Goal: Information Seeking & Learning: Learn about a topic

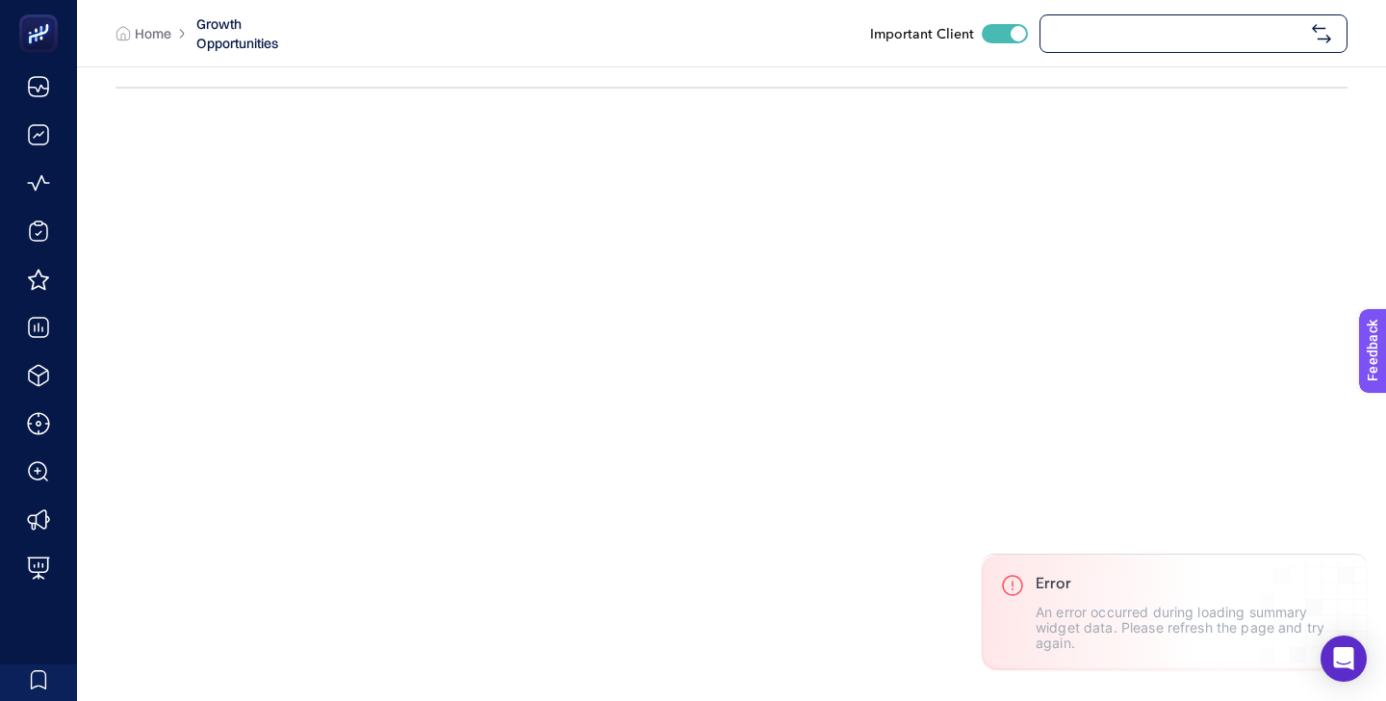
checkbox input "true"
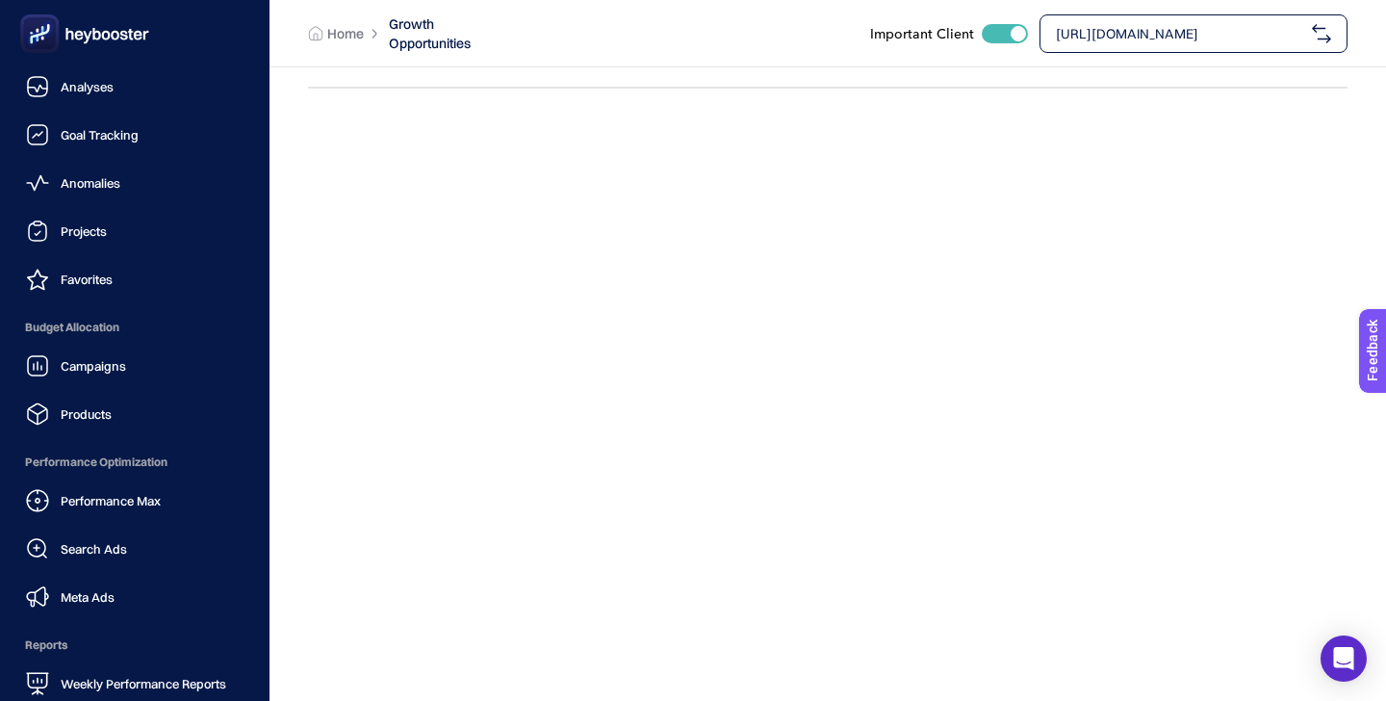
click at [104, 254] on ul "Analyses Goal Tracking Anomalies Projects Favorites Budget Allocation Campaigns…" at bounding box center [134, 384] width 239 height 635
click at [102, 280] on span "Favorites" at bounding box center [87, 278] width 52 height 15
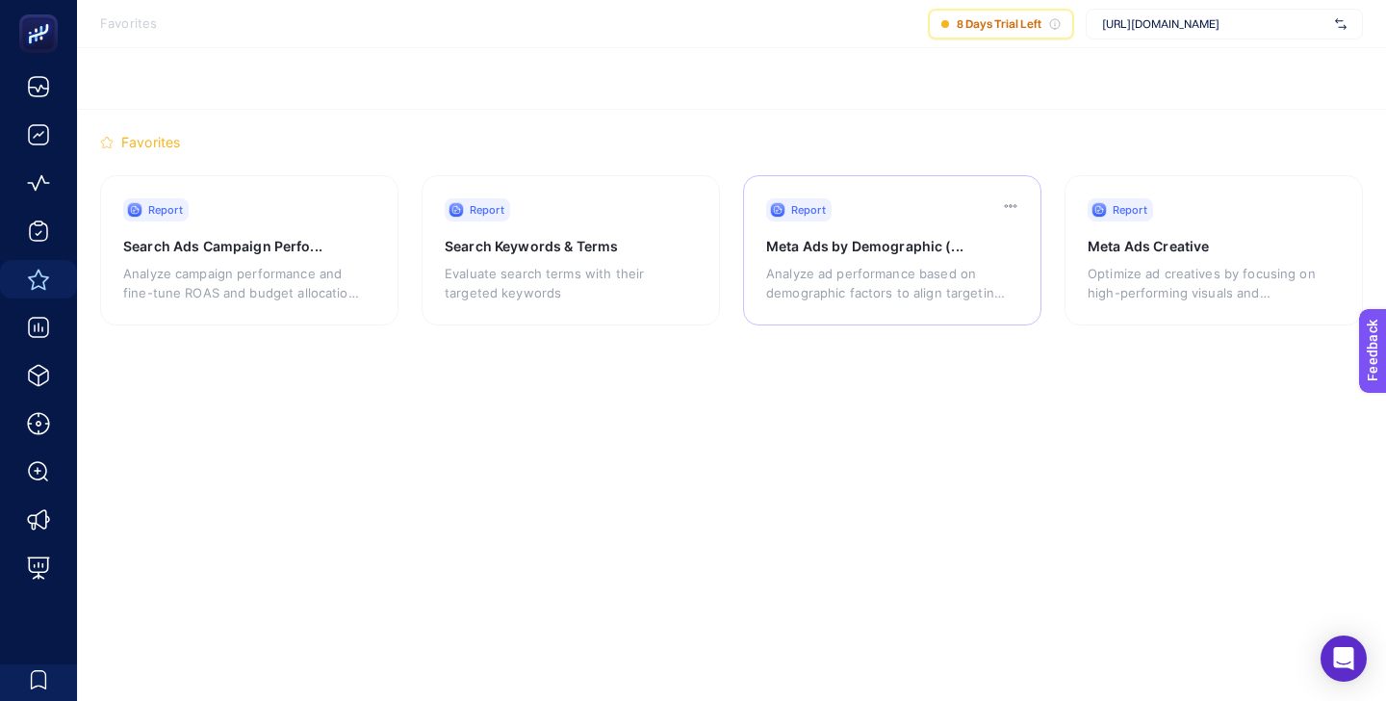
click at [913, 210] on div "Report" at bounding box center [899, 209] width 266 height 23
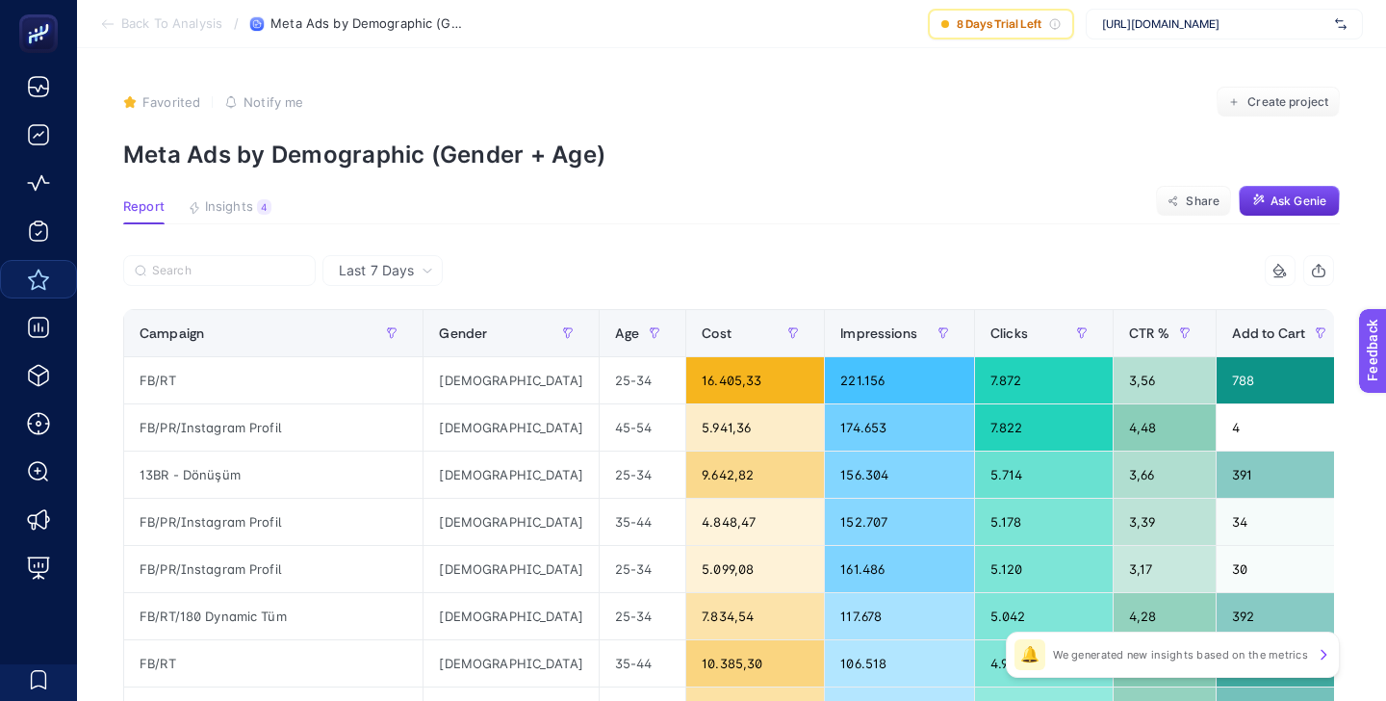
click at [666, 99] on div "Favorited true Notify me Create project" at bounding box center [731, 102] width 1217 height 31
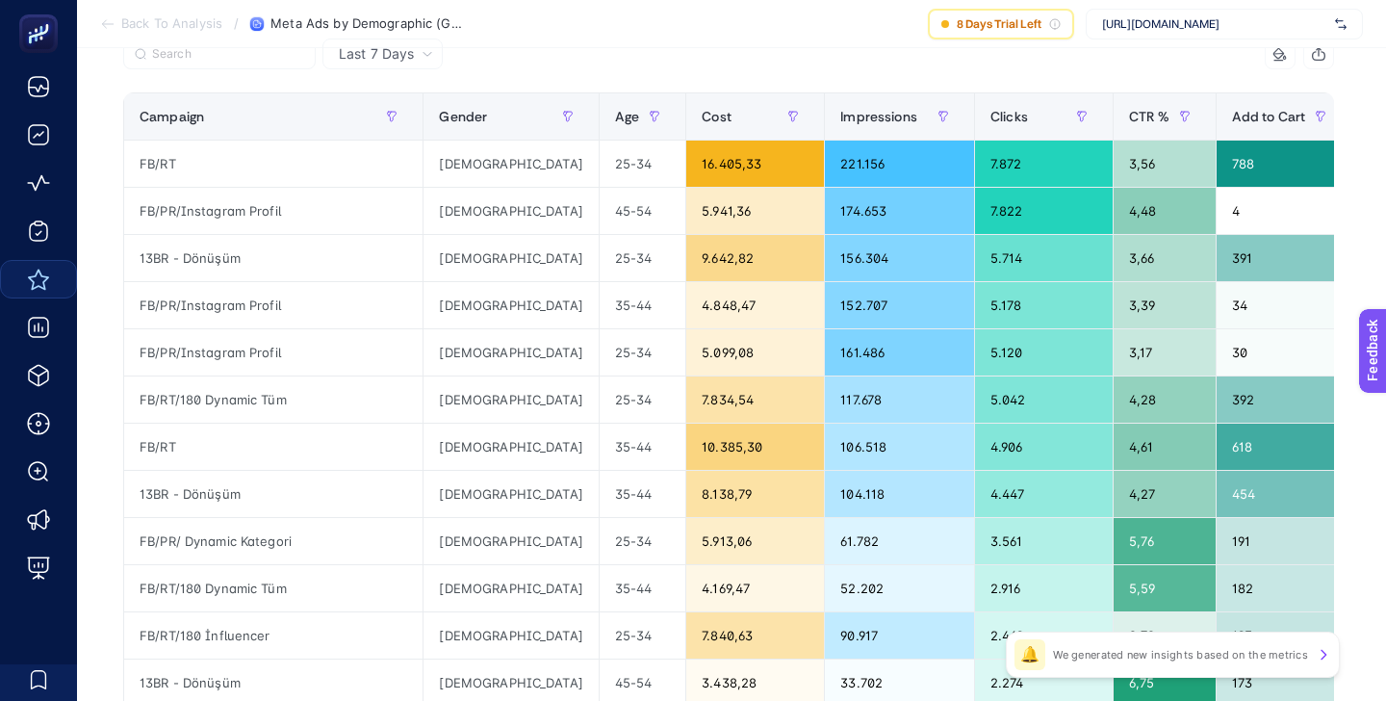
scroll to position [91, 0]
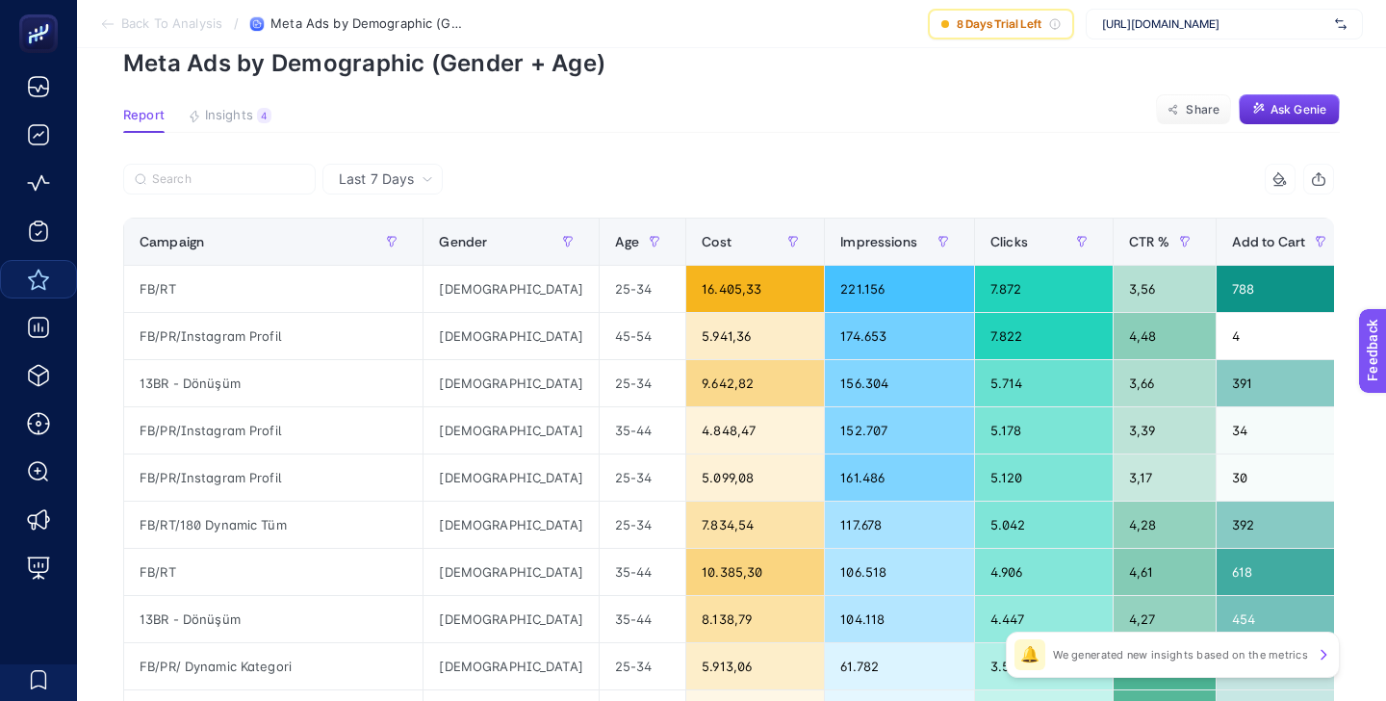
click at [428, 183] on icon at bounding box center [428, 179] width 12 height 12
click at [394, 250] on li "Last 30 Days" at bounding box center [382, 254] width 109 height 35
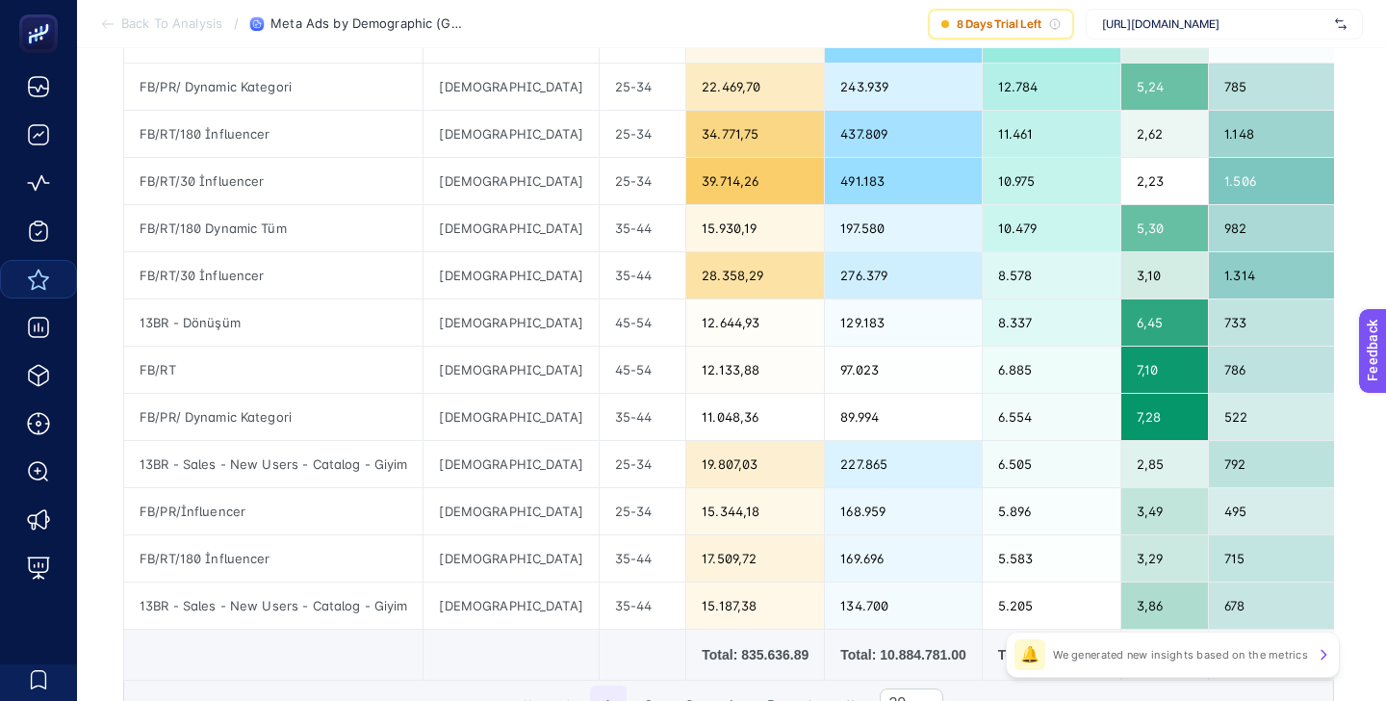
scroll to position [696, 0]
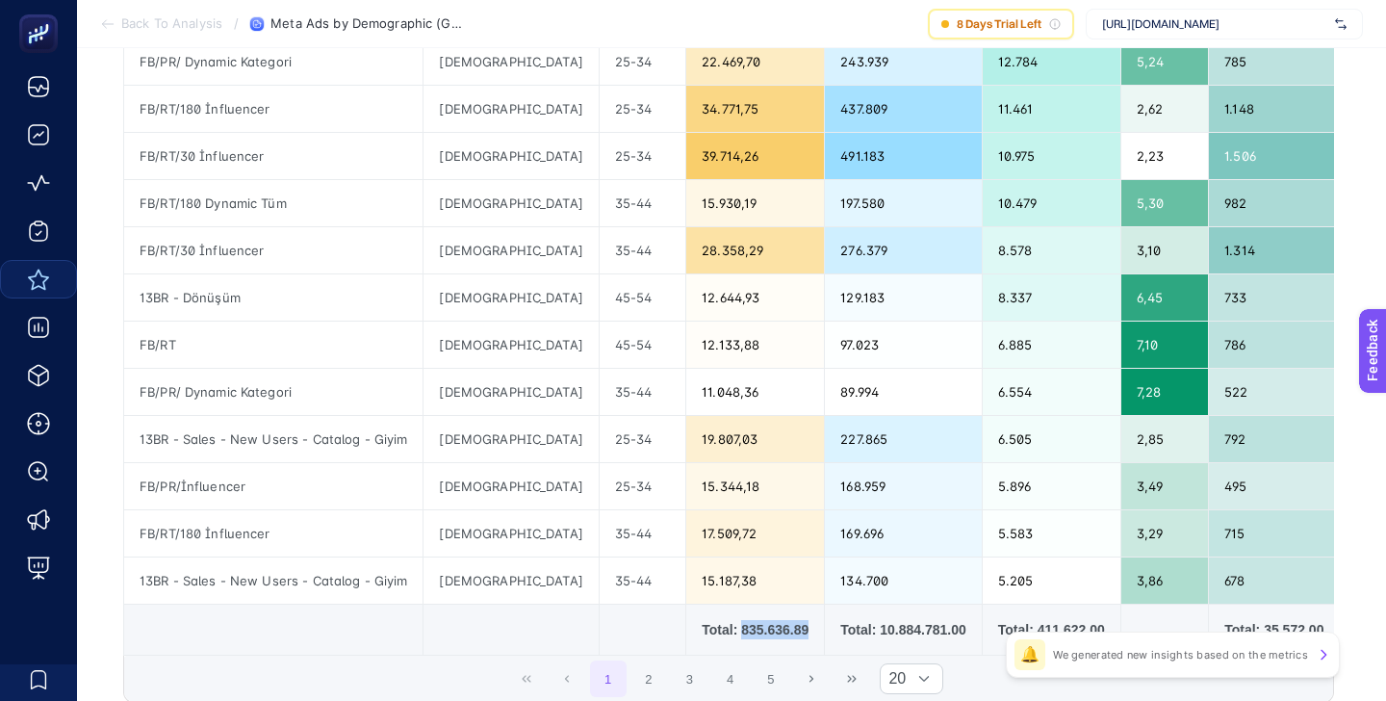
drag, startPoint x: 671, startPoint y: 628, endPoint x: 746, endPoint y: 628, distance: 75.1
click at [746, 628] on div "Total: 835.636.89" at bounding box center [755, 629] width 107 height 19
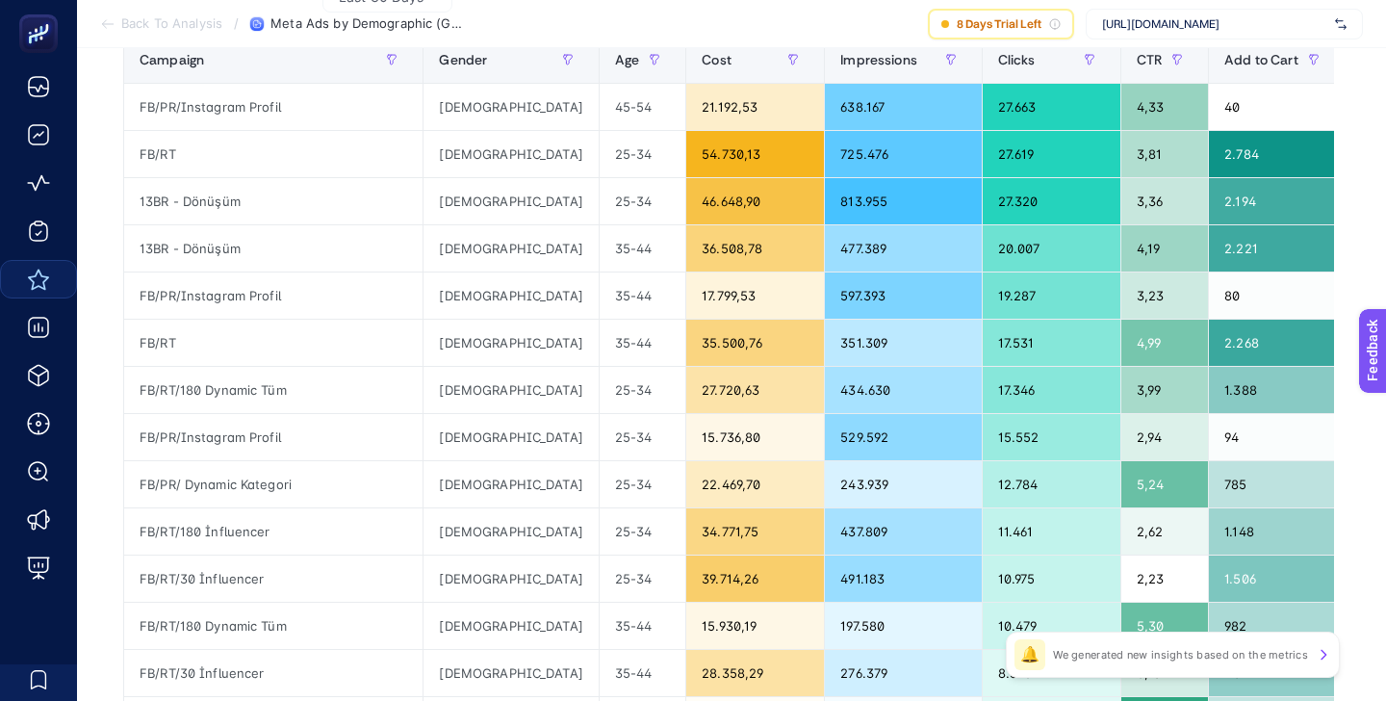
scroll to position [0, 0]
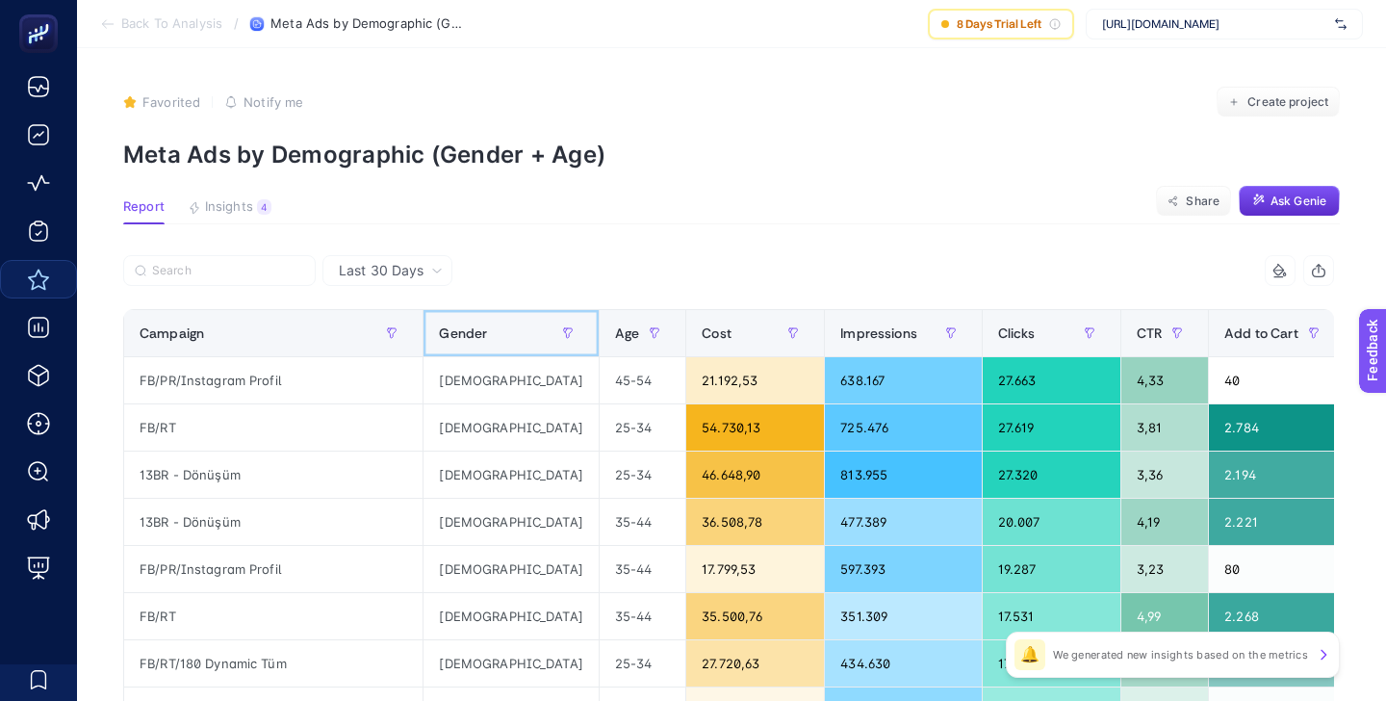
click at [478, 332] on span "Gender" at bounding box center [463, 332] width 48 height 15
click at [564, 333] on icon "button" at bounding box center [568, 333] width 9 height 10
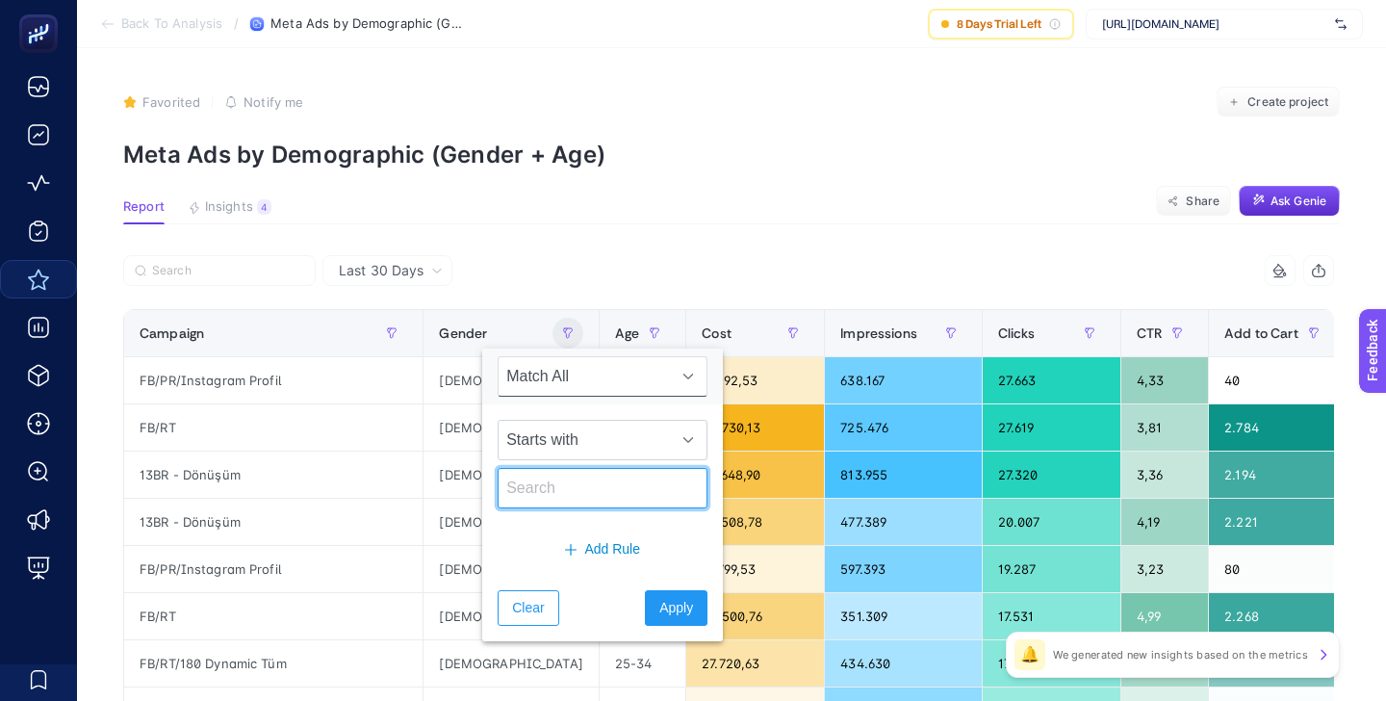
click at [562, 483] on input "text" at bounding box center [603, 488] width 210 height 40
type input "[DEMOGRAPHIC_DATA]"
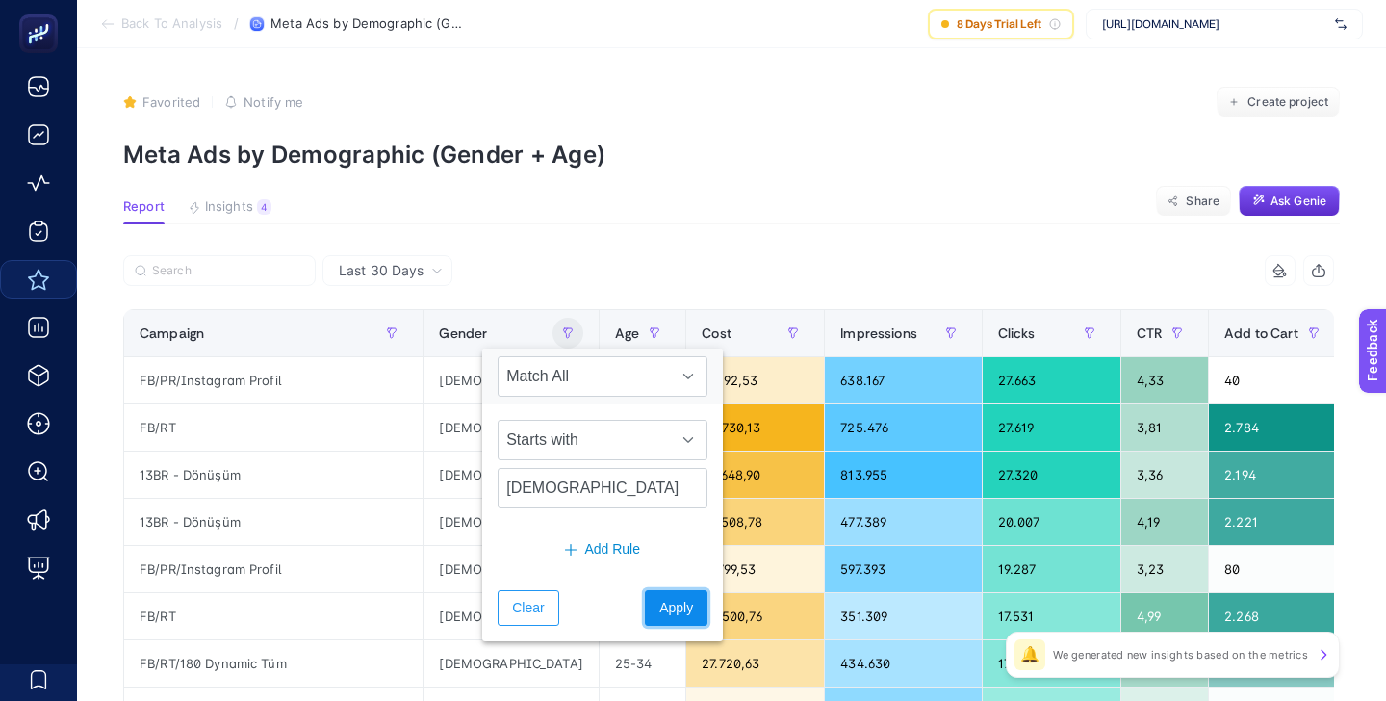
click at [664, 604] on span "Apply" at bounding box center [676, 608] width 34 height 20
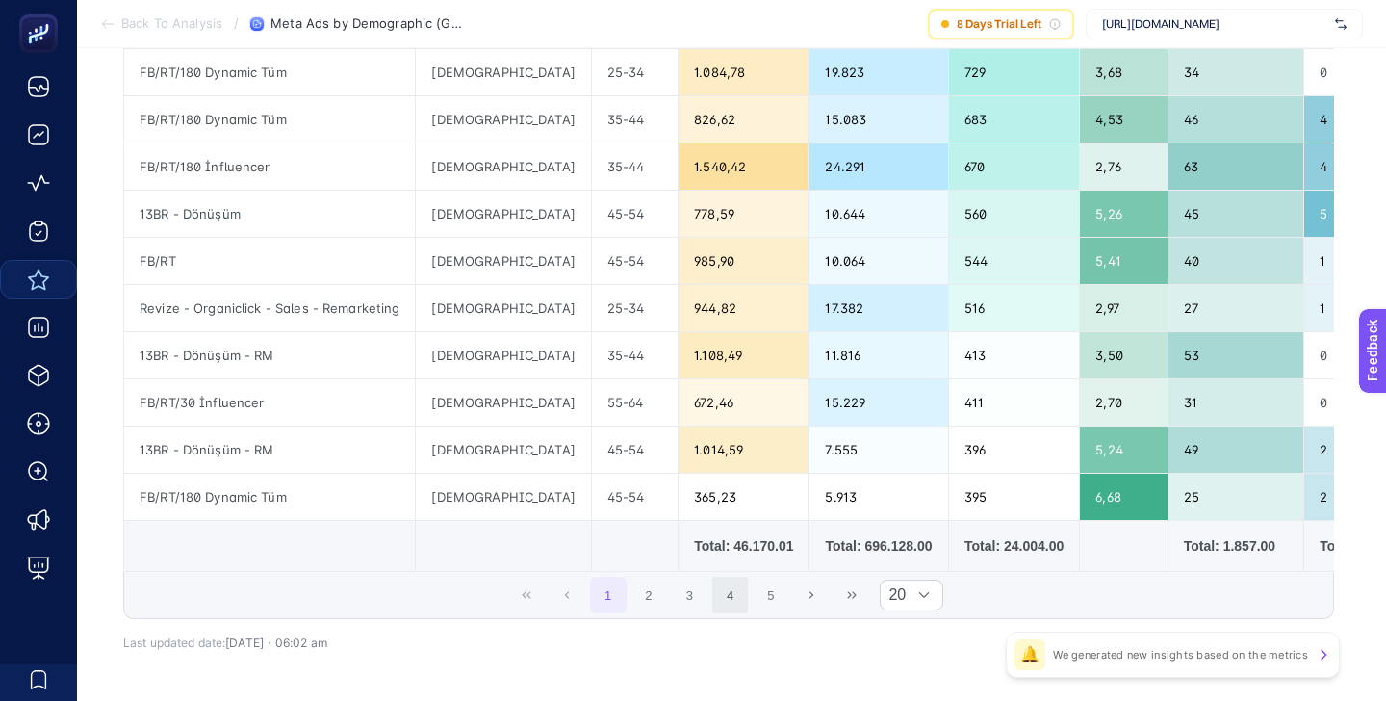
scroll to position [824, 0]
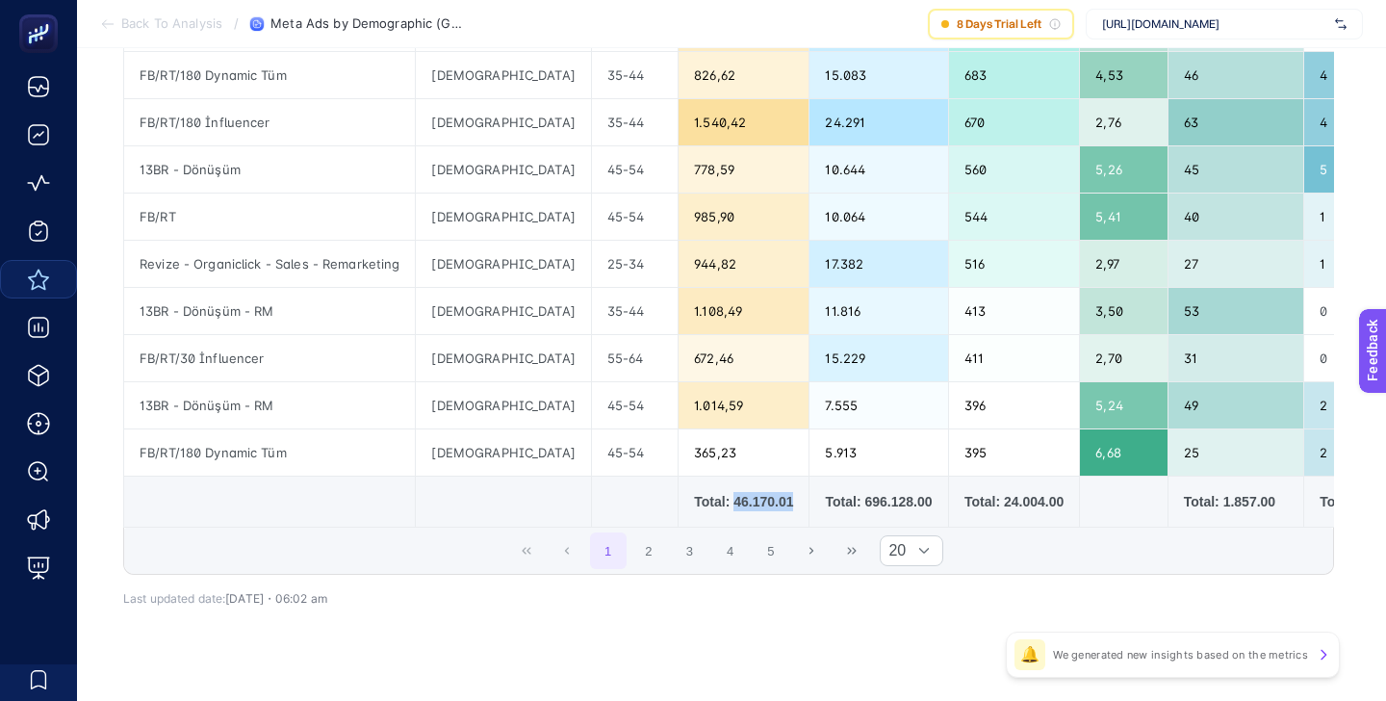
drag, startPoint x: 666, startPoint y: 501, endPoint x: 731, endPoint y: 500, distance: 64.5
click at [731, 501] on td "Total: 46.170.01" at bounding box center [744, 502] width 131 height 51
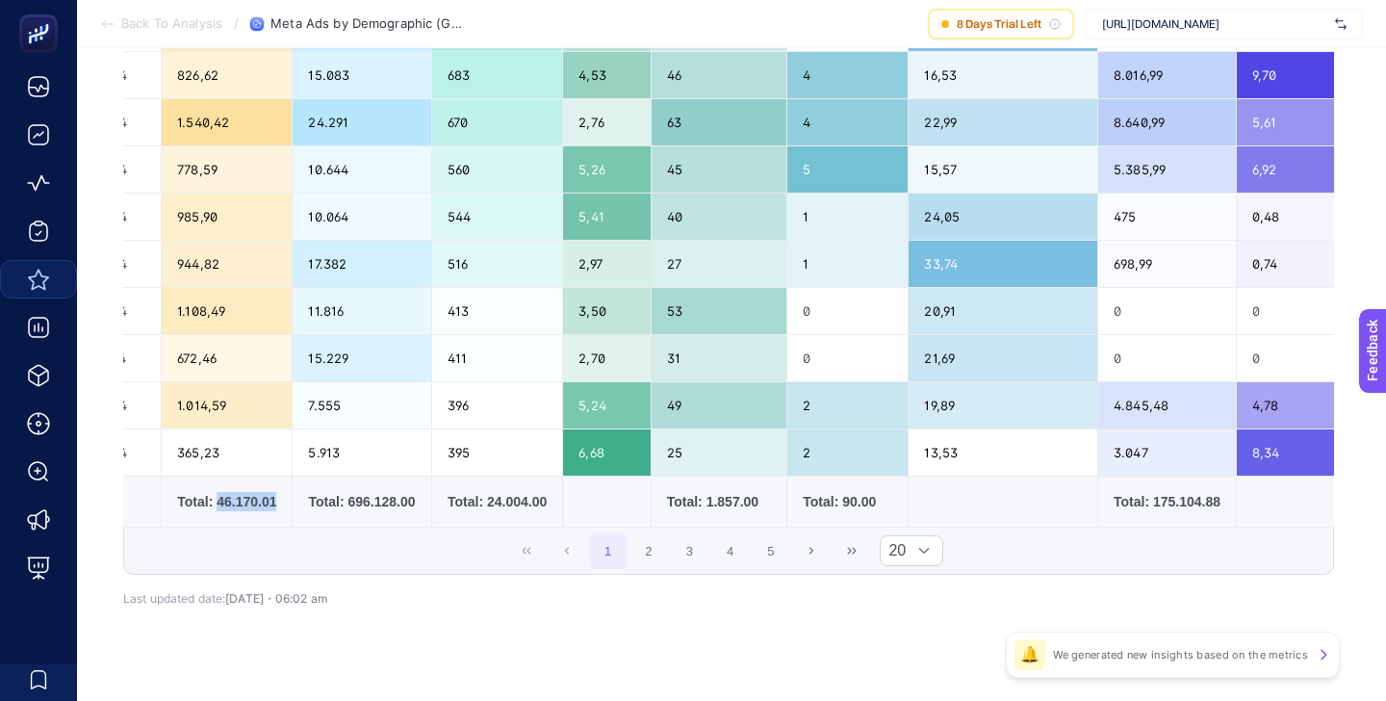
scroll to position [0, 541]
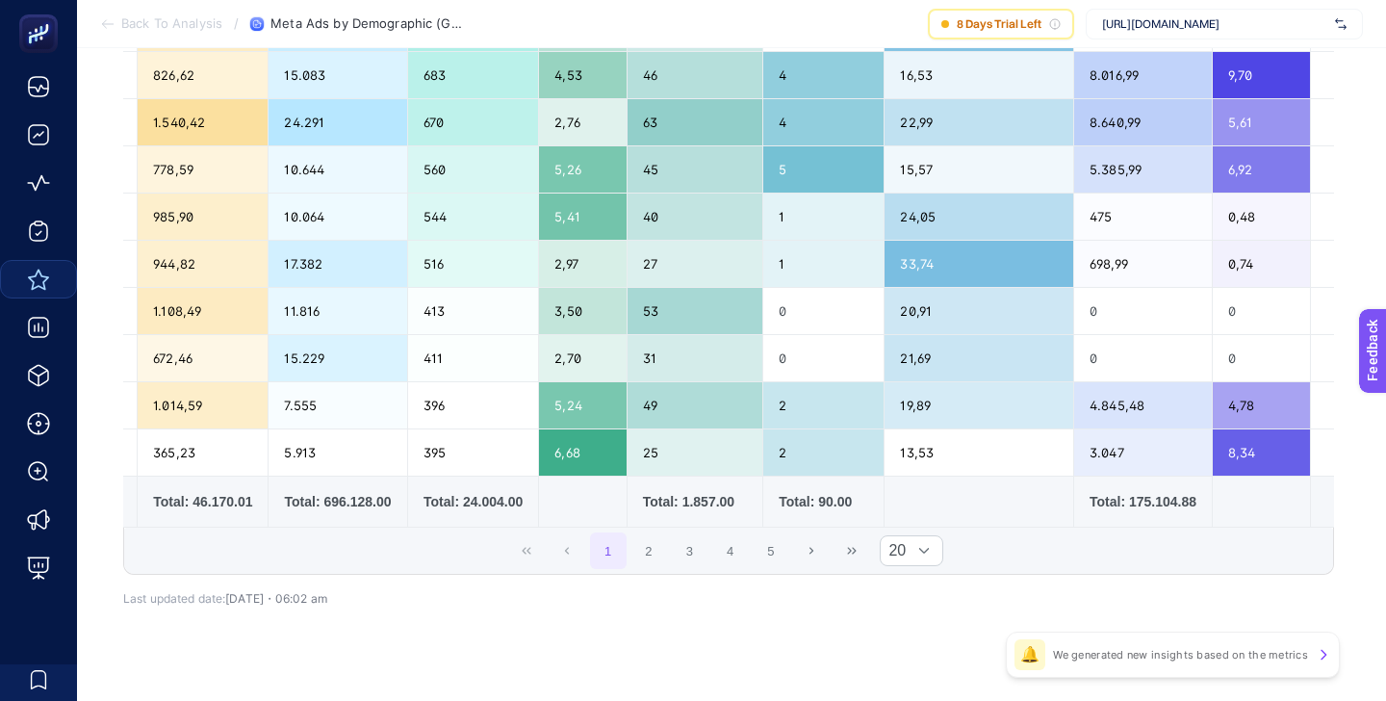
click at [1101, 503] on div "Total: 175.104.88" at bounding box center [1143, 501] width 107 height 19
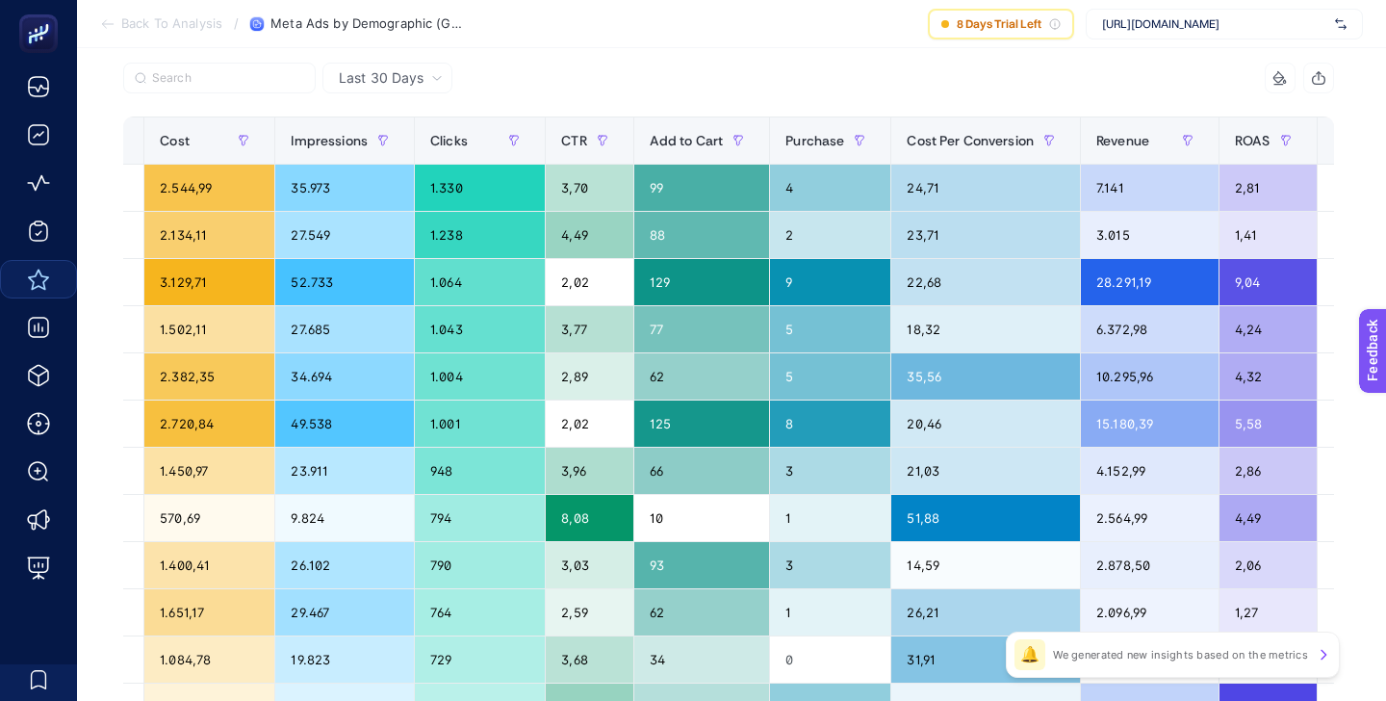
scroll to position [185, 0]
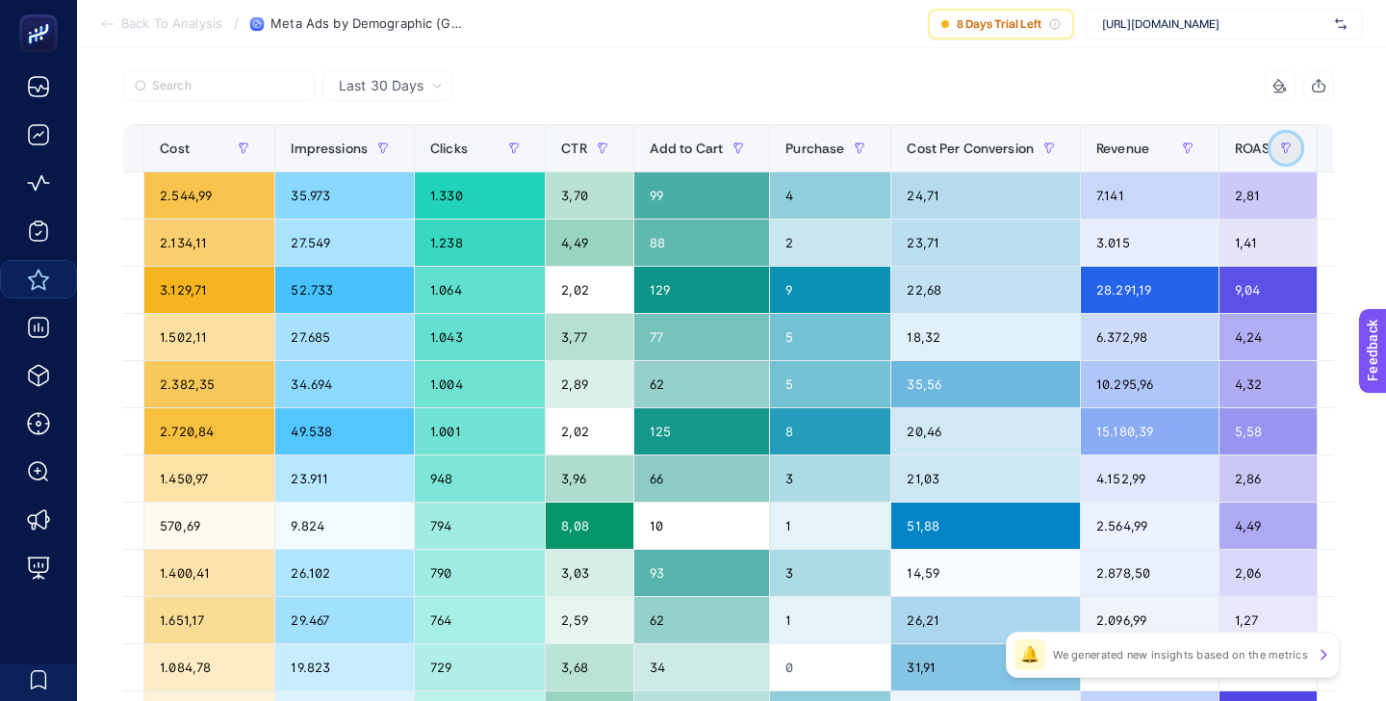
click at [1271, 146] on button "button" at bounding box center [1286, 148] width 31 height 31
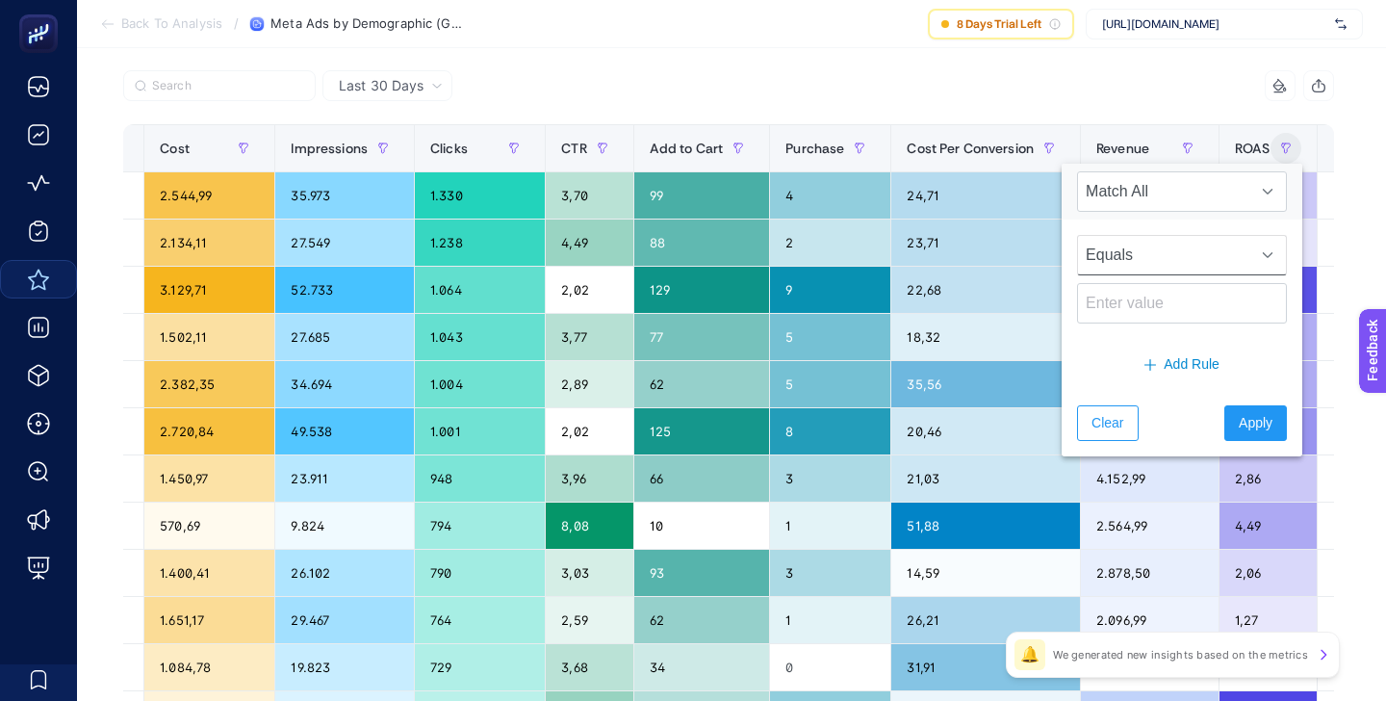
click at [1250, 253] on div at bounding box center [1268, 255] width 37 height 39
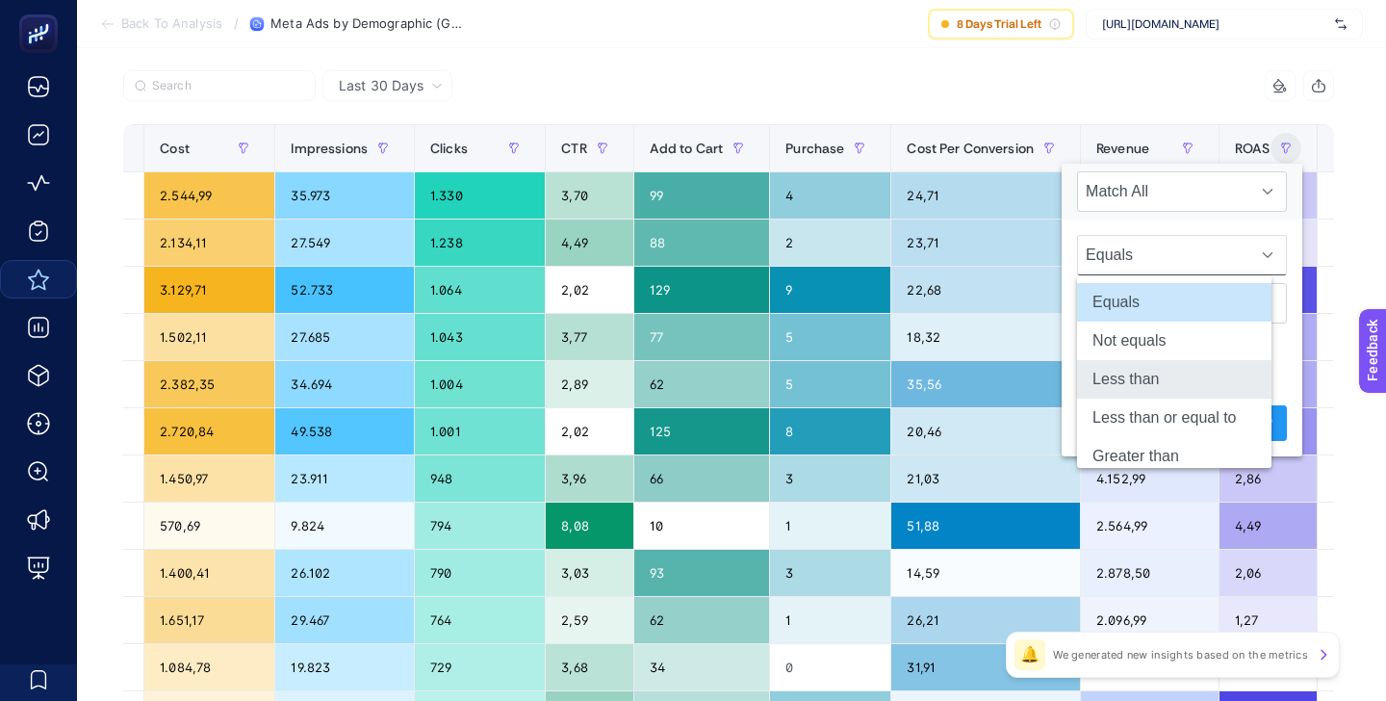
click at [1149, 371] on li "Less than" at bounding box center [1174, 379] width 194 height 39
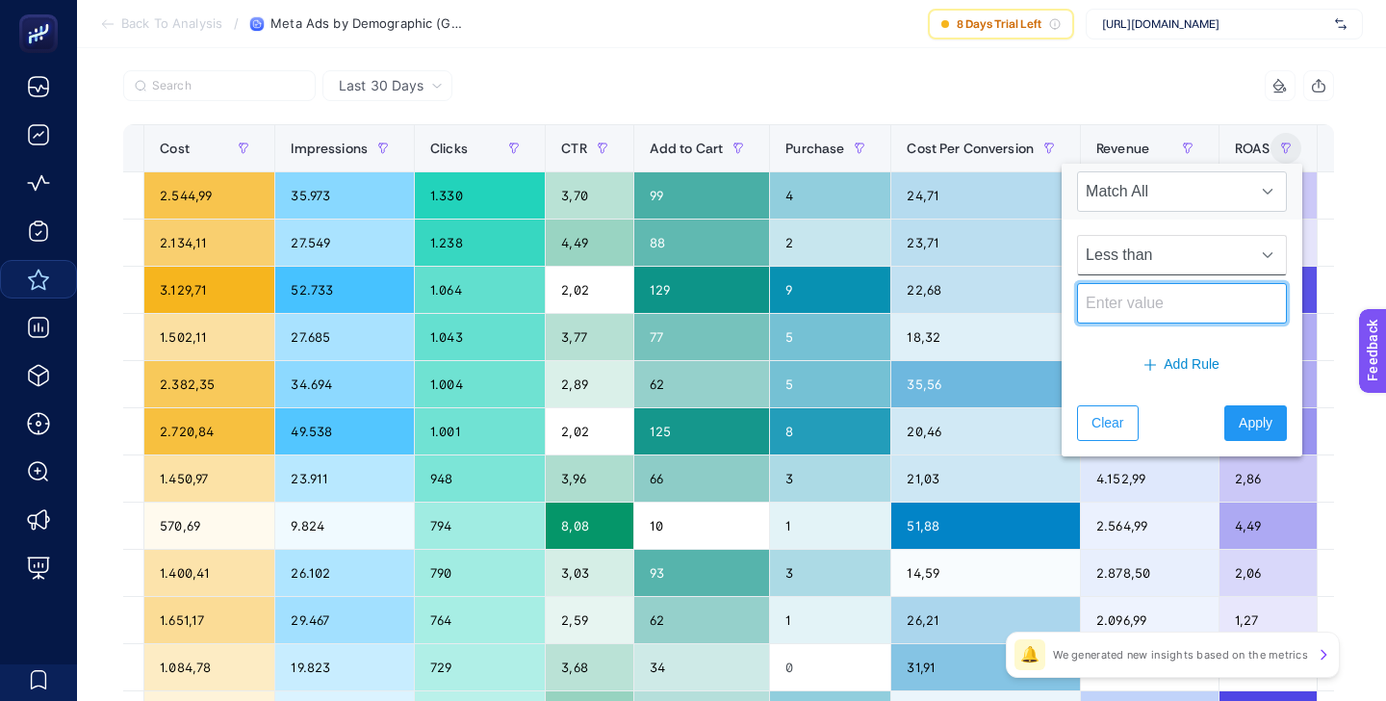
click at [1146, 308] on input at bounding box center [1182, 303] width 210 height 40
click at [1135, 307] on input "3" at bounding box center [1182, 303] width 210 height 40
type input "0"
click at [1250, 265] on div at bounding box center [1268, 255] width 37 height 39
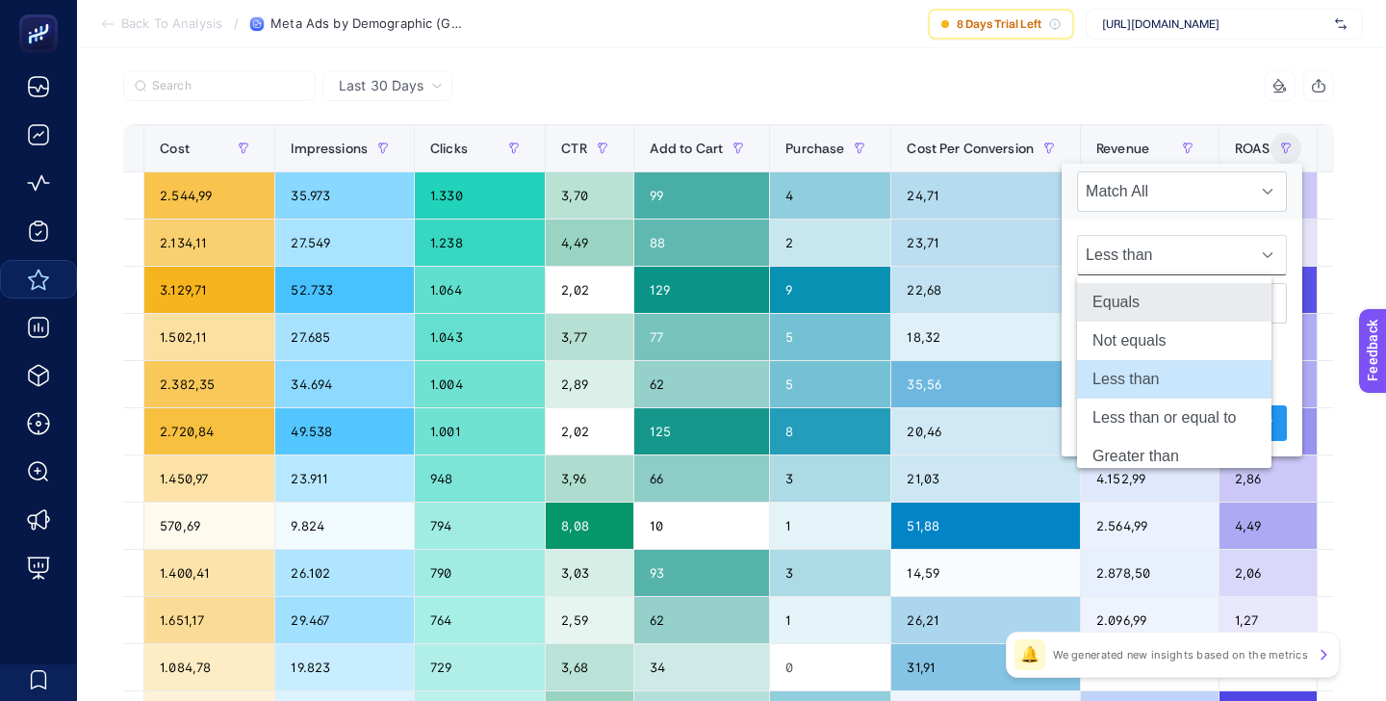
click at [1169, 305] on li "Equals" at bounding box center [1174, 302] width 194 height 39
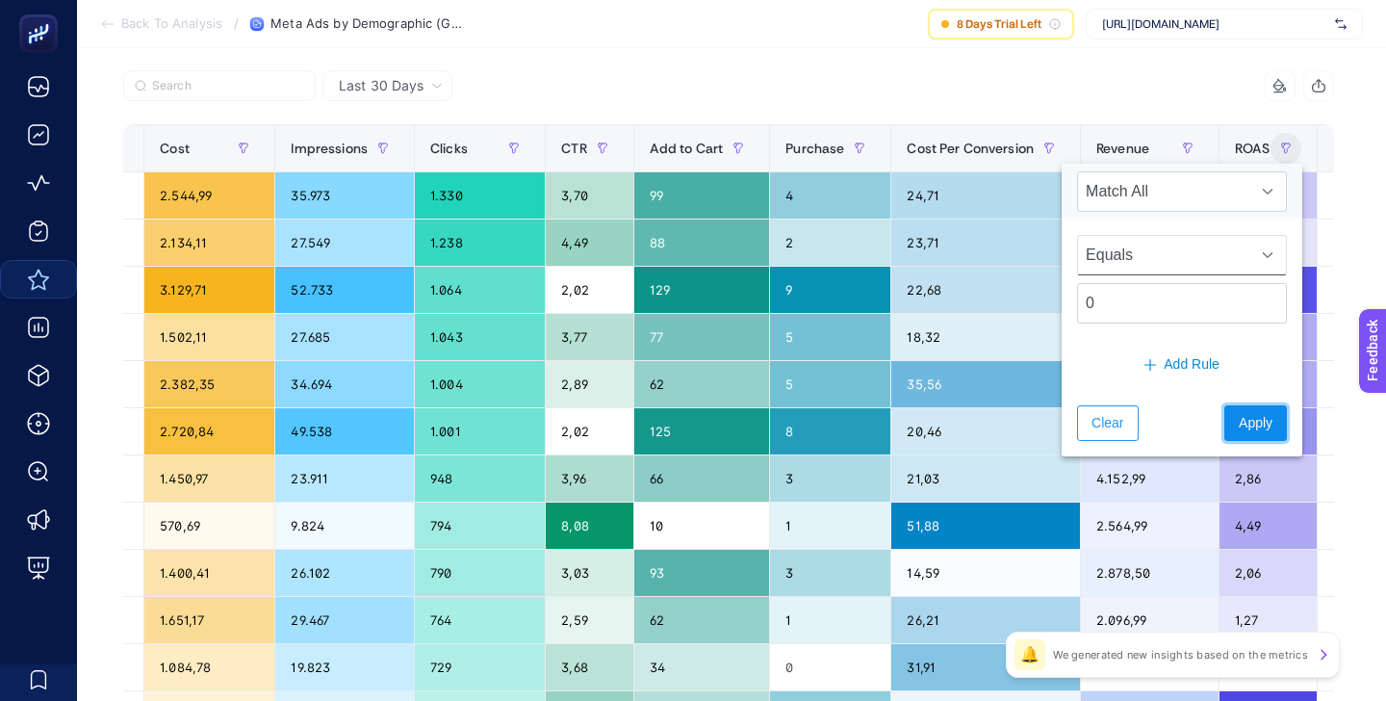
click at [1239, 417] on span "Apply" at bounding box center [1256, 423] width 34 height 20
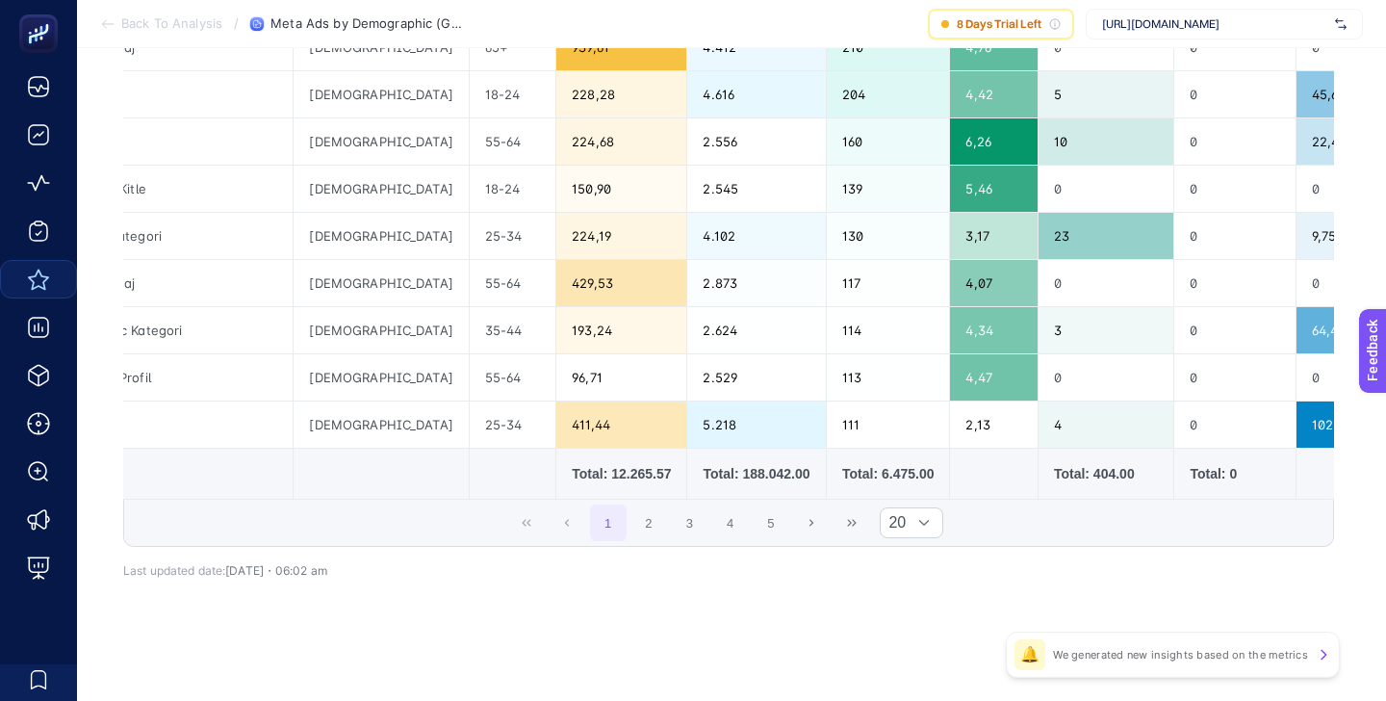
scroll to position [0, 0]
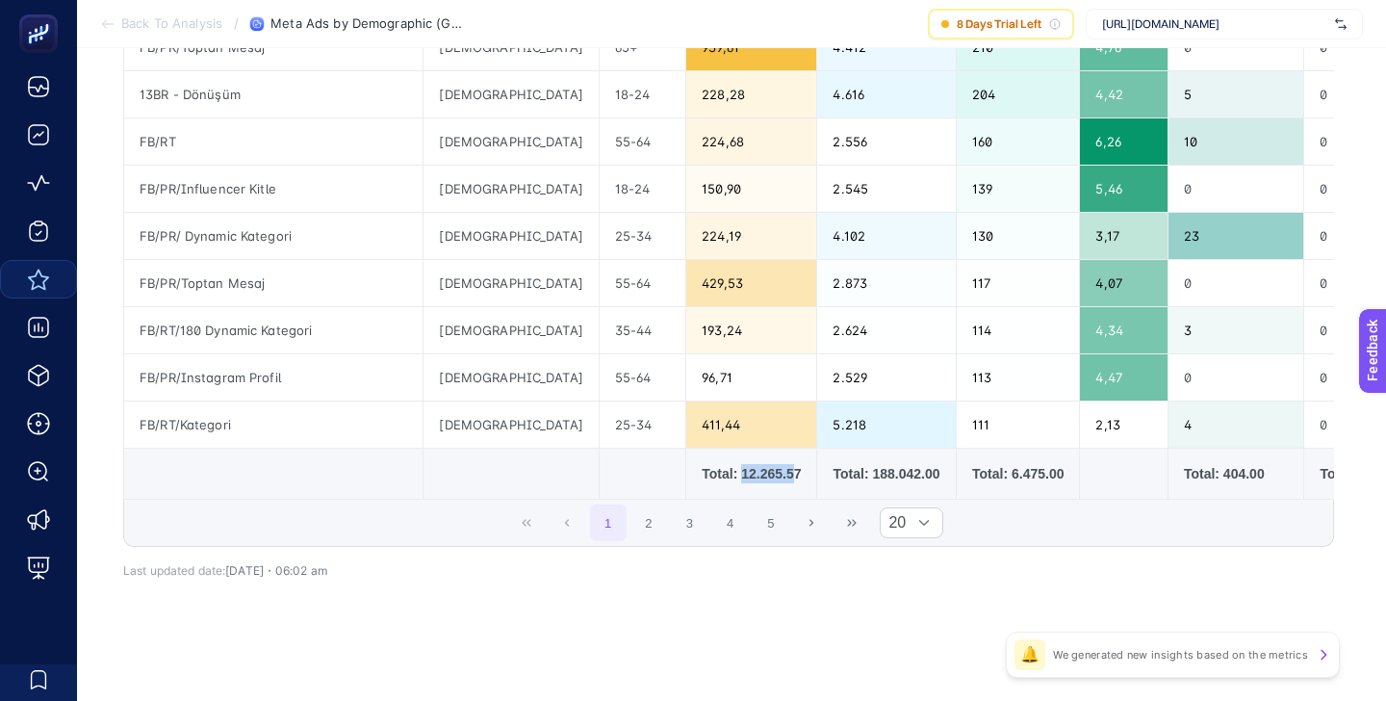
drag, startPoint x: 670, startPoint y: 475, endPoint x: 728, endPoint y: 472, distance: 57.8
click at [728, 473] on div "Total: 12.265.57" at bounding box center [751, 473] width 99 height 19
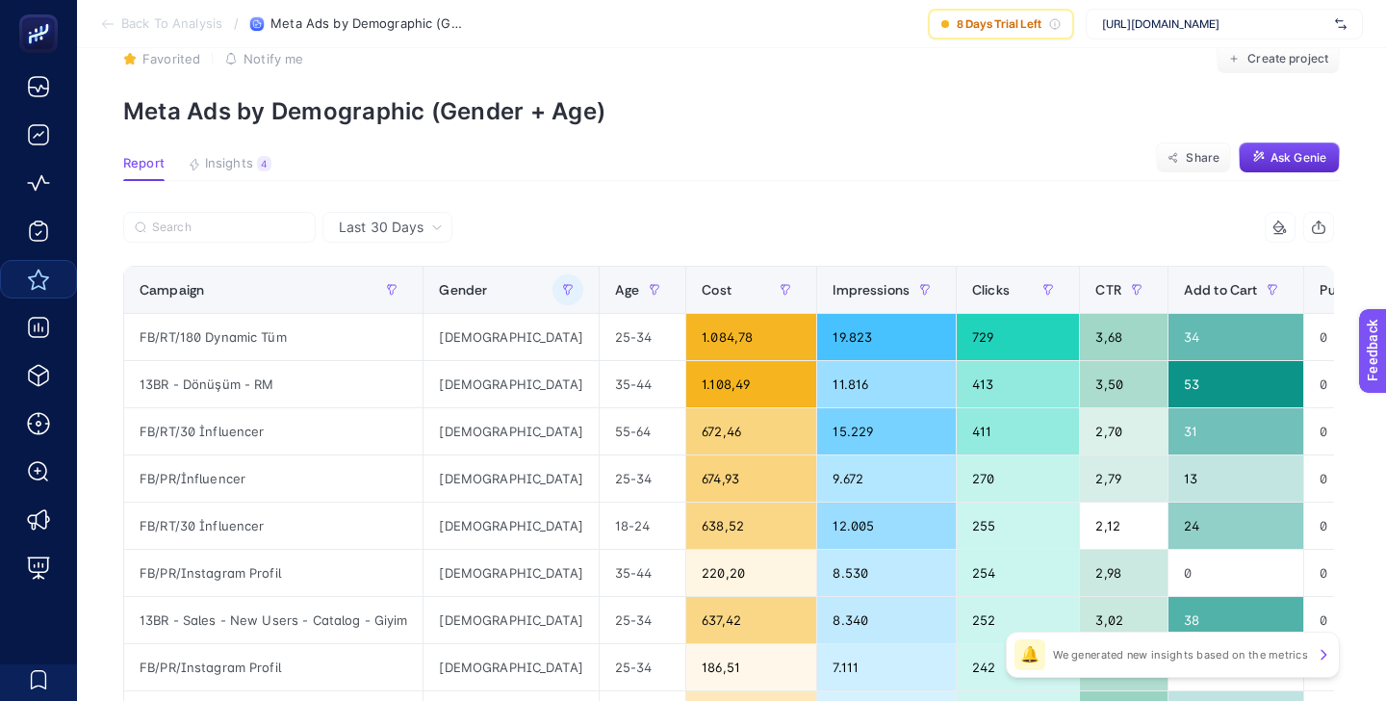
scroll to position [0, 513]
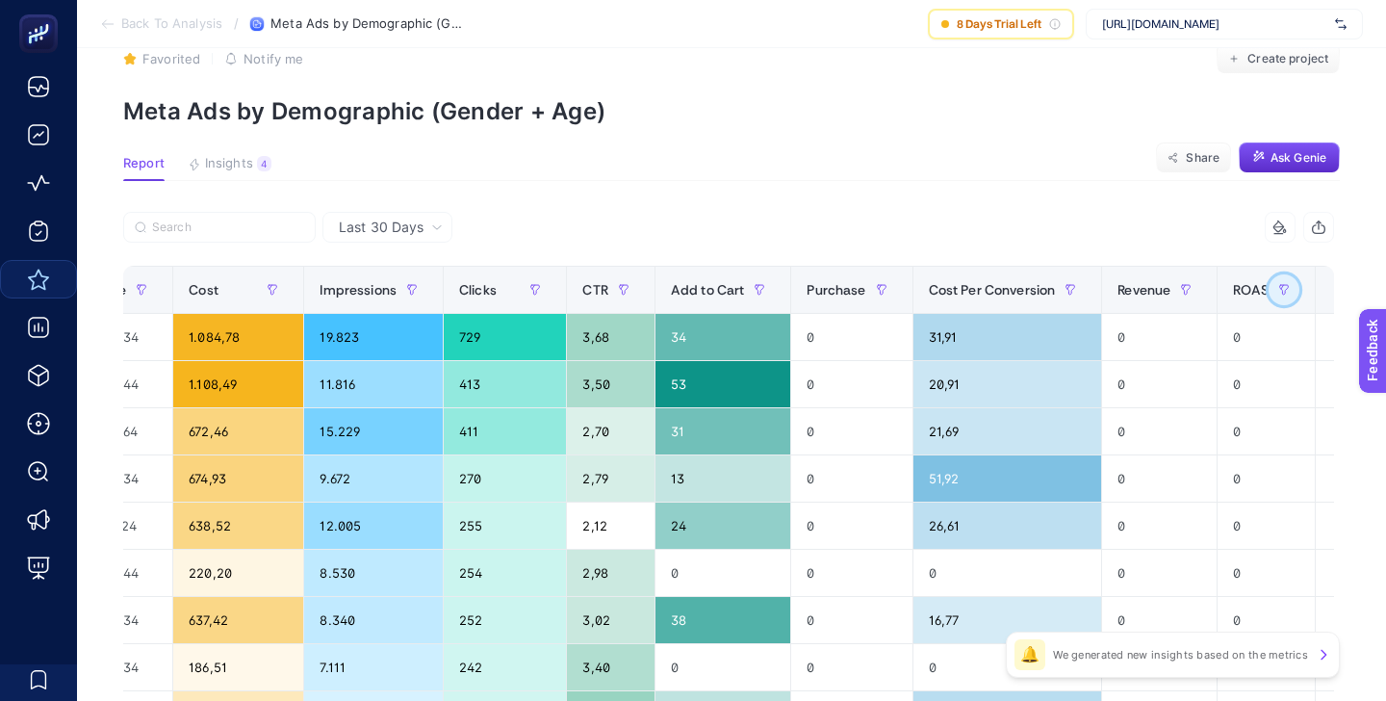
click at [1269, 289] on button "button" at bounding box center [1284, 289] width 31 height 31
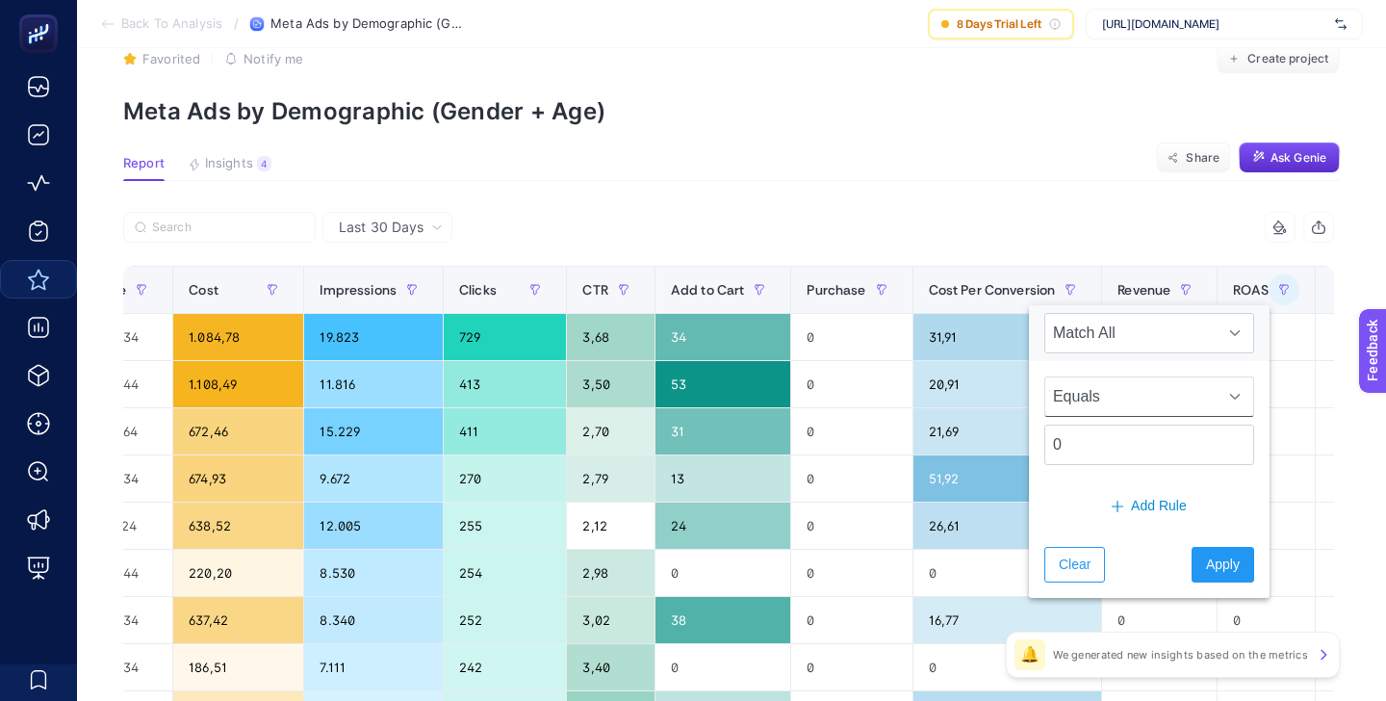
click at [1217, 403] on div at bounding box center [1235, 396] width 37 height 39
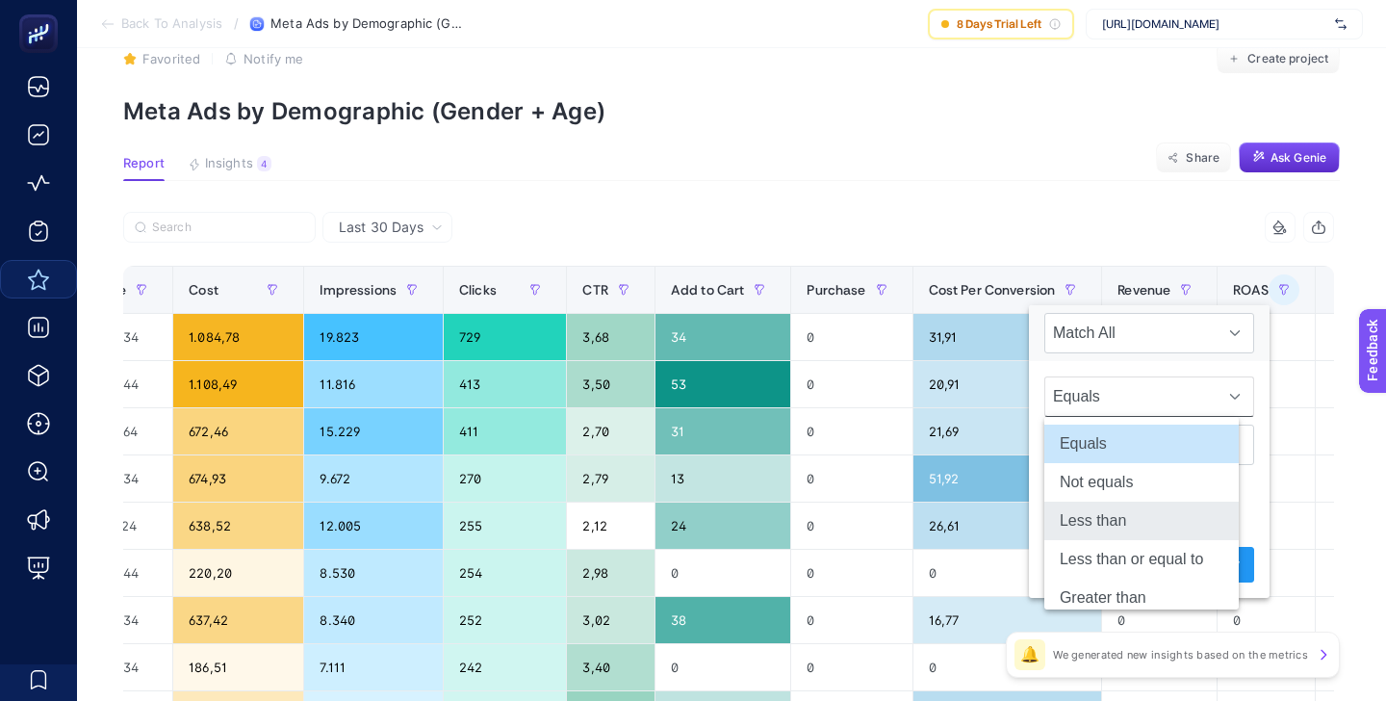
click at [1122, 513] on li "Less than" at bounding box center [1142, 521] width 194 height 39
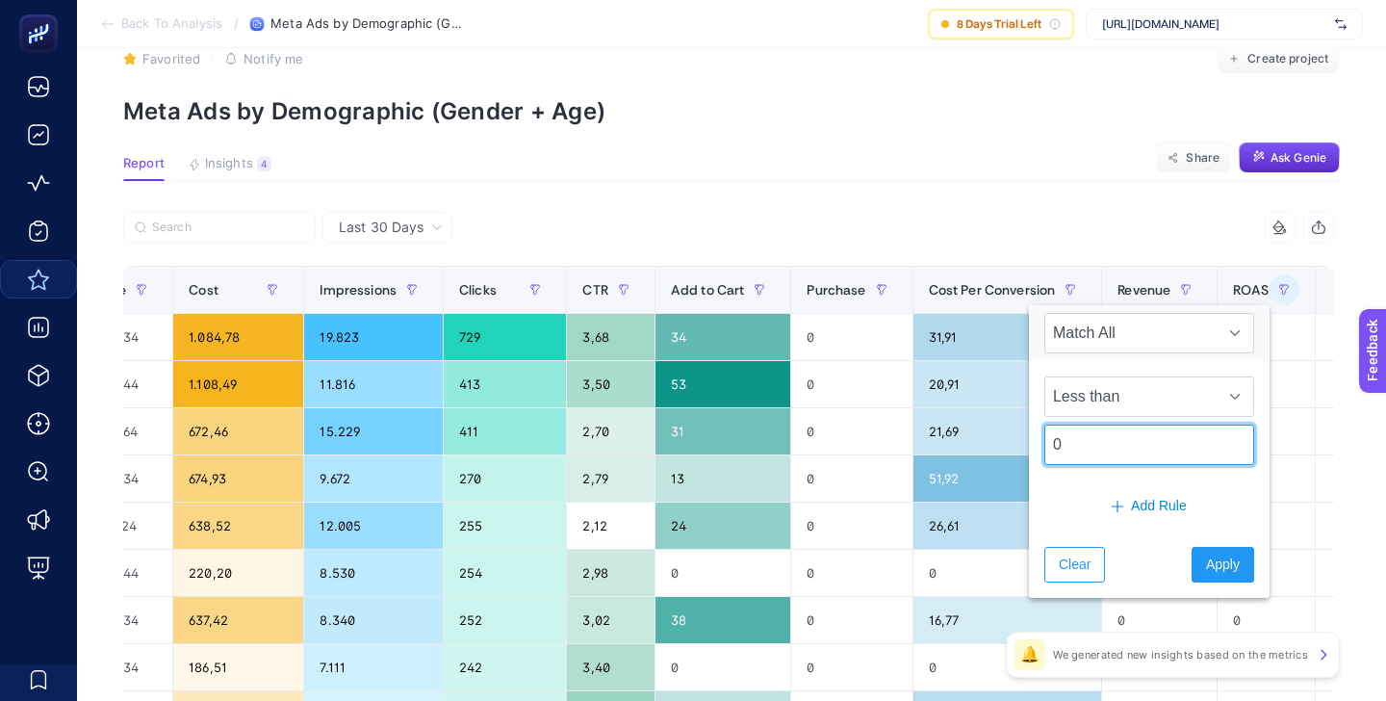
drag, startPoint x: 1088, startPoint y: 448, endPoint x: 1010, endPoint y: 448, distance: 78.0
click at [1011, 448] on body "Back To Analysis / Meta Ads by Demographic (Gender + Age) [DEMOGRAPHIC_DATA] Da…" at bounding box center [693, 307] width 1386 height 701
type input "2"
click at [1206, 567] on span "Apply" at bounding box center [1223, 565] width 34 height 20
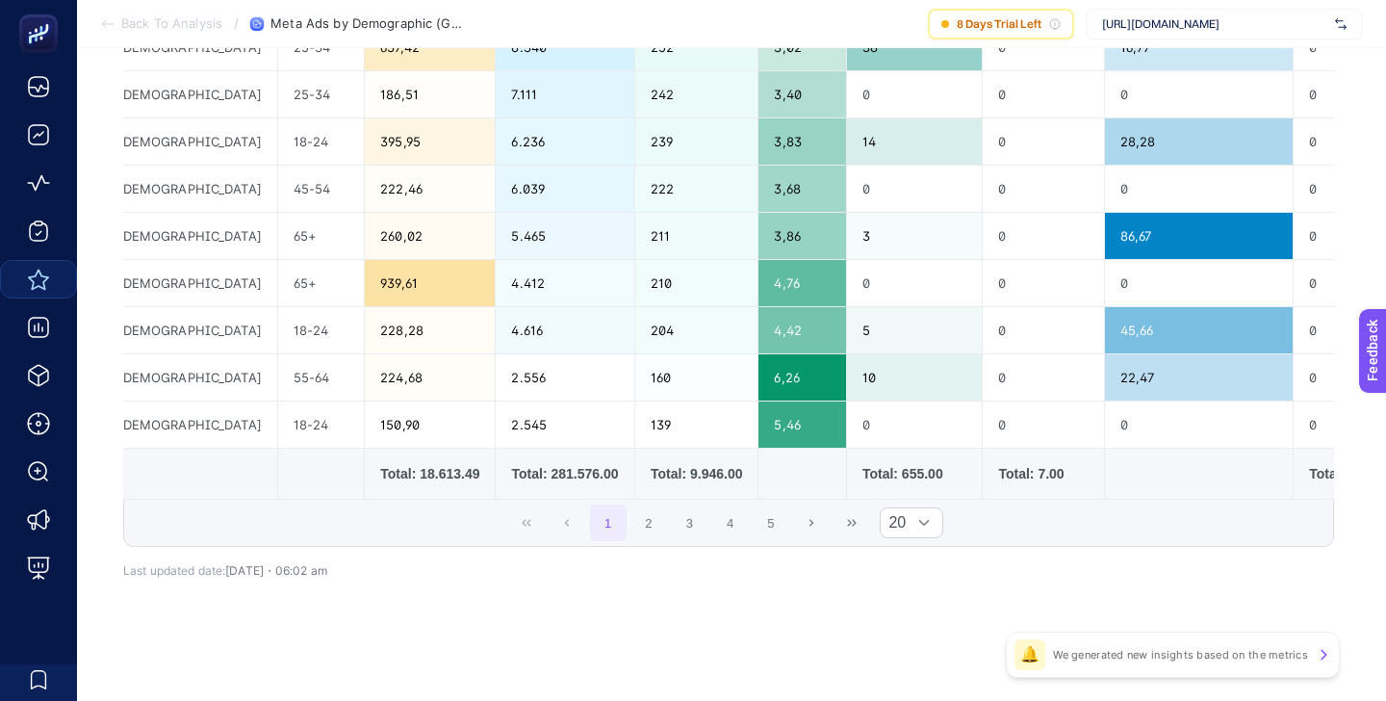
scroll to position [0, 231]
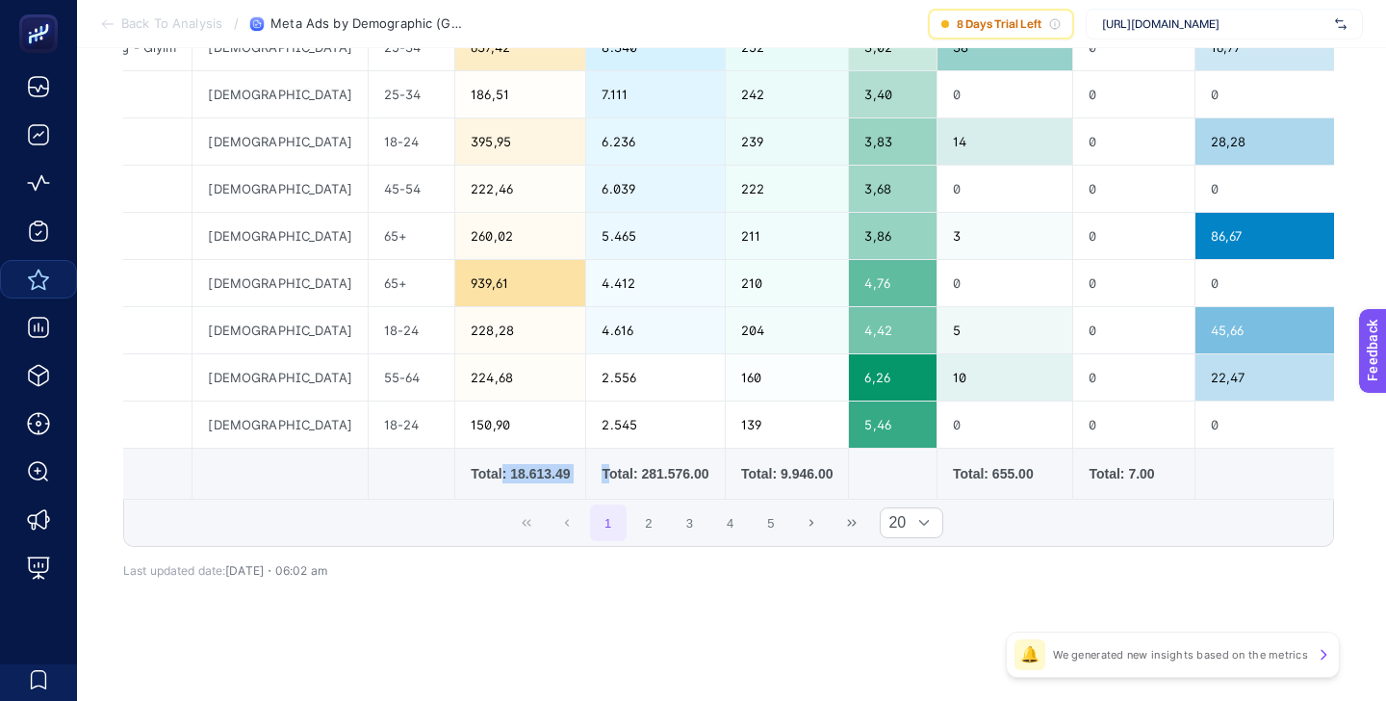
drag, startPoint x: 433, startPoint y: 470, endPoint x: 562, endPoint y: 469, distance: 129.0
click at [560, 470] on tr "Total: 18.613.49 Total: 281.576.00 Total: 9.946.00 Total: 655.00 Total: 7.00 To…" at bounding box center [784, 474] width 1783 height 51
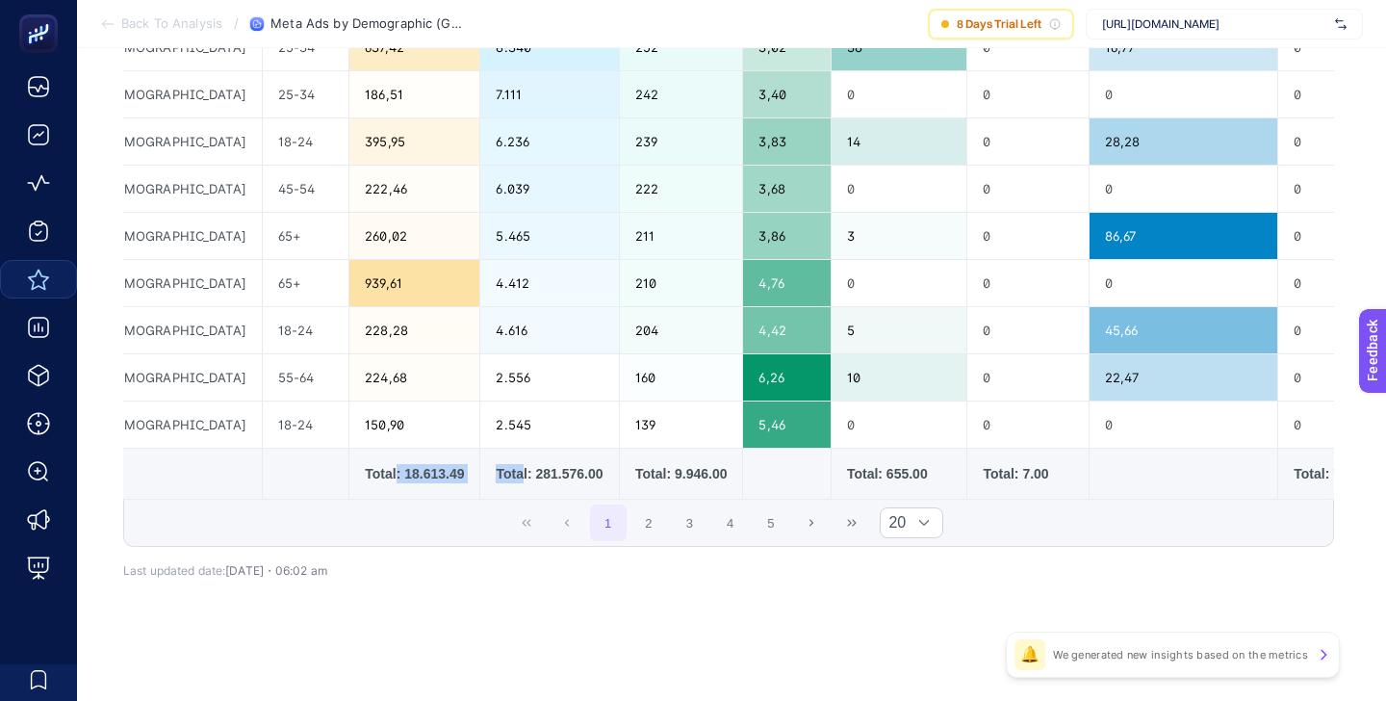
scroll to position [0, 521]
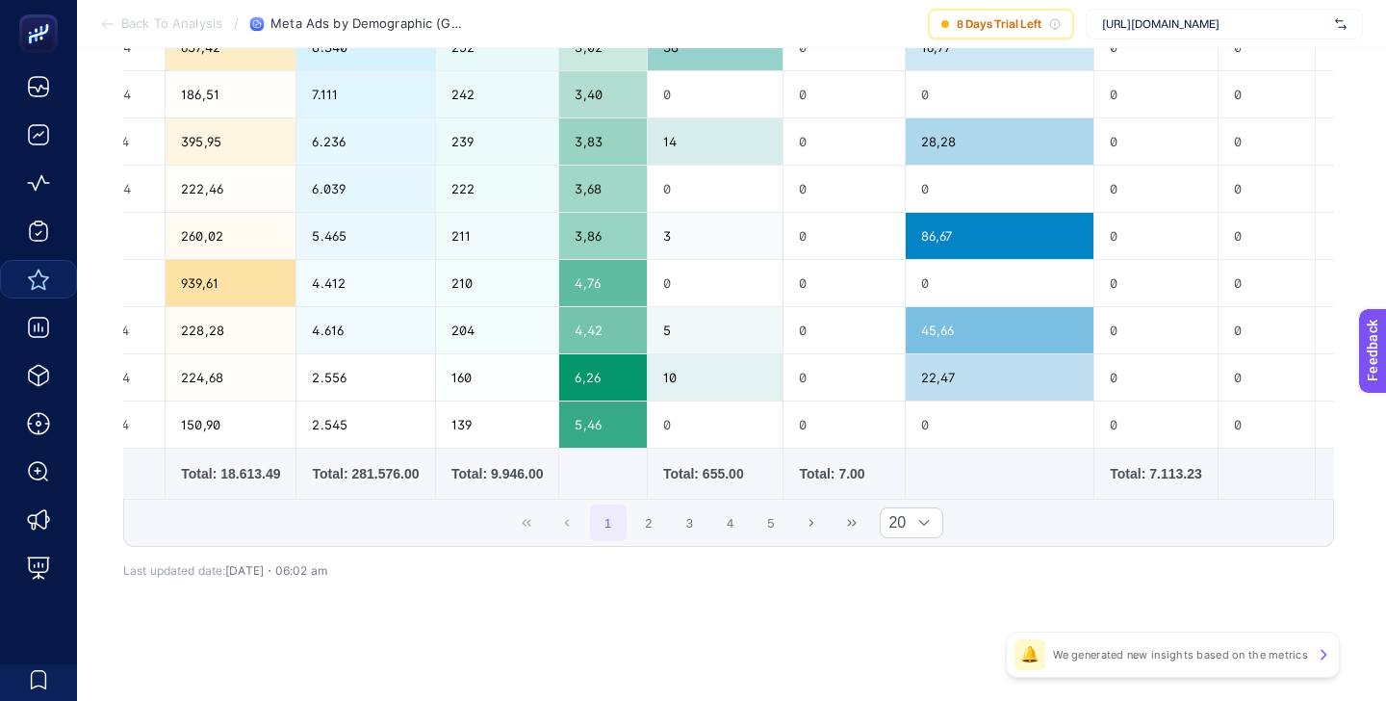
click at [1110, 469] on div "Total: 7.113.23" at bounding box center [1155, 473] width 91 height 19
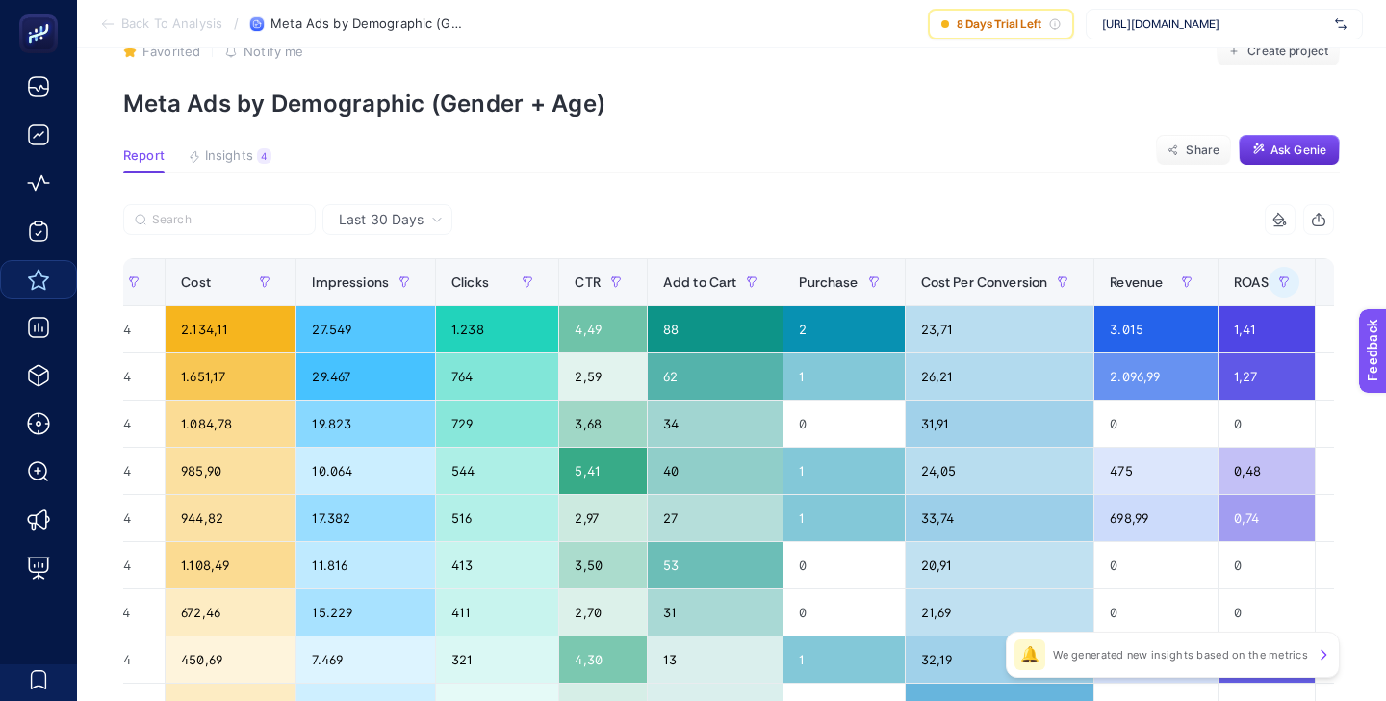
scroll to position [0, 0]
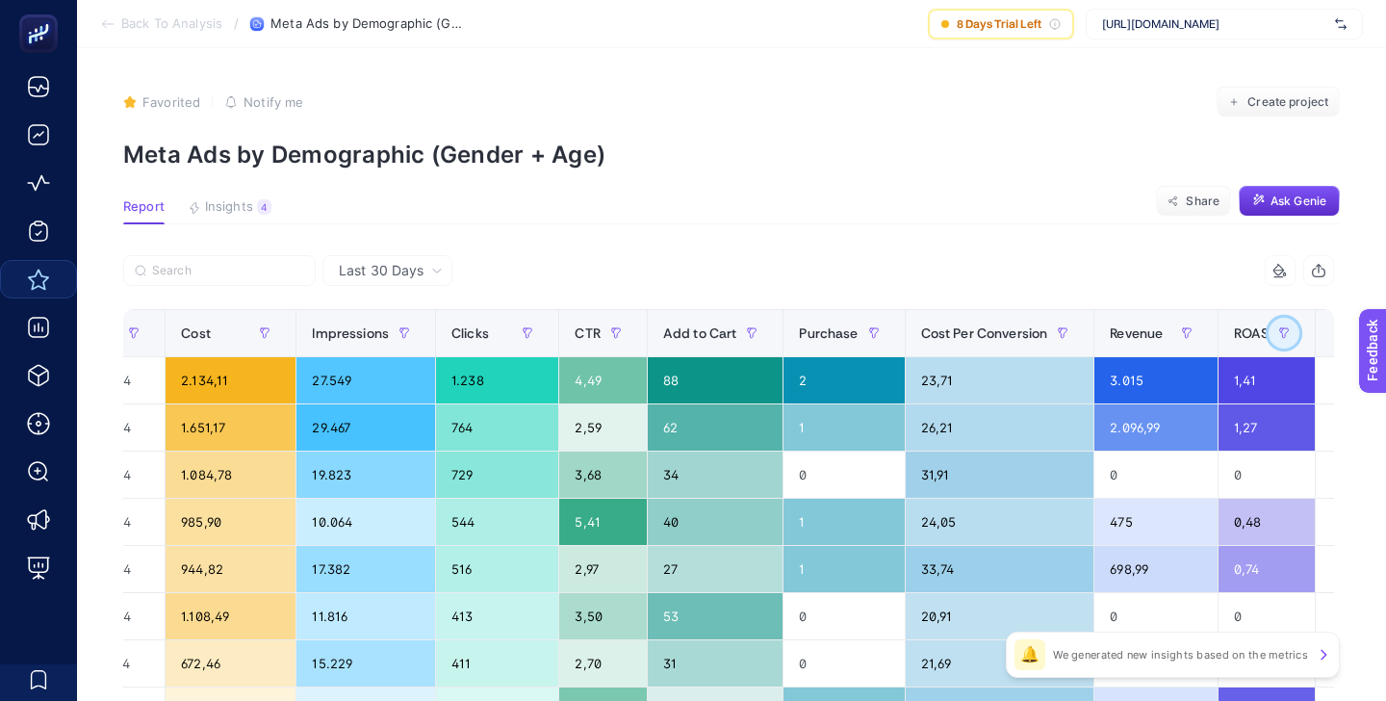
click at [1269, 337] on button "button" at bounding box center [1284, 333] width 31 height 31
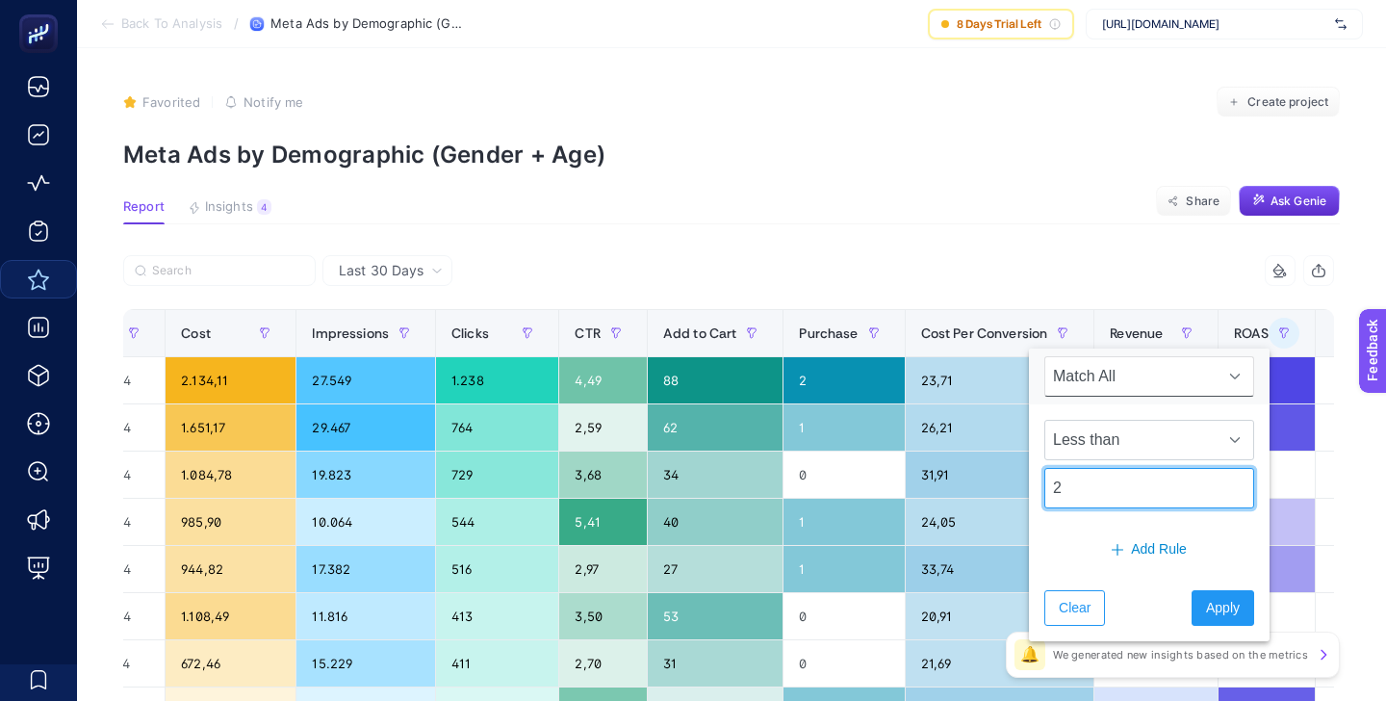
click at [1075, 480] on input "2" at bounding box center [1150, 488] width 210 height 40
type input "5"
click at [1206, 602] on span "Apply" at bounding box center [1223, 608] width 34 height 20
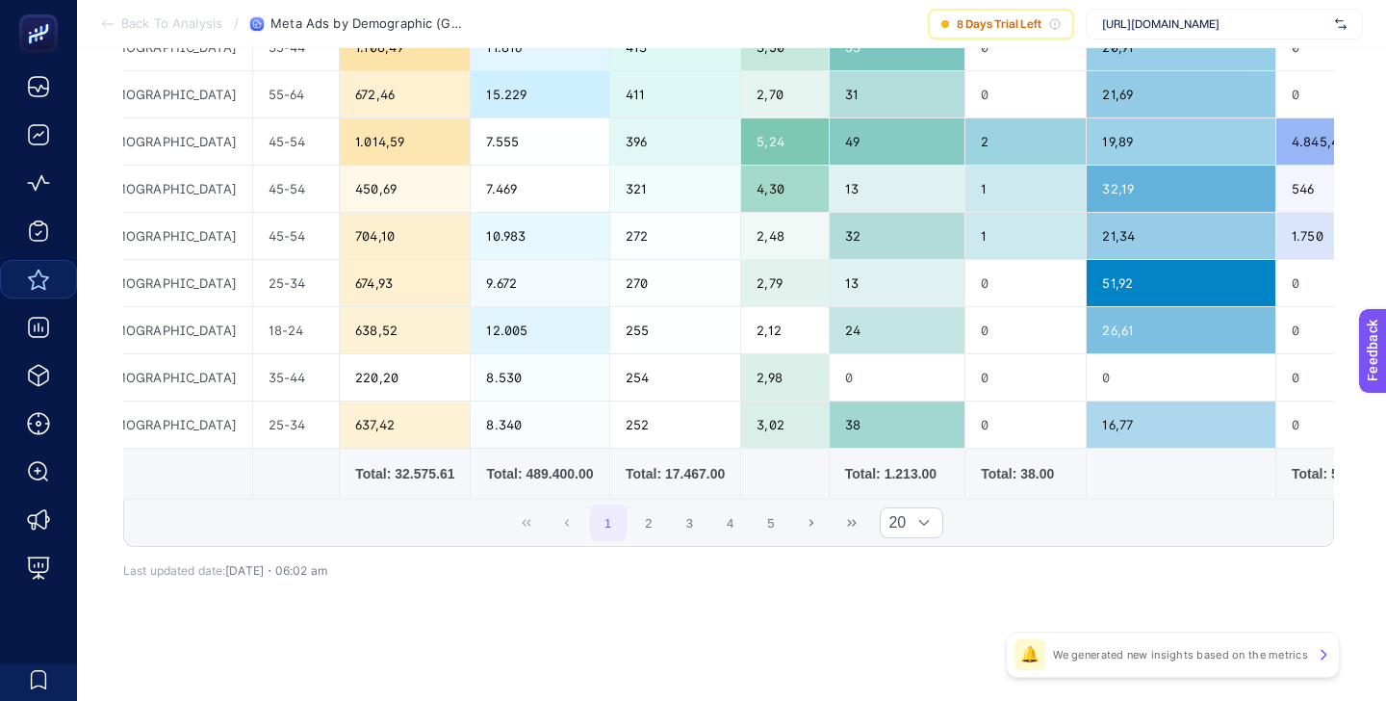
scroll to position [0, 220]
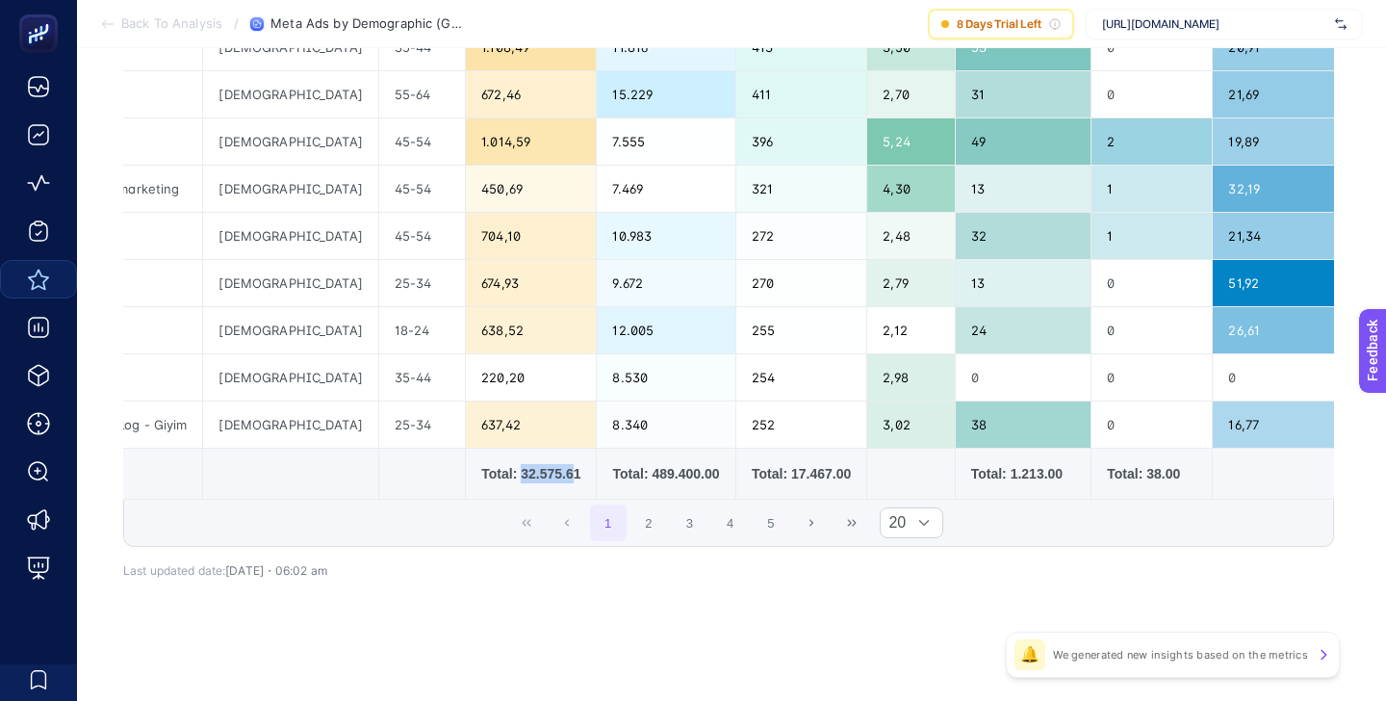
drag, startPoint x: 451, startPoint y: 472, endPoint x: 507, endPoint y: 472, distance: 56.8
click at [507, 472] on div "Total: 32.575.61" at bounding box center [530, 473] width 99 height 19
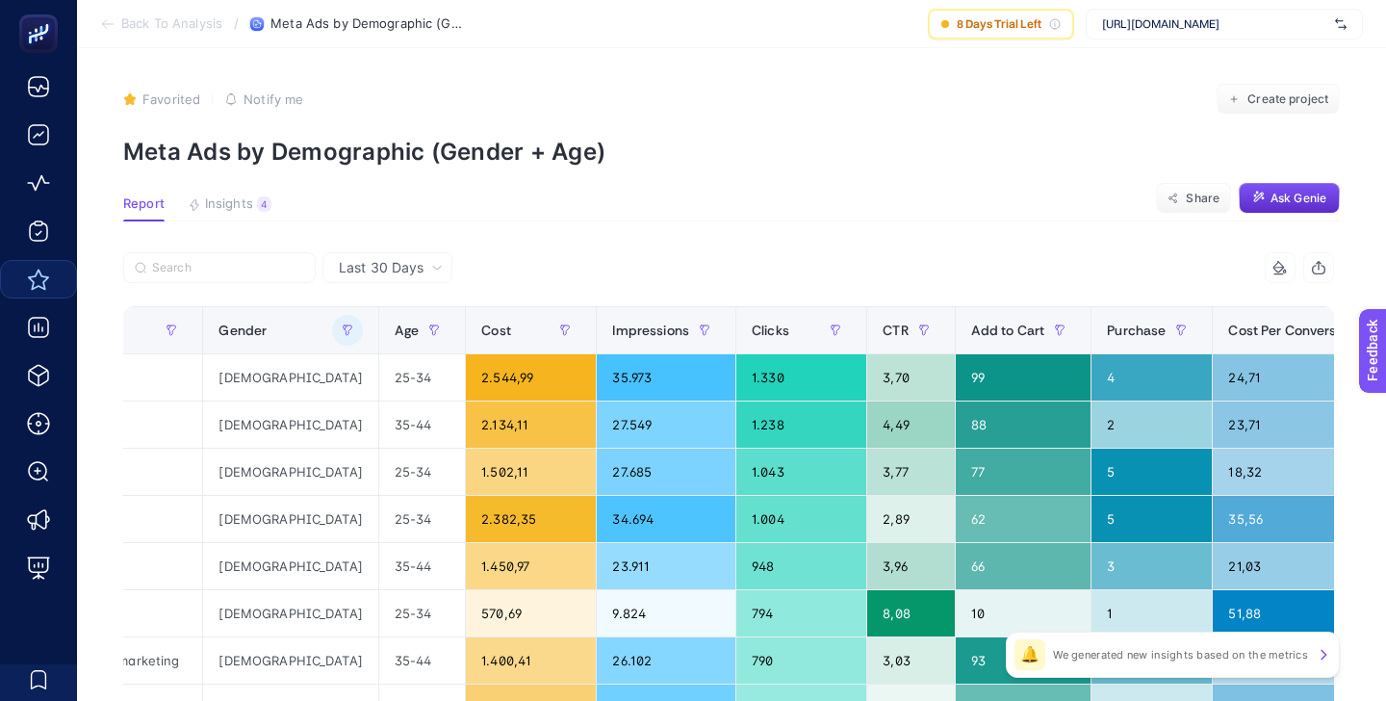
scroll to position [0, 0]
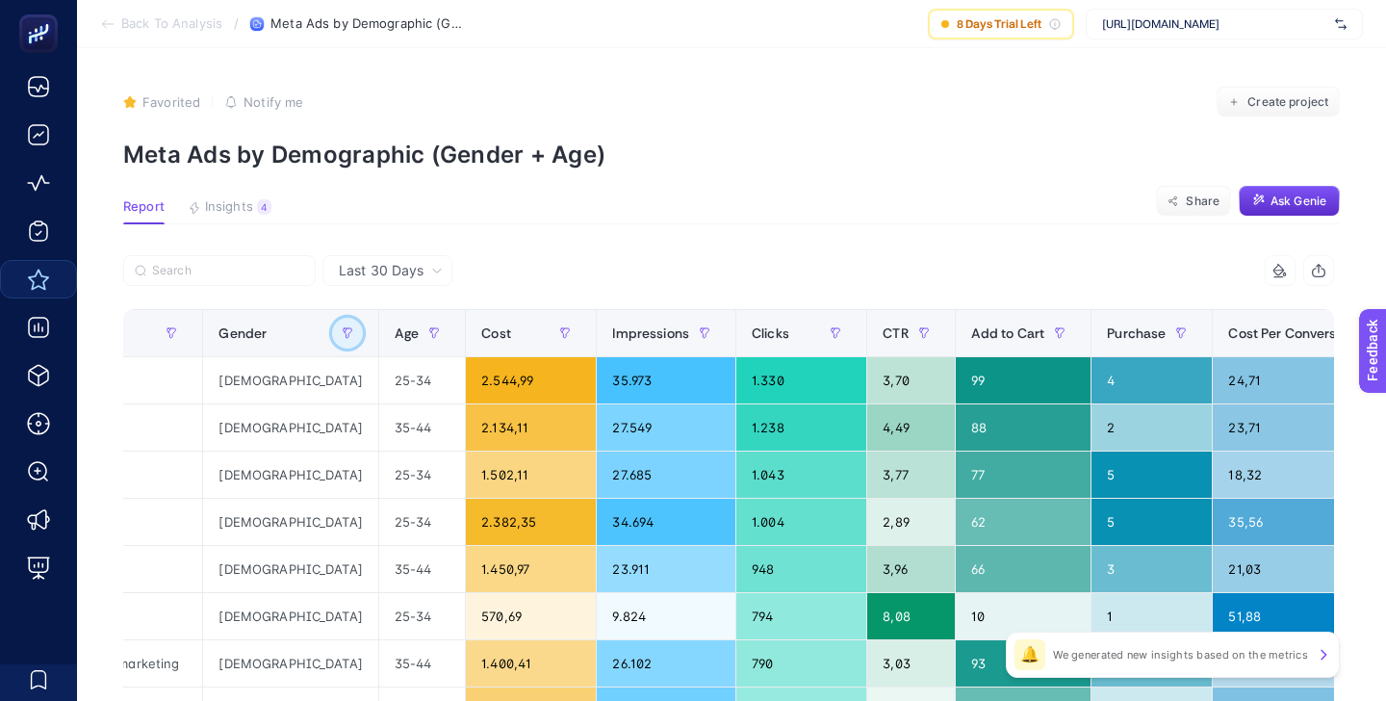
click at [342, 333] on icon "button" at bounding box center [348, 333] width 12 height 12
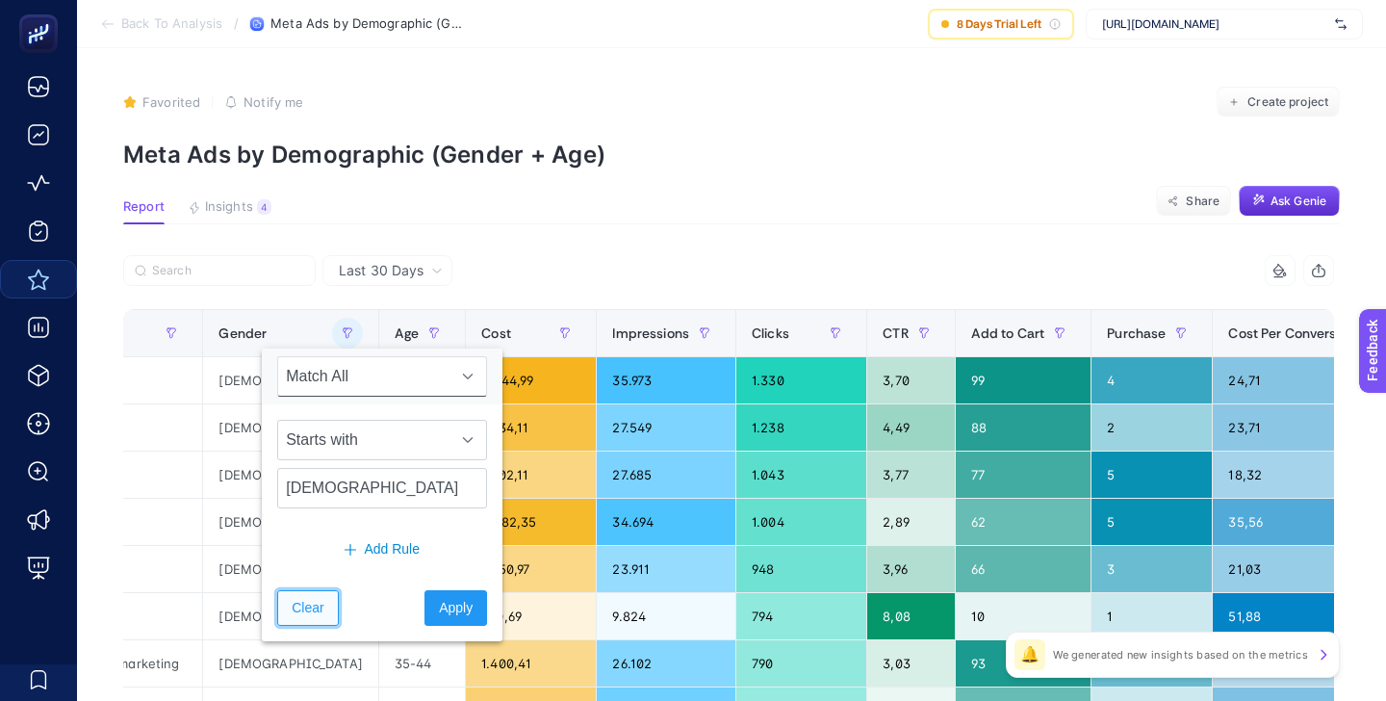
click at [315, 610] on span "Clear" at bounding box center [308, 608] width 32 height 20
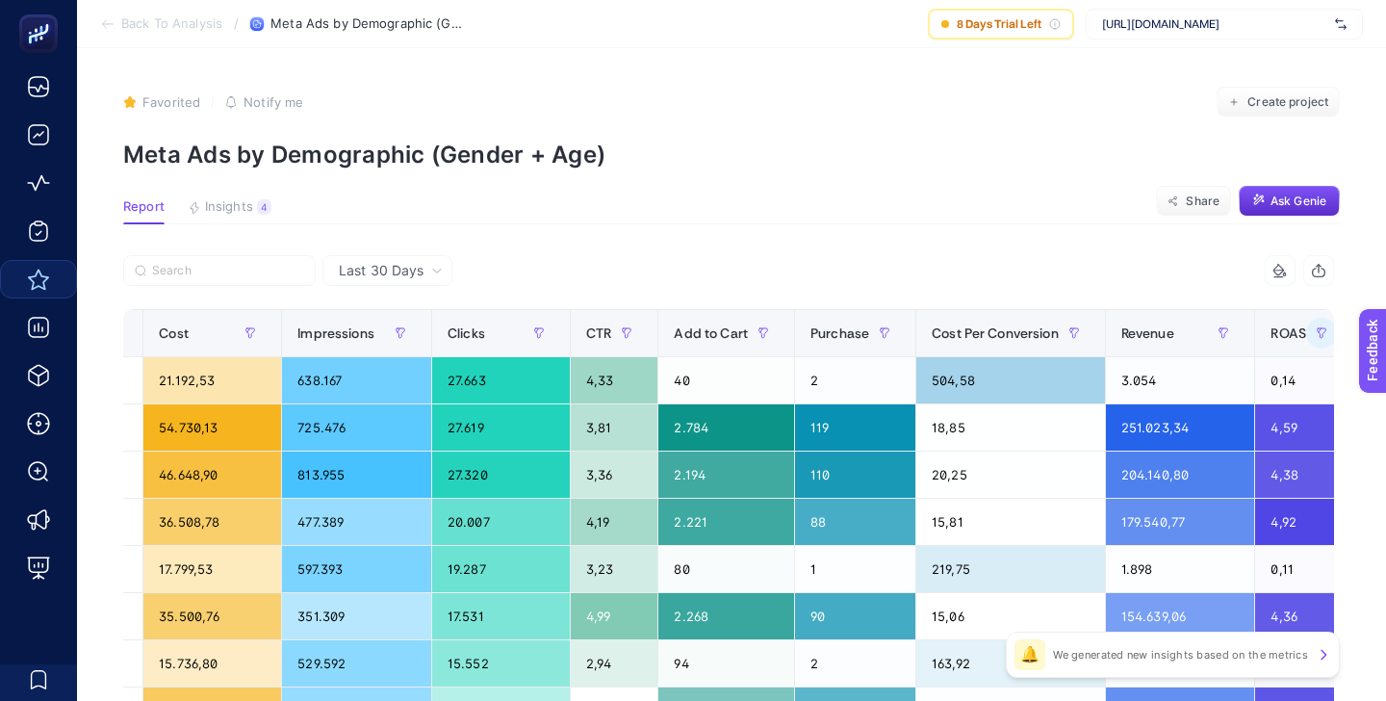
scroll to position [0, 589]
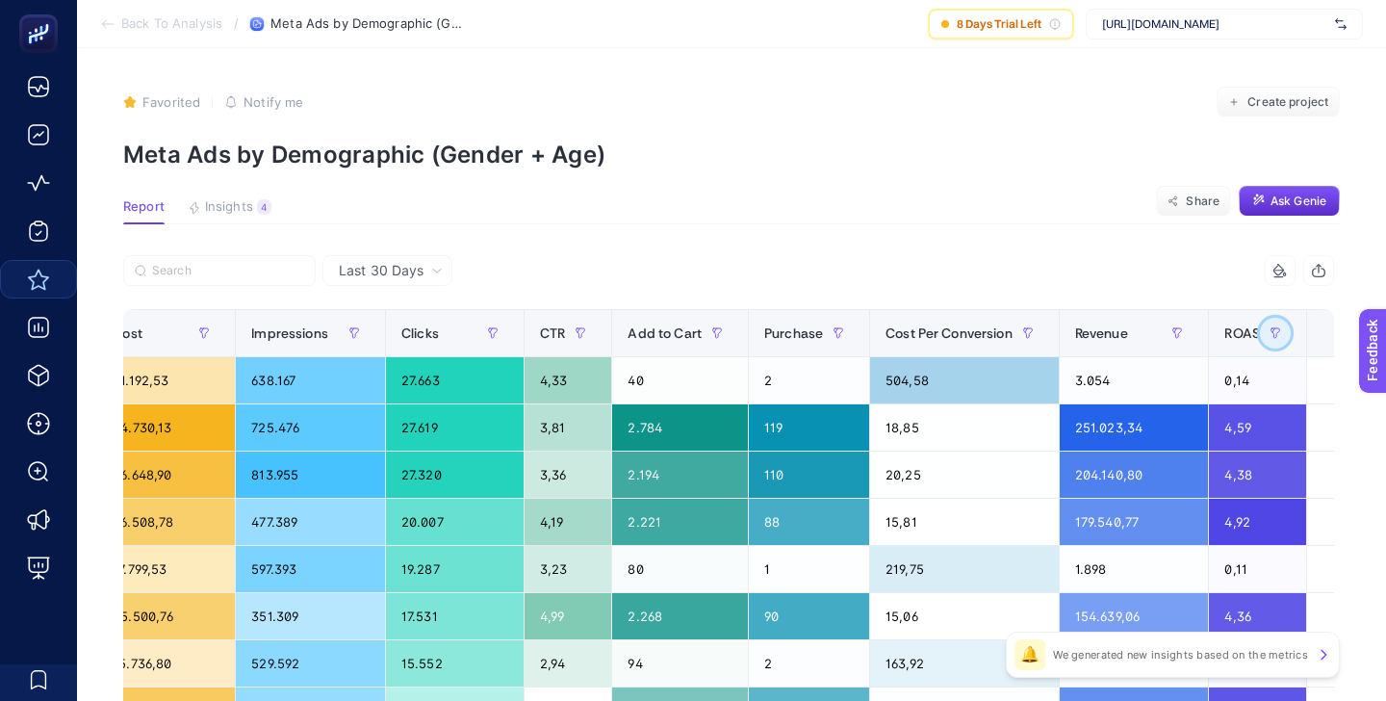
click at [1260, 335] on button "button" at bounding box center [1275, 333] width 31 height 31
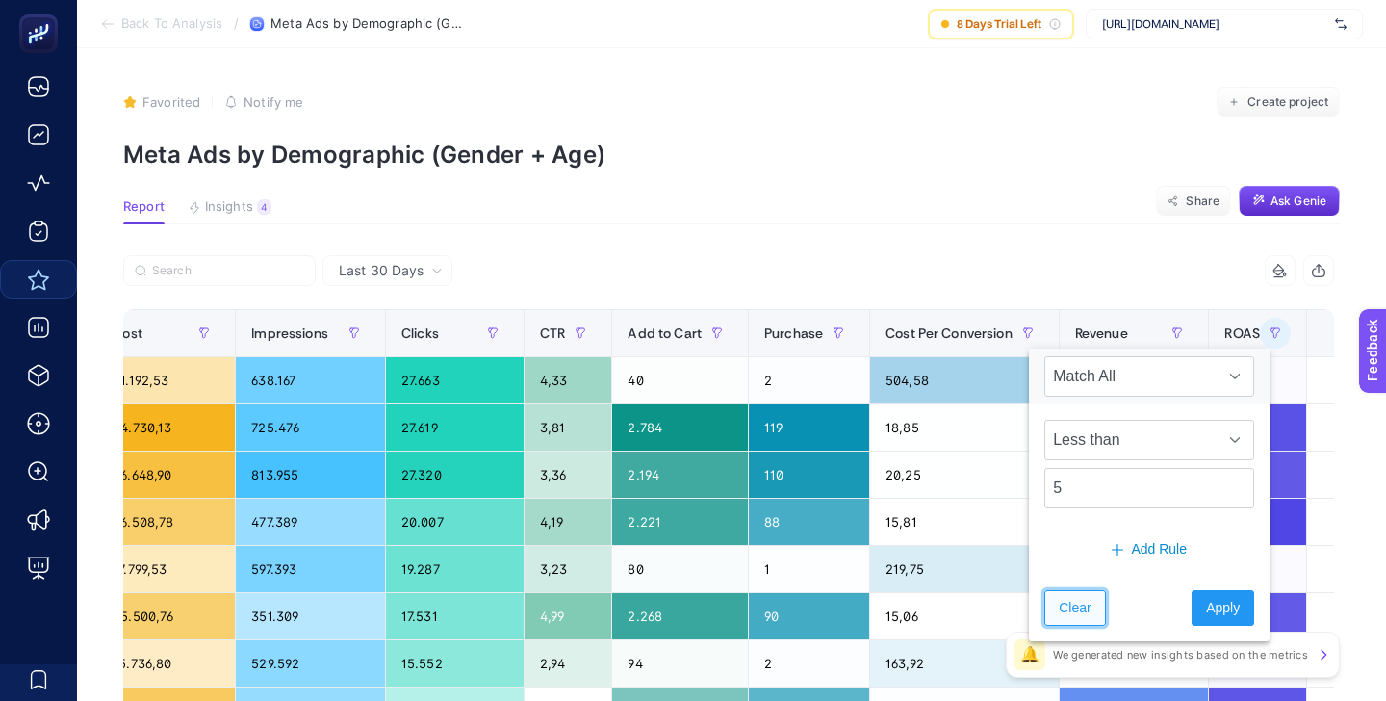
click at [1075, 599] on span "Clear" at bounding box center [1075, 608] width 32 height 20
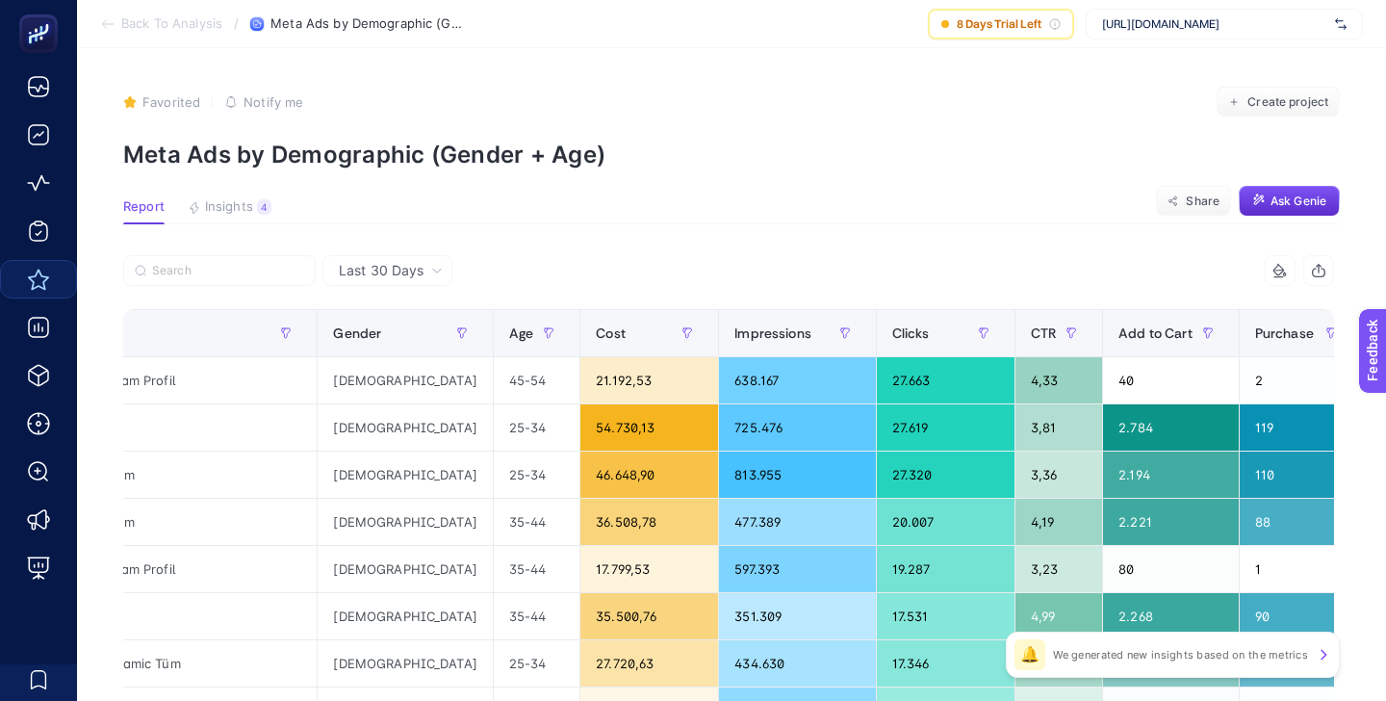
scroll to position [0, 0]
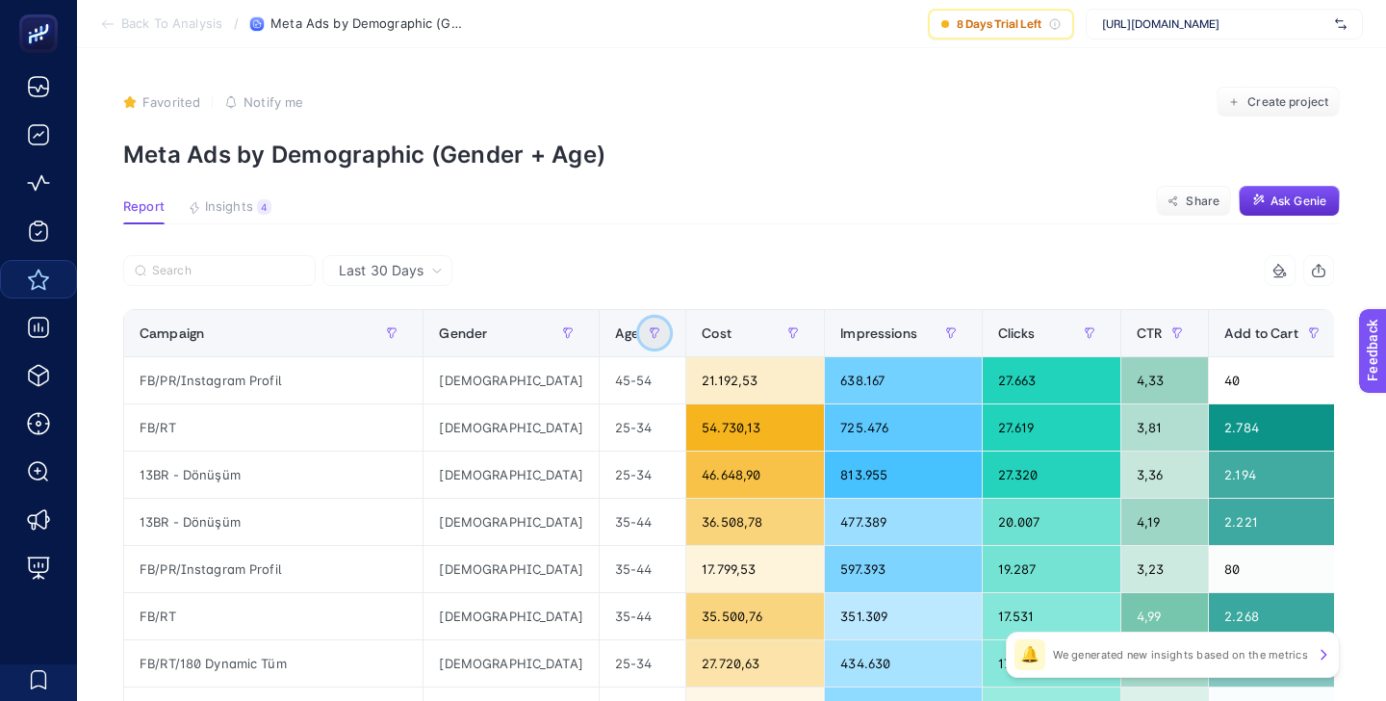
click at [649, 332] on icon "button" at bounding box center [655, 333] width 12 height 12
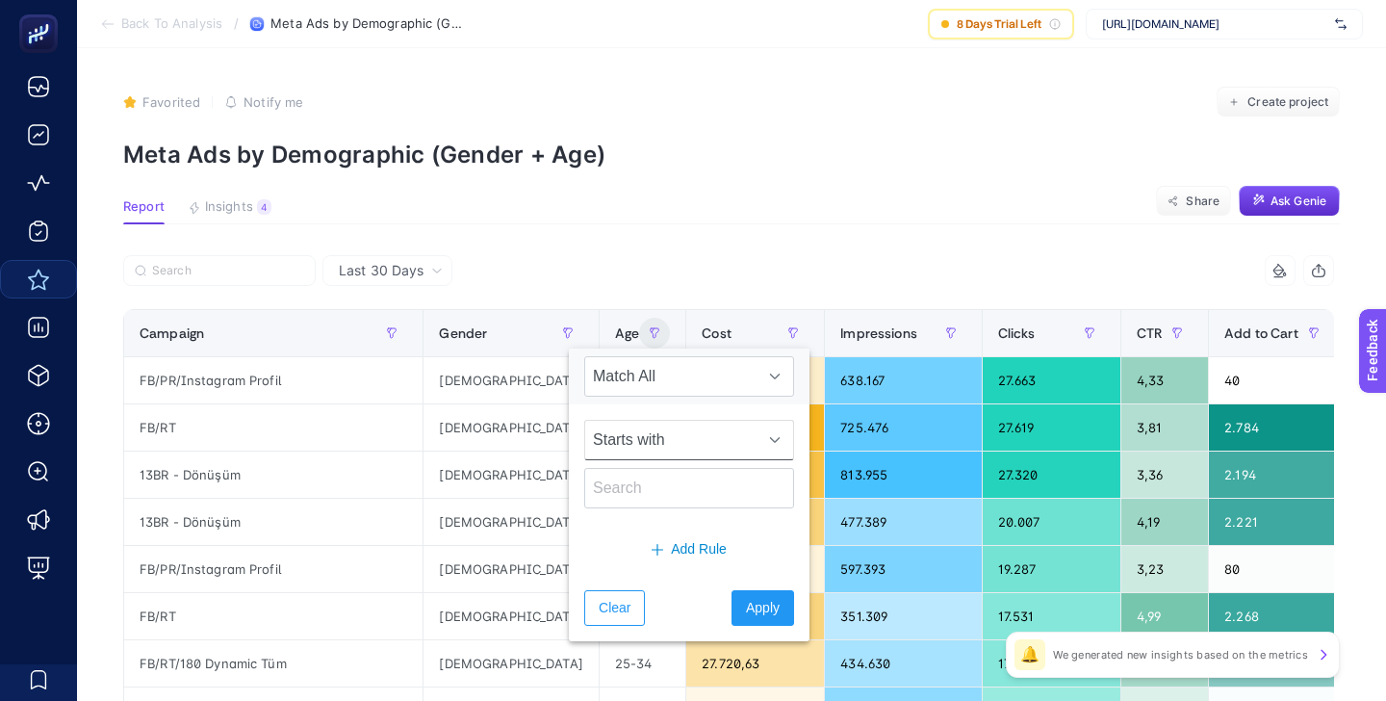
click at [757, 443] on div at bounding box center [775, 440] width 37 height 39
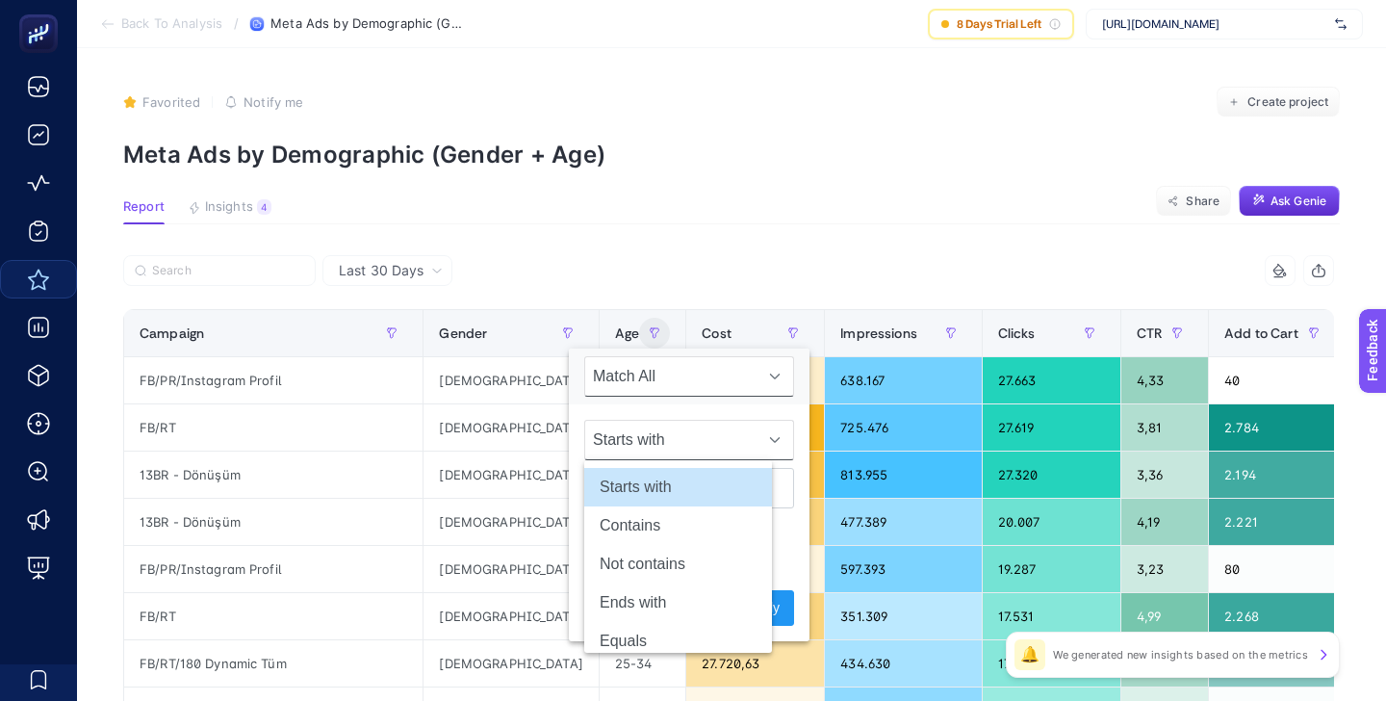
click at [770, 377] on icon at bounding box center [775, 377] width 10 height 6
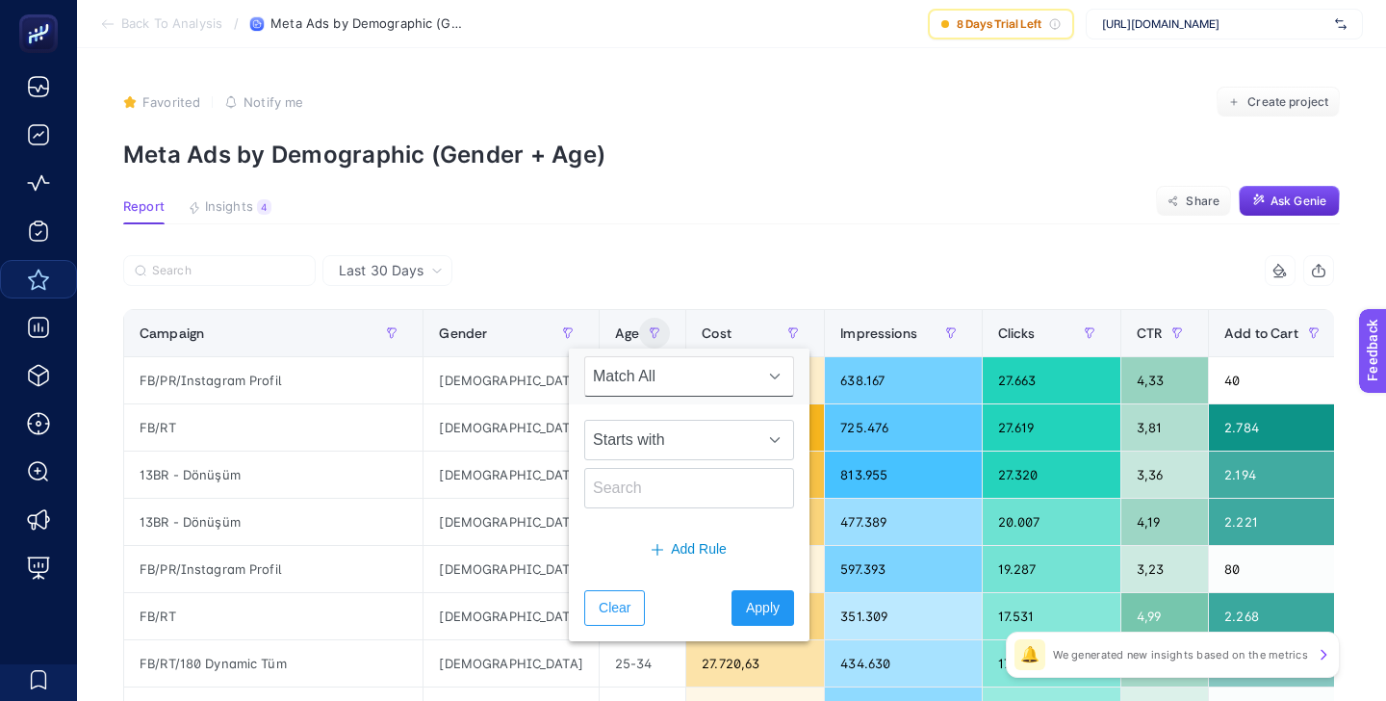
click at [770, 377] on icon at bounding box center [775, 377] width 10 height 6
click at [757, 363] on div at bounding box center [775, 376] width 37 height 39
click at [769, 374] on icon at bounding box center [775, 377] width 12 height 12
click at [757, 453] on div at bounding box center [775, 440] width 37 height 39
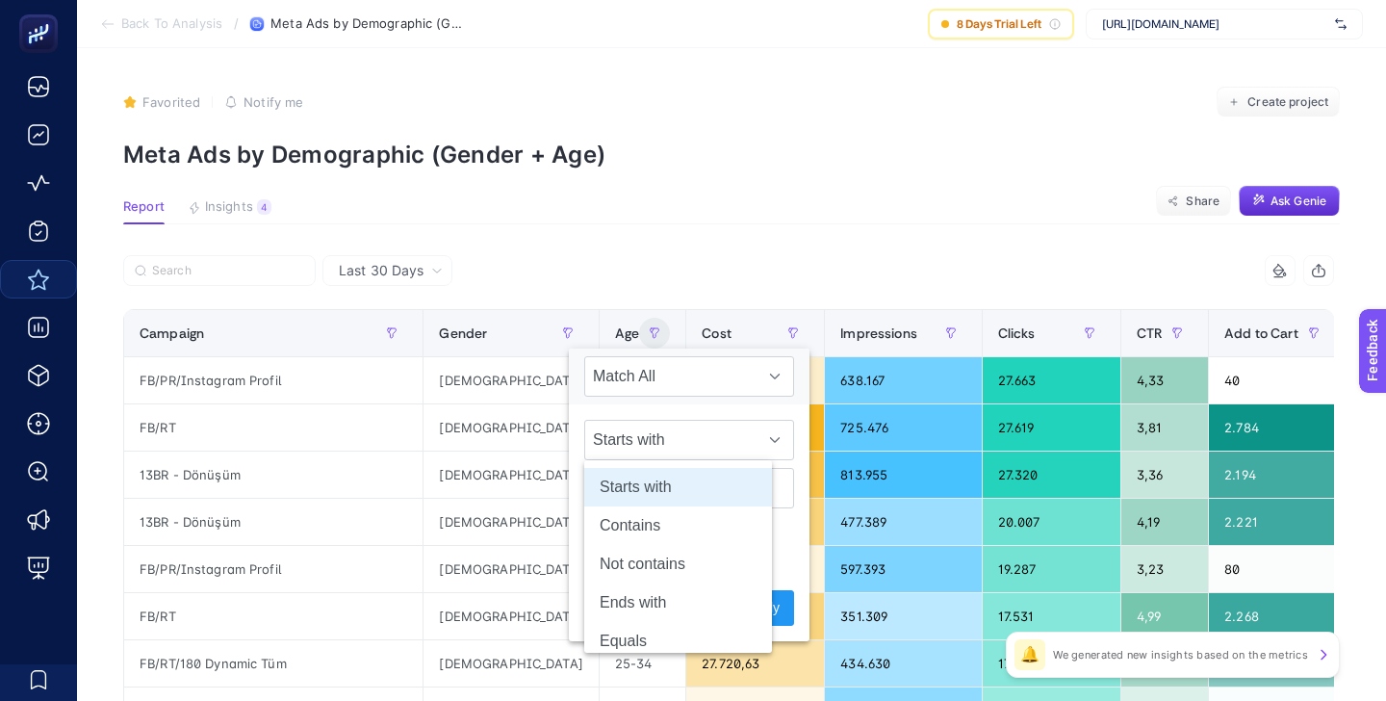
click at [708, 205] on section "Report Insights 4 We generated new insights based on the metrics Share Ask [PER…" at bounding box center [731, 211] width 1217 height 25
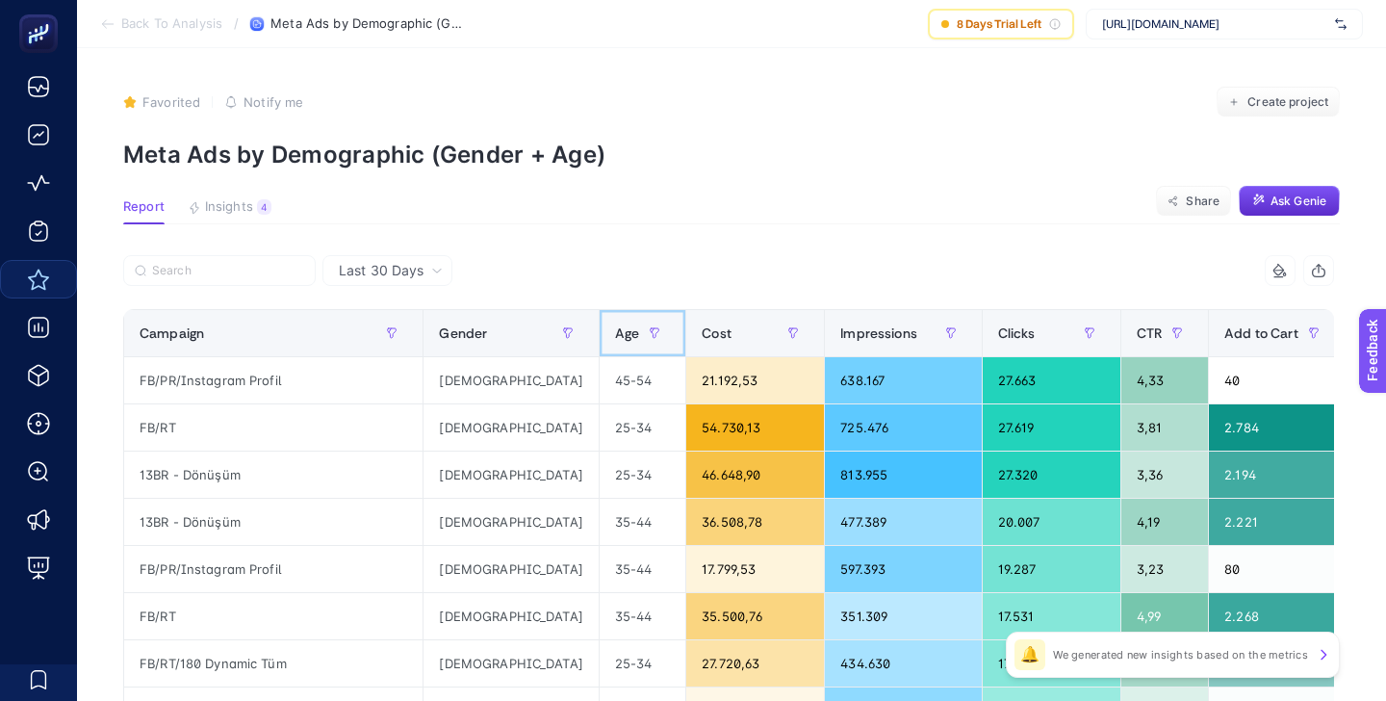
click at [615, 329] on span "Age" at bounding box center [627, 332] width 24 height 15
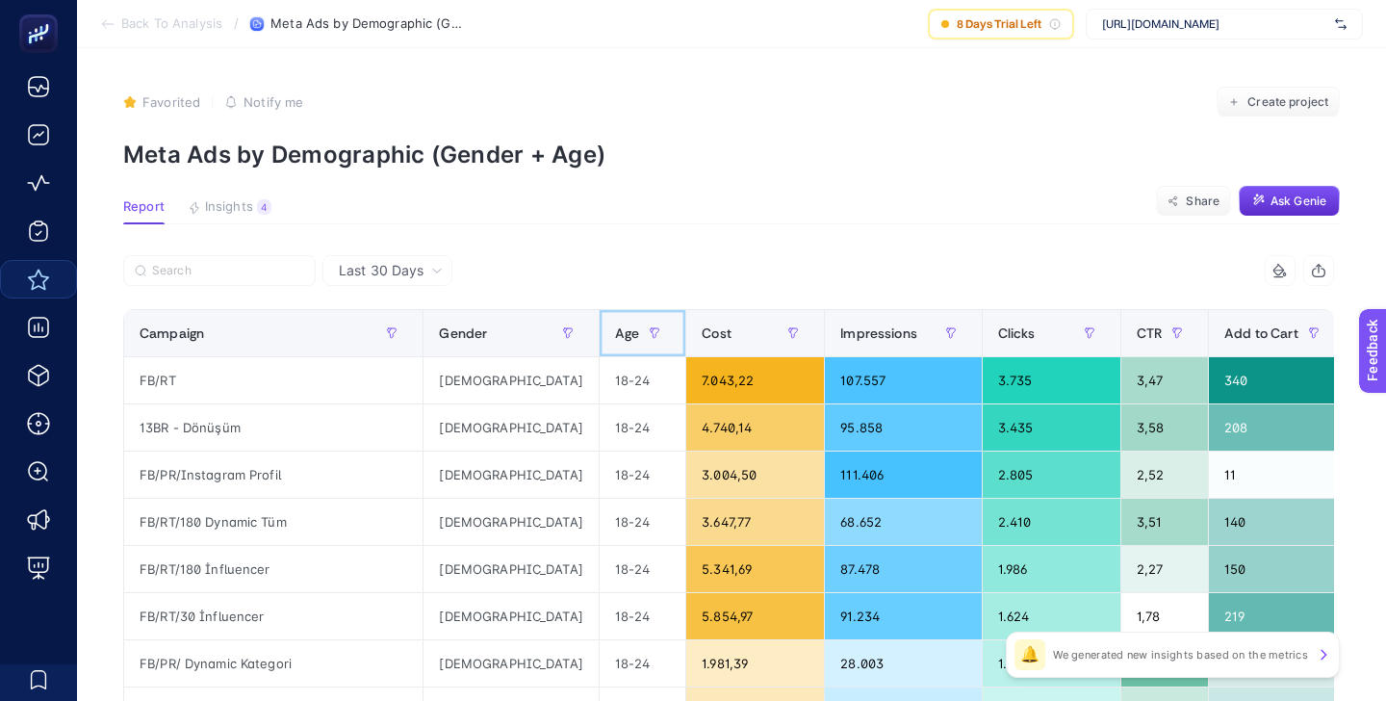
click at [615, 329] on span "Age" at bounding box center [627, 332] width 24 height 15
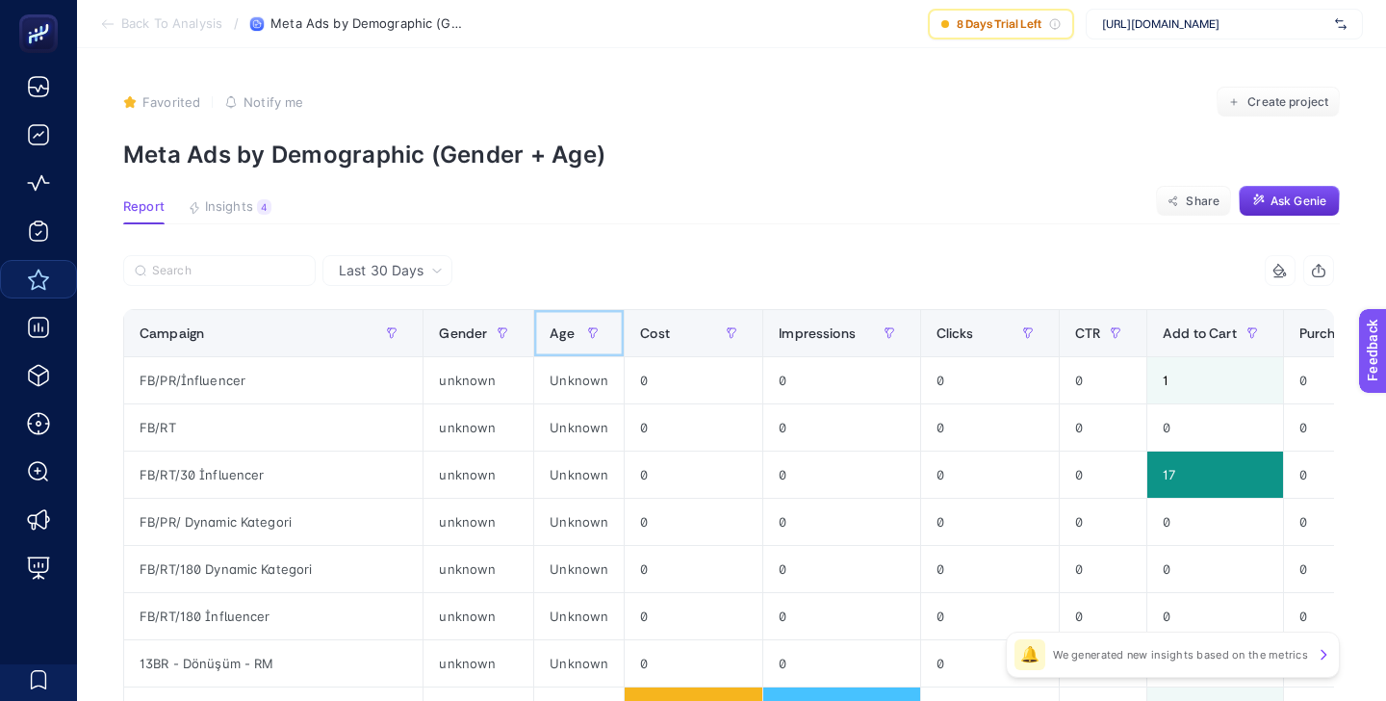
click at [566, 329] on span "Age" at bounding box center [562, 332] width 24 height 15
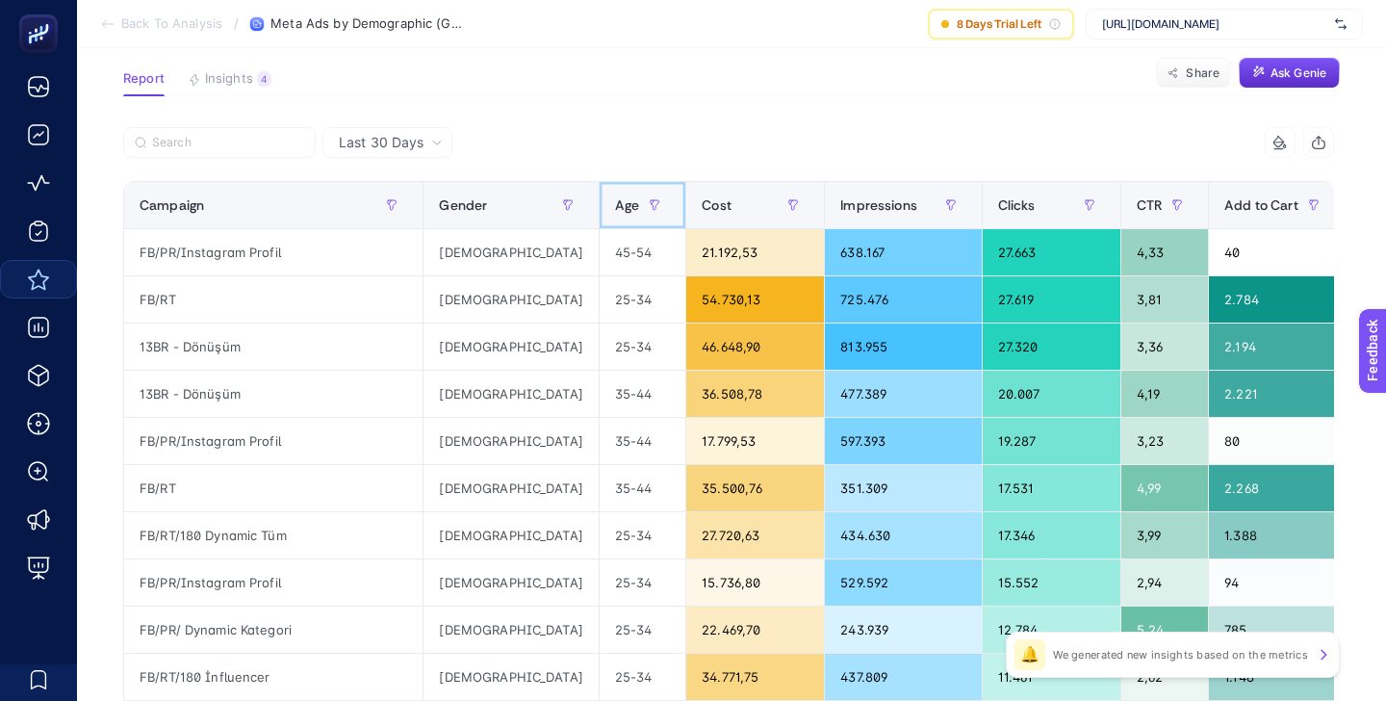
scroll to position [99, 0]
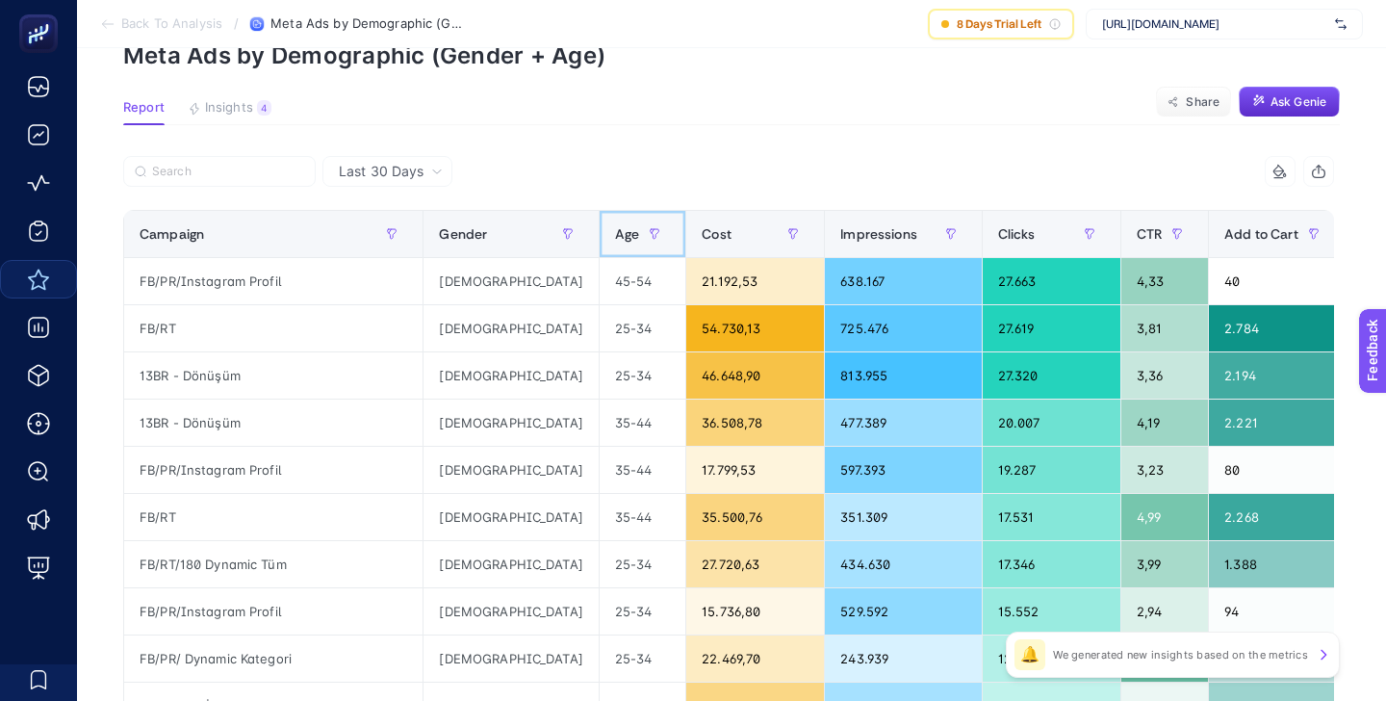
click at [615, 240] on span "Age" at bounding box center [627, 233] width 24 height 15
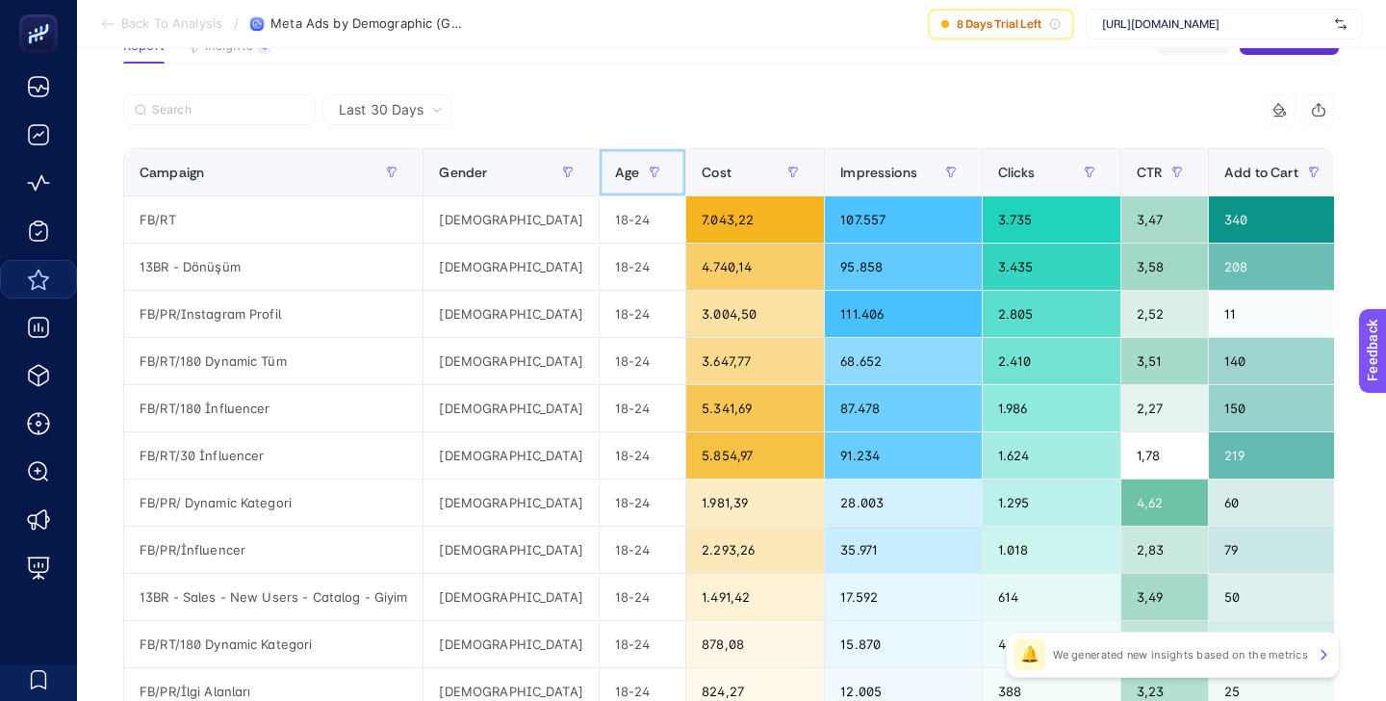
scroll to position [157, 0]
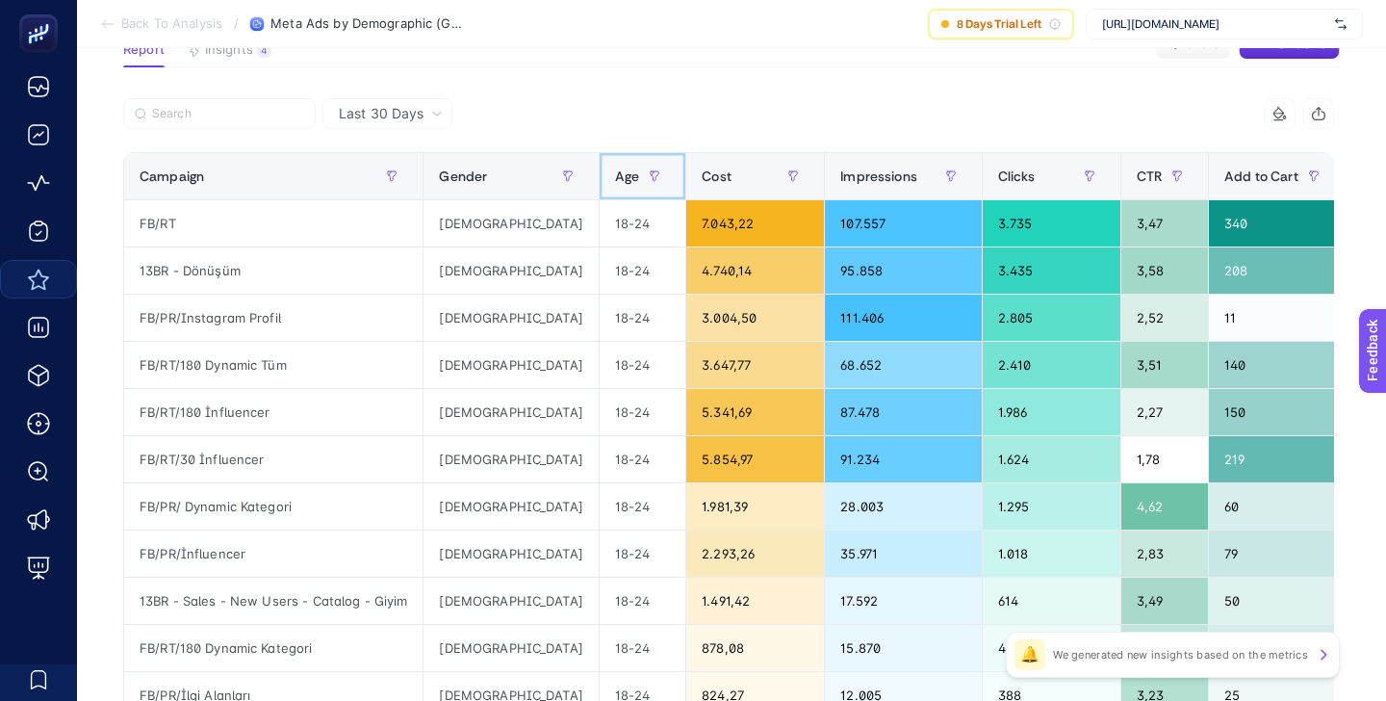
click at [615, 183] on span "Age" at bounding box center [627, 175] width 24 height 15
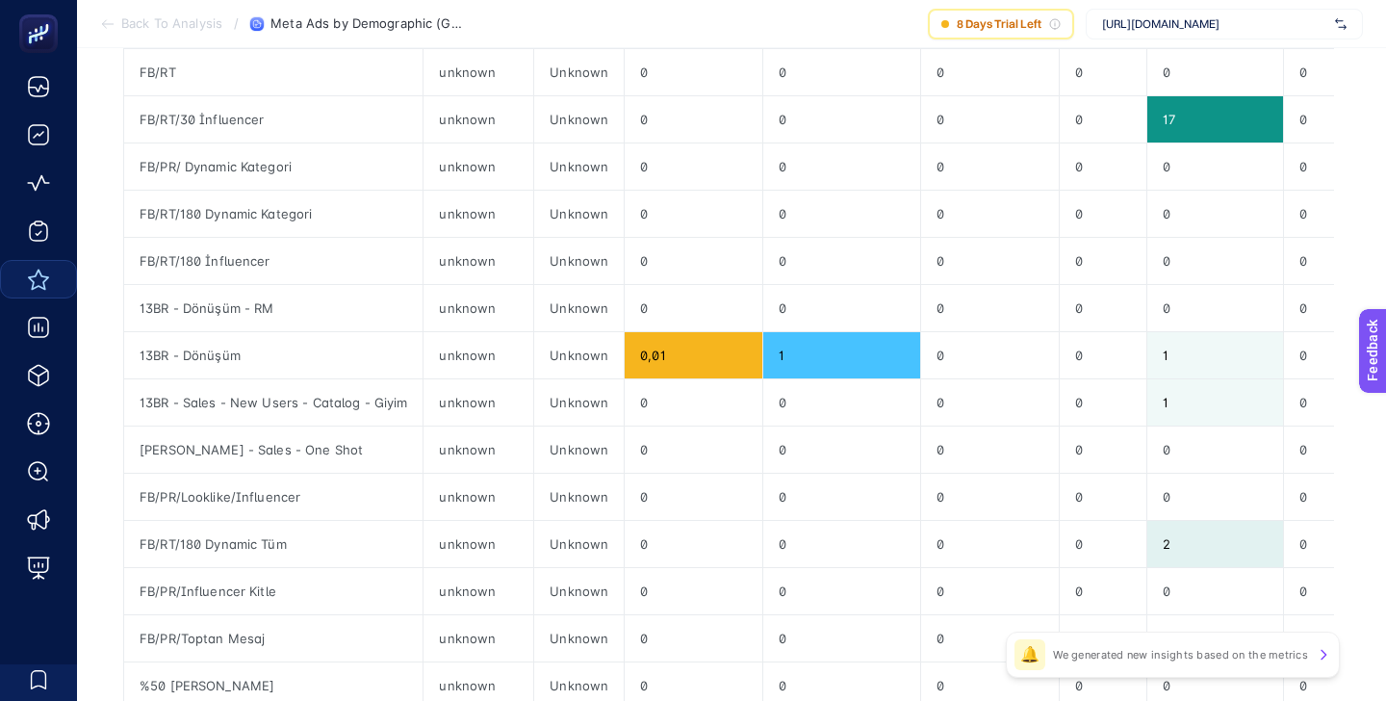
scroll to position [692, 0]
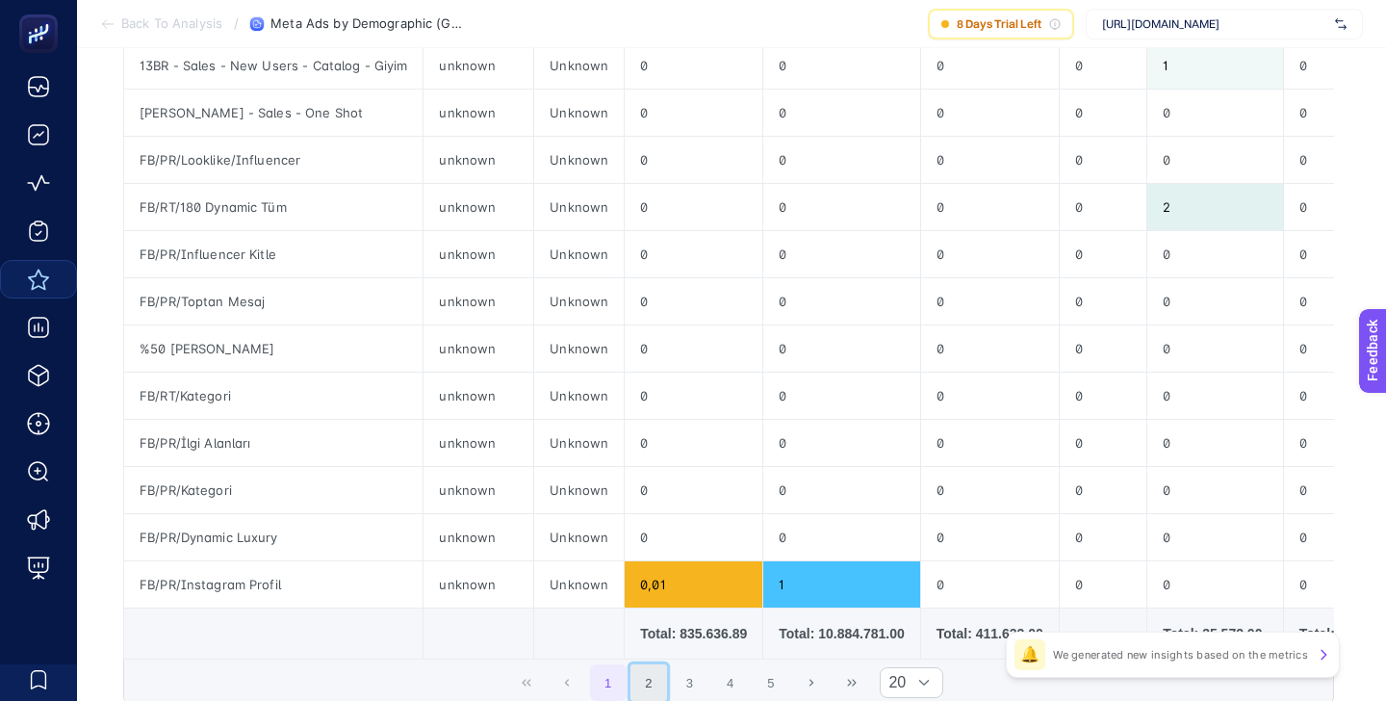
click at [646, 673] on button "2" at bounding box center [649, 682] width 37 height 37
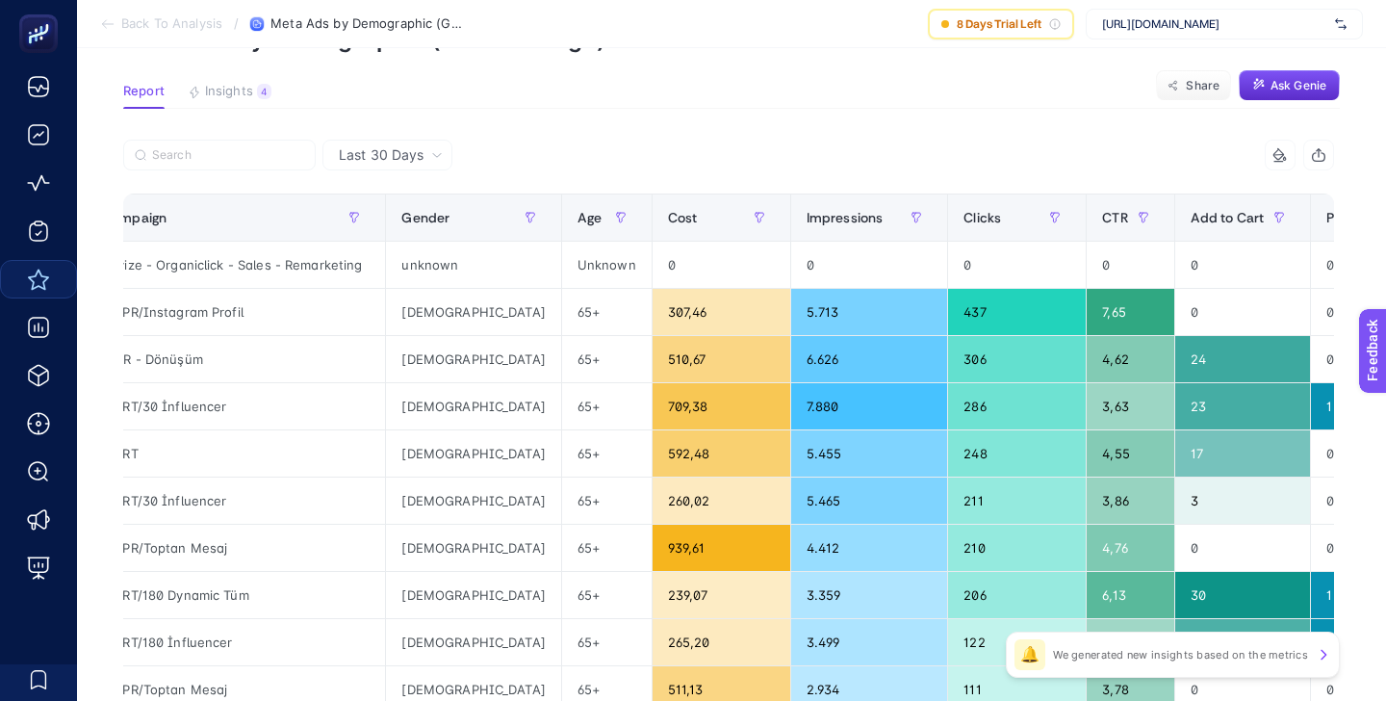
scroll to position [0, 23]
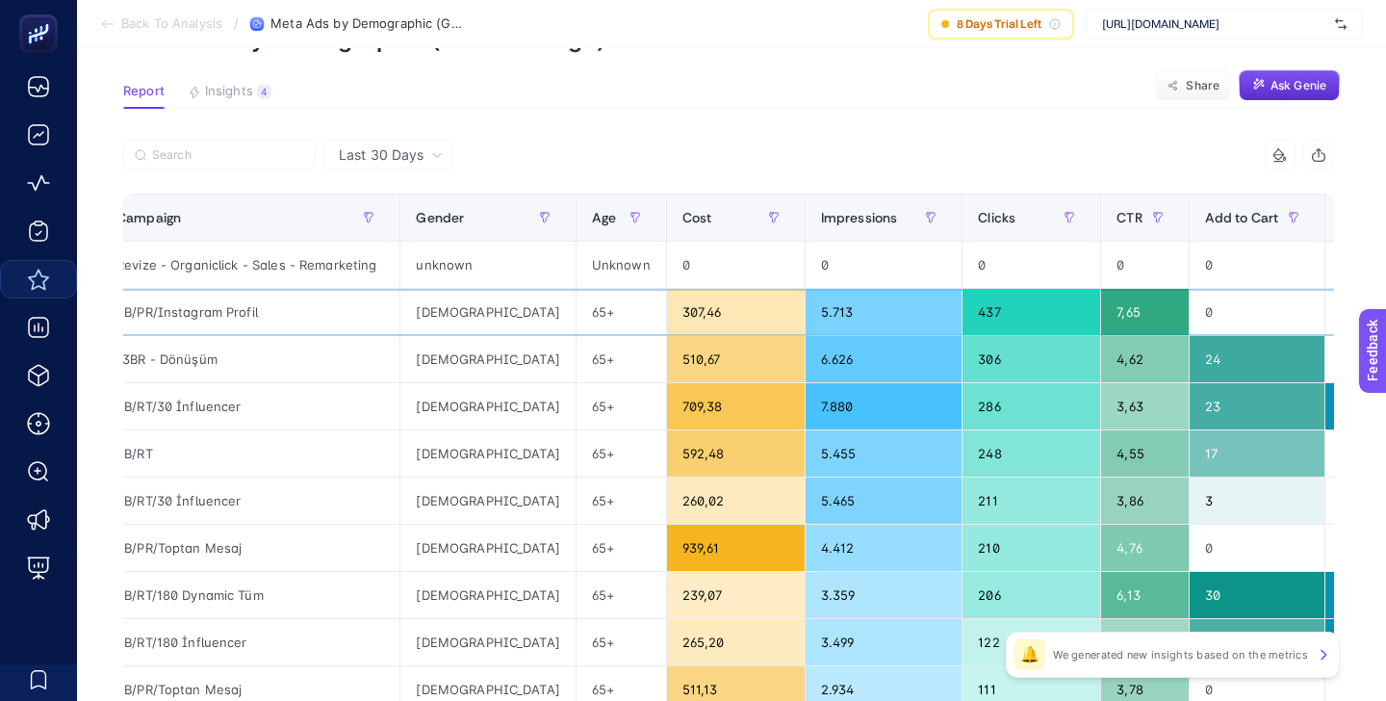
click at [577, 319] on div "65+" at bounding box center [622, 312] width 90 height 46
click at [577, 316] on div "65+" at bounding box center [622, 312] width 90 height 46
copy tr "65+"
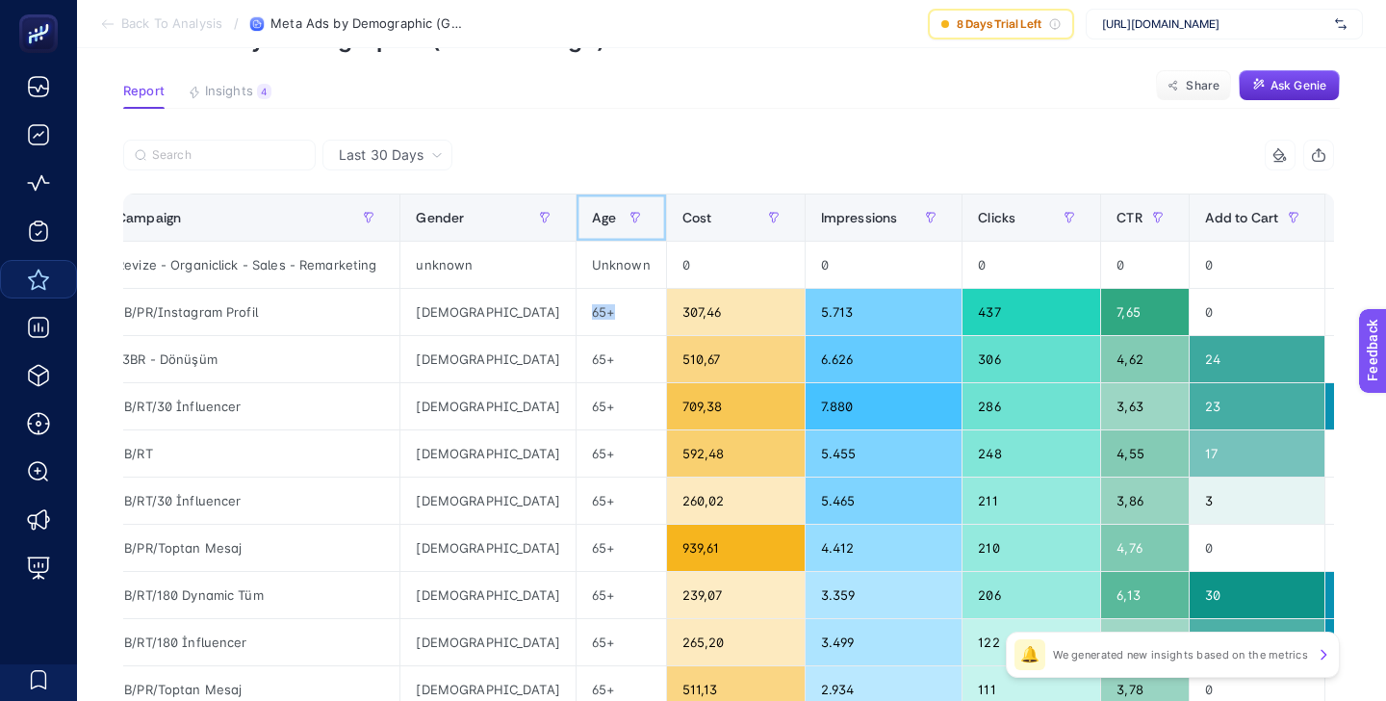
click at [592, 232] on div "Age" at bounding box center [621, 217] width 59 height 31
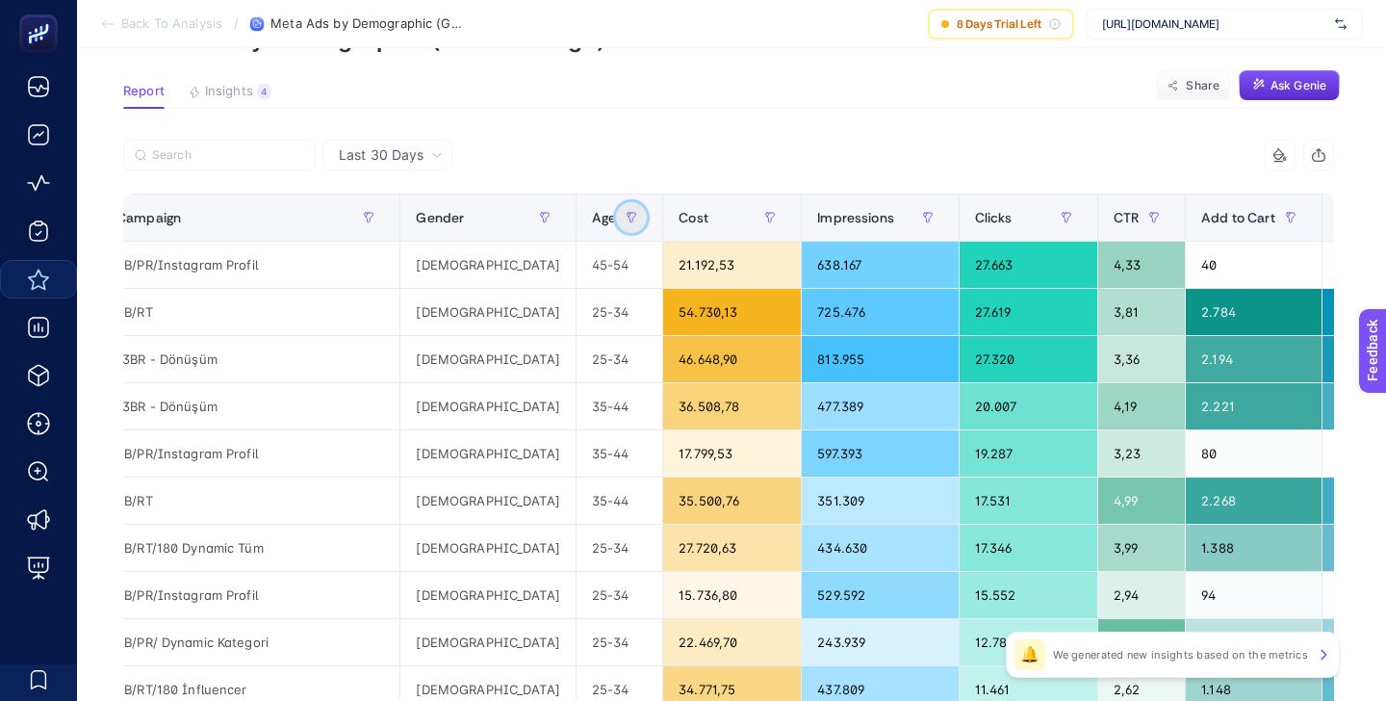
click at [629, 217] on icon "button" at bounding box center [630, 215] width 2 height 4
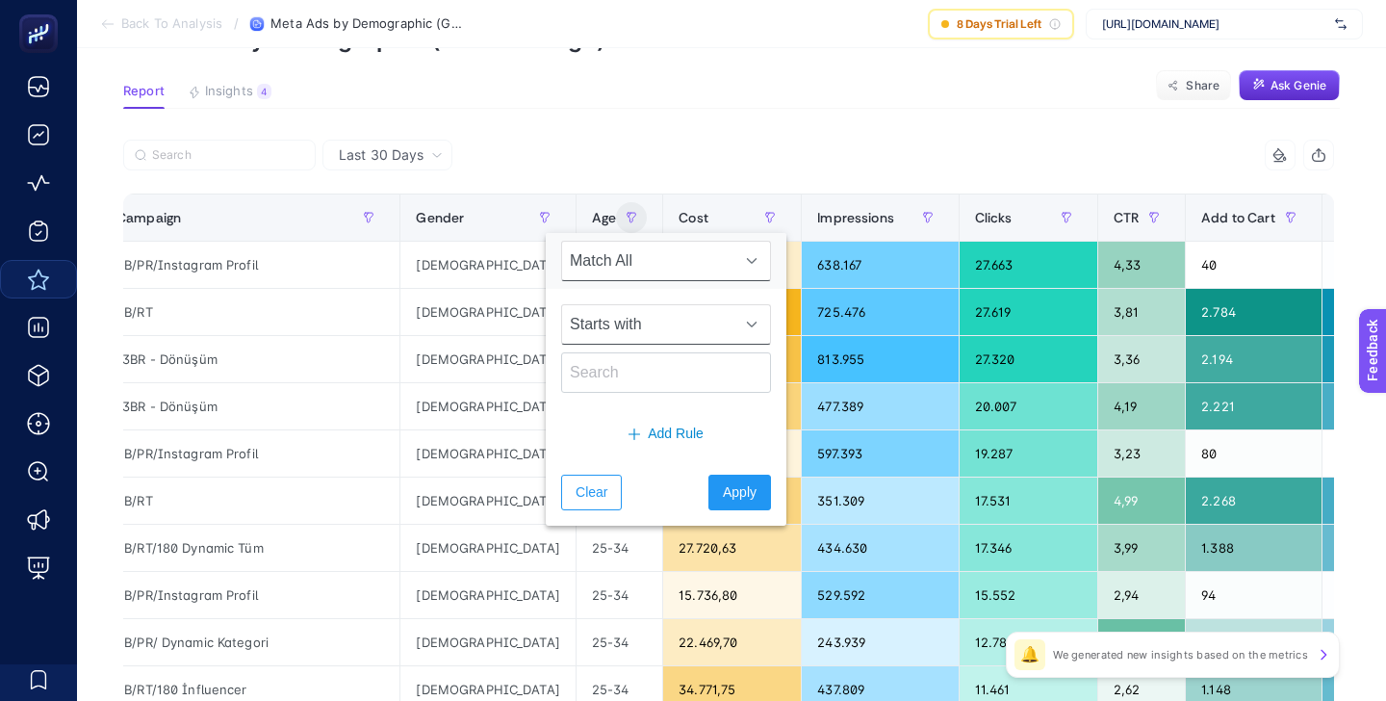
click at [620, 319] on span "Starts with" at bounding box center [647, 324] width 171 height 39
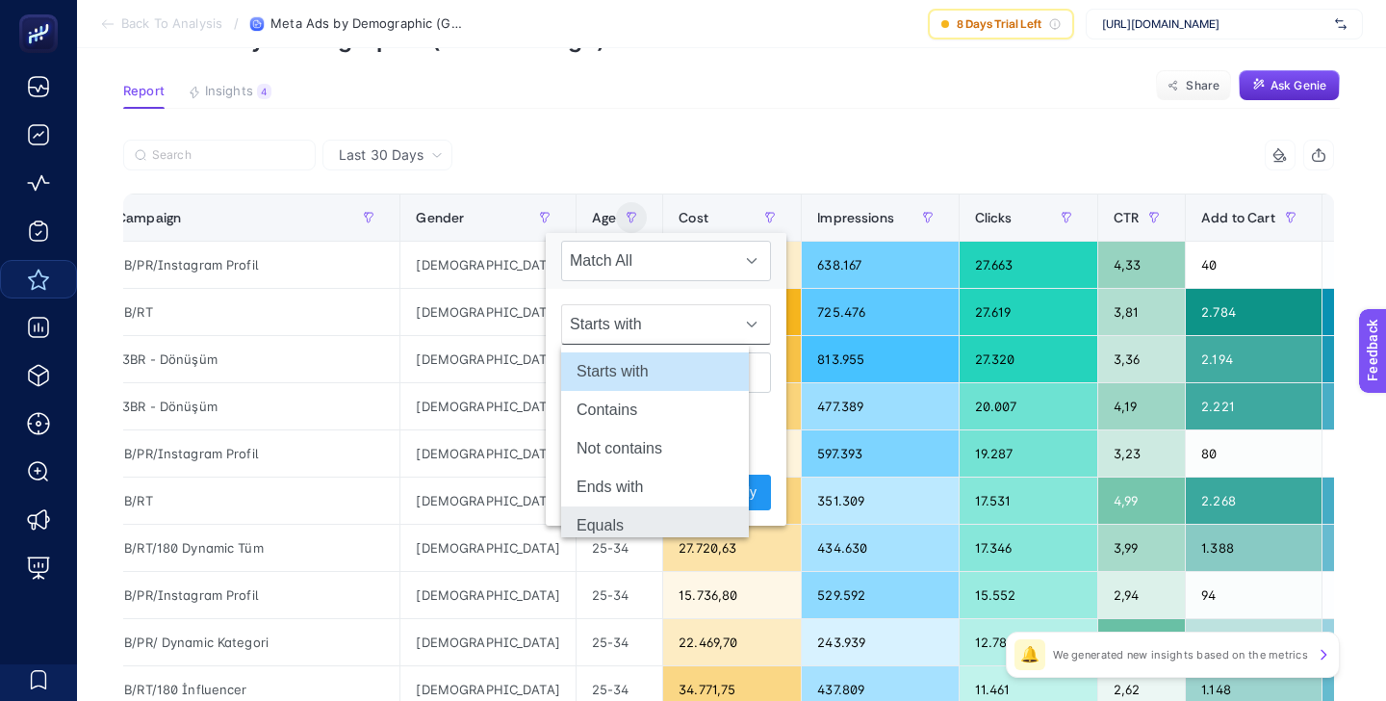
click at [615, 523] on li "Equals" at bounding box center [655, 525] width 188 height 39
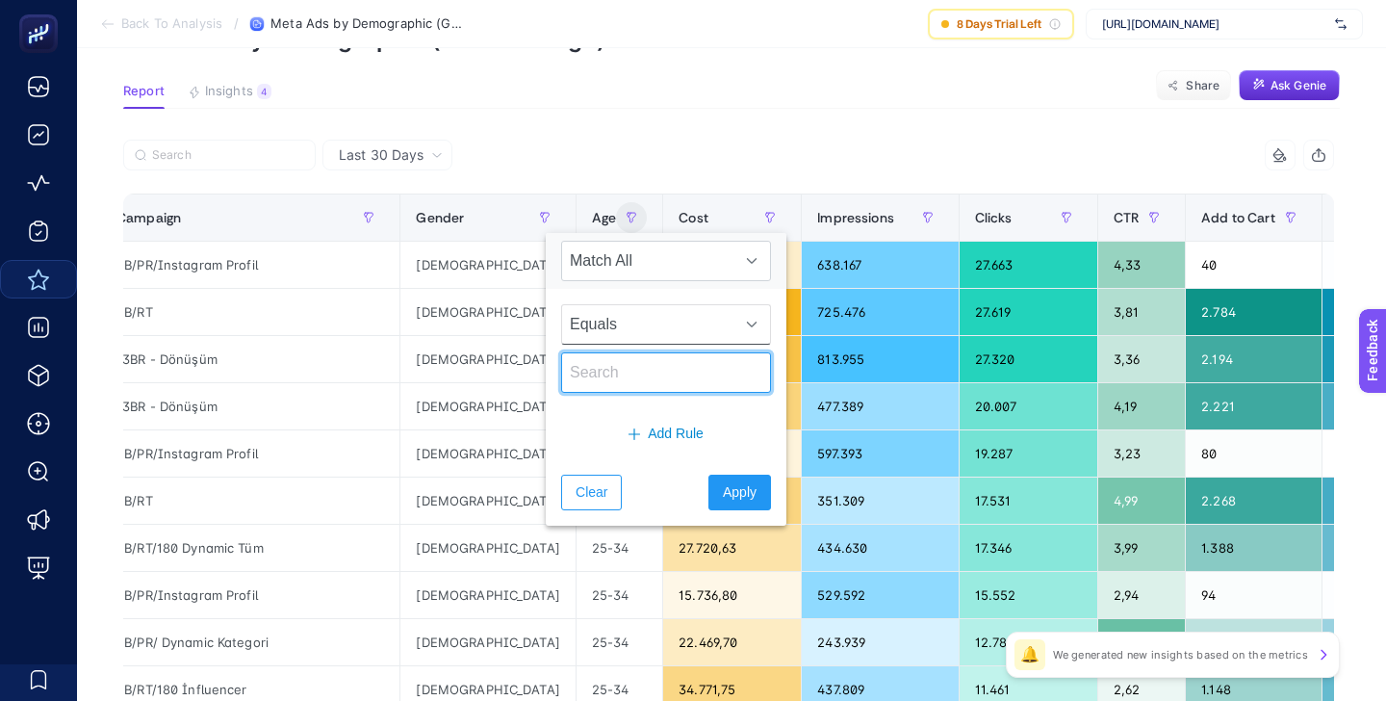
click at [615, 363] on input "text" at bounding box center [666, 372] width 210 height 40
paste input "65+"
type input "65+"
click at [723, 491] on span "Apply" at bounding box center [740, 492] width 34 height 20
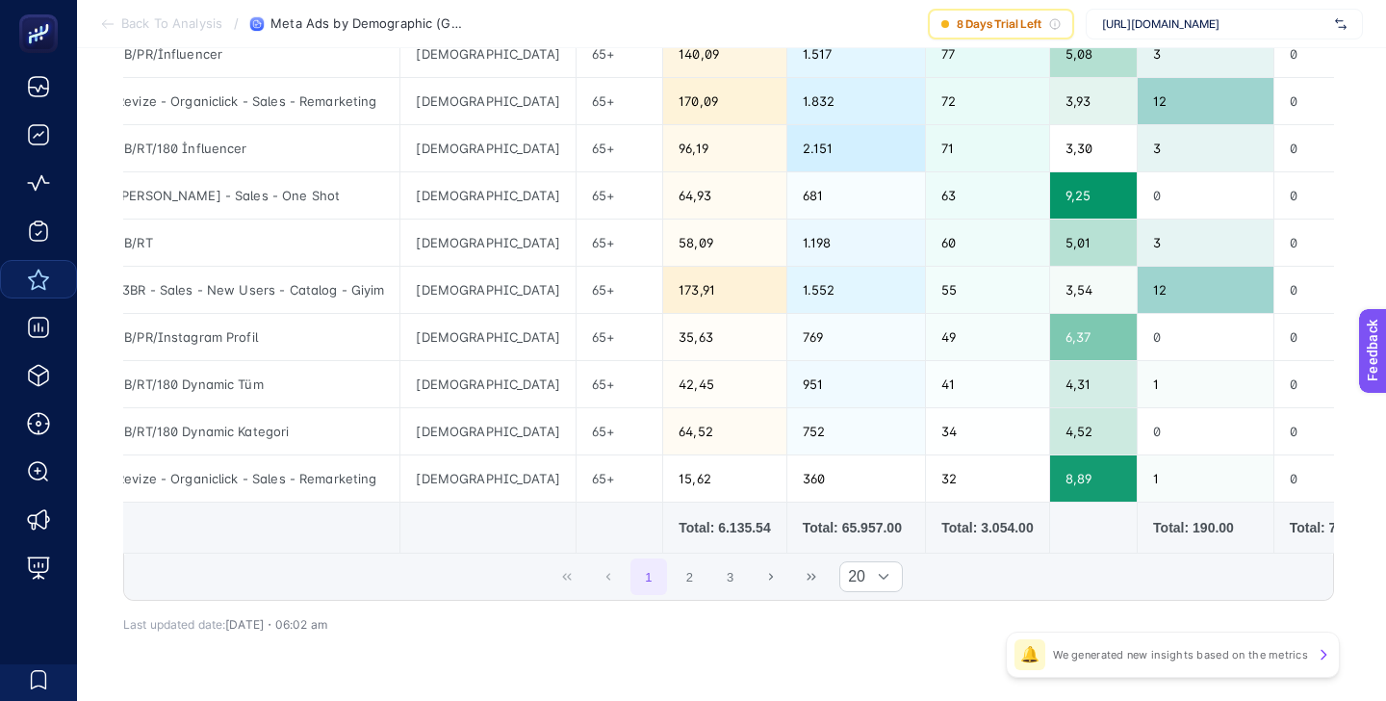
scroll to position [804, 0]
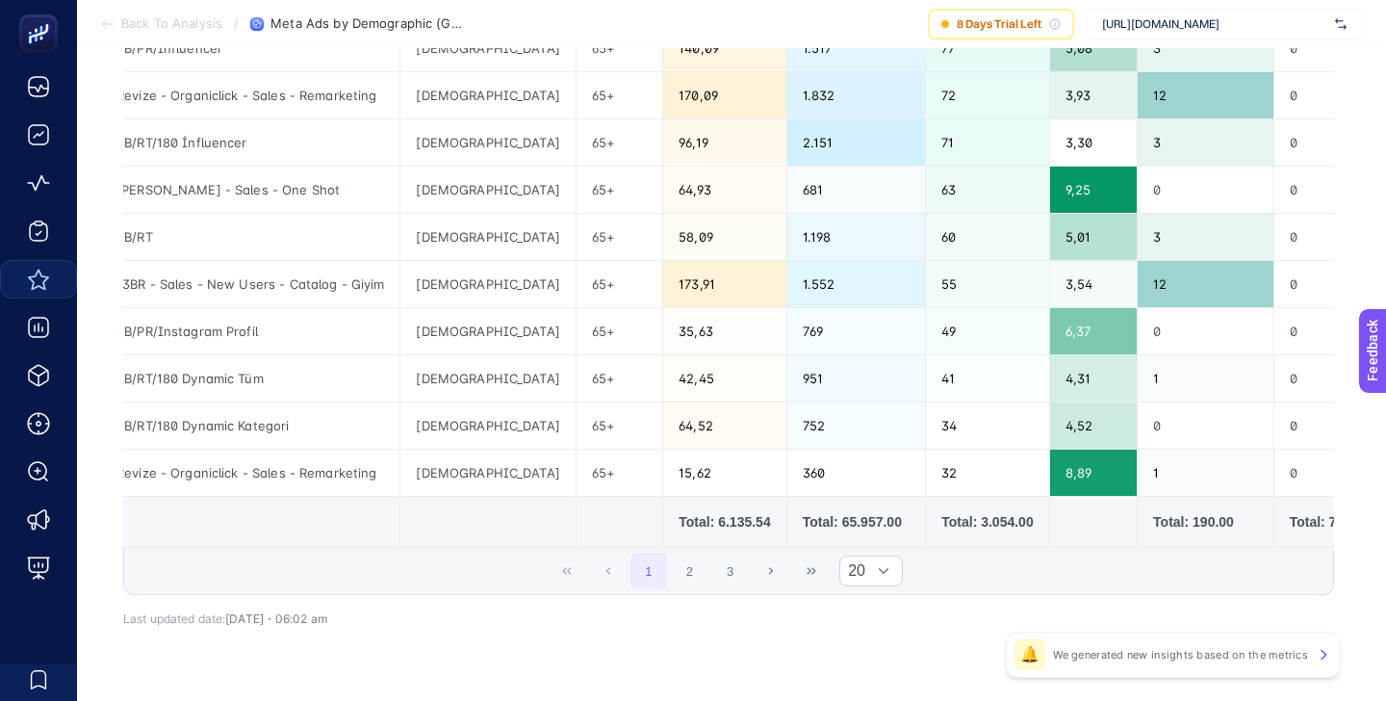
drag, startPoint x: 647, startPoint y: 518, endPoint x: 710, endPoint y: 518, distance: 62.6
click at [698, 518] on div "Total: 6.135.54" at bounding box center [724, 521] width 91 height 19
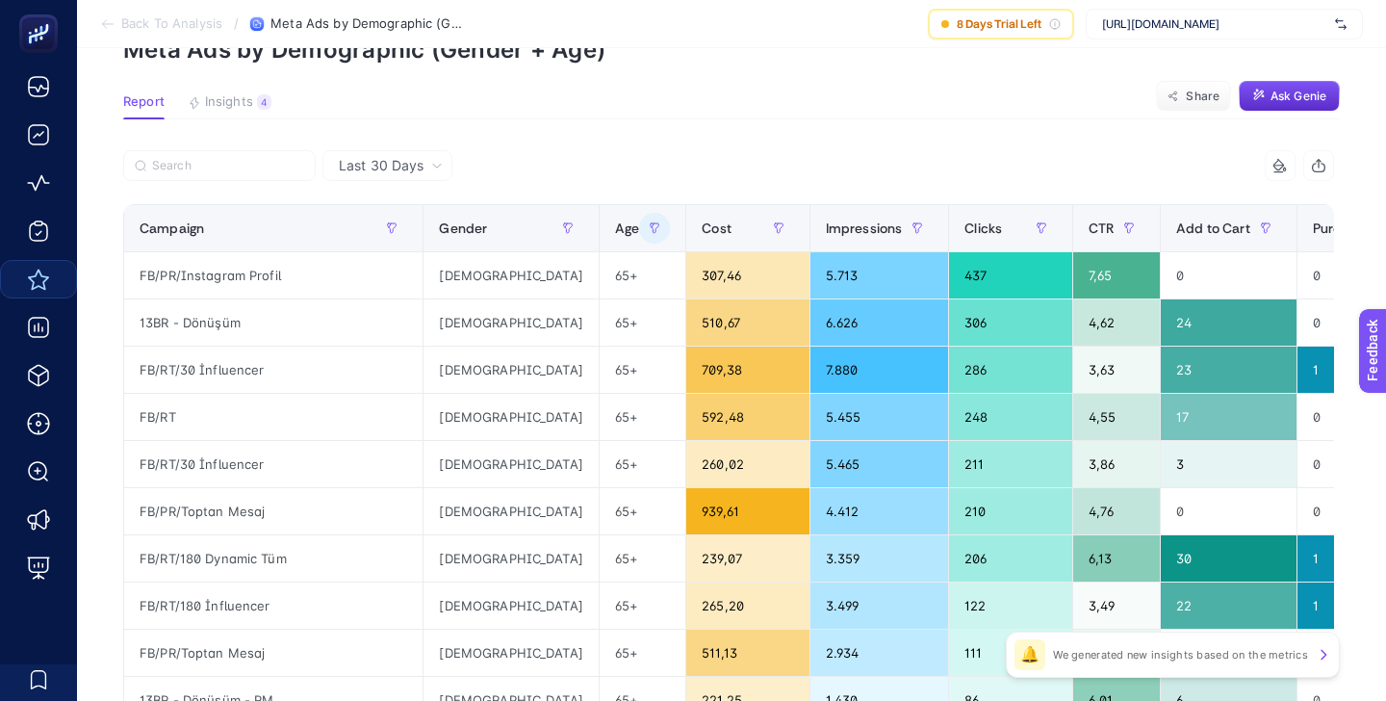
scroll to position [82, 0]
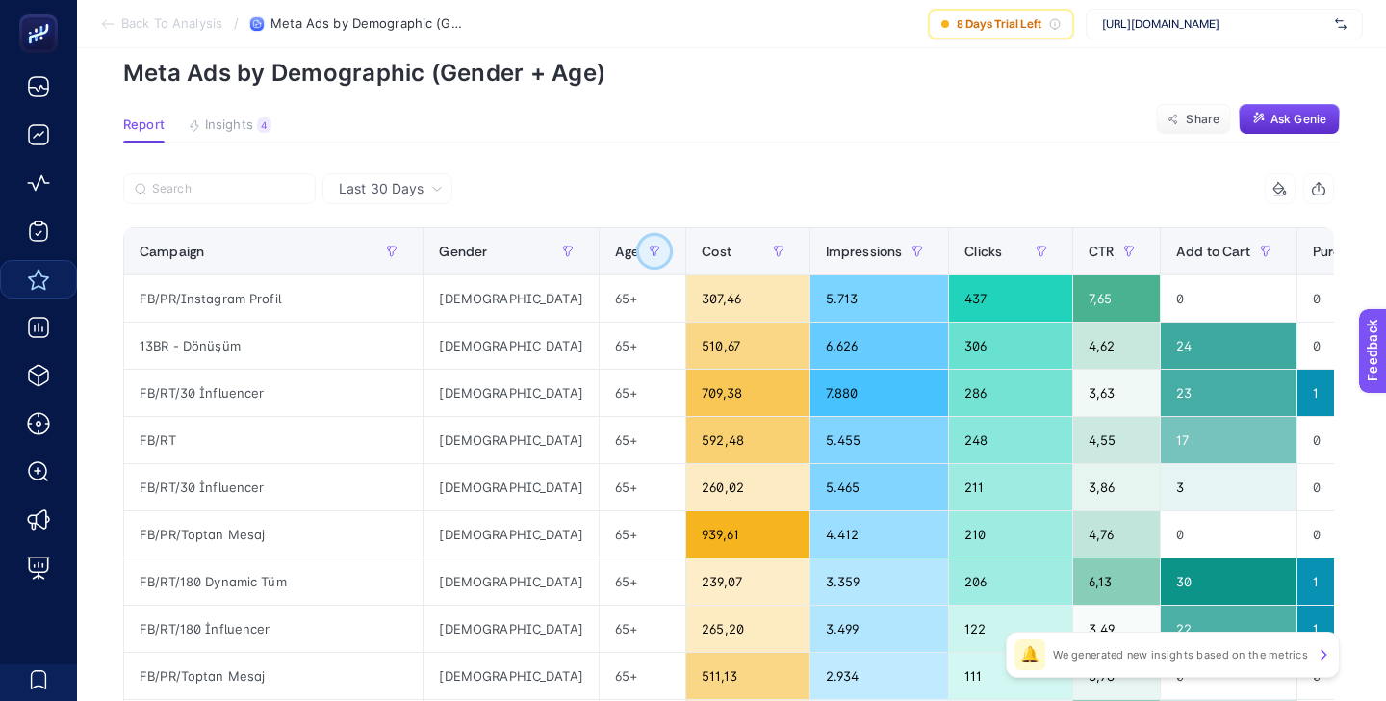
click at [651, 246] on icon "button" at bounding box center [655, 251] width 9 height 10
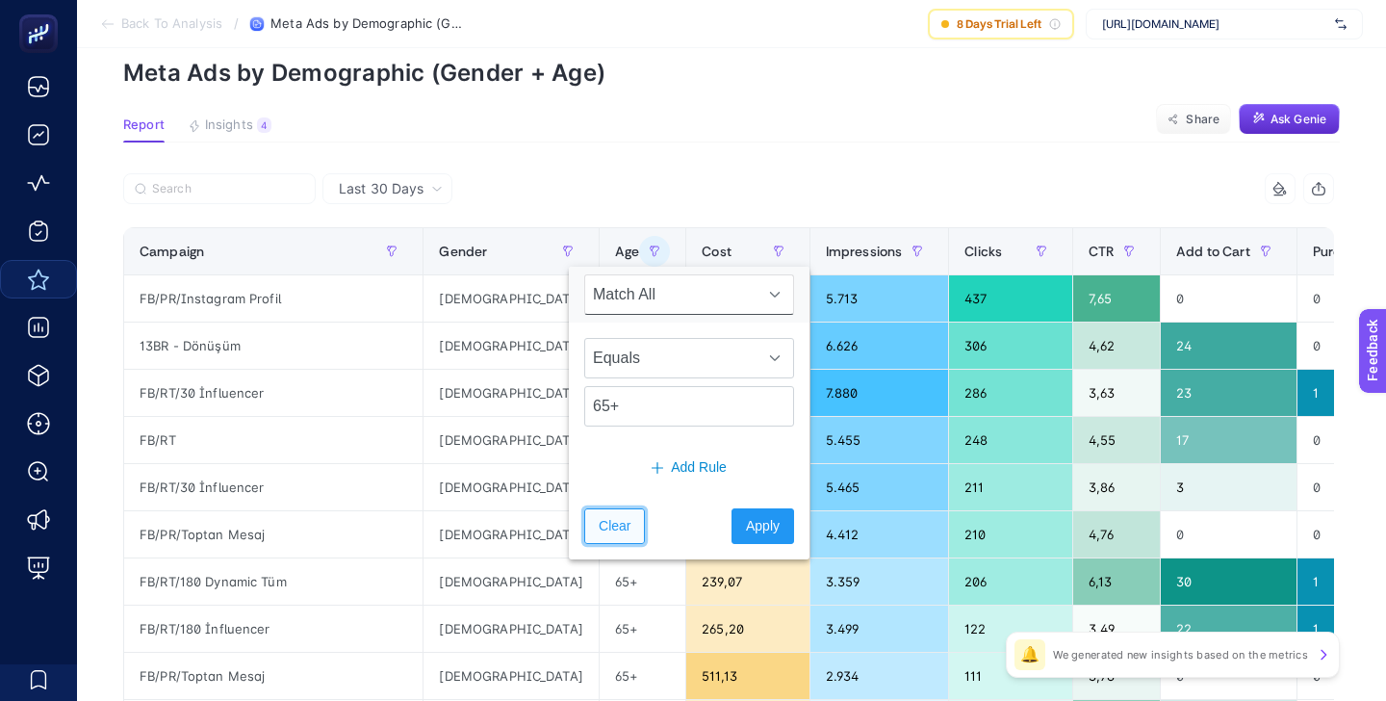
click at [620, 521] on span "Clear" at bounding box center [615, 526] width 32 height 20
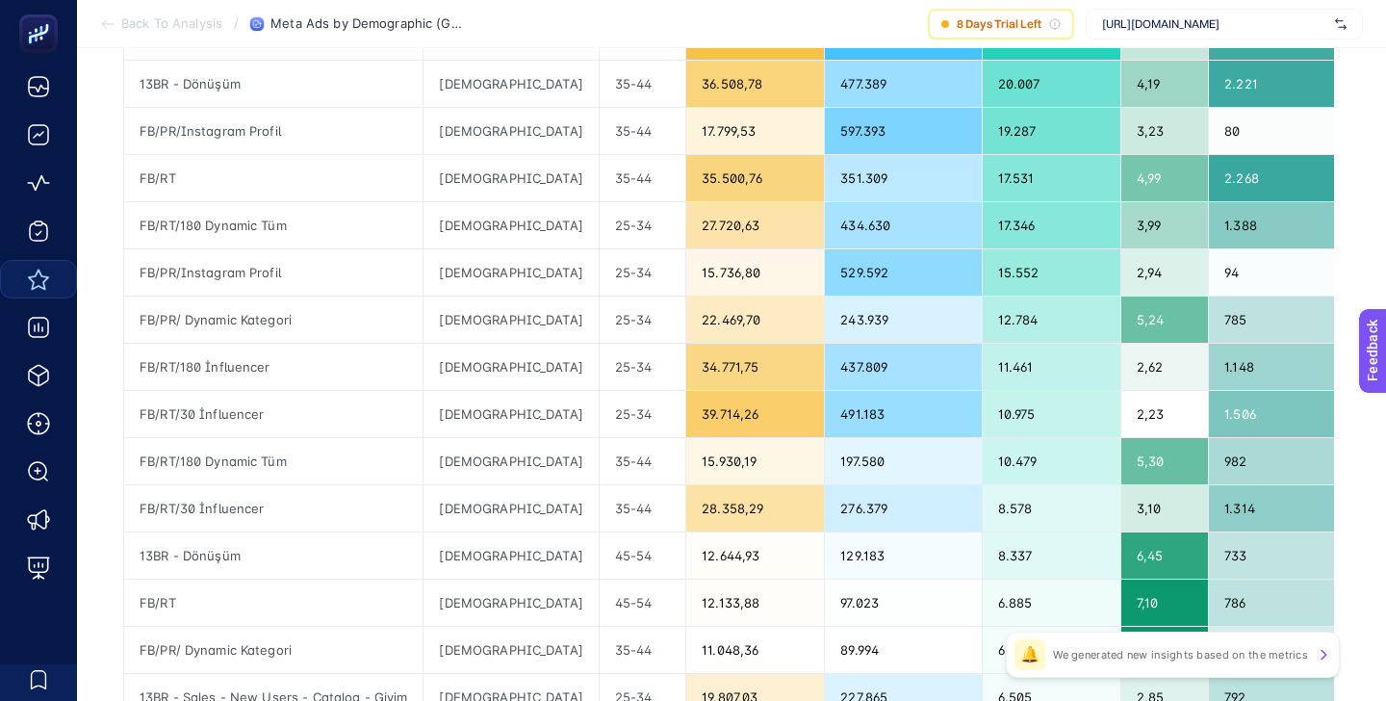
scroll to position [0, 0]
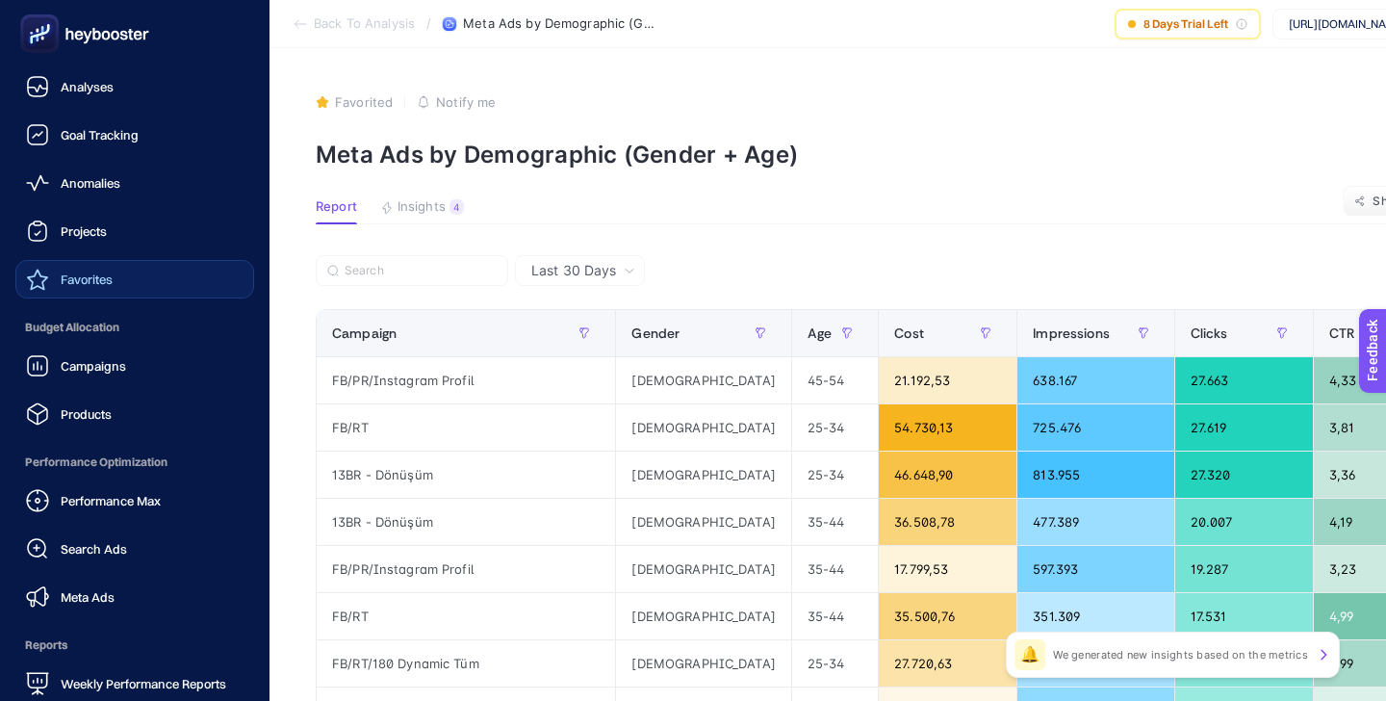
click at [116, 274] on link "Favorites" at bounding box center [134, 279] width 239 height 39
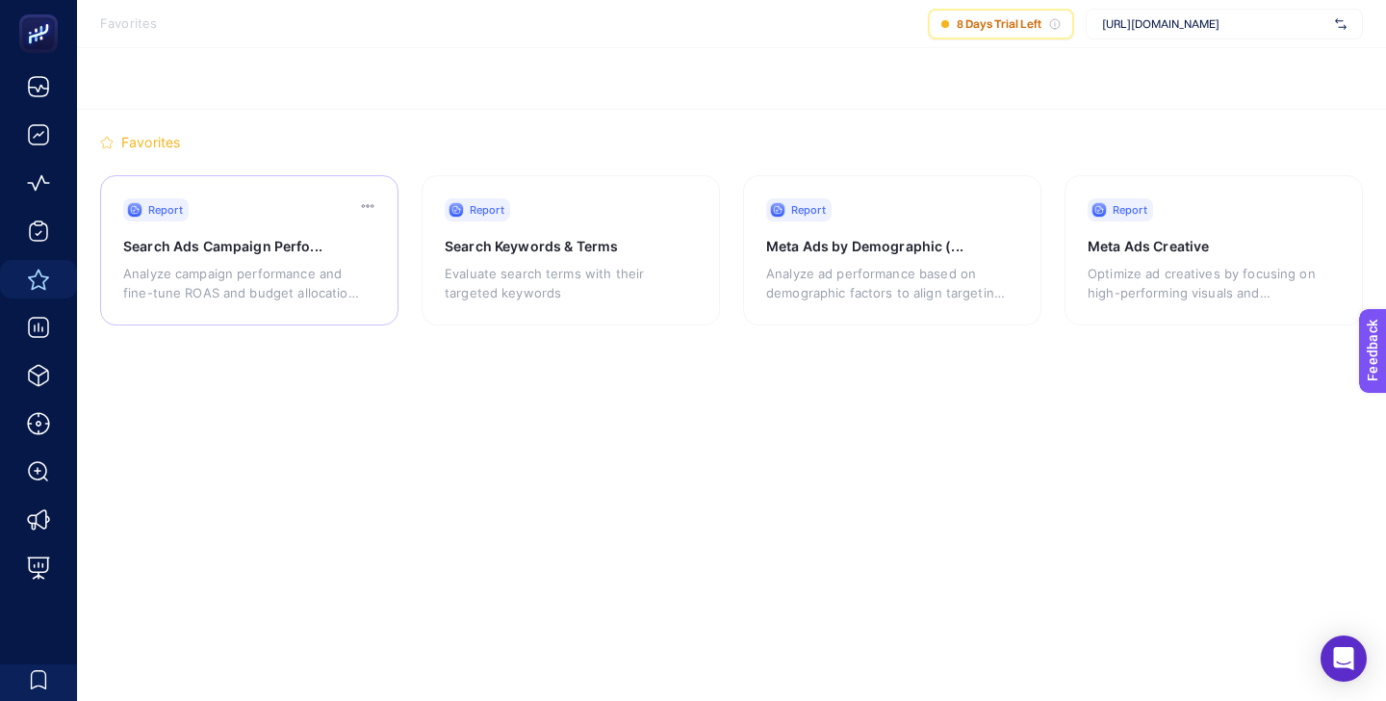
click at [297, 242] on h3 "Search Ads Campaign Perfo..." at bounding box center [232, 246] width 219 height 19
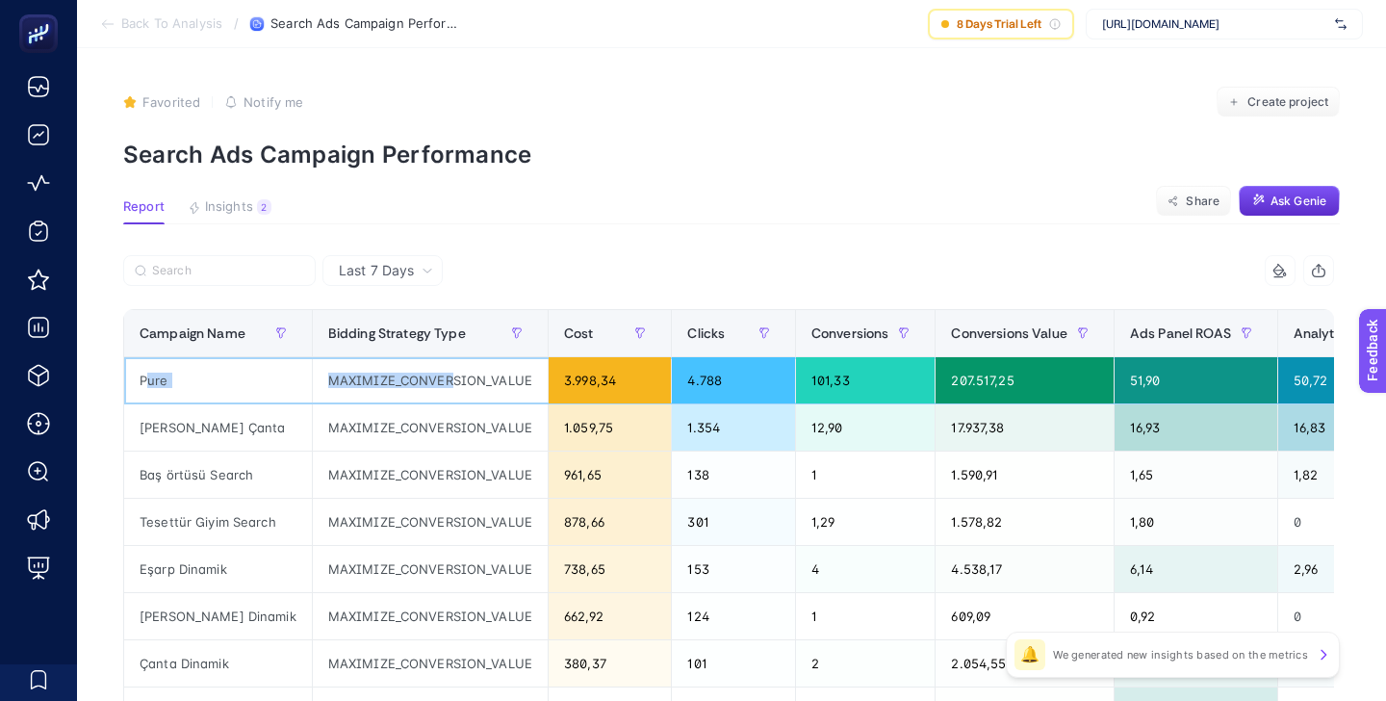
drag, startPoint x: 145, startPoint y: 379, endPoint x: 433, endPoint y: 383, distance: 287.9
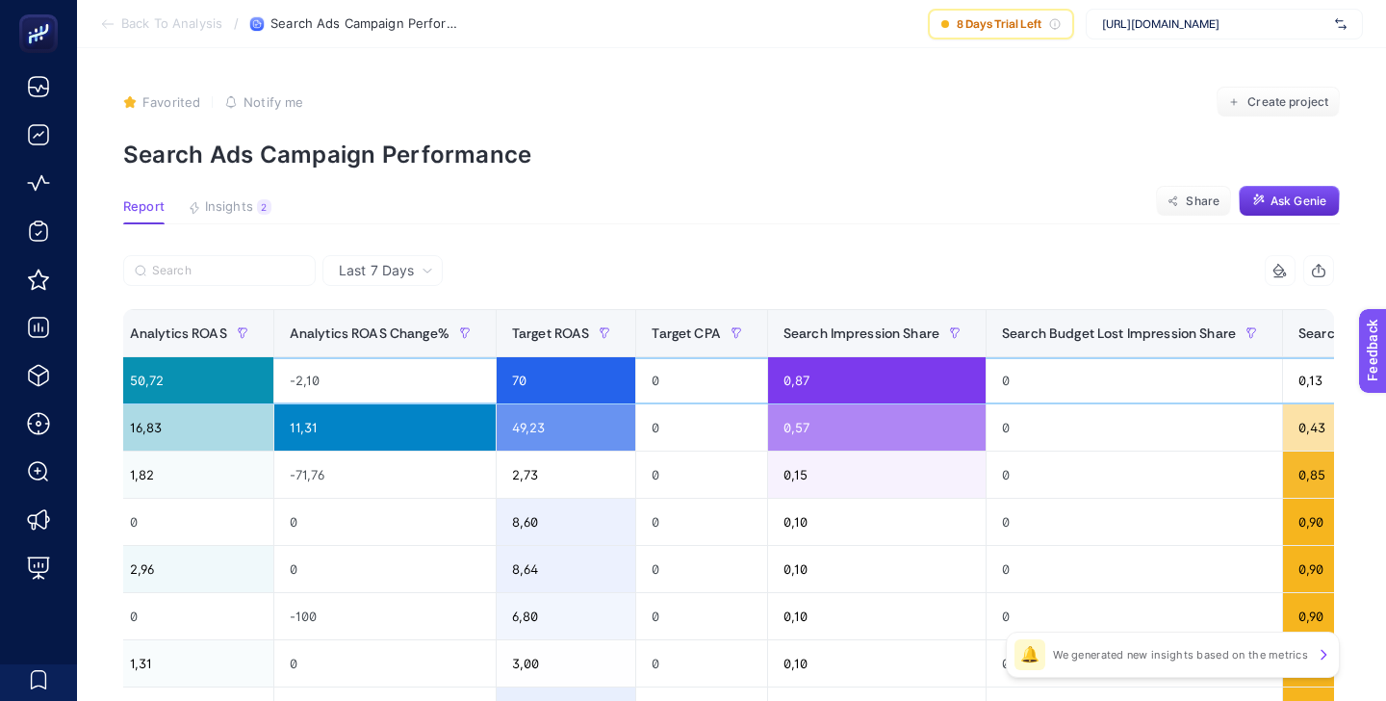
scroll to position [0, 1211]
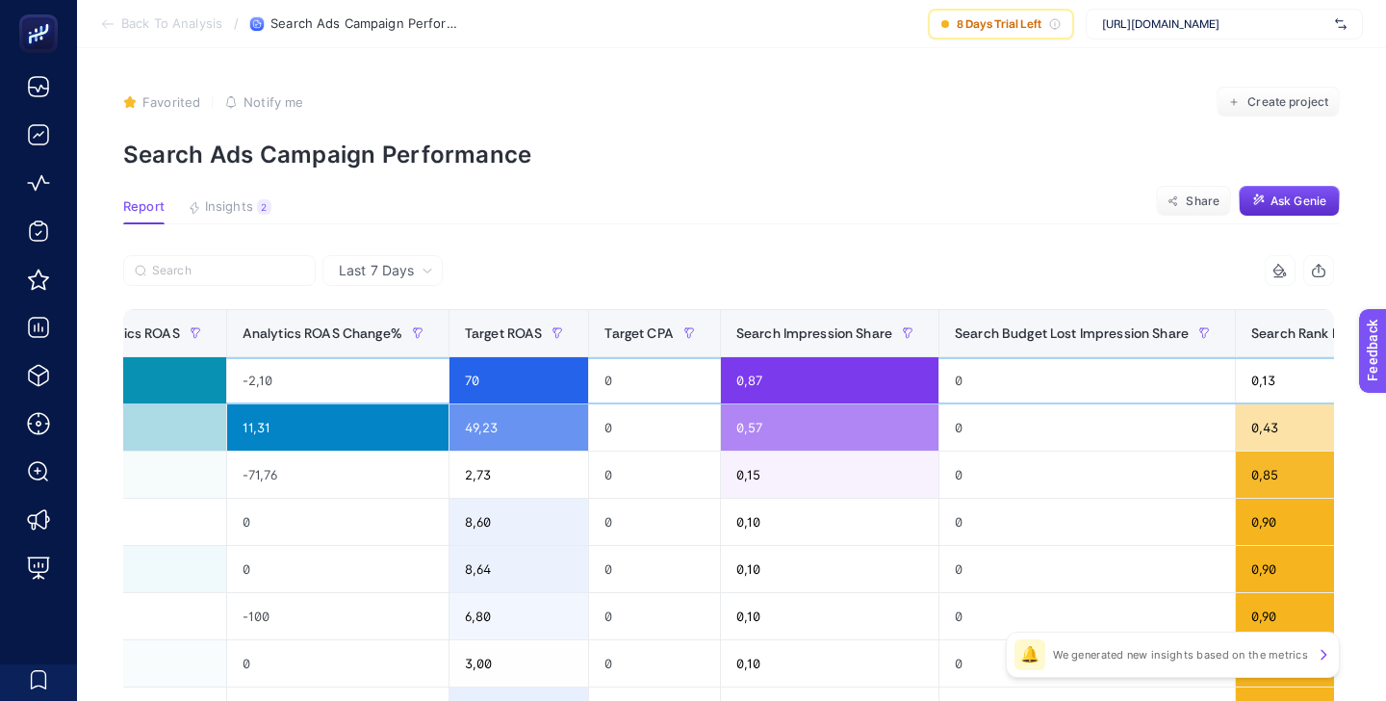
click at [736, 379] on div "0,87" at bounding box center [830, 380] width 218 height 46
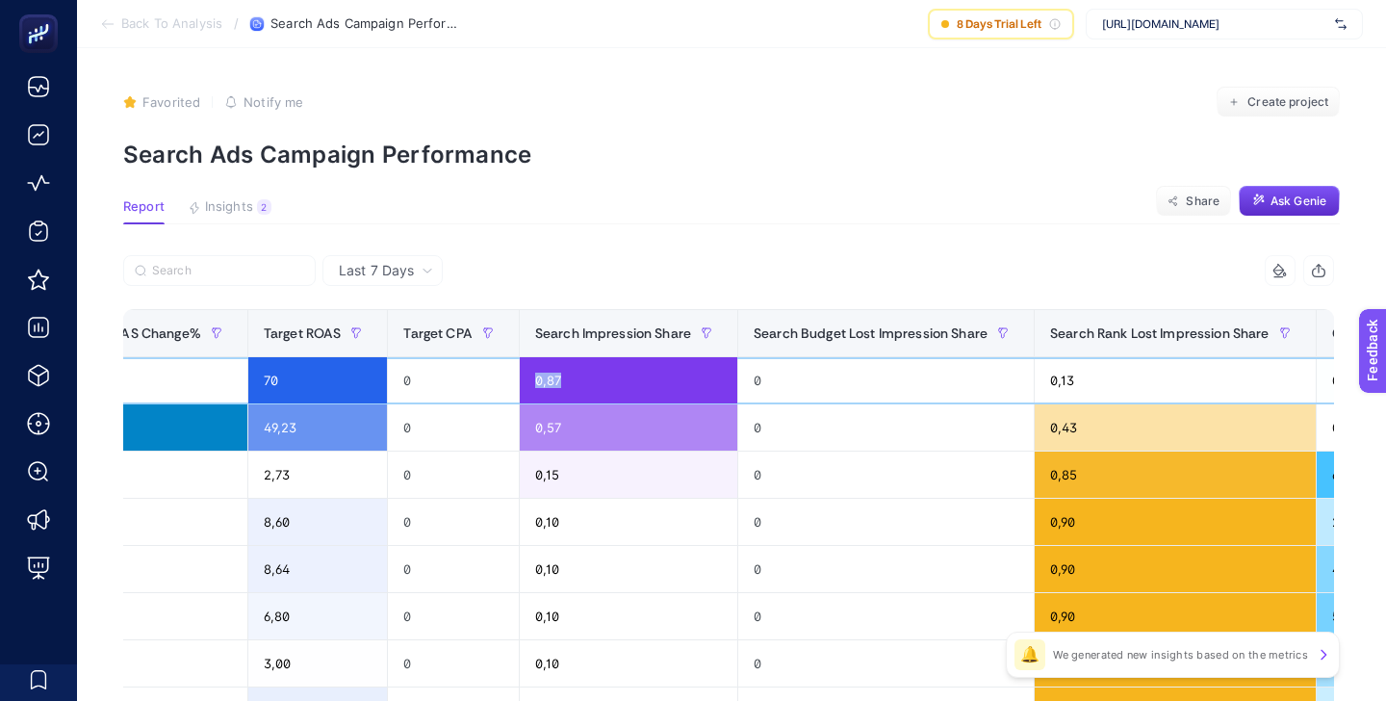
scroll to position [0, 1422]
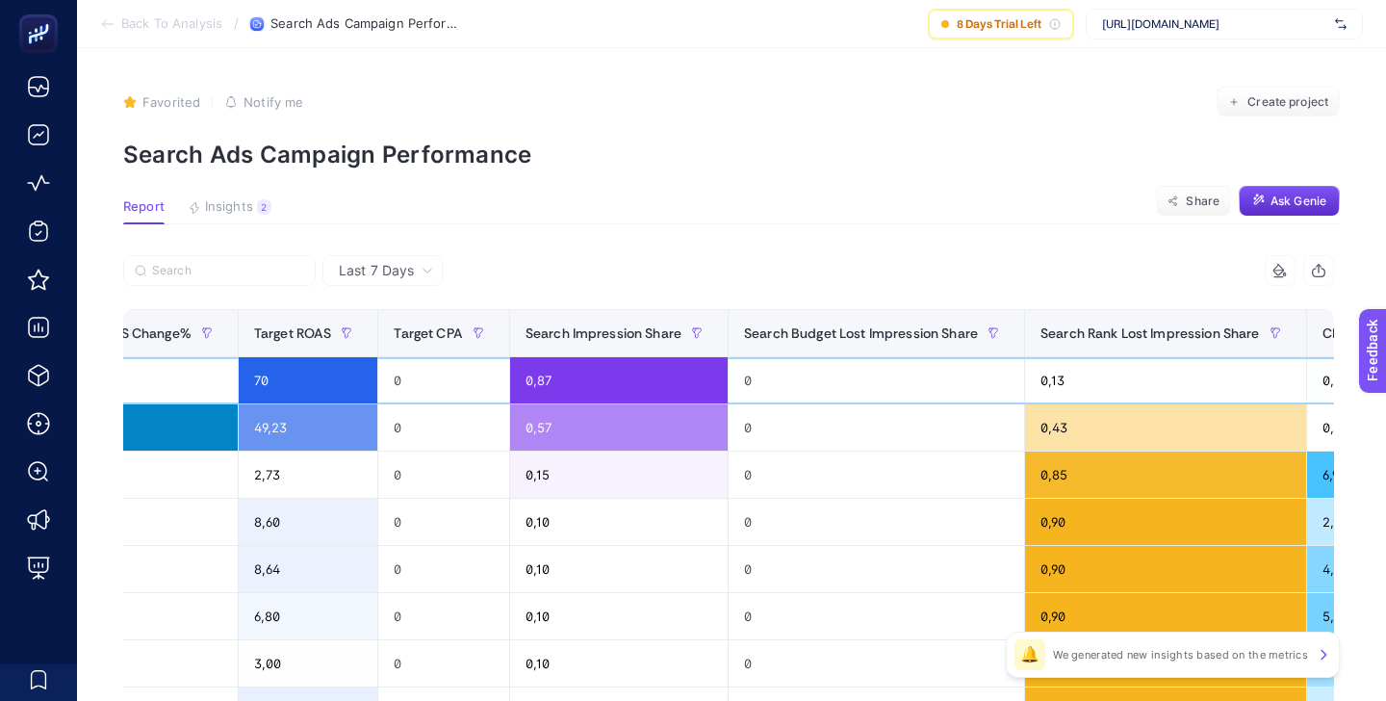
click at [1044, 379] on div "0,13" at bounding box center [1165, 380] width 281 height 46
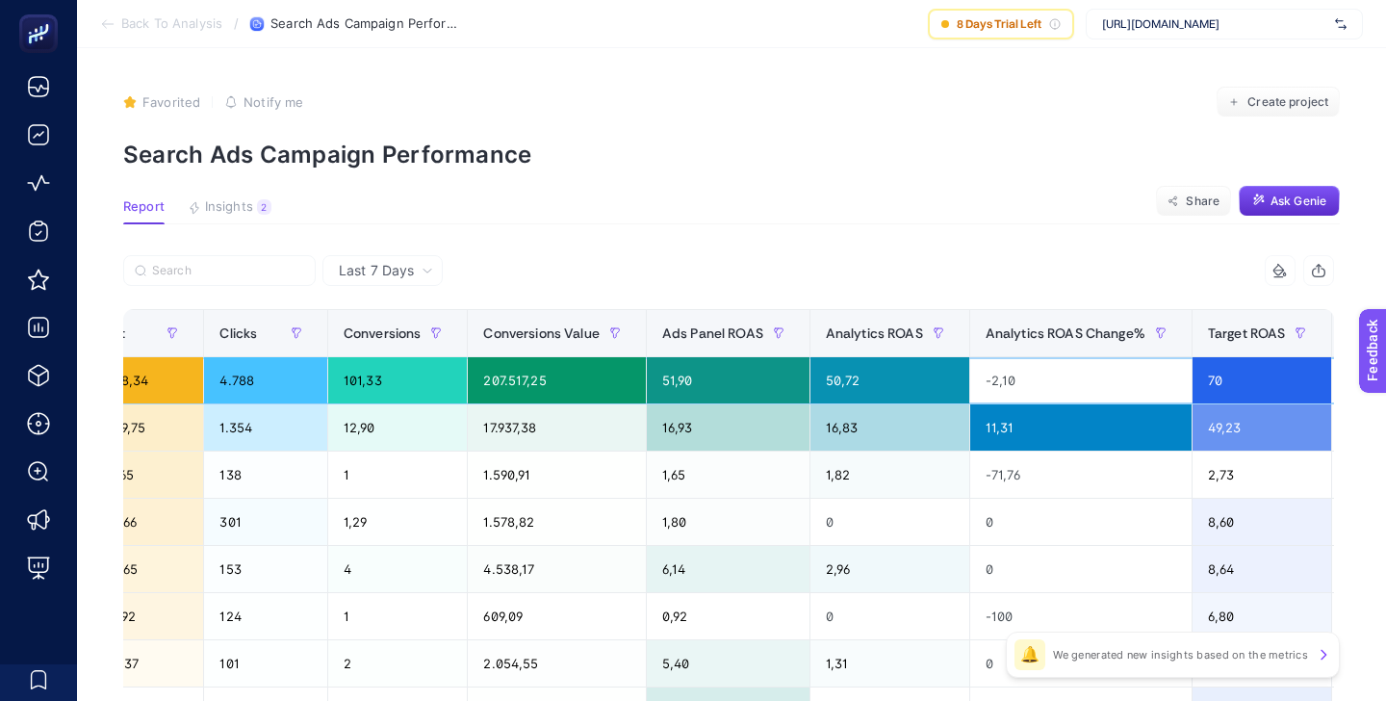
scroll to position [0, 0]
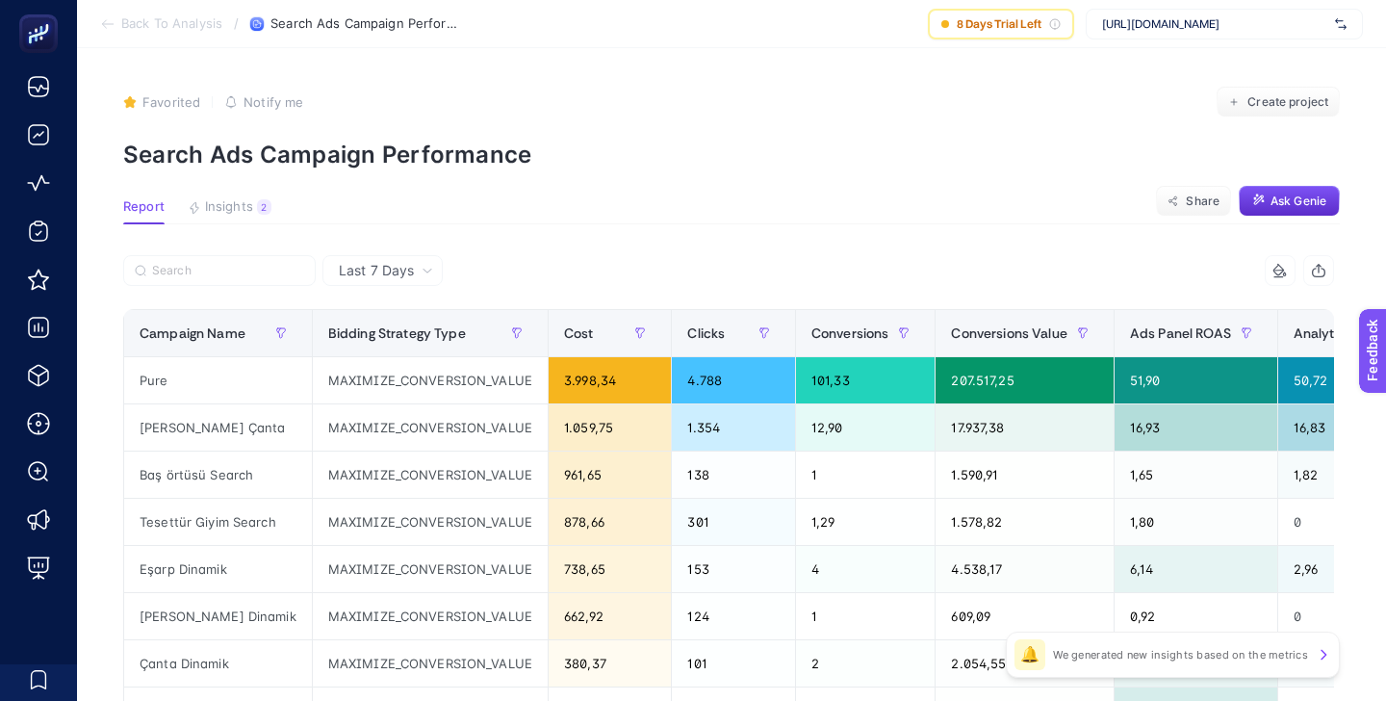
click at [433, 270] on div "Last 7 Days" at bounding box center [386, 270] width 110 height 13
click at [395, 342] on li "Last 30 Days" at bounding box center [382, 345] width 109 height 35
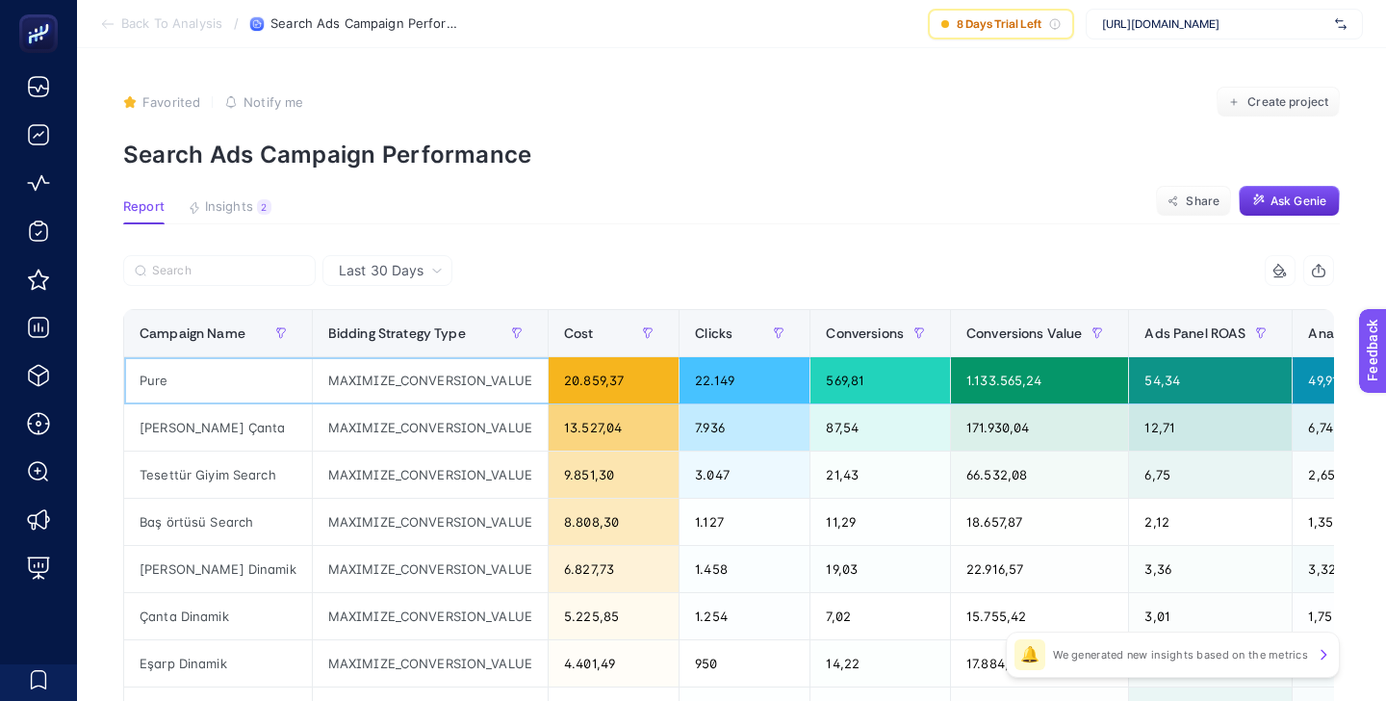
click at [972, 379] on div "1.133.565,24" at bounding box center [1039, 380] width 177 height 46
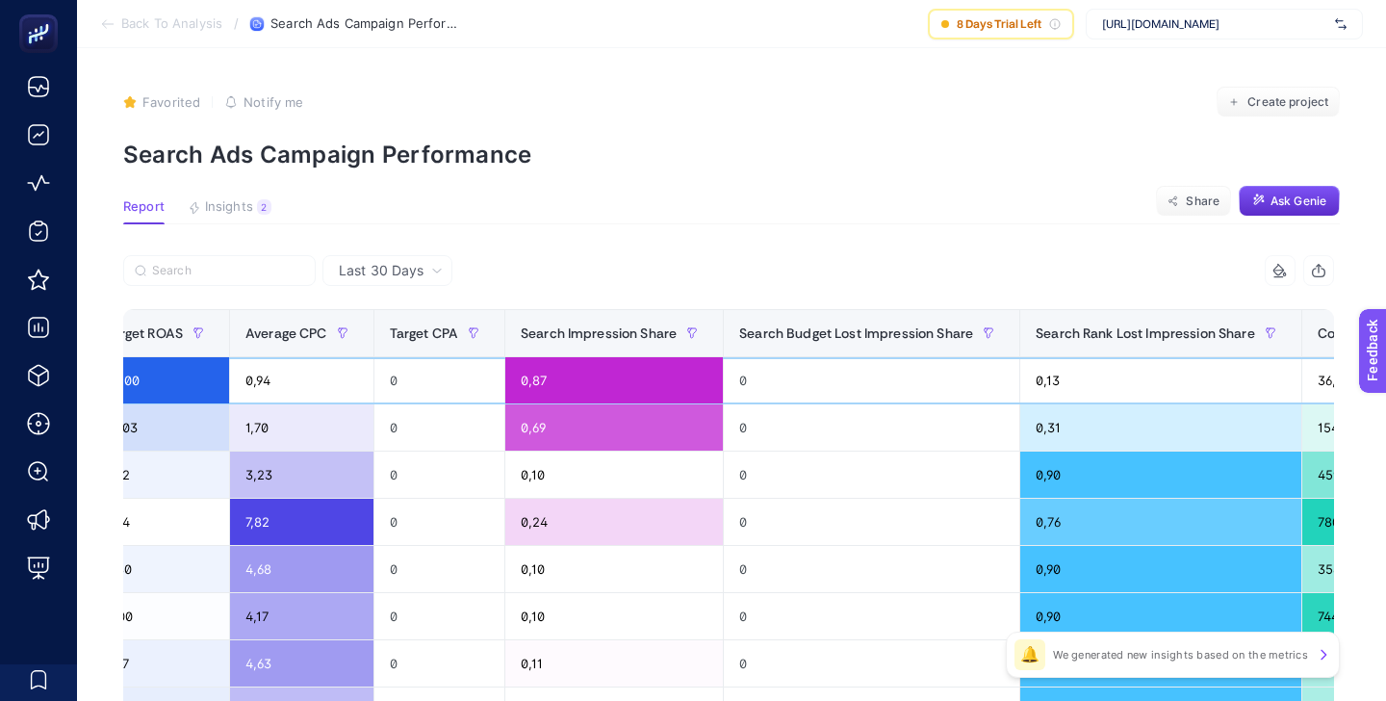
scroll to position [0, 1609]
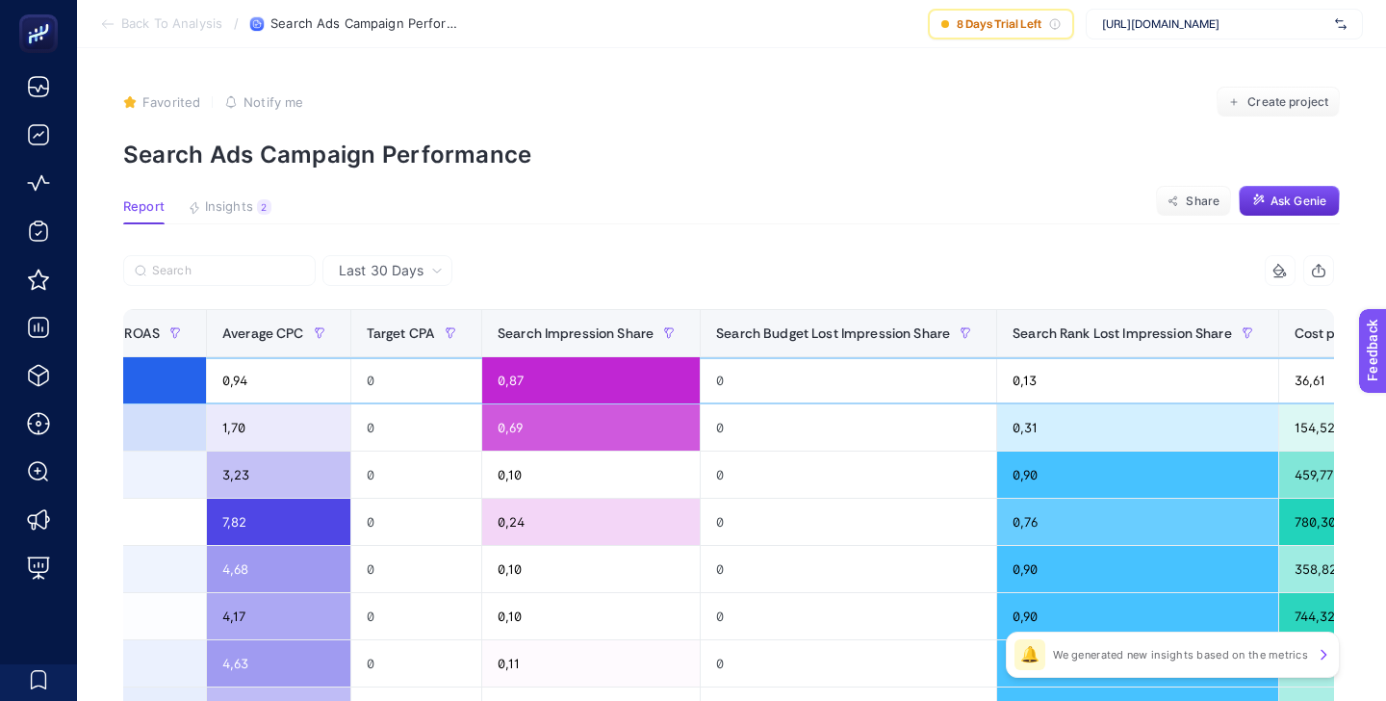
click at [508, 384] on div "0,87" at bounding box center [591, 380] width 218 height 46
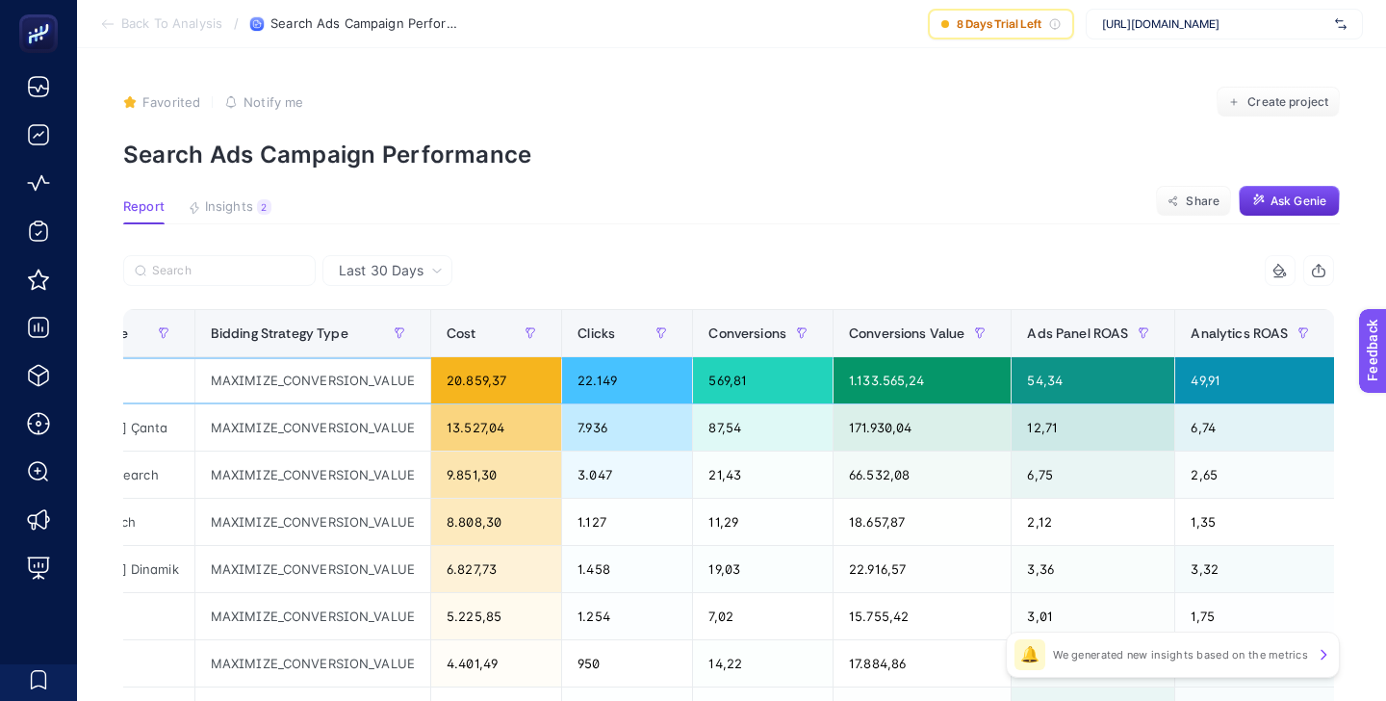
scroll to position [0, 0]
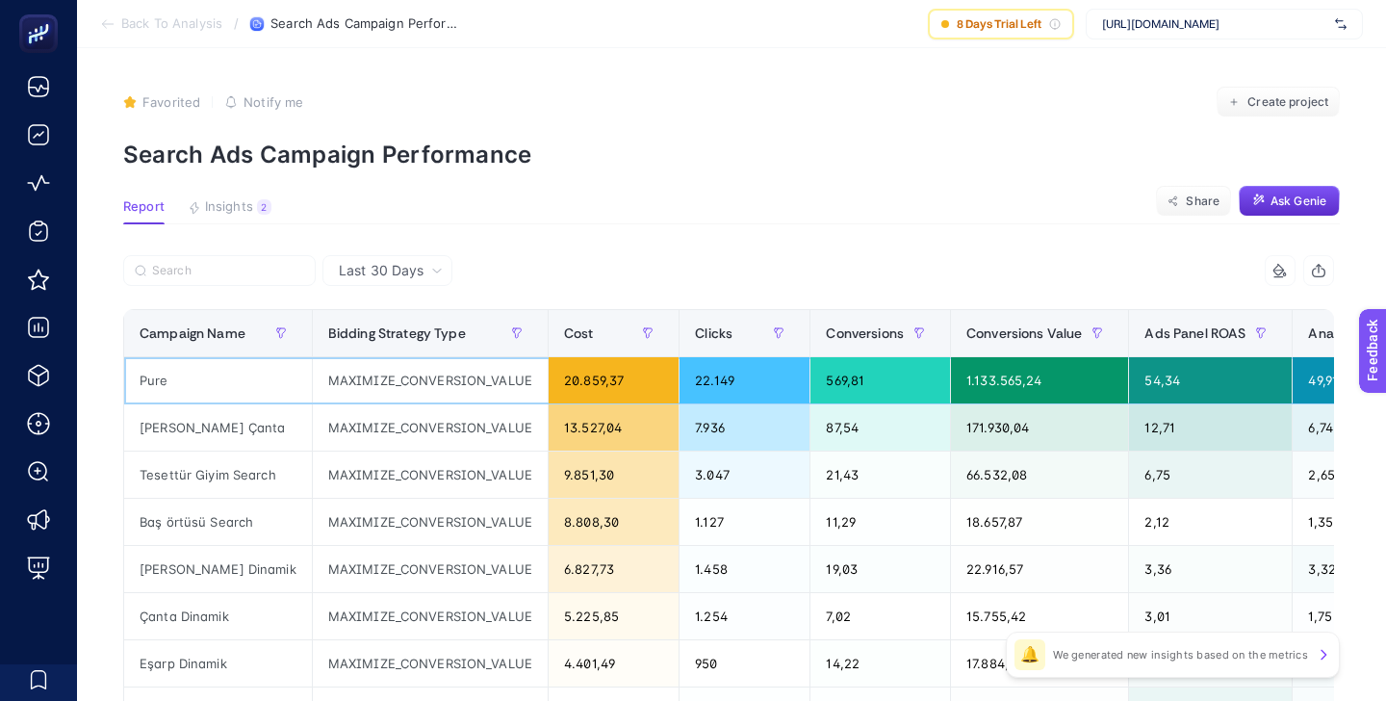
click at [956, 378] on div "1.133.565,24" at bounding box center [1039, 380] width 177 height 46
drag, startPoint x: 957, startPoint y: 378, endPoint x: 1043, endPoint y: 375, distance: 85.7
click at [1045, 379] on div "1.133.565,24" at bounding box center [1039, 380] width 177 height 46
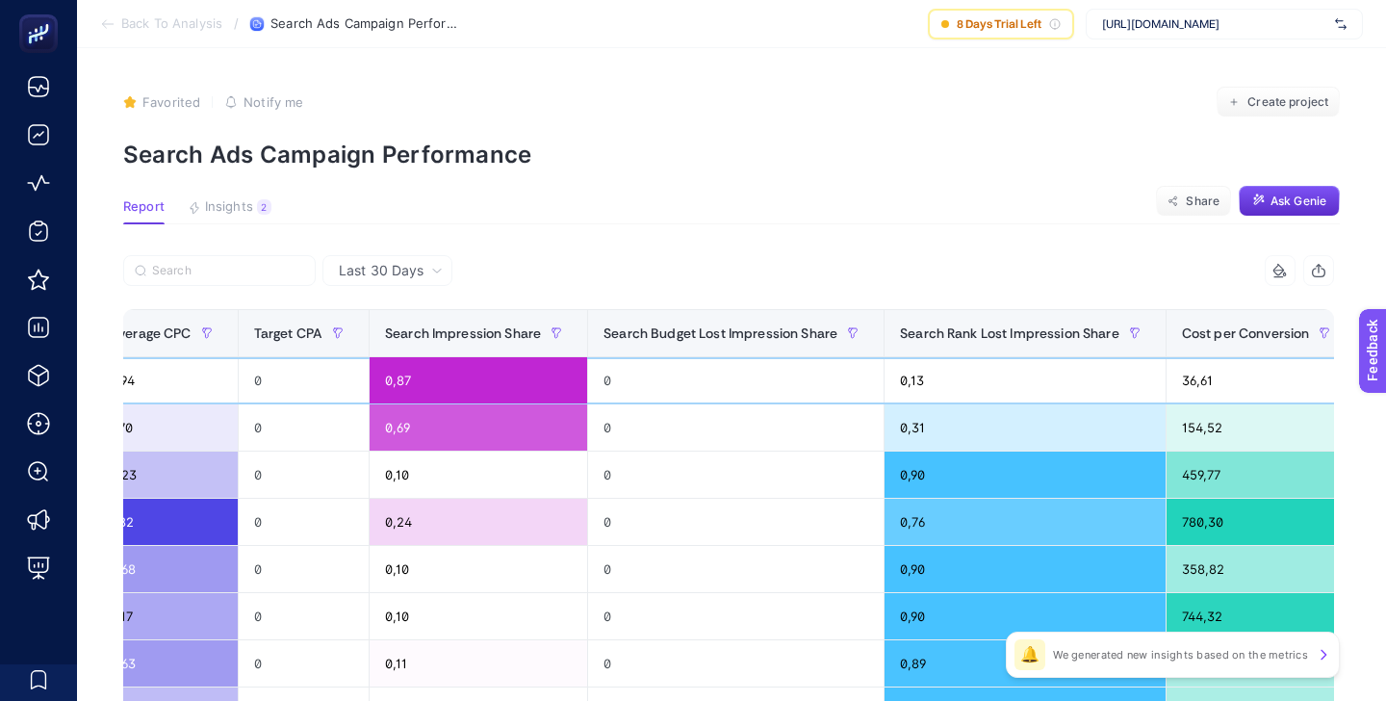
scroll to position [0, 1805]
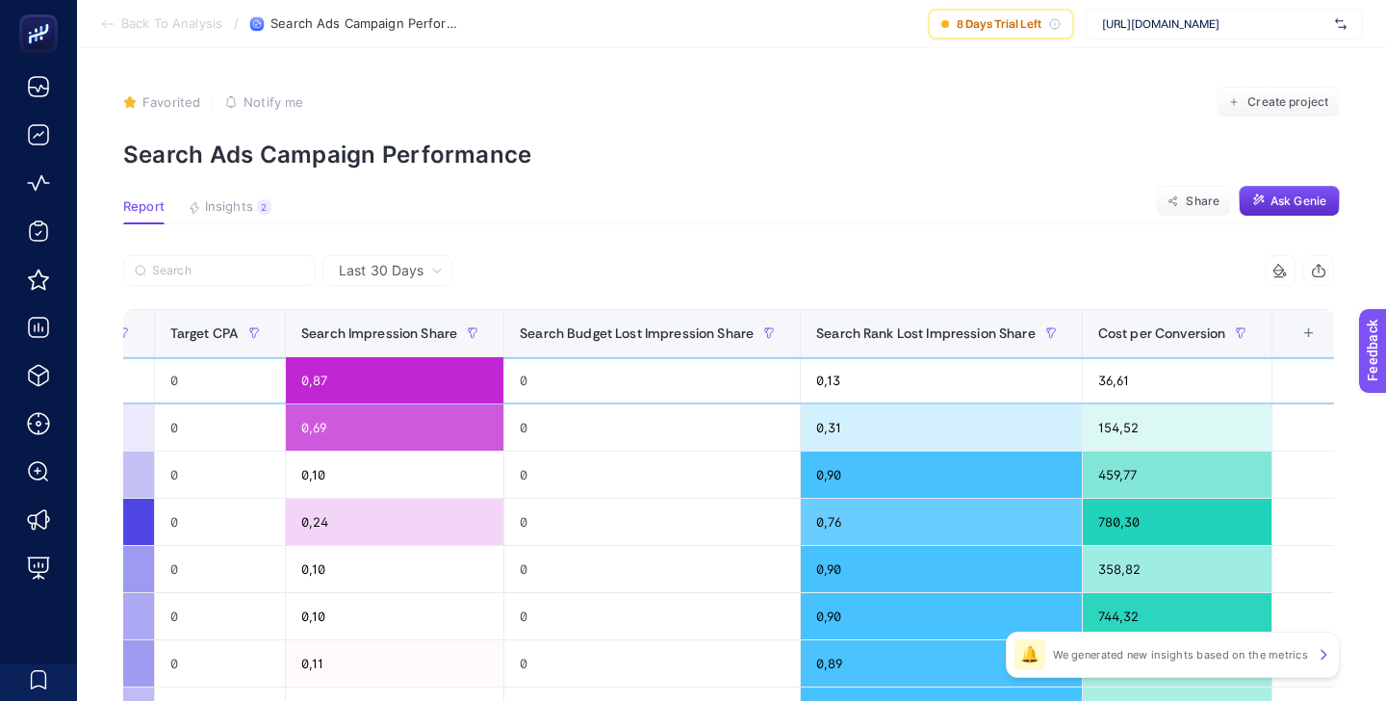
click at [1100, 377] on div "36,61" at bounding box center [1178, 380] width 190 height 46
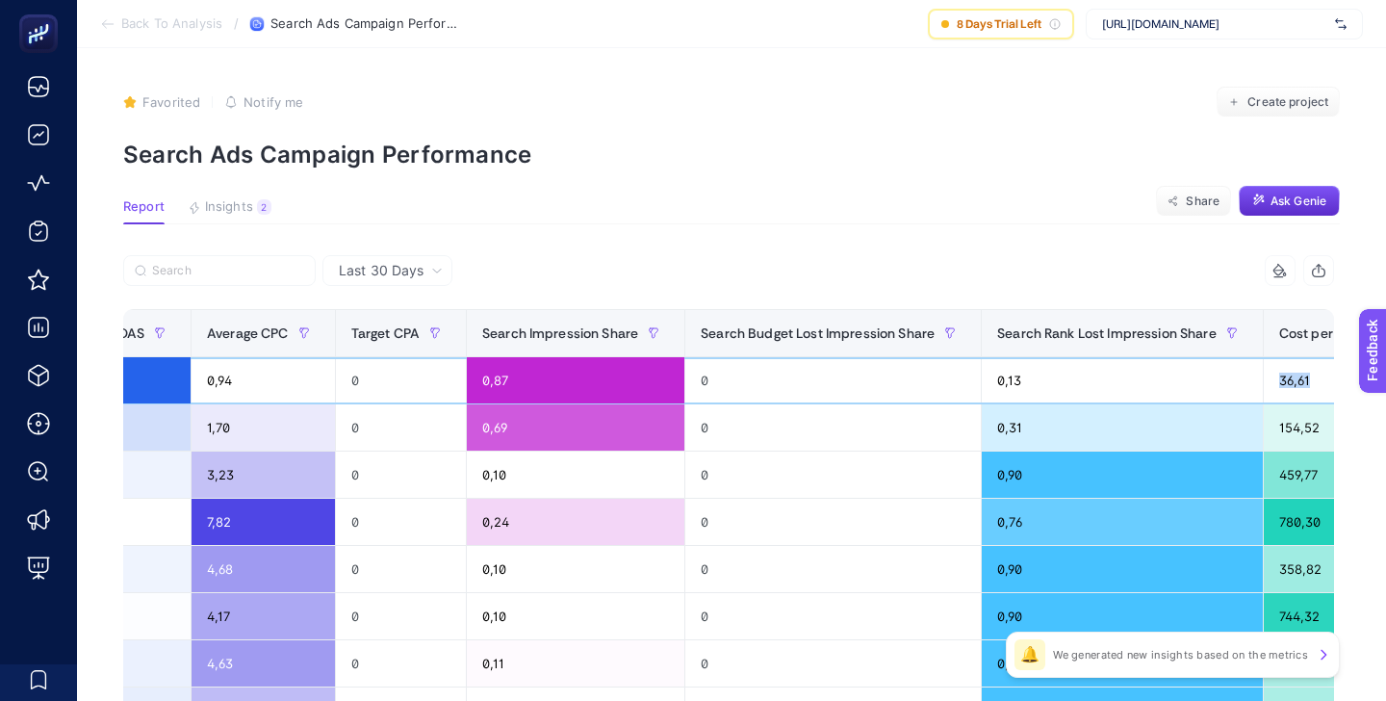
scroll to position [0, 1542]
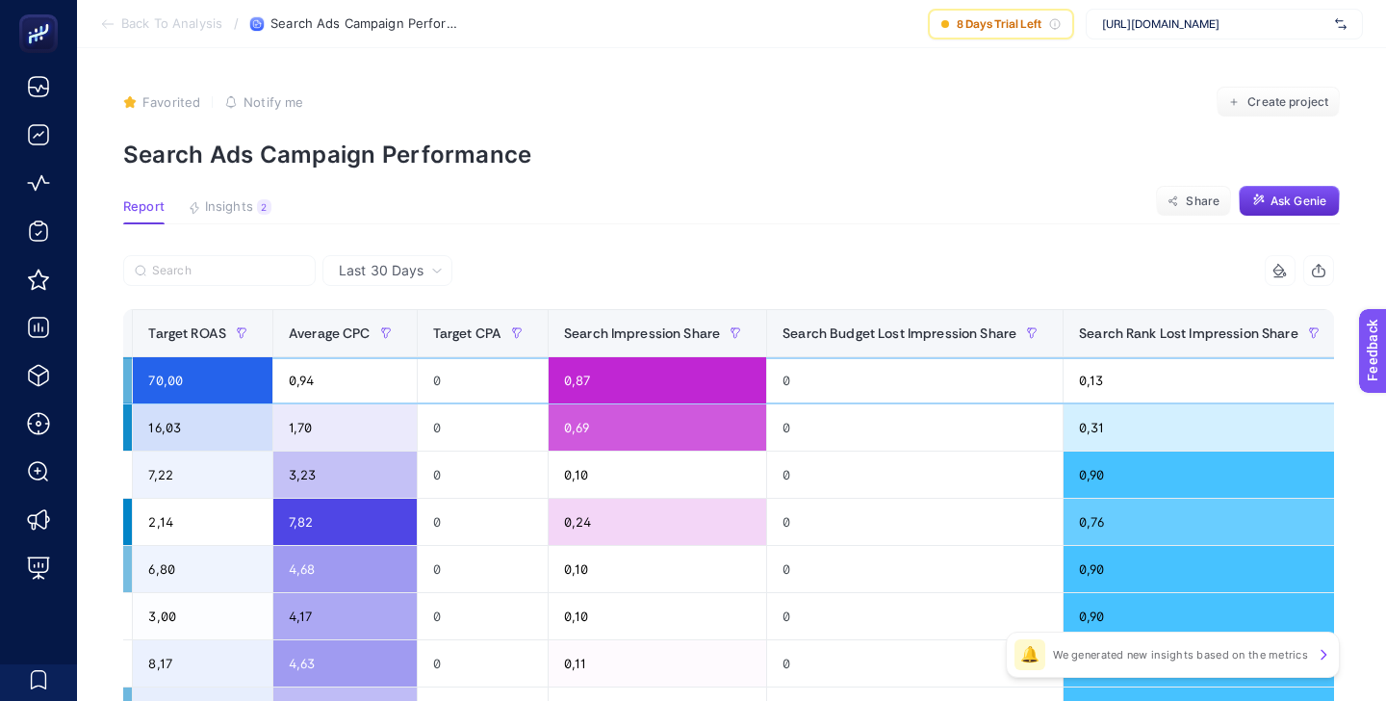
click at [567, 382] on div "0,87" at bounding box center [658, 380] width 218 height 46
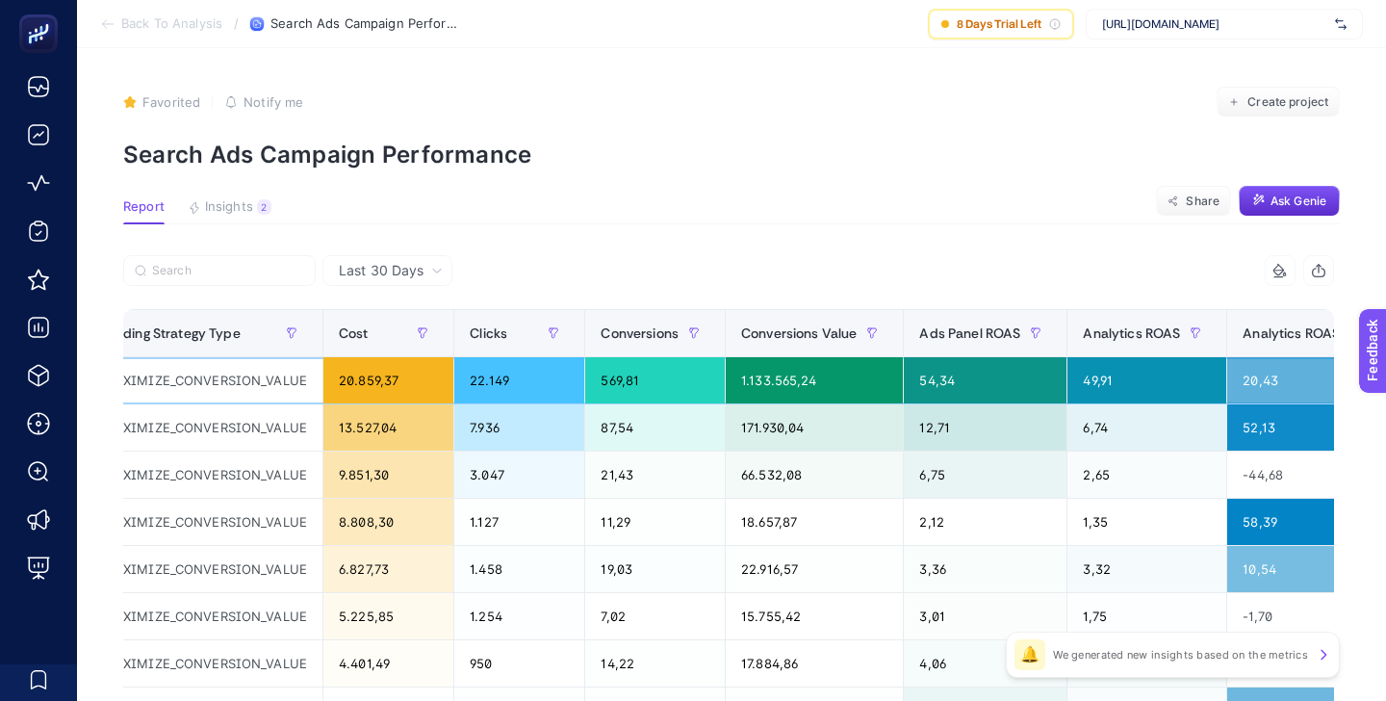
scroll to position [0, 0]
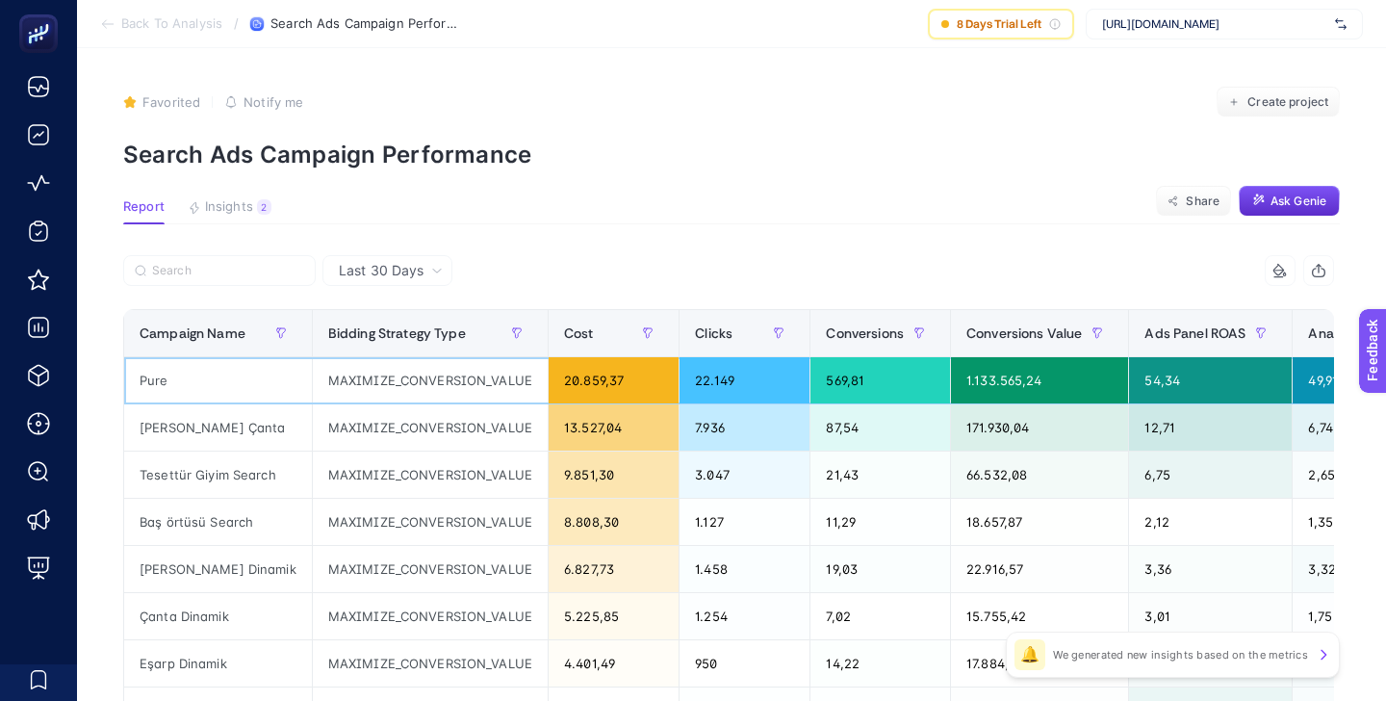
click at [146, 377] on div "Pure" at bounding box center [218, 380] width 188 height 46
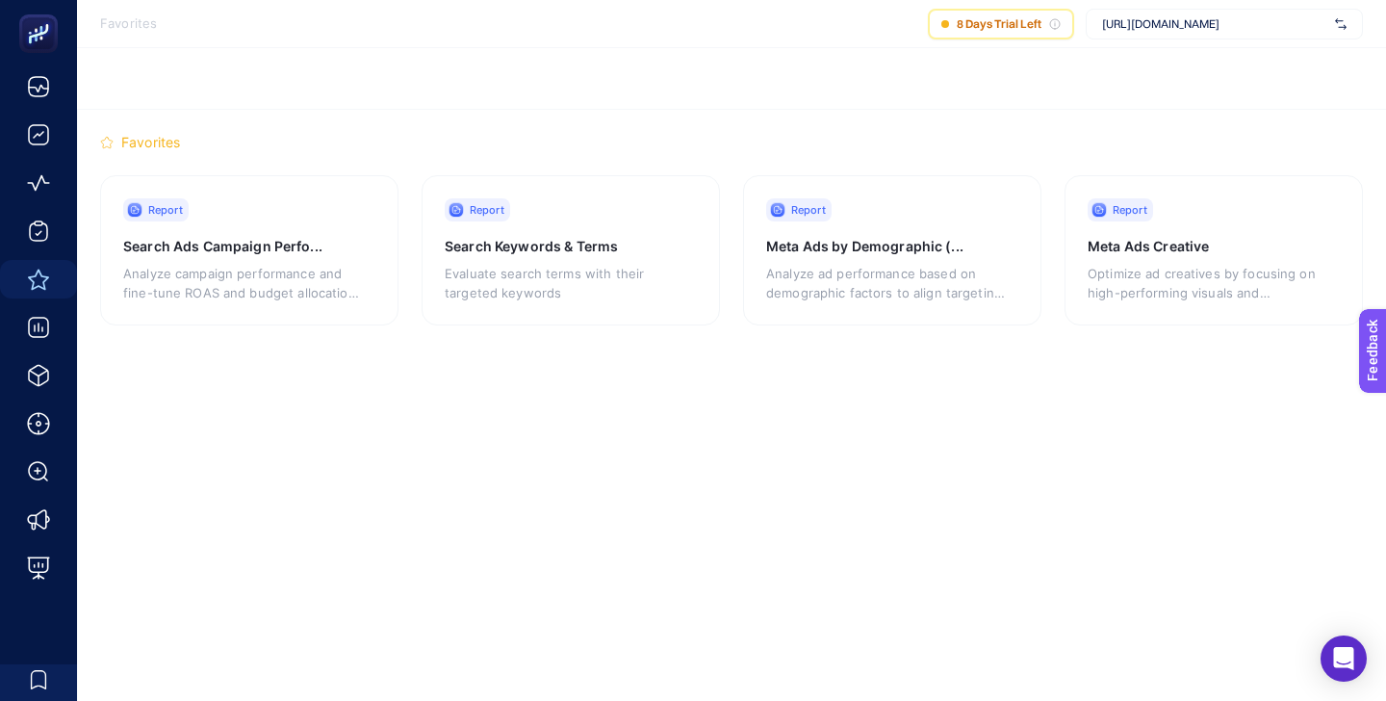
click at [532, 228] on div "Report Search Keywords & Terms Evaluate search terms with their targeted keywor…" at bounding box center [571, 250] width 298 height 150
click at [1166, 251] on h3 "Meta Ads Creative" at bounding box center [1197, 246] width 219 height 19
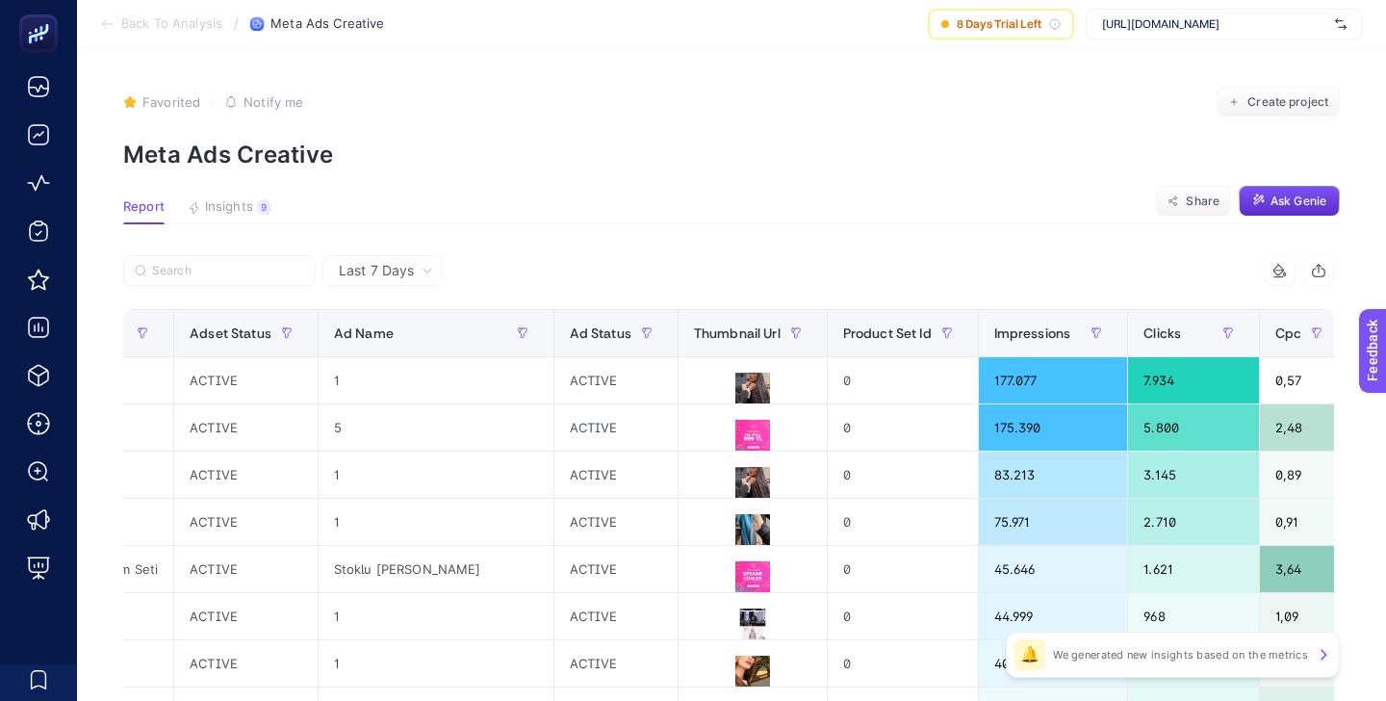
scroll to position [0, 312]
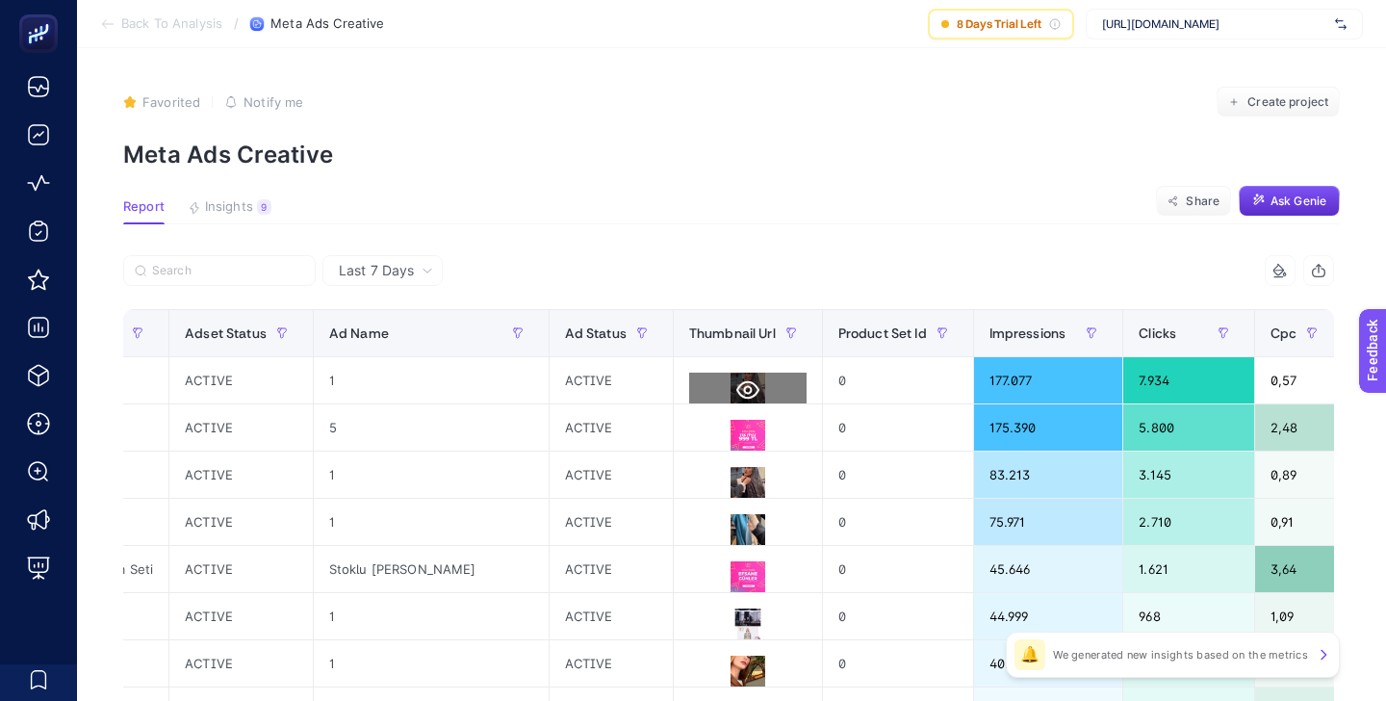
click at [736, 386] on icon at bounding box center [747, 390] width 23 height 18
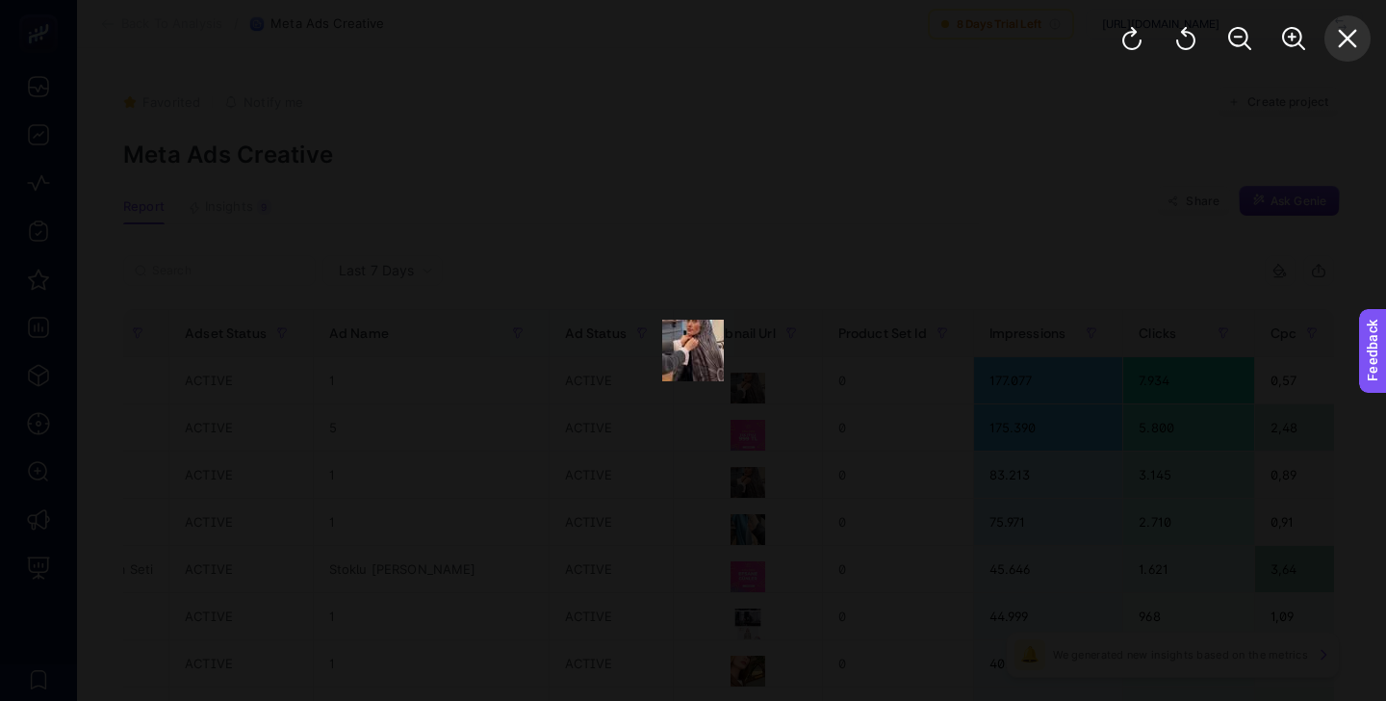
click at [1355, 37] on icon "Close" at bounding box center [1347, 38] width 23 height 23
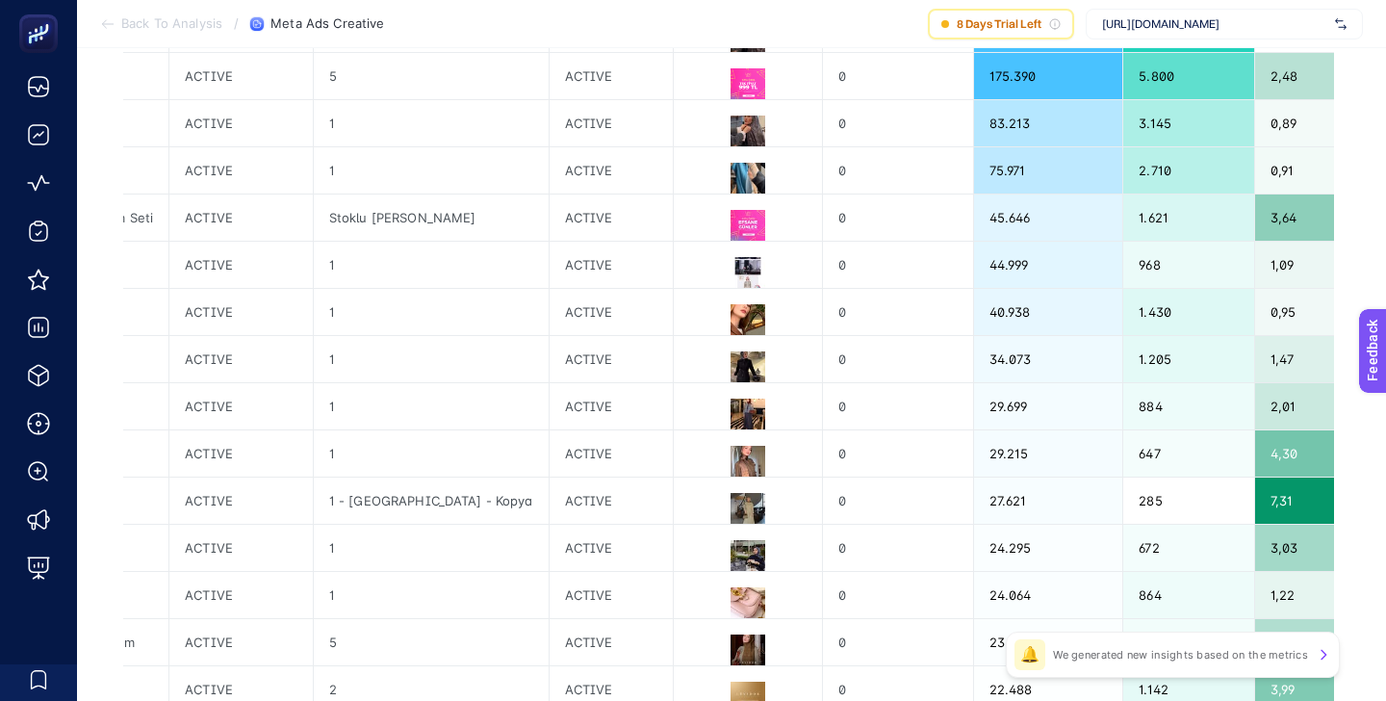
scroll to position [5, 0]
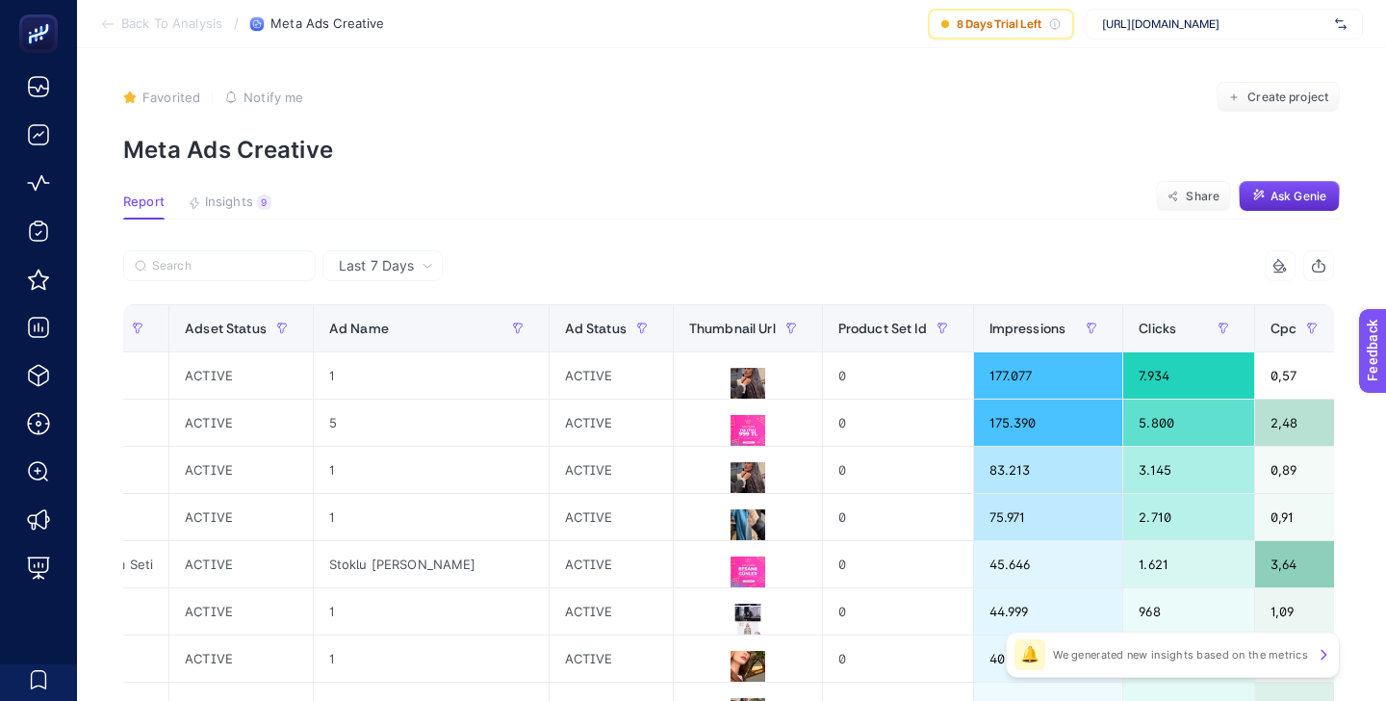
click at [424, 263] on icon at bounding box center [428, 266] width 12 height 12
click at [567, 204] on section "Report Insights 9 We generated new insights based on the metrics Share Ask [PER…" at bounding box center [731, 206] width 1217 height 25
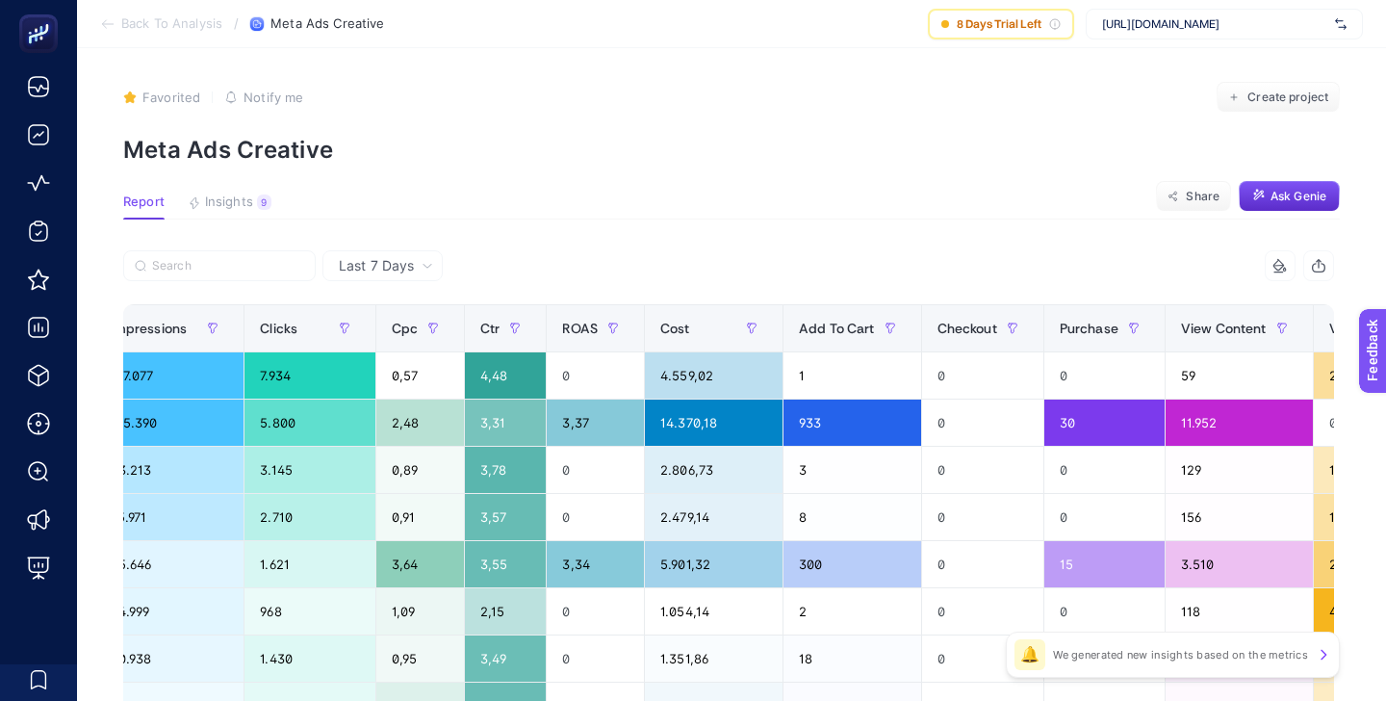
scroll to position [0, 1067]
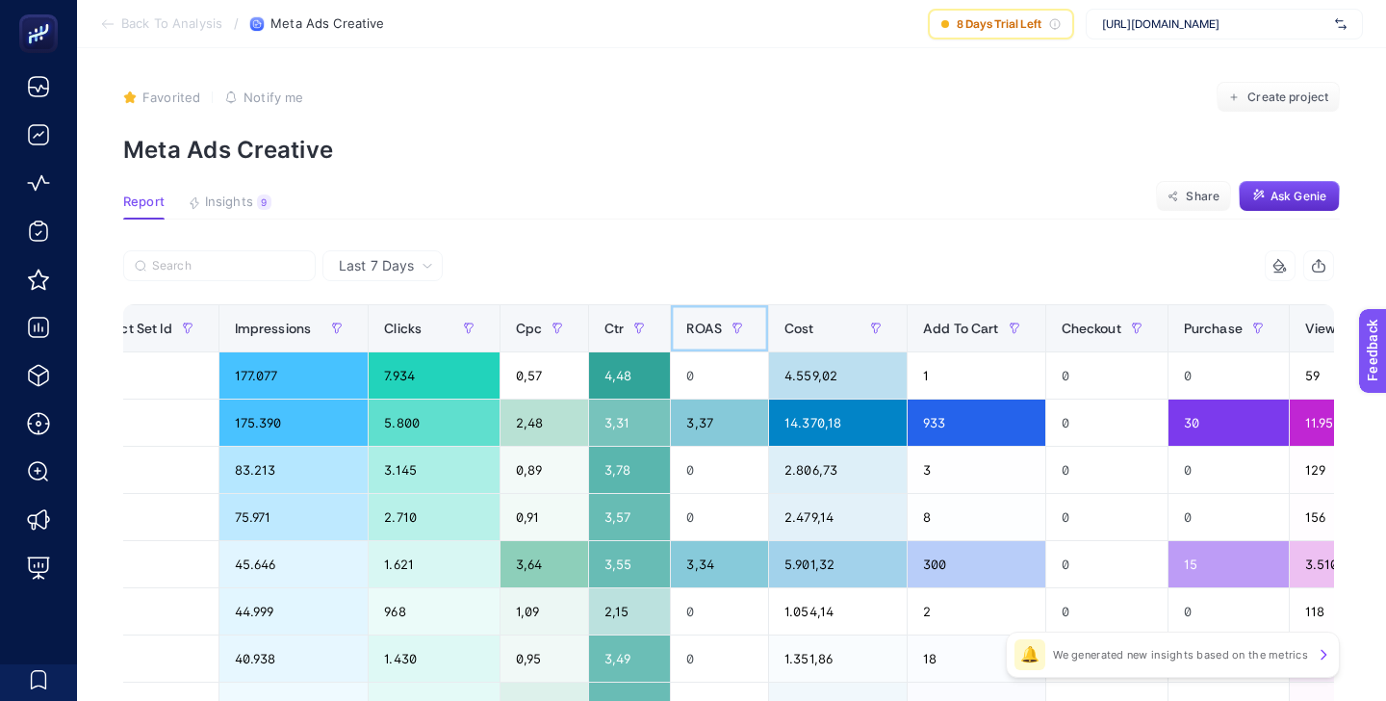
click at [686, 321] on span "ROAS" at bounding box center [704, 328] width 36 height 15
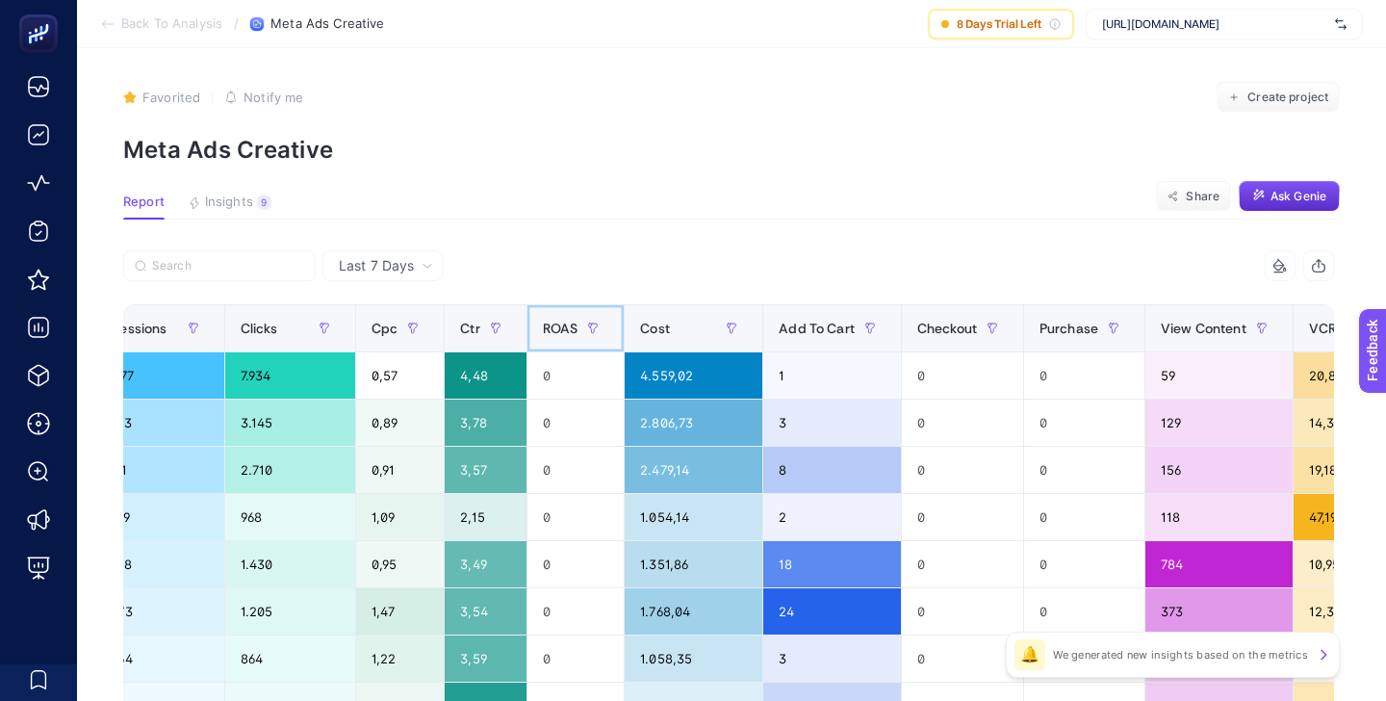
click at [573, 323] on span "ROAS" at bounding box center [561, 328] width 36 height 15
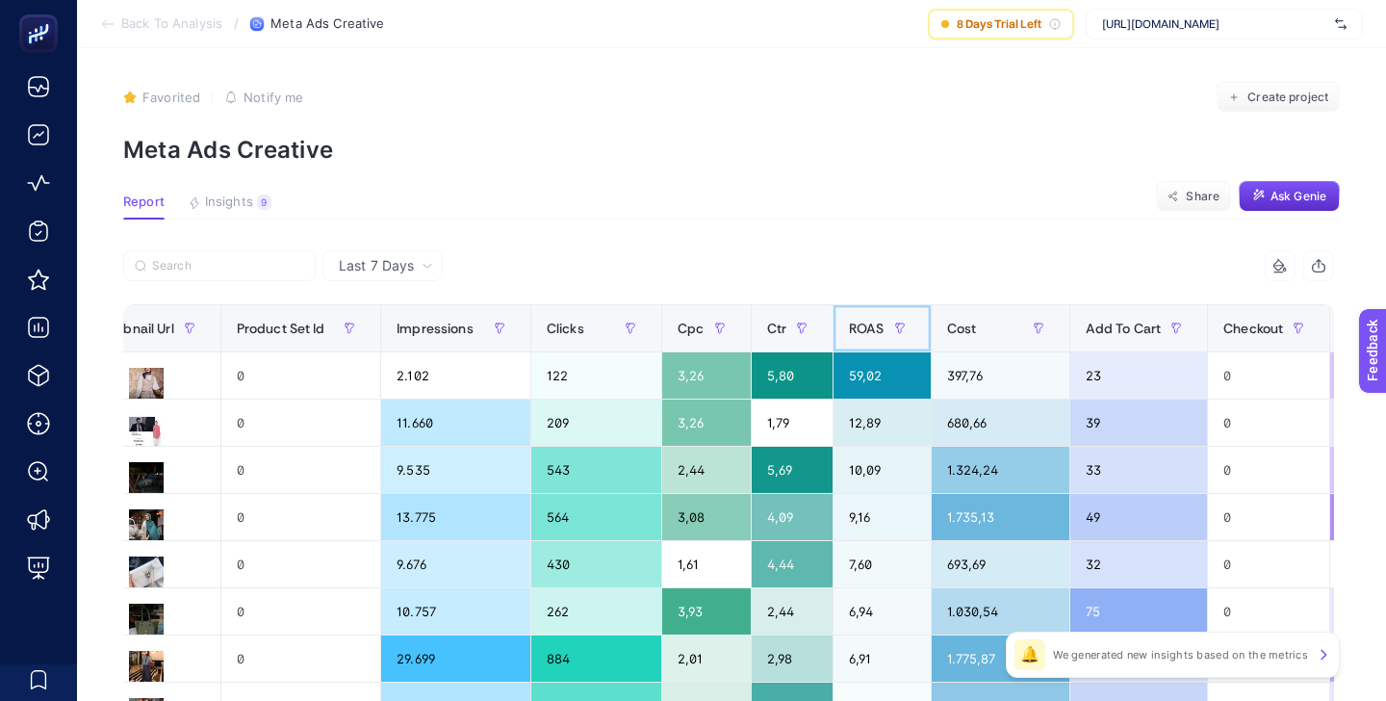
click at [849, 319] on div "ROAS" at bounding box center [882, 328] width 66 height 31
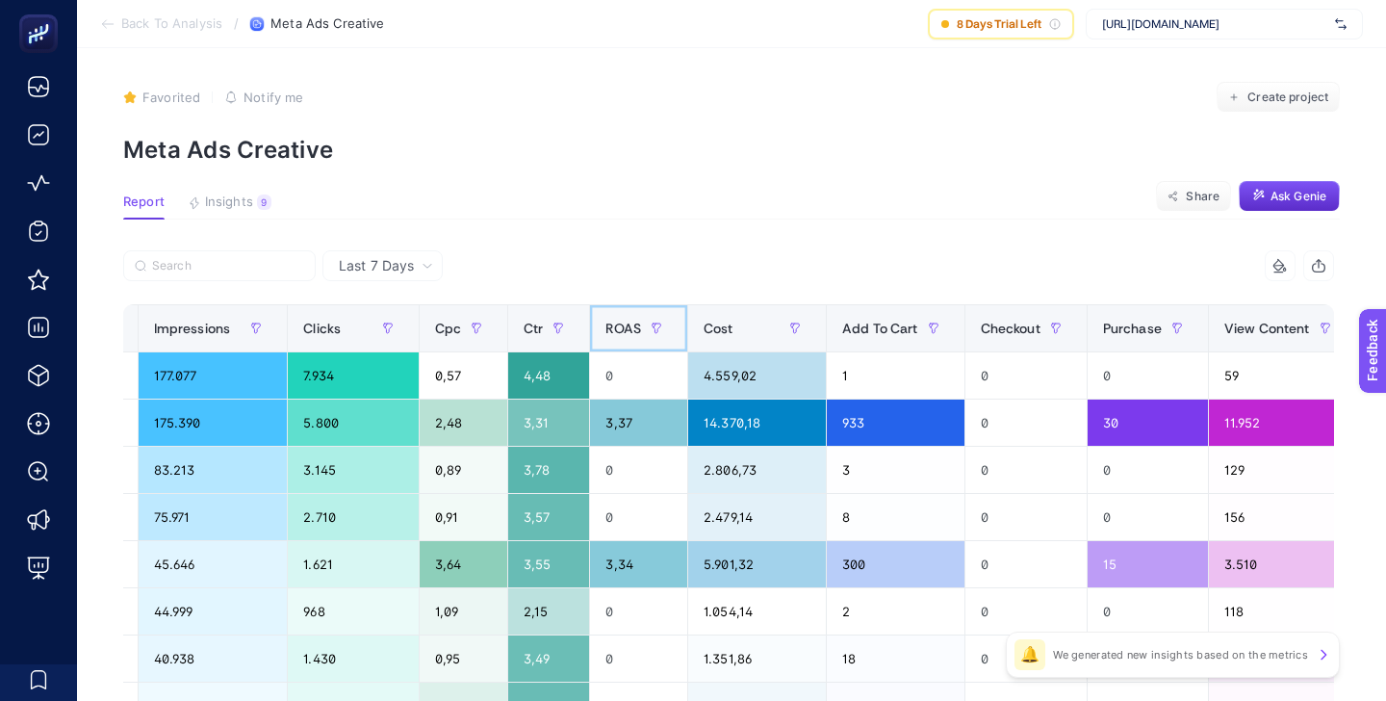
scroll to position [0, 1068]
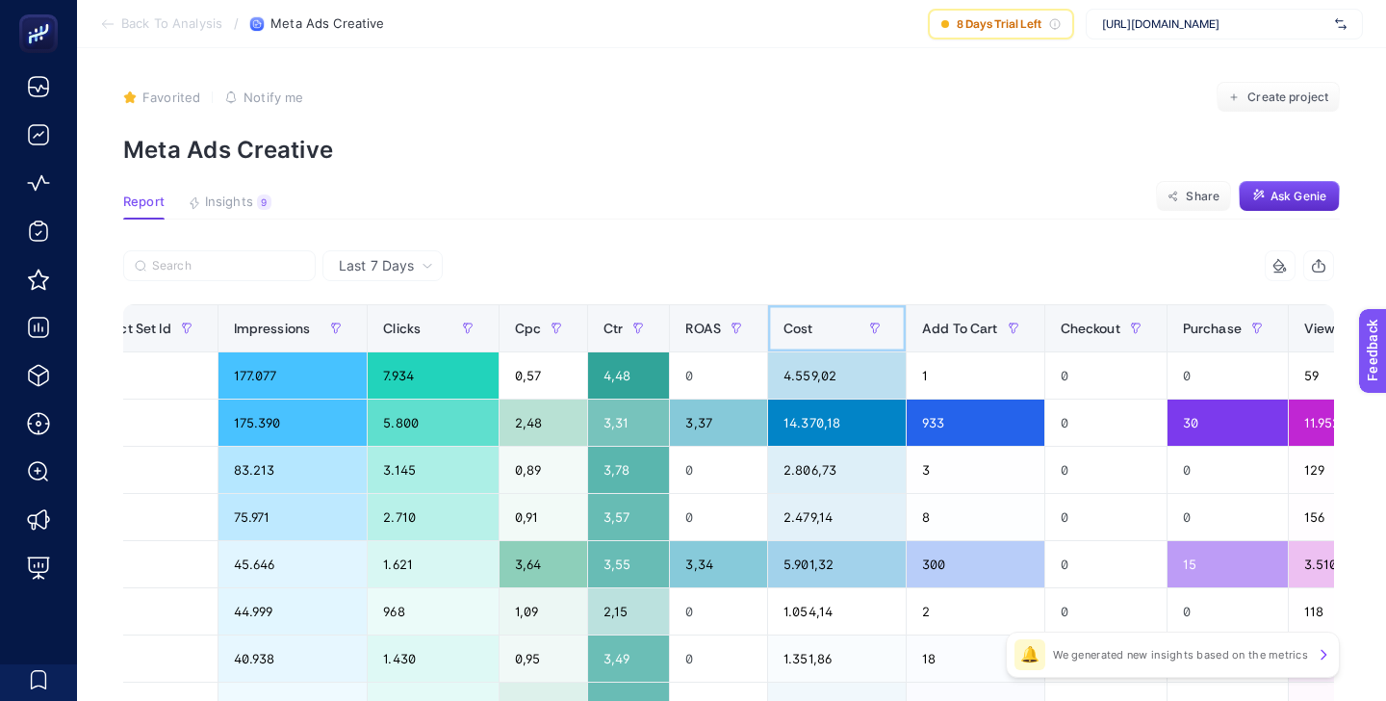
click at [784, 334] on div "Cost" at bounding box center [837, 328] width 107 height 31
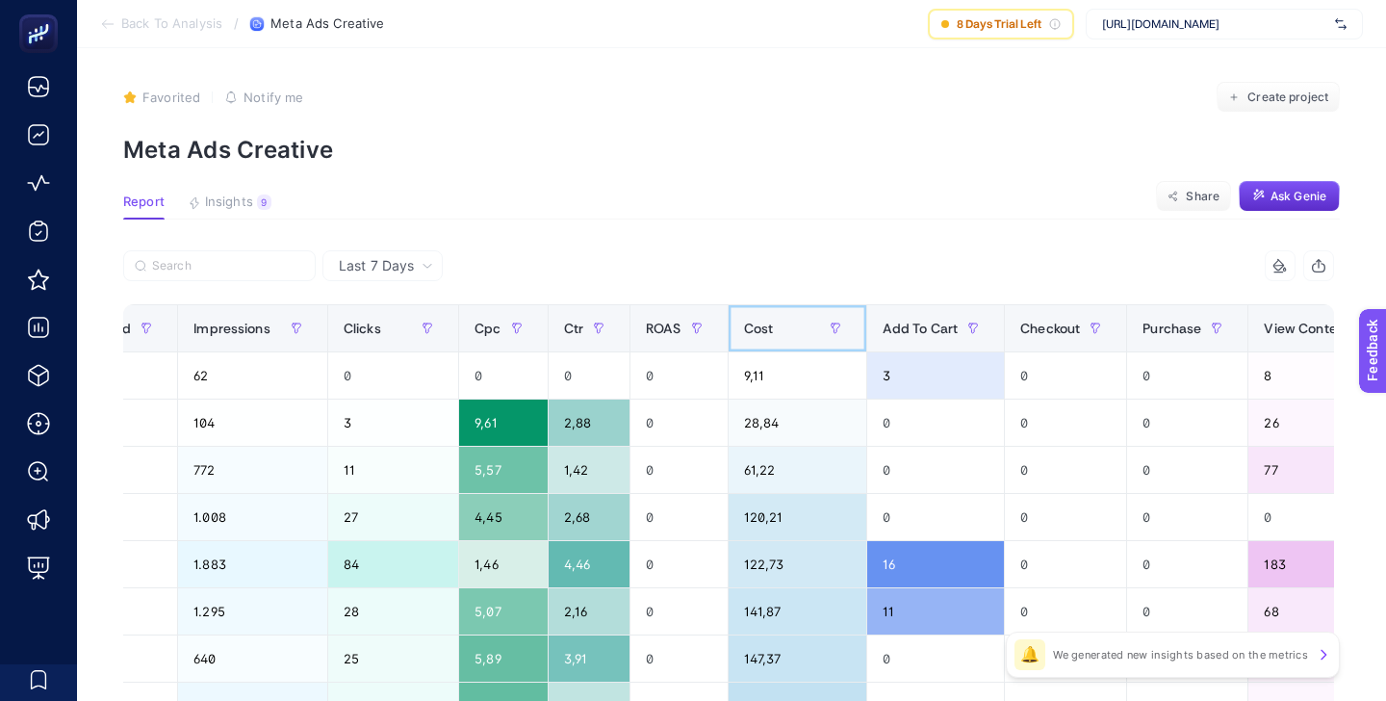
click at [744, 333] on div "Cost" at bounding box center [797, 328] width 107 height 31
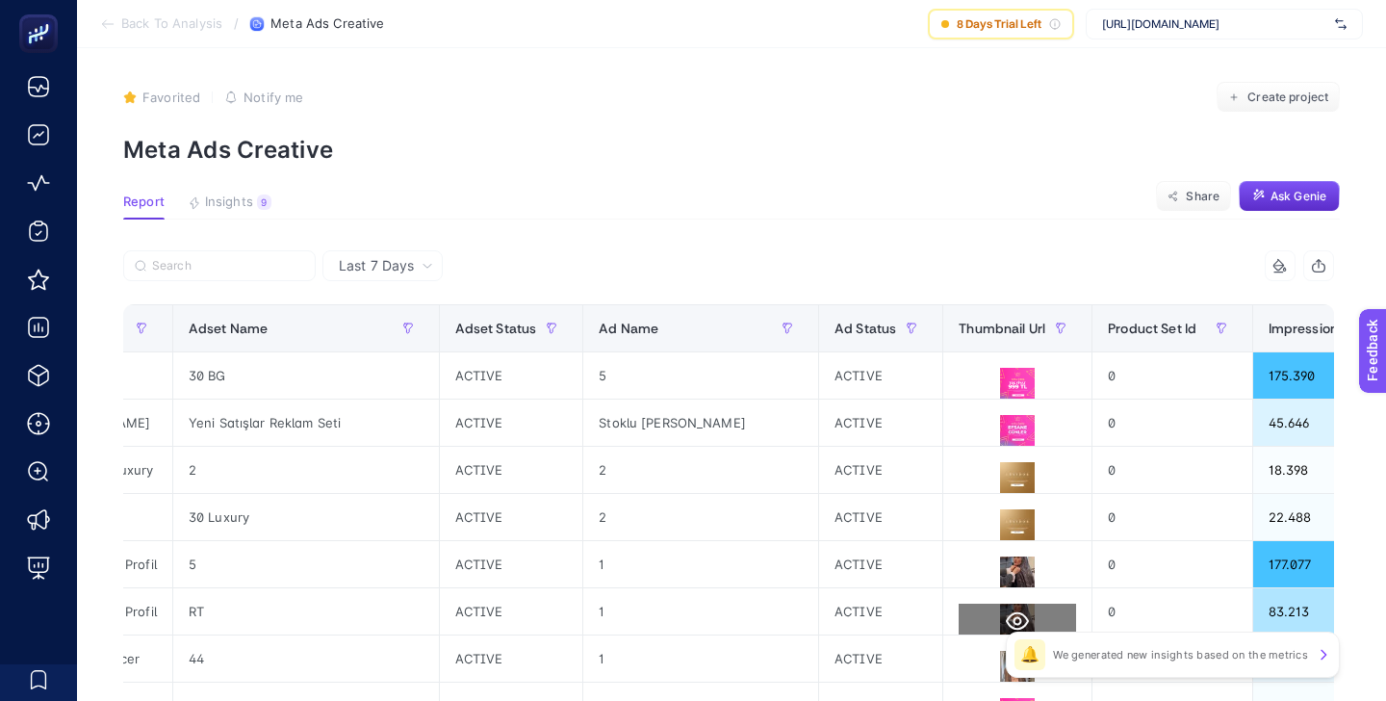
scroll to position [0, 0]
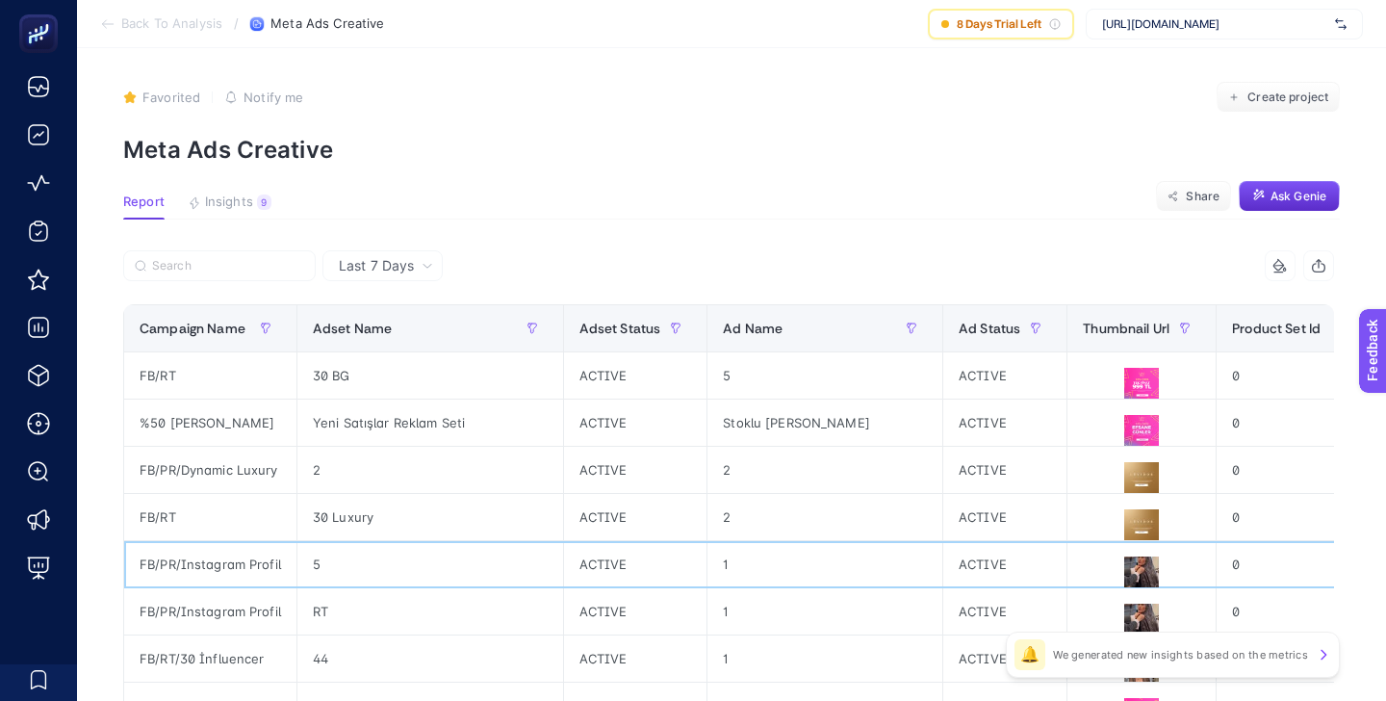
click at [180, 570] on div "FB/PR/Instagram Profil" at bounding box center [210, 564] width 172 height 46
click at [184, 610] on div "FB/PR/Instagram Profil" at bounding box center [210, 611] width 172 height 46
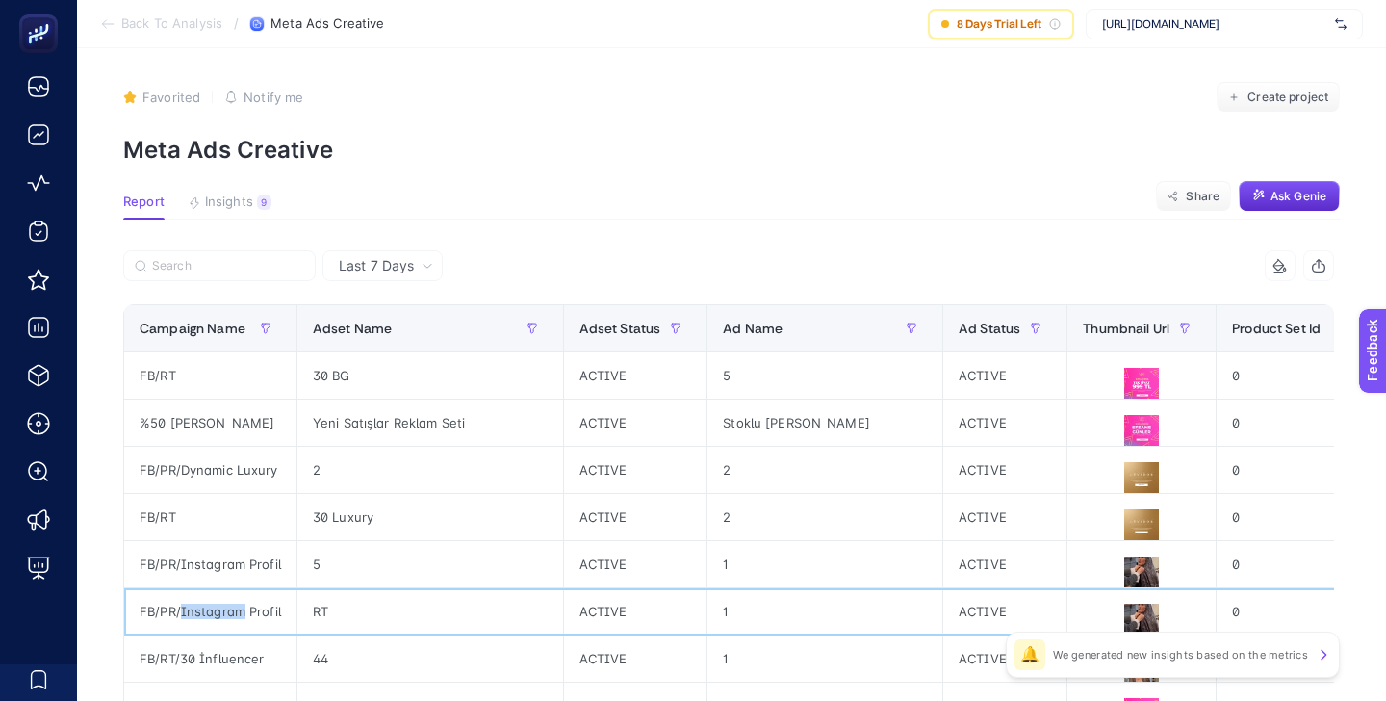
click at [184, 610] on div "FB/PR/Instagram Profil" at bounding box center [210, 611] width 172 height 46
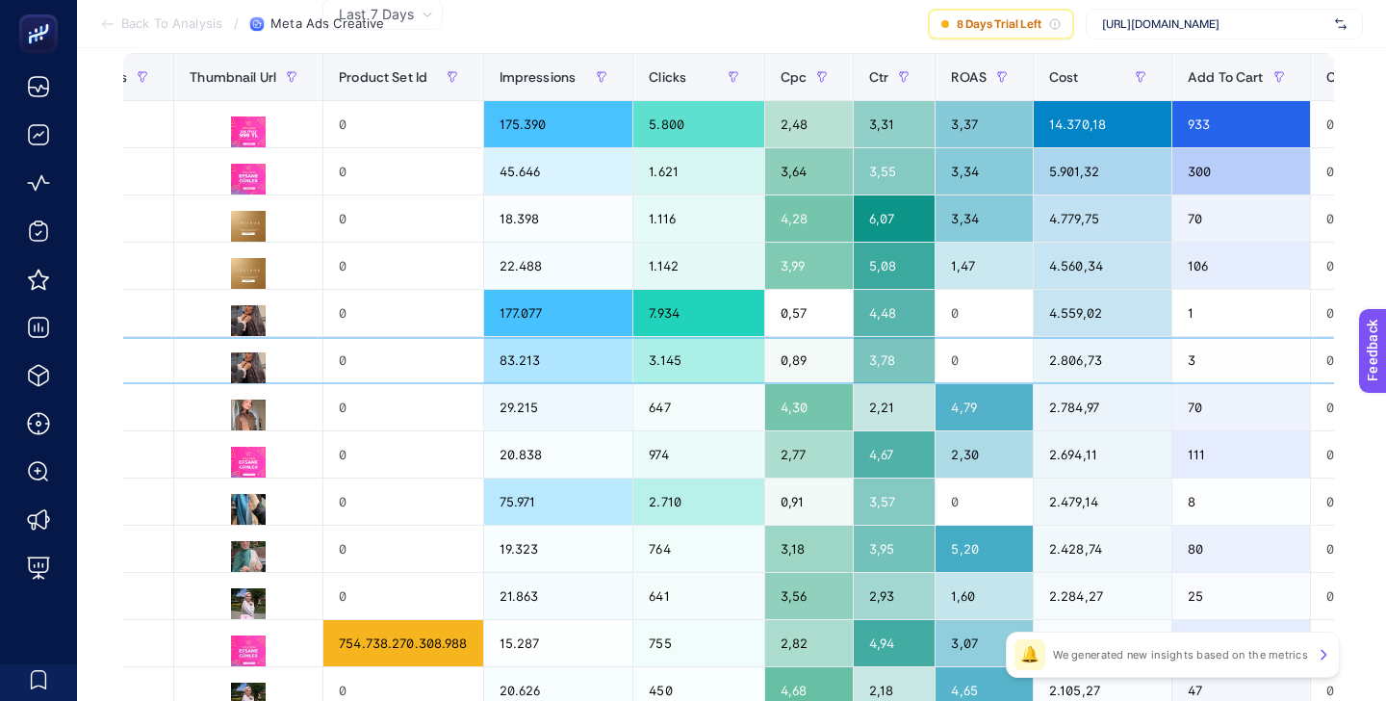
scroll to position [0, 676]
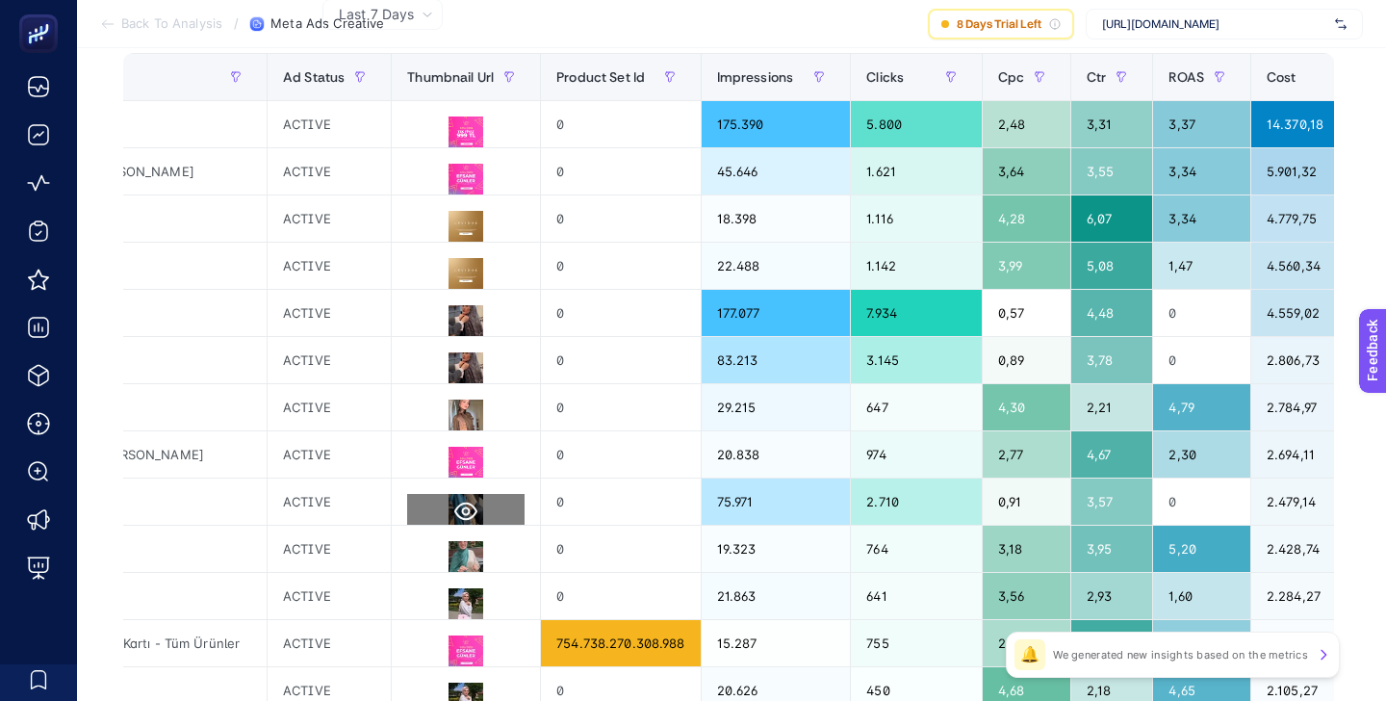
click at [454, 513] on icon at bounding box center [465, 512] width 23 height 18
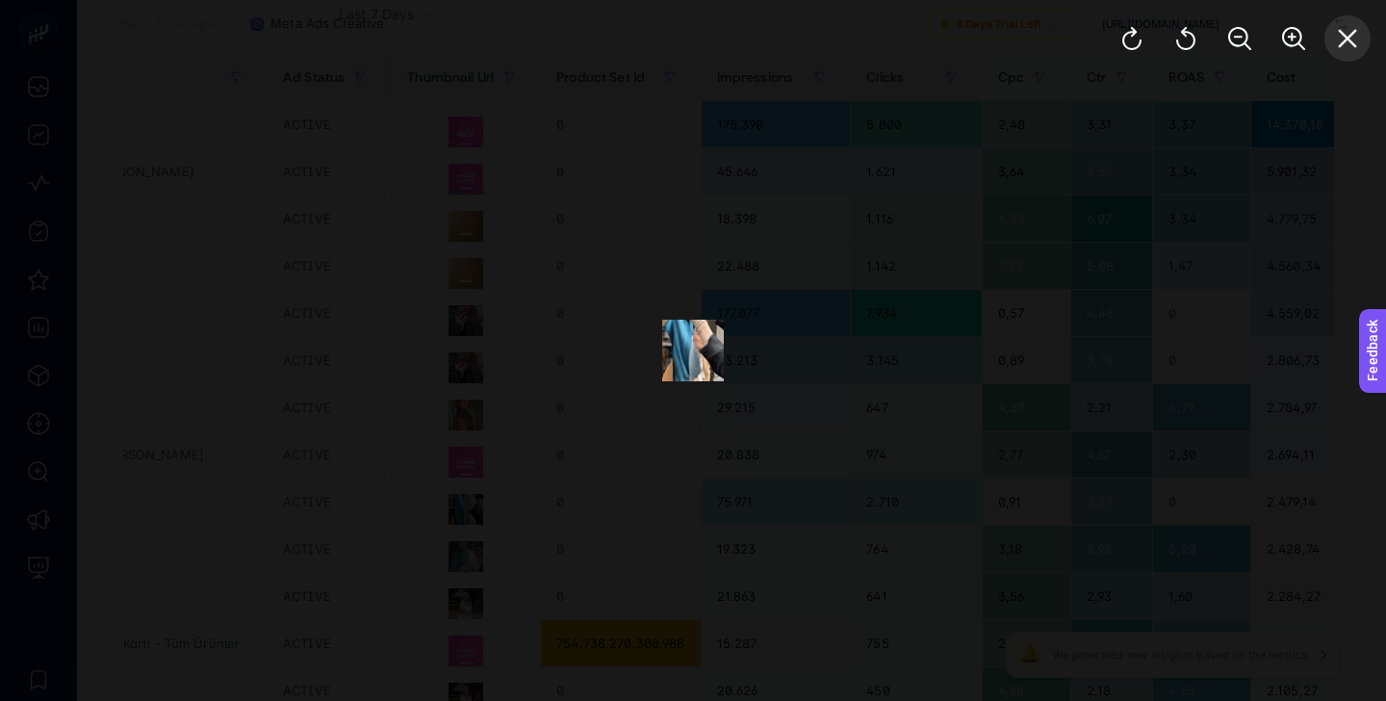
click at [1355, 39] on icon "Close" at bounding box center [1347, 38] width 23 height 23
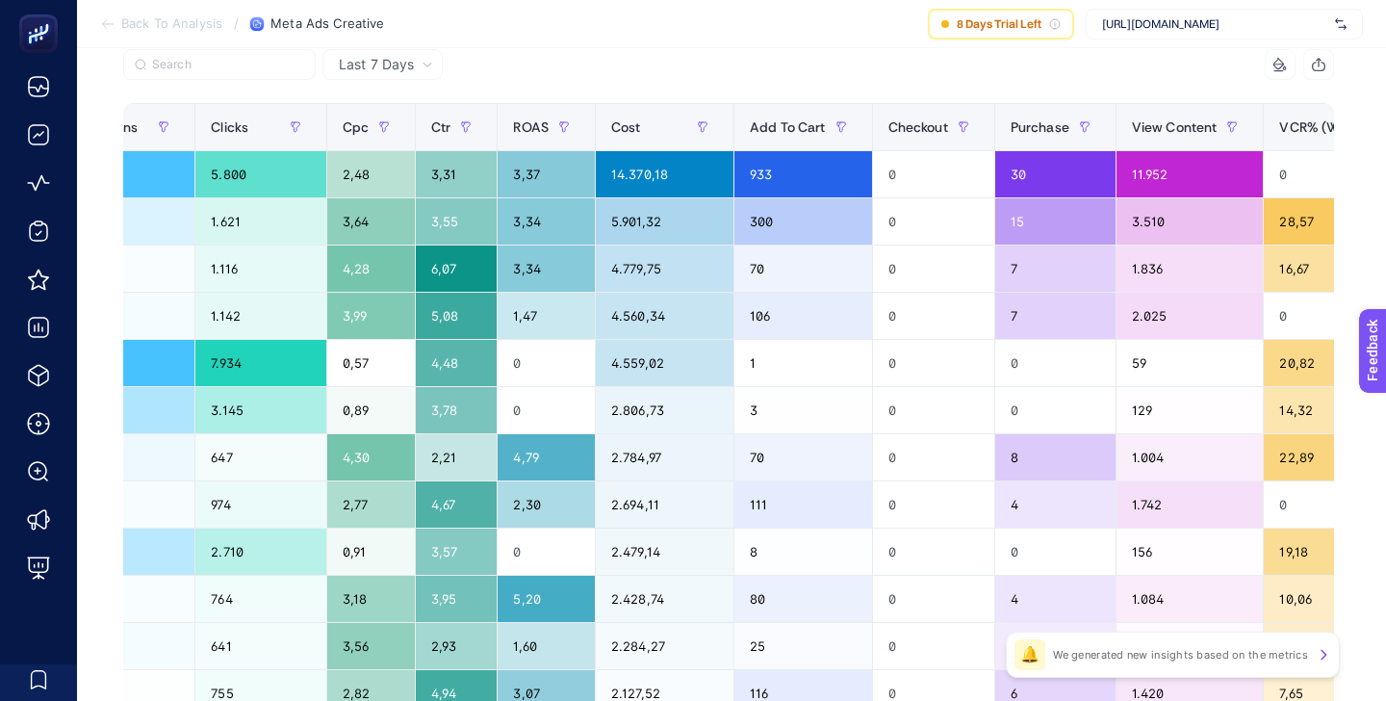
scroll to position [0, 0]
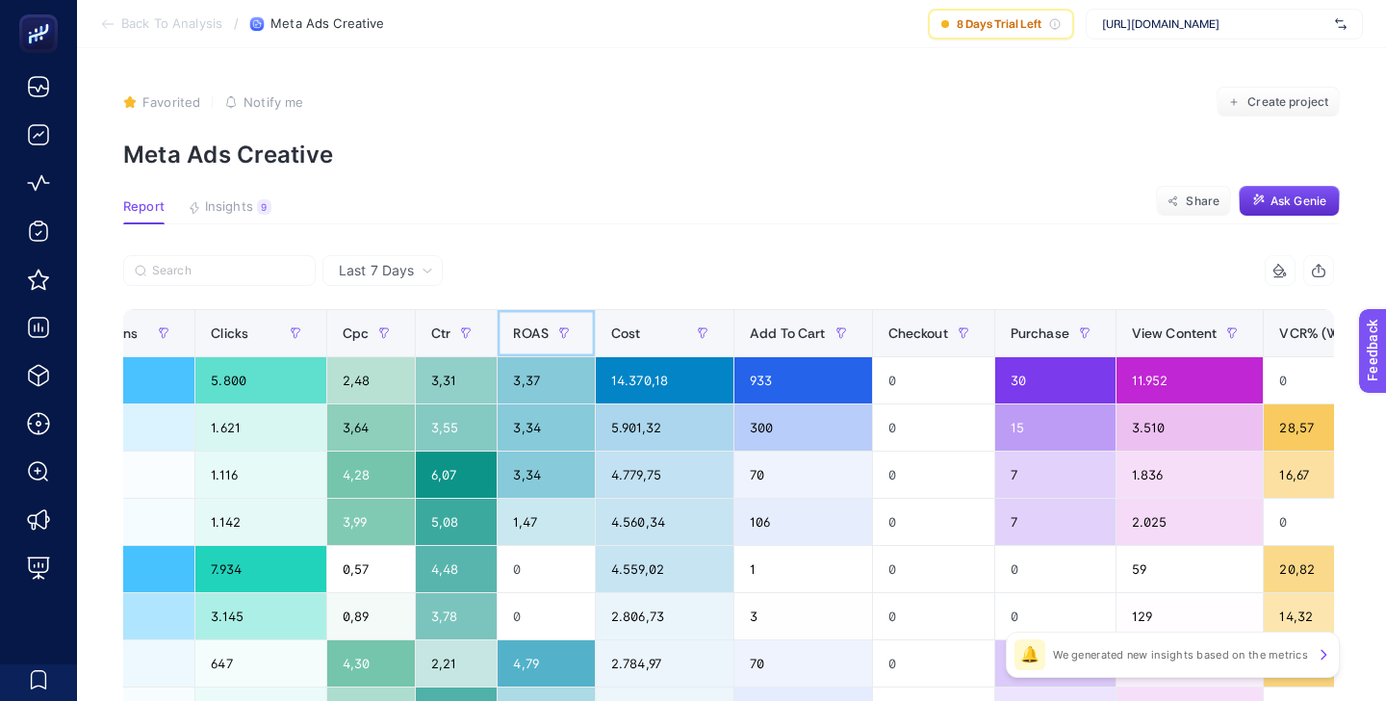
click at [513, 339] on span "ROAS" at bounding box center [531, 332] width 36 height 15
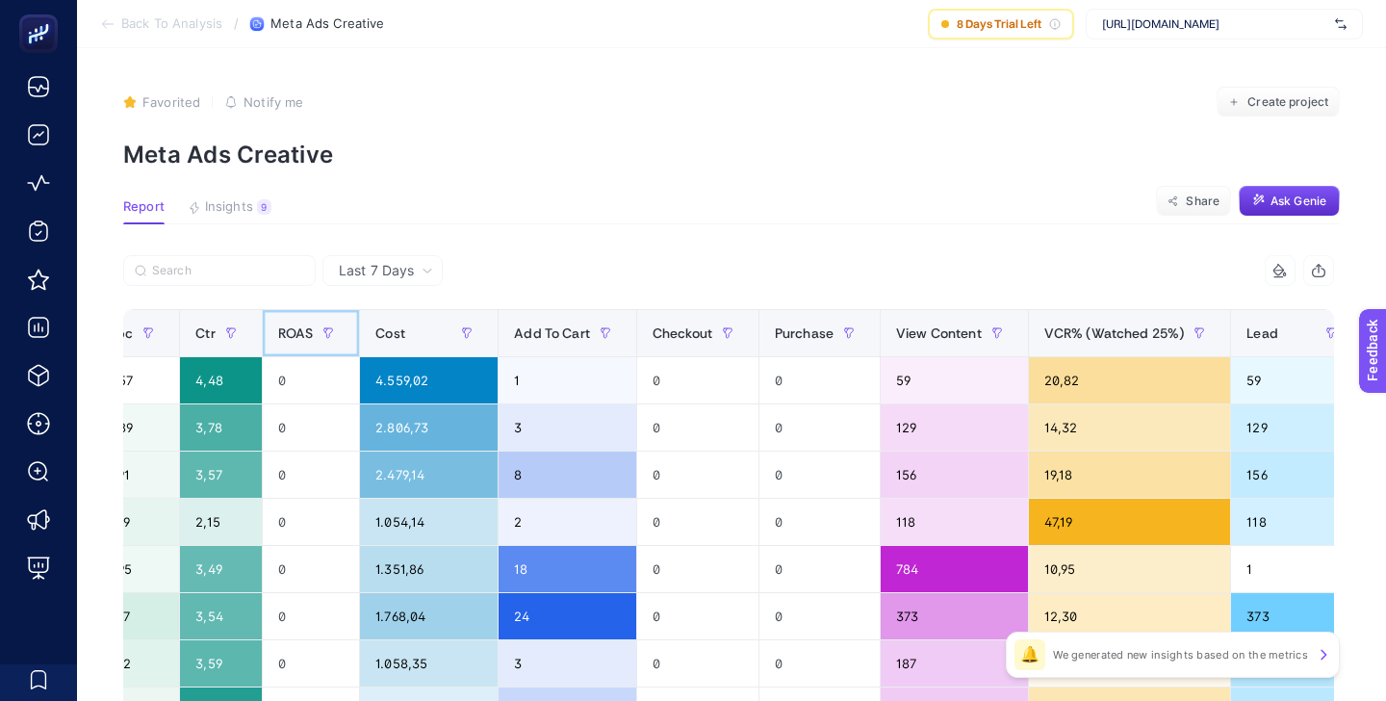
click at [304, 329] on span "ROAS" at bounding box center [296, 332] width 36 height 15
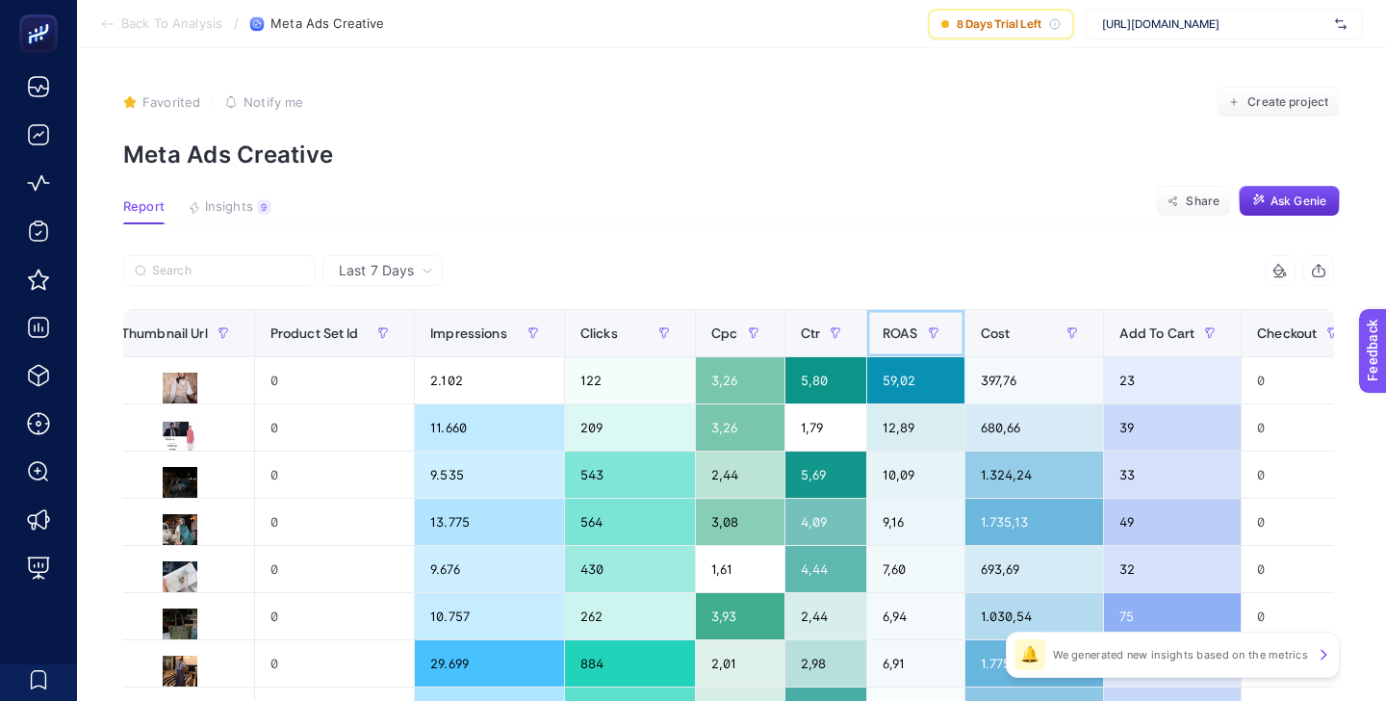
scroll to position [0, 1135]
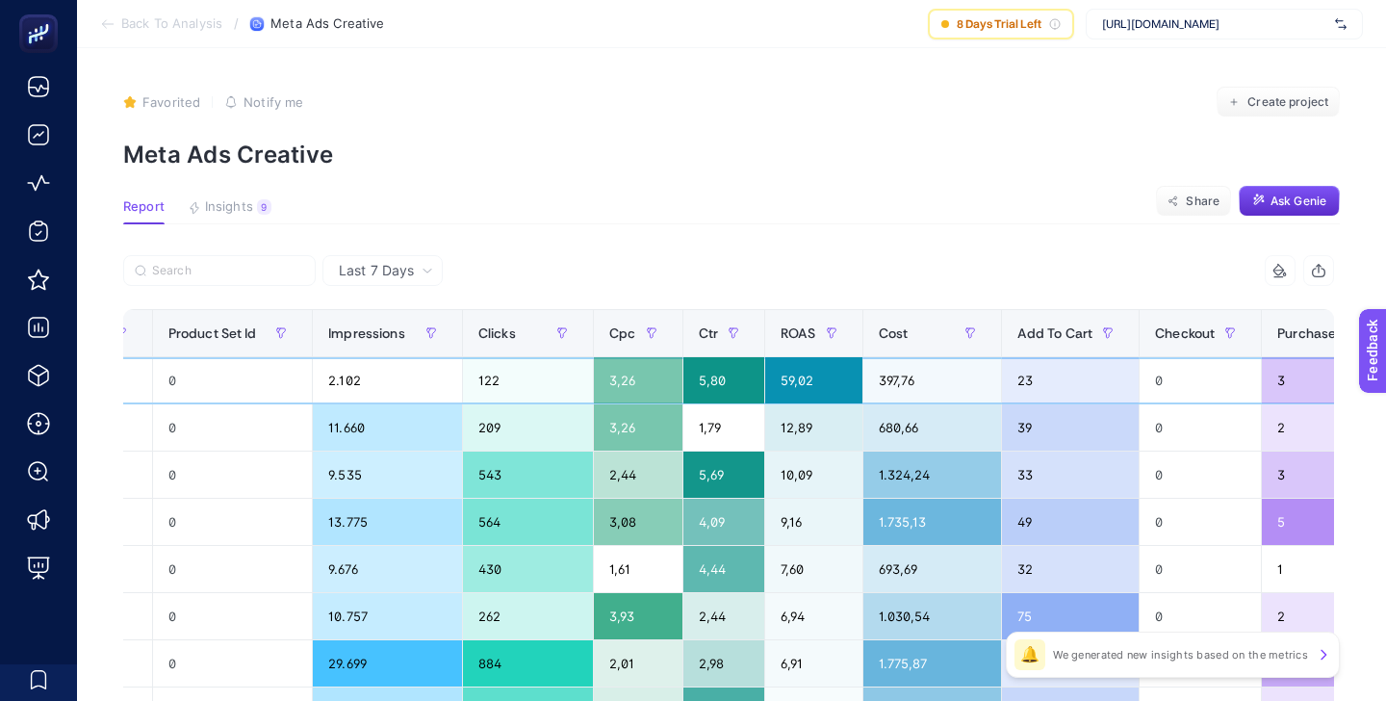
click at [864, 378] on div "397,76" at bounding box center [933, 380] width 138 height 46
click at [864, 382] on div "397,76" at bounding box center [933, 380] width 138 height 46
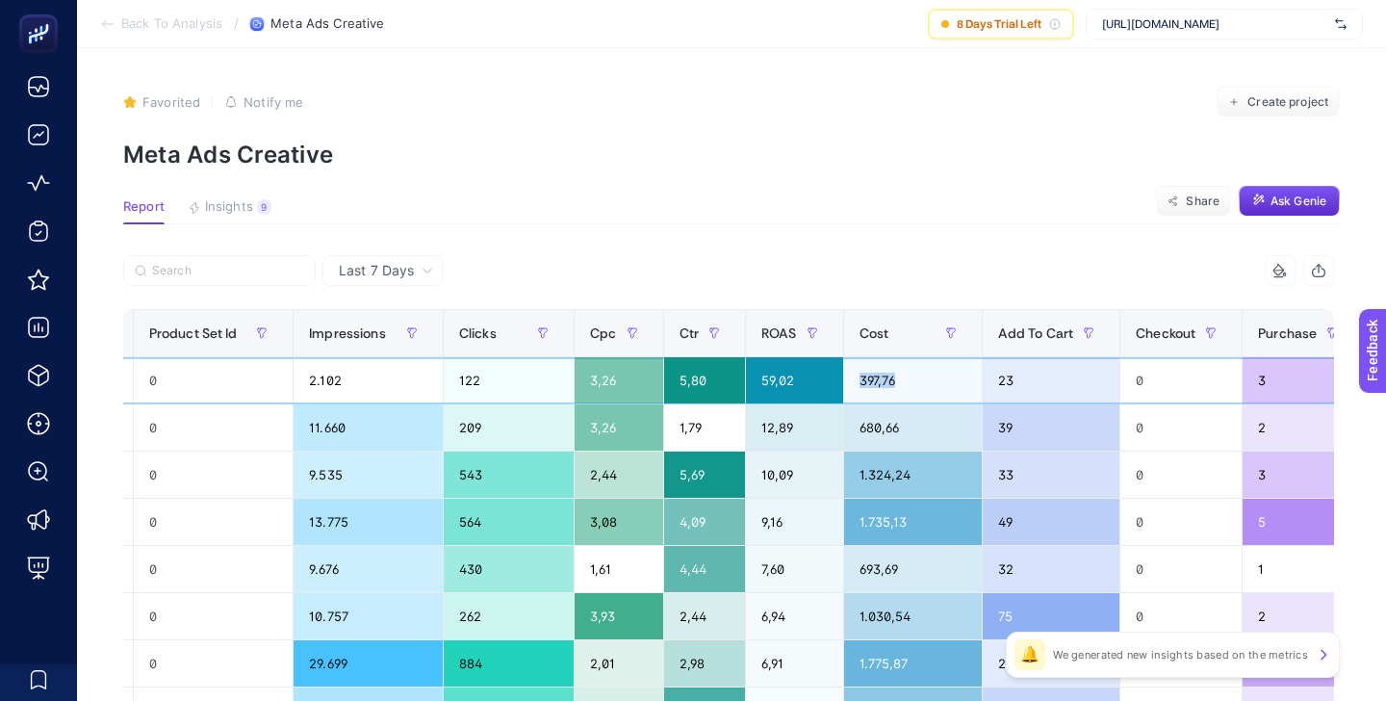
scroll to position [0, 995]
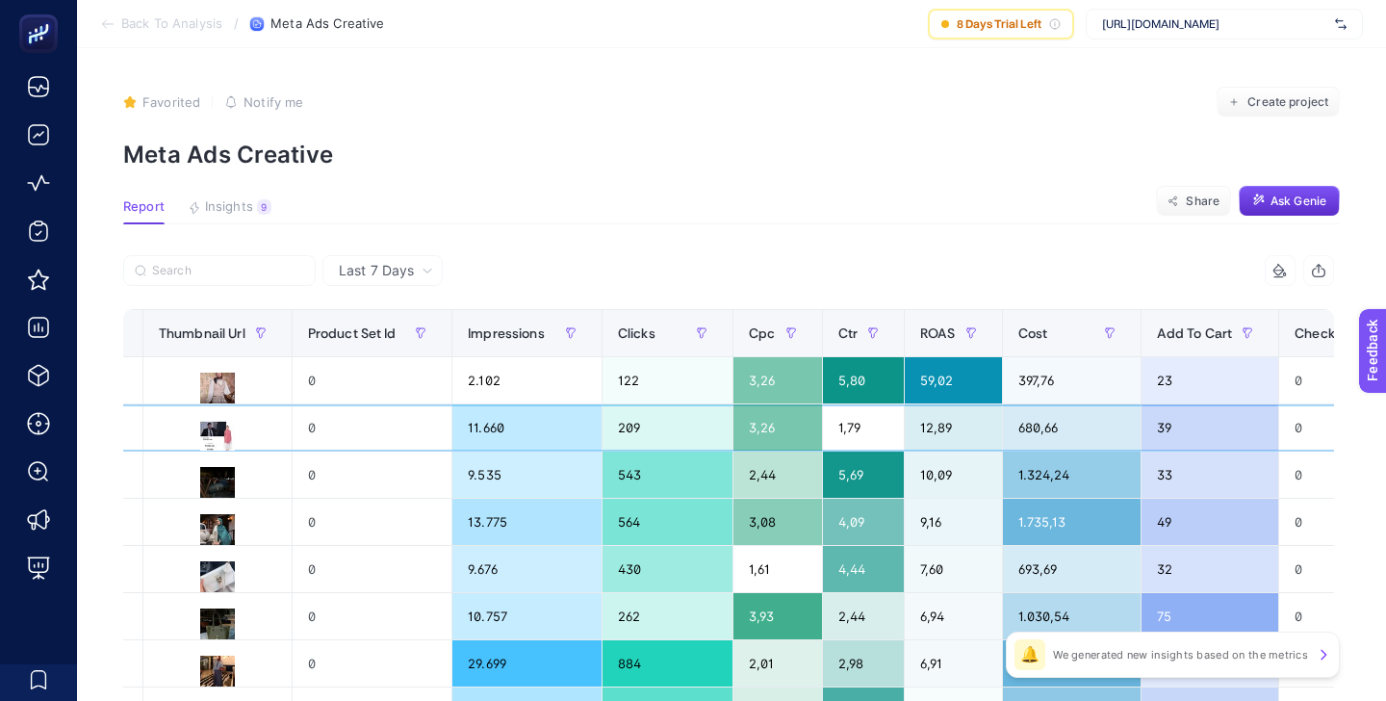
click at [1003, 424] on div "680,66" at bounding box center [1072, 427] width 138 height 46
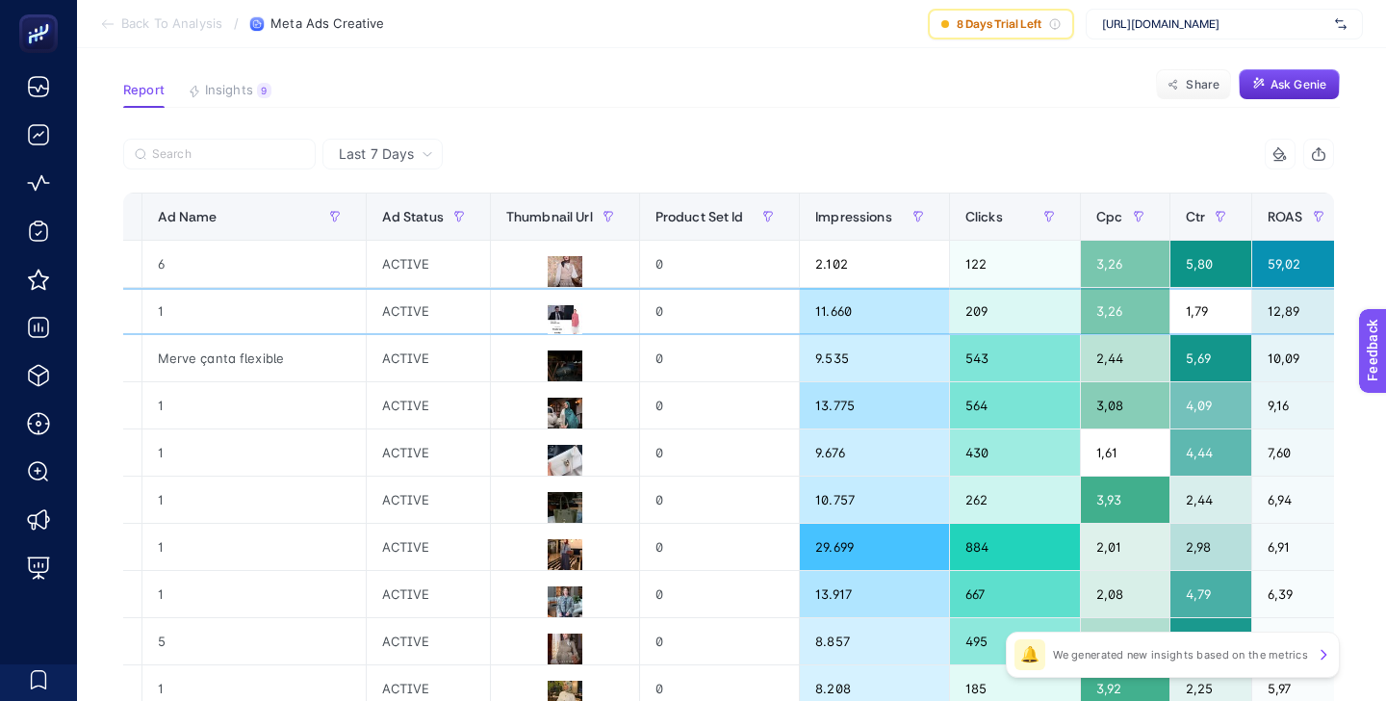
scroll to position [0, 638]
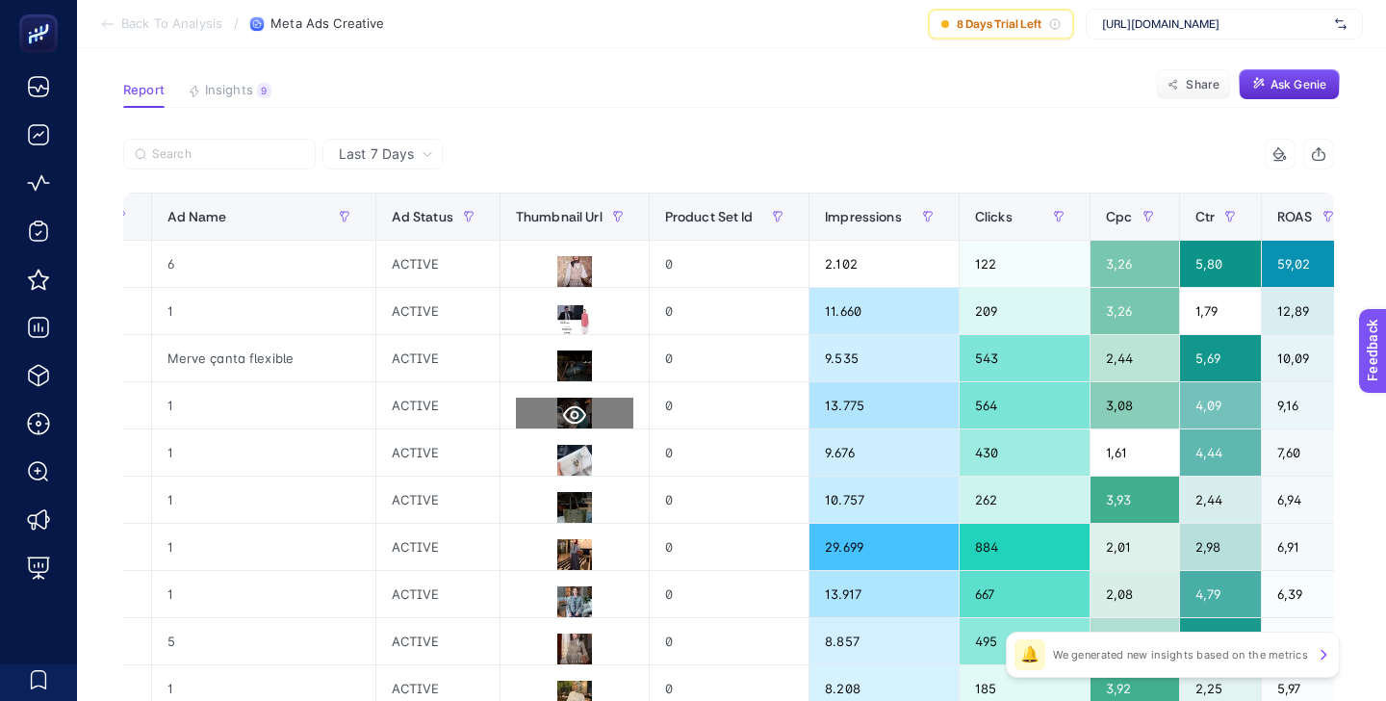
click at [563, 412] on icon at bounding box center [574, 414] width 23 height 23
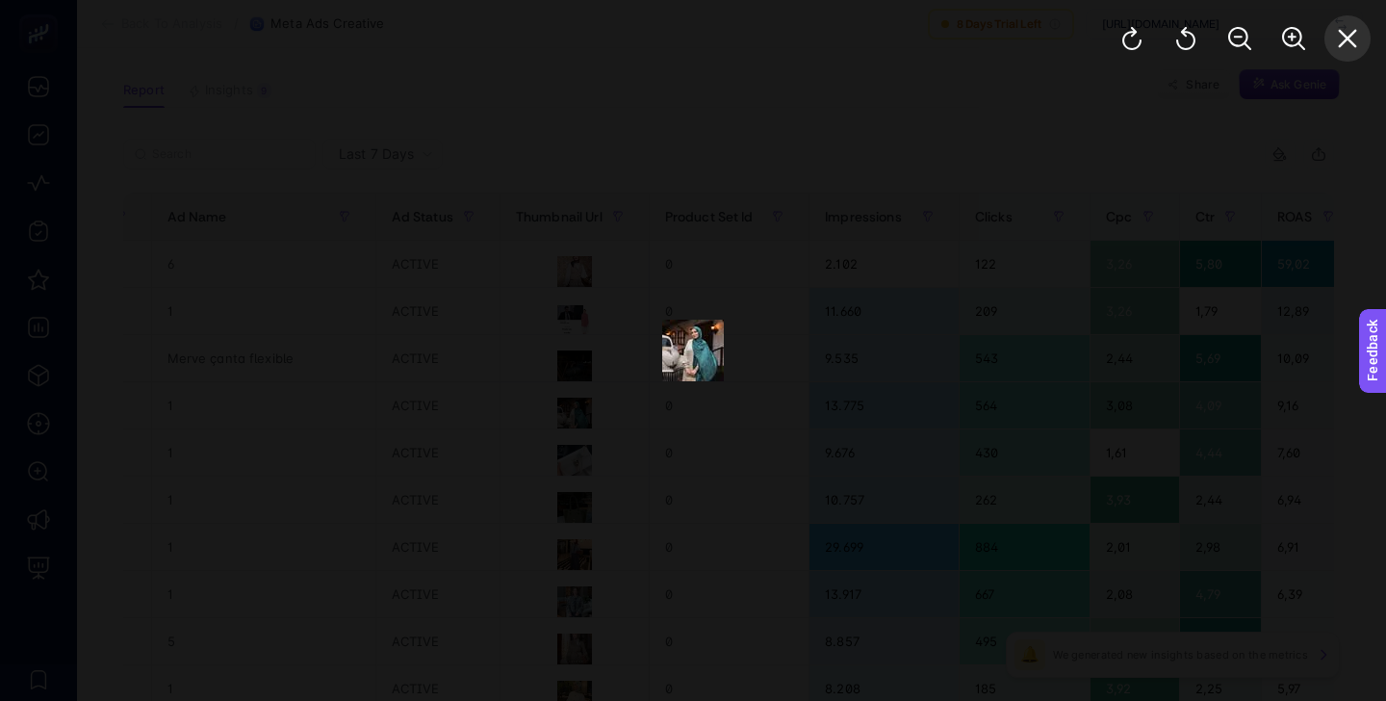
click at [1369, 33] on button "Close" at bounding box center [1348, 38] width 46 height 46
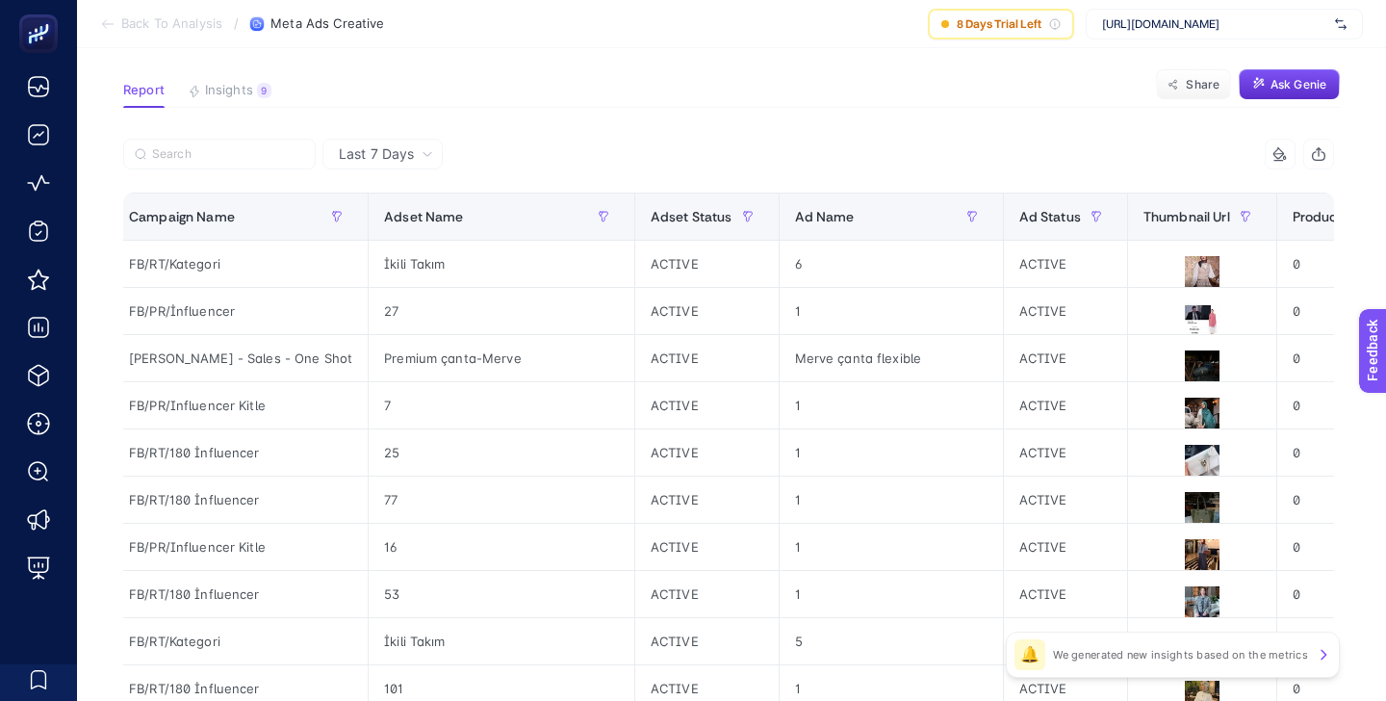
scroll to position [0, 0]
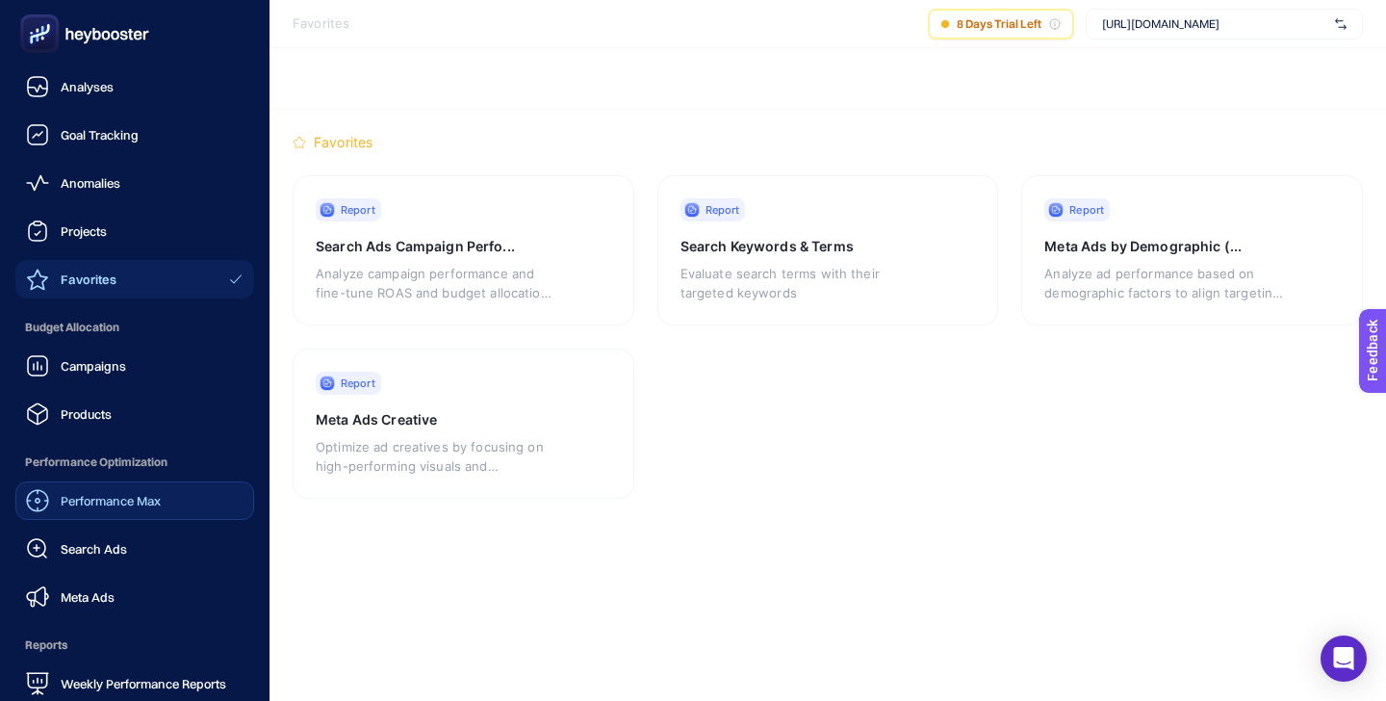
click at [114, 507] on span "Performance Max" at bounding box center [111, 500] width 100 height 15
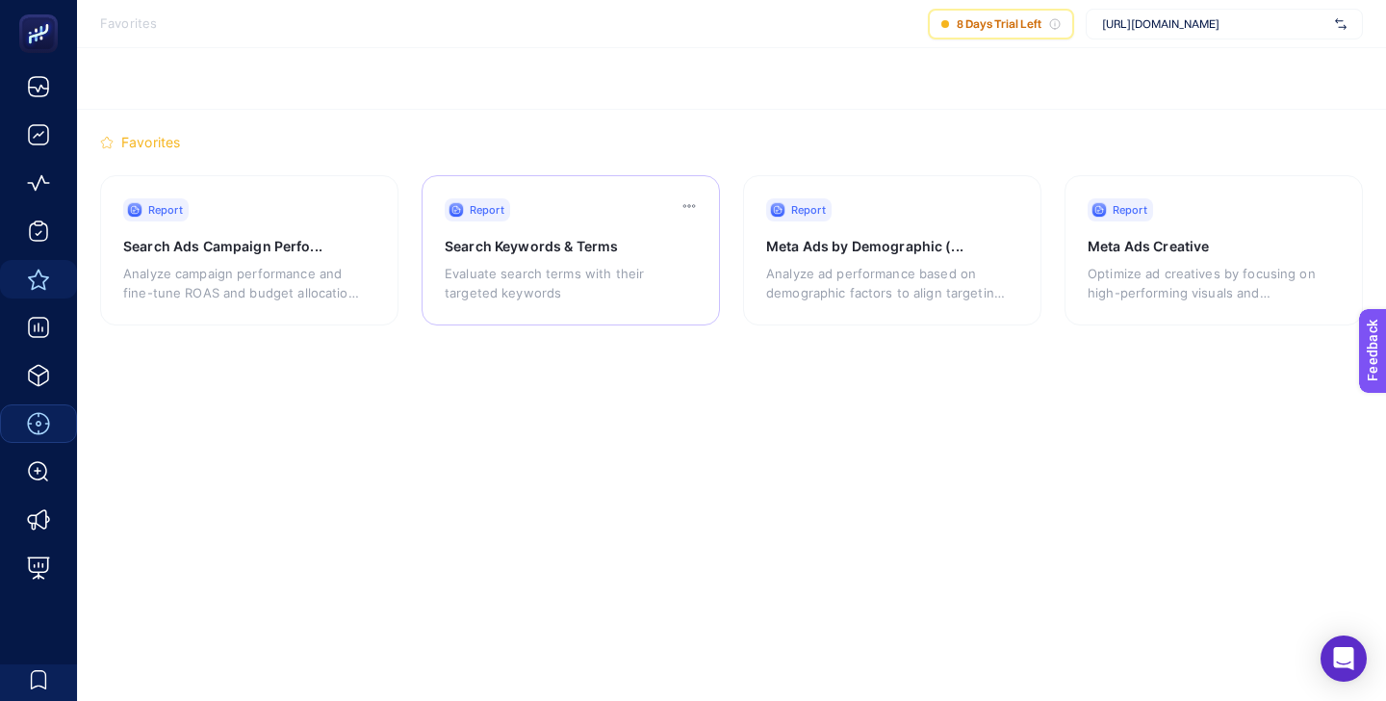
click at [574, 237] on h3 "Search Keywords & Terms" at bounding box center [554, 246] width 219 height 19
click at [289, 227] on div "Report Search Ads Campaign Perfo... Analyze campaign performance and fine-tune …" at bounding box center [249, 250] width 298 height 150
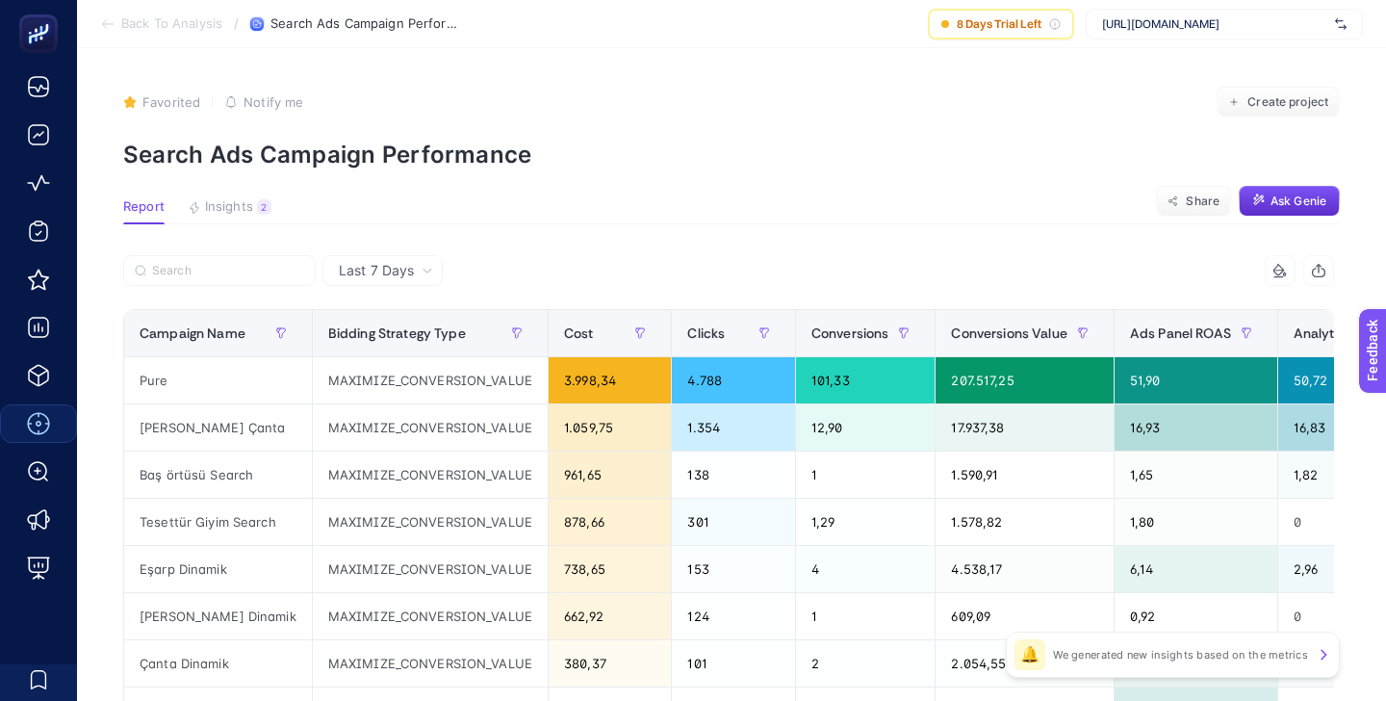
scroll to position [6, 0]
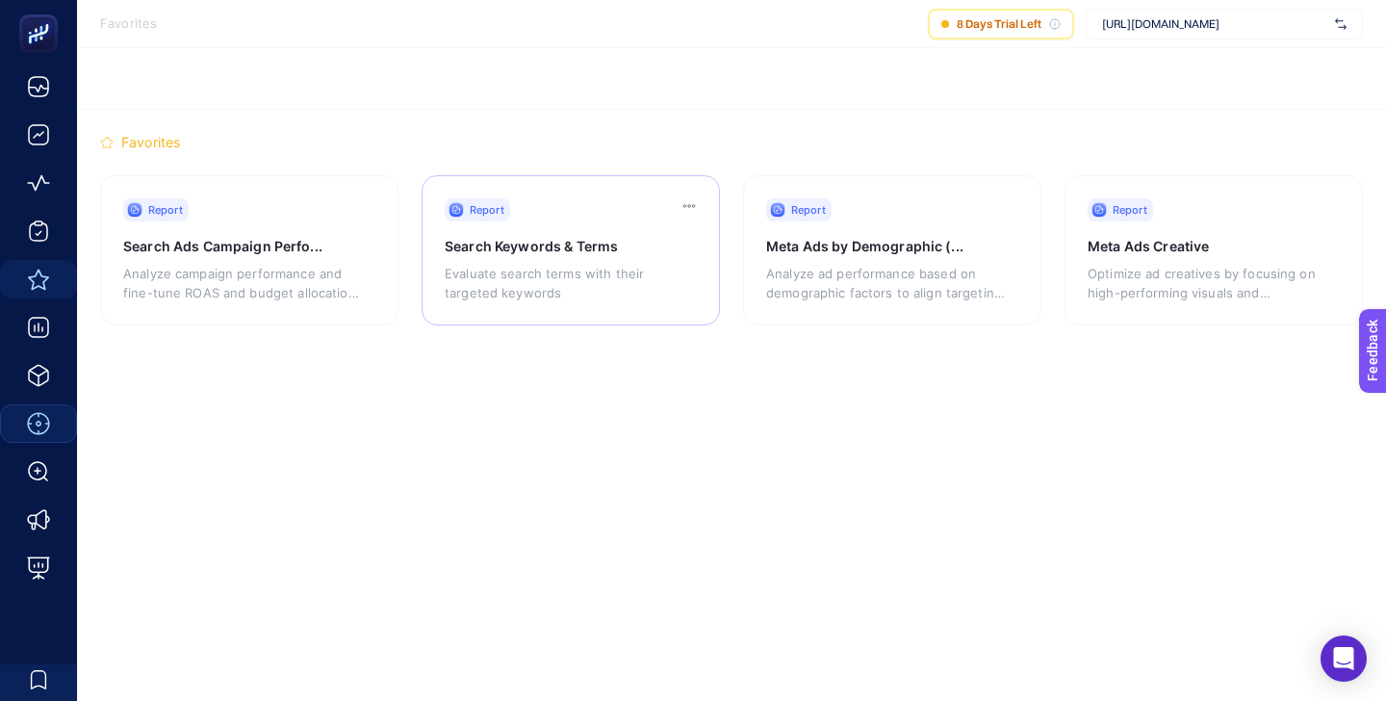
click at [513, 244] on h3 "Search Keywords & Terms" at bounding box center [554, 246] width 219 height 19
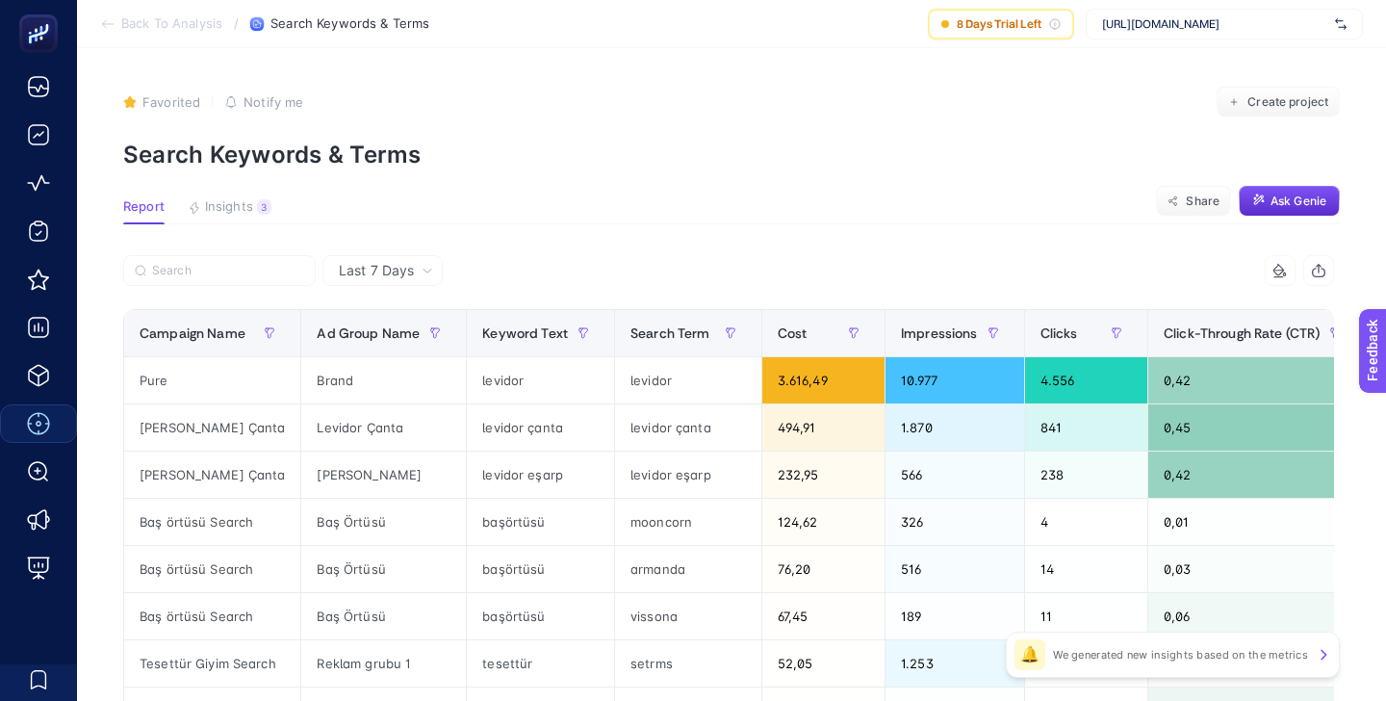
click at [419, 269] on div "Last 7 Days" at bounding box center [386, 270] width 110 height 13
click at [396, 331] on li "Last 30 Days" at bounding box center [382, 345] width 109 height 35
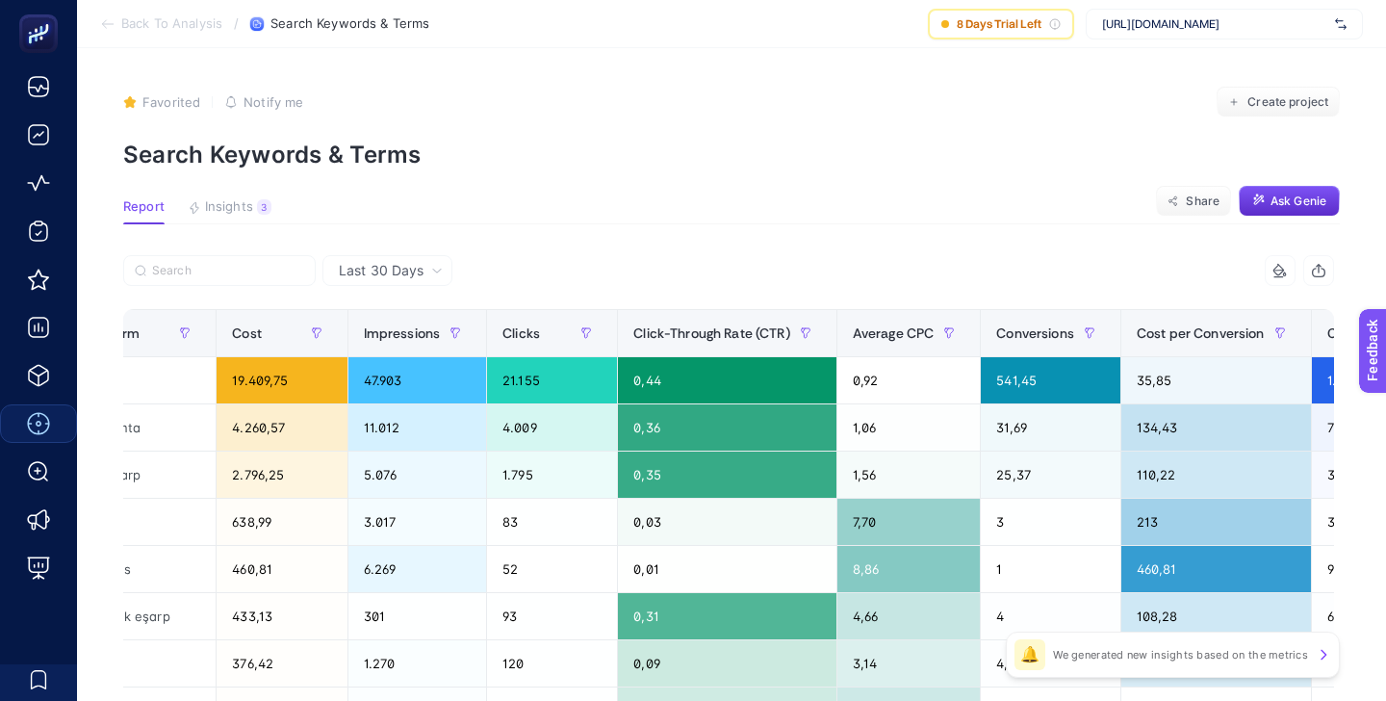
scroll to position [0, 598]
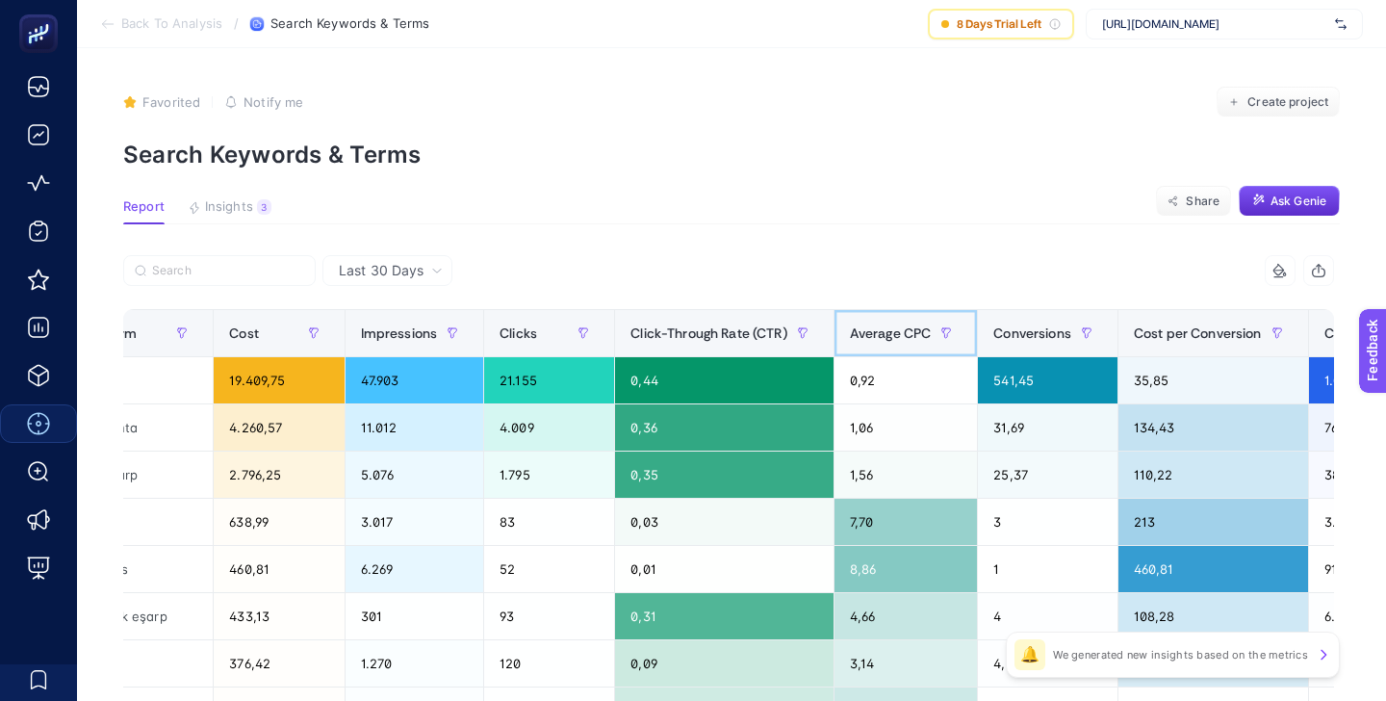
click at [924, 327] on span "Average CPC" at bounding box center [891, 332] width 82 height 15
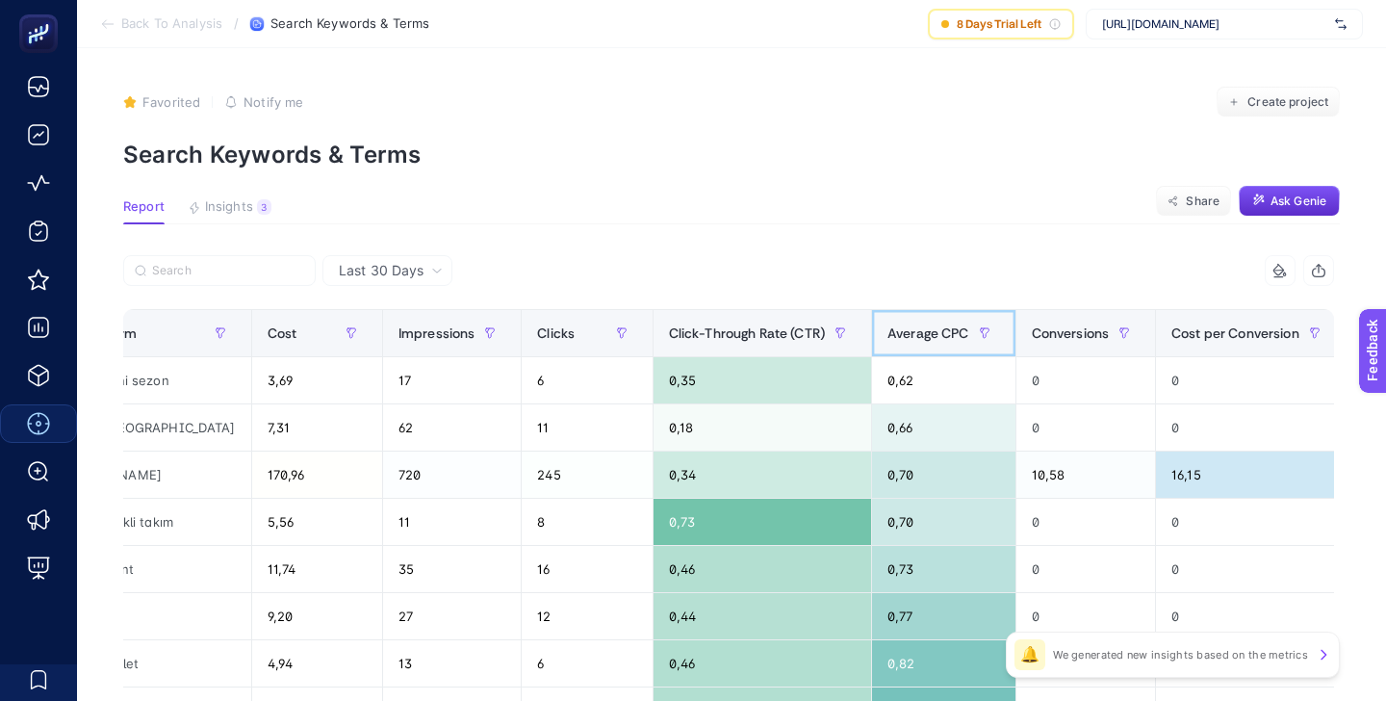
click at [924, 327] on span "Average CPC" at bounding box center [929, 332] width 82 height 15
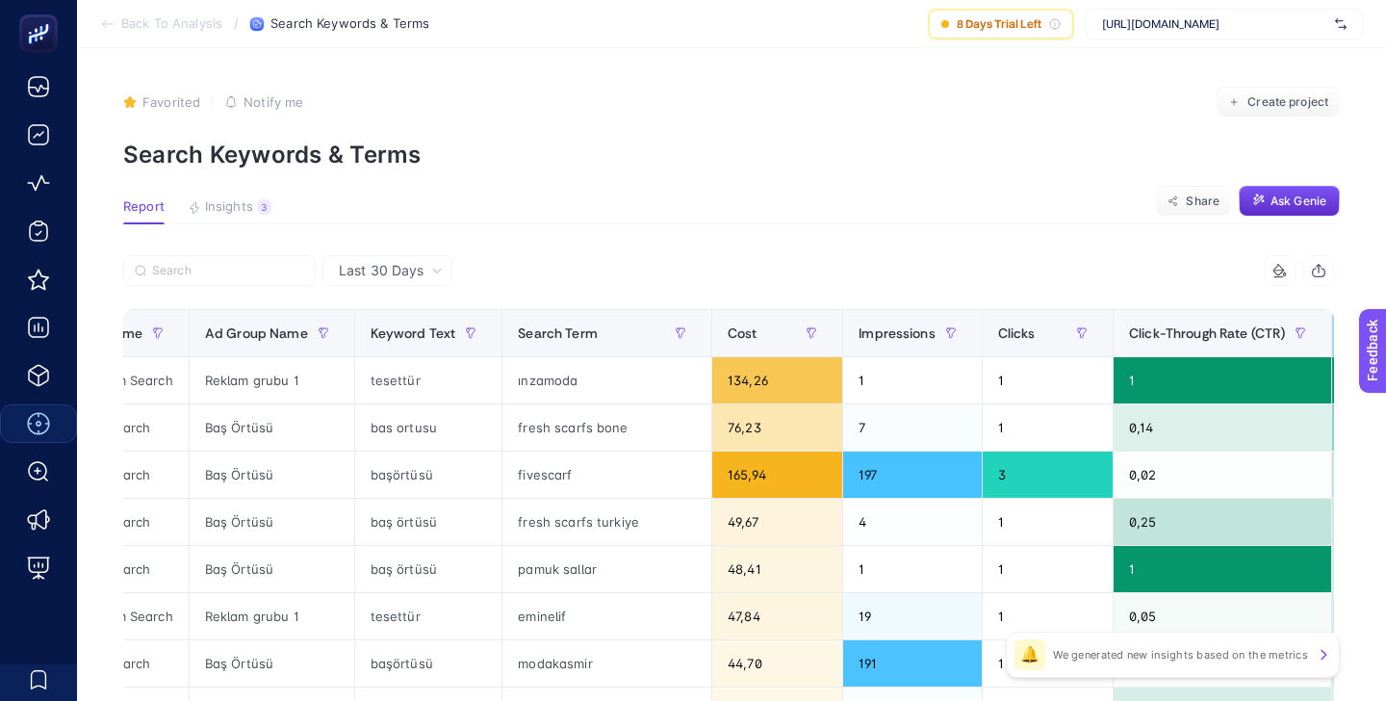
scroll to position [0, 0]
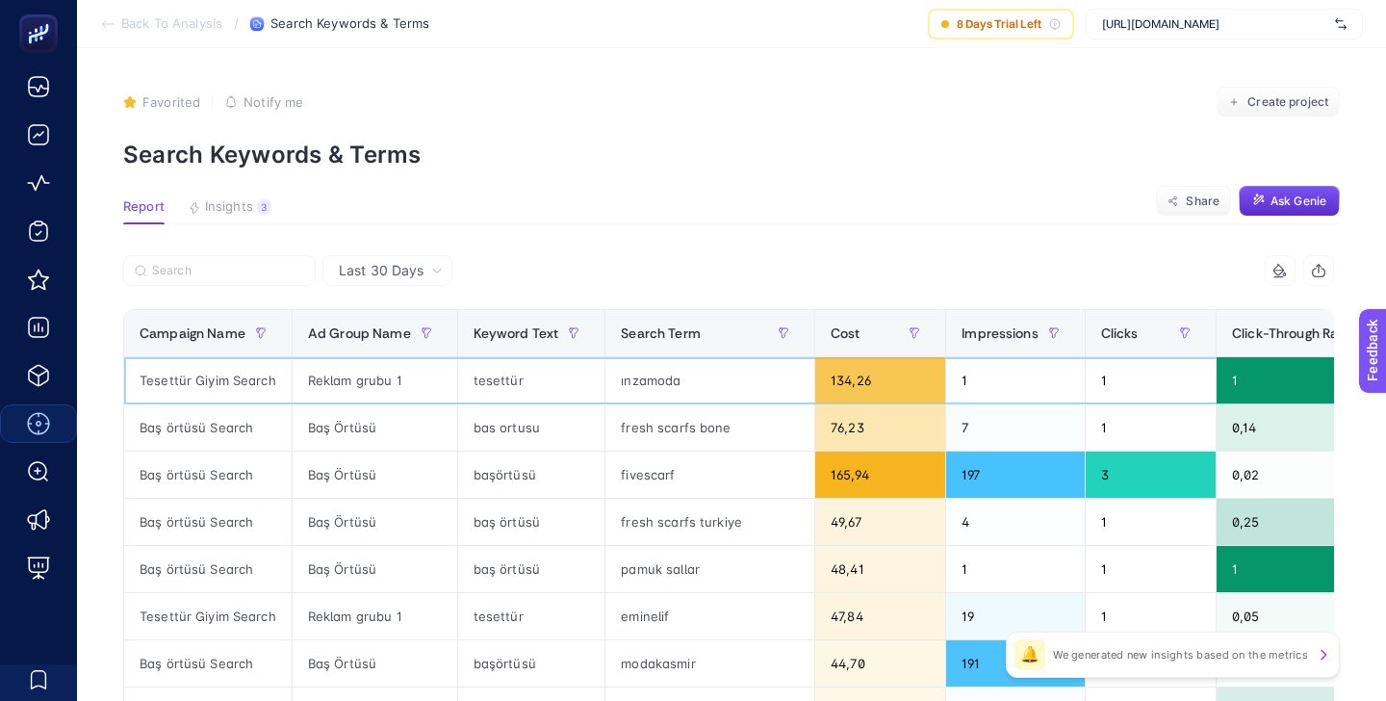
click at [641, 378] on div "ınzamoda" at bounding box center [710, 380] width 209 height 46
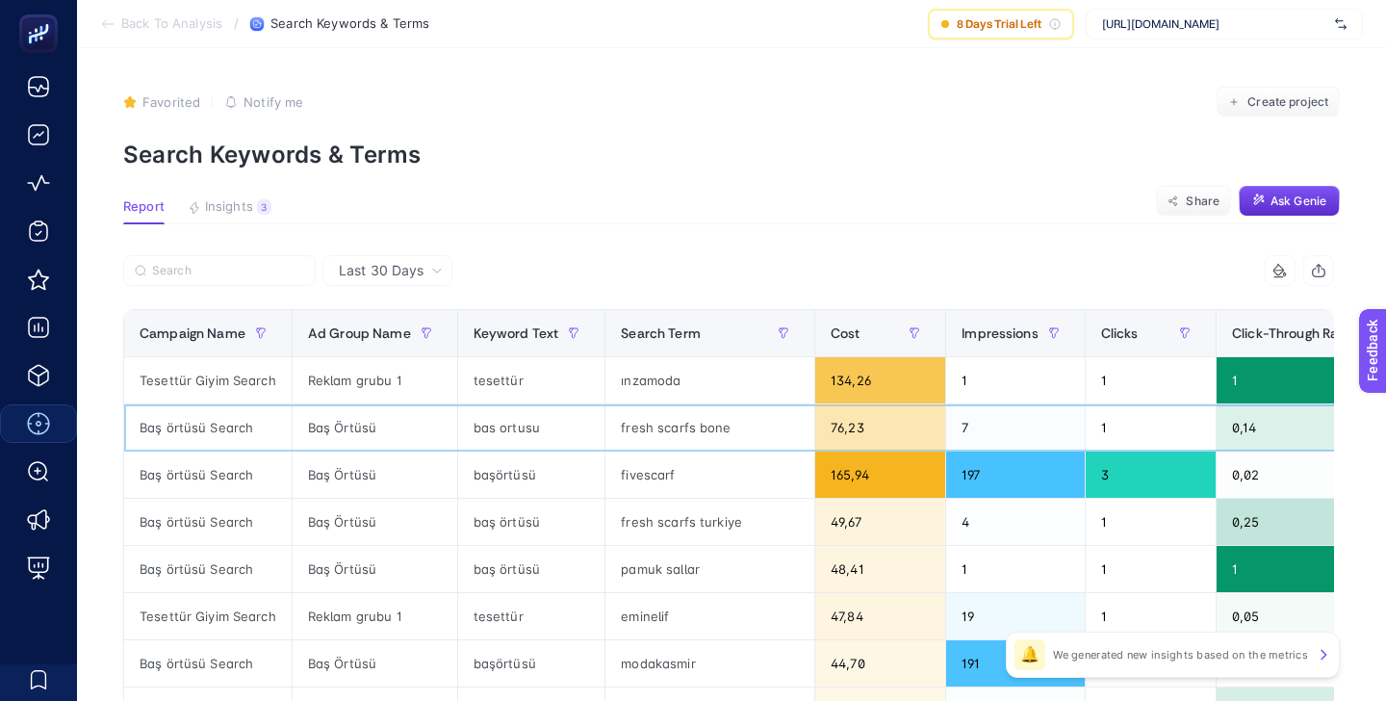
click at [647, 422] on div "fresh scarfs bone" at bounding box center [710, 427] width 209 height 46
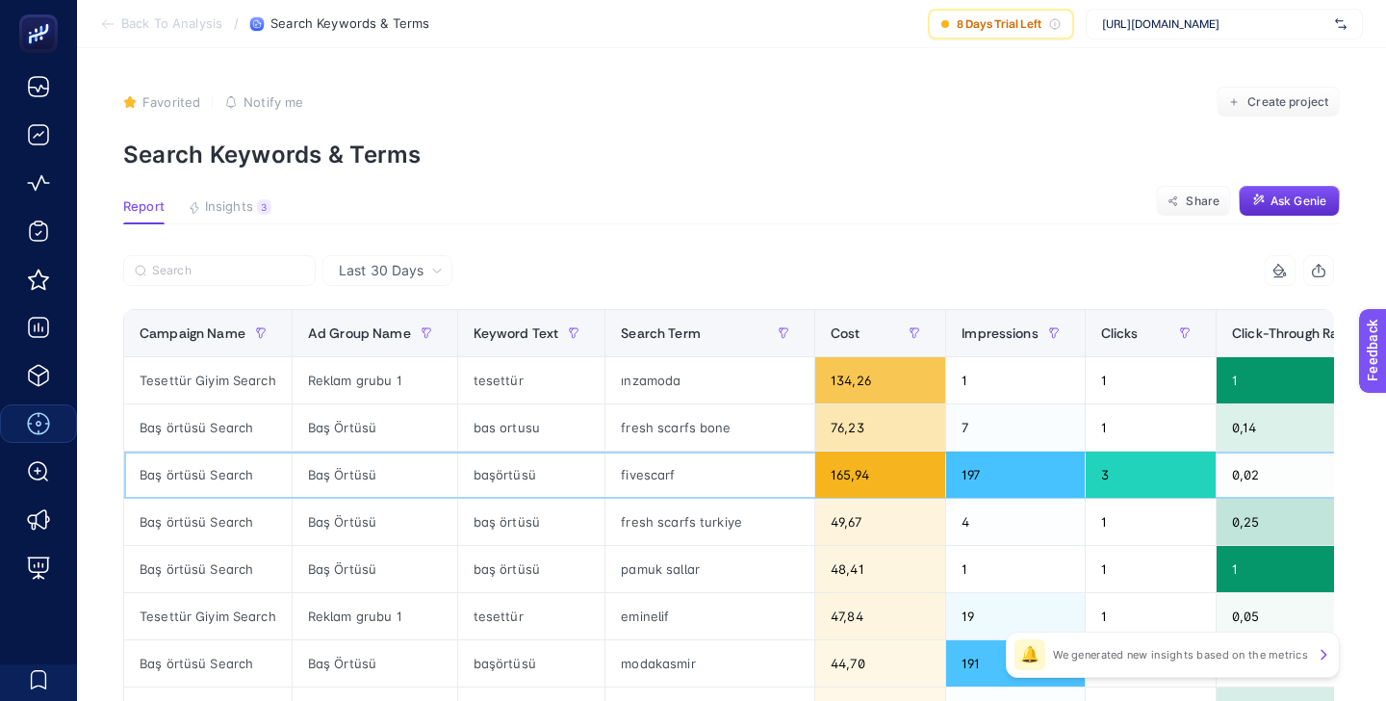
click at [654, 468] on div "fivescarf" at bounding box center [710, 475] width 209 height 46
click at [654, 525] on div "fresh scarfs turkiye" at bounding box center [710, 522] width 209 height 46
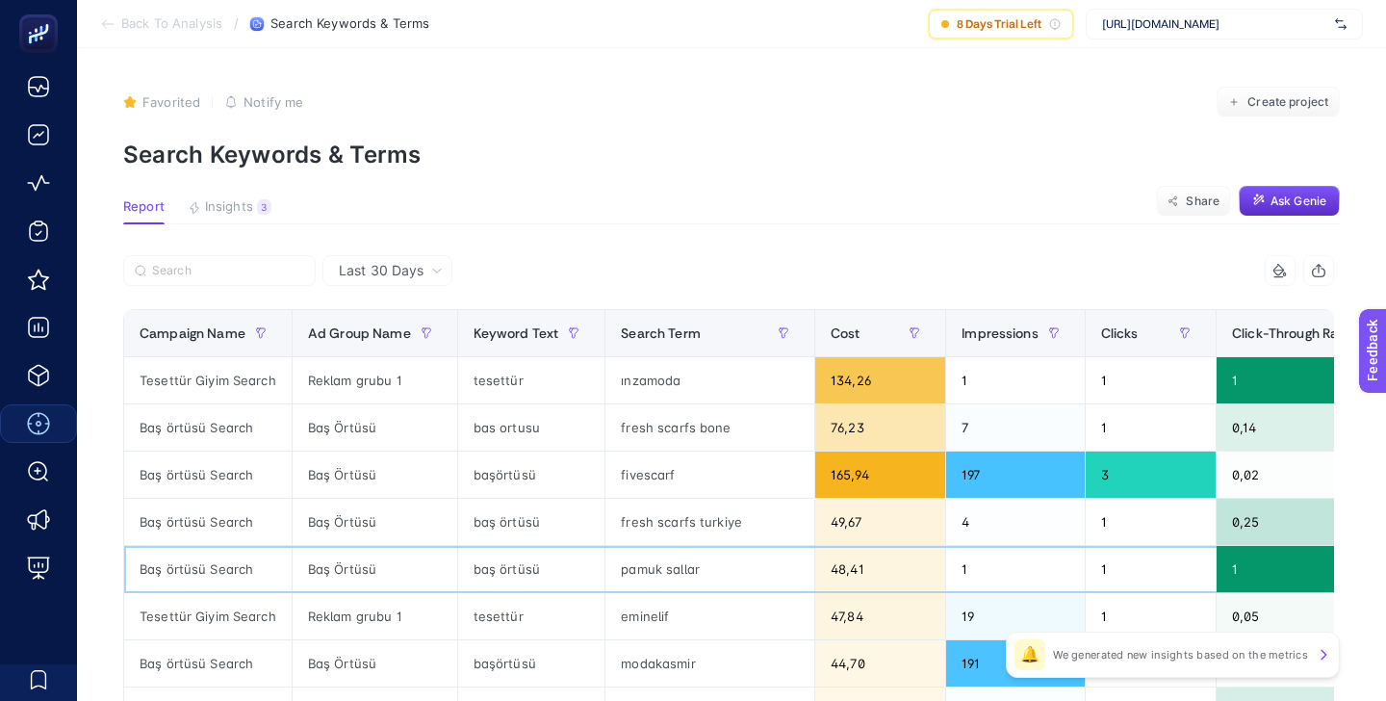
click at [647, 567] on div "pamuk sallar" at bounding box center [710, 569] width 209 height 46
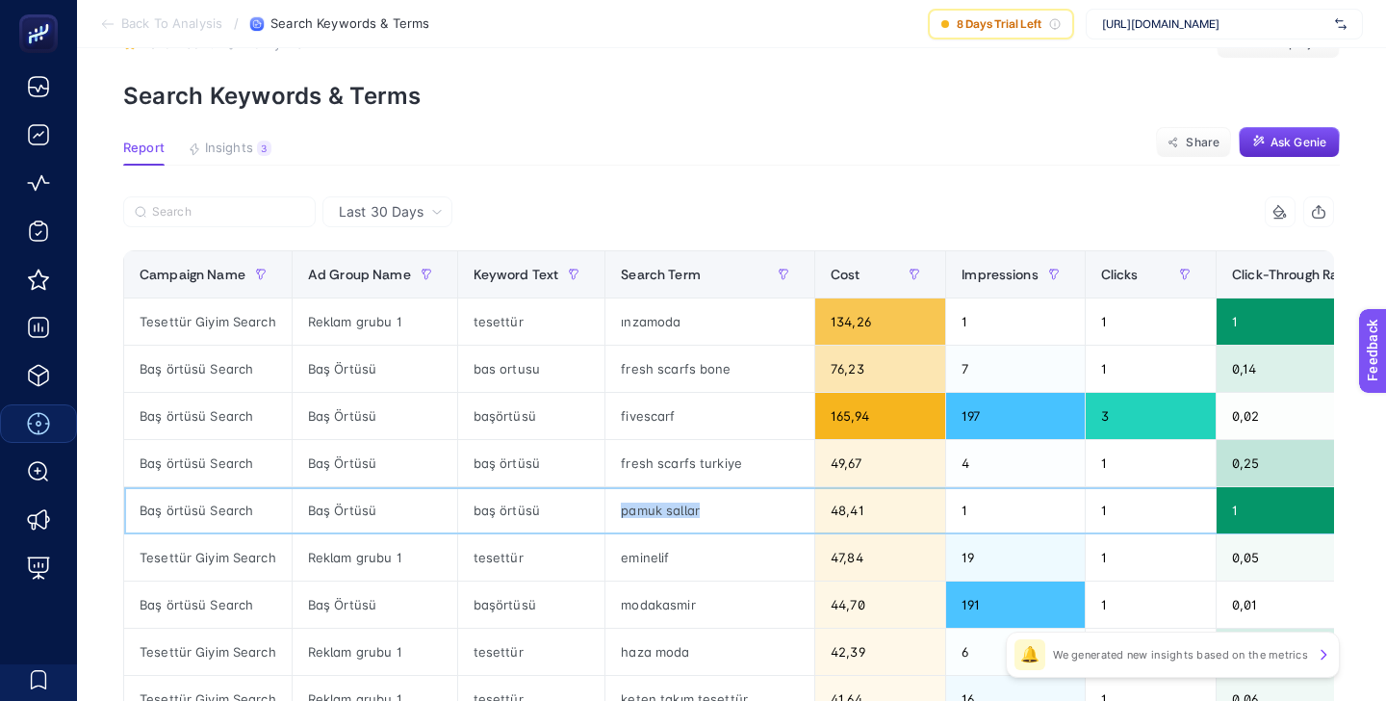
scroll to position [61, 0]
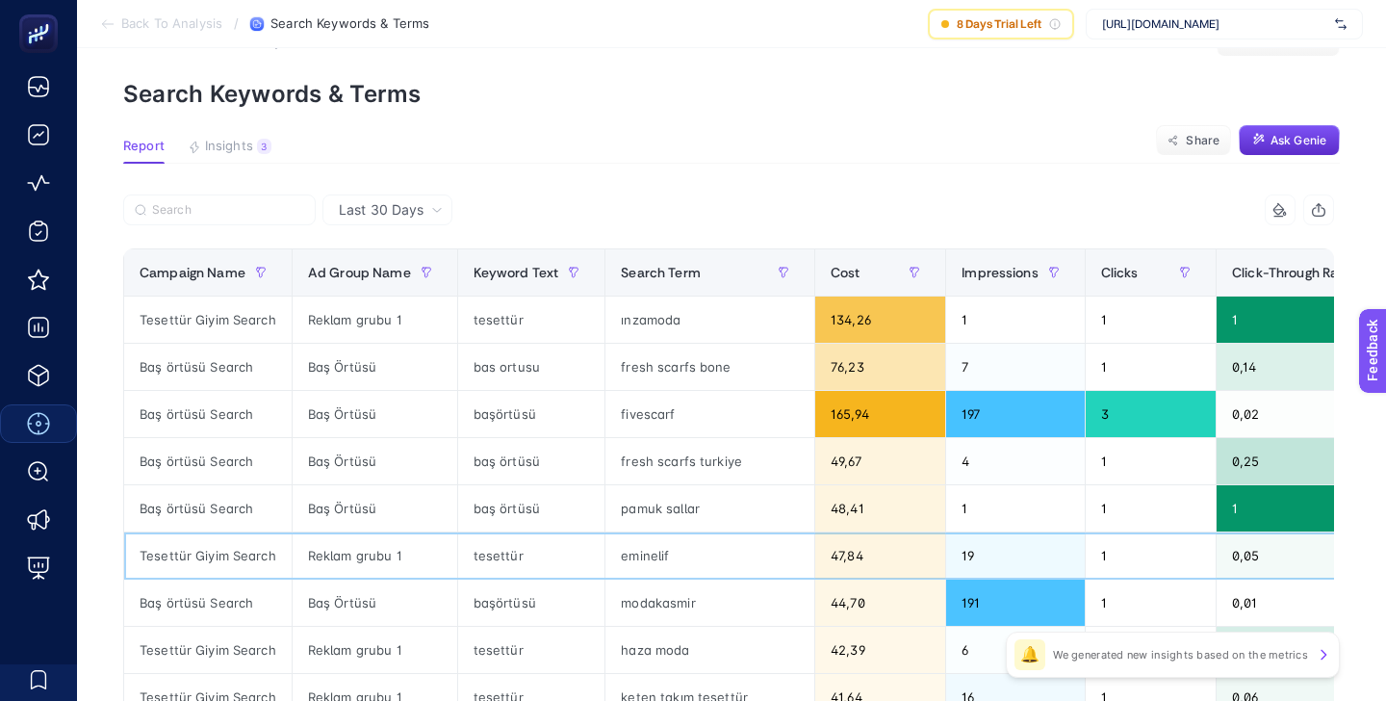
click at [644, 548] on div "eminelif" at bounding box center [710, 555] width 209 height 46
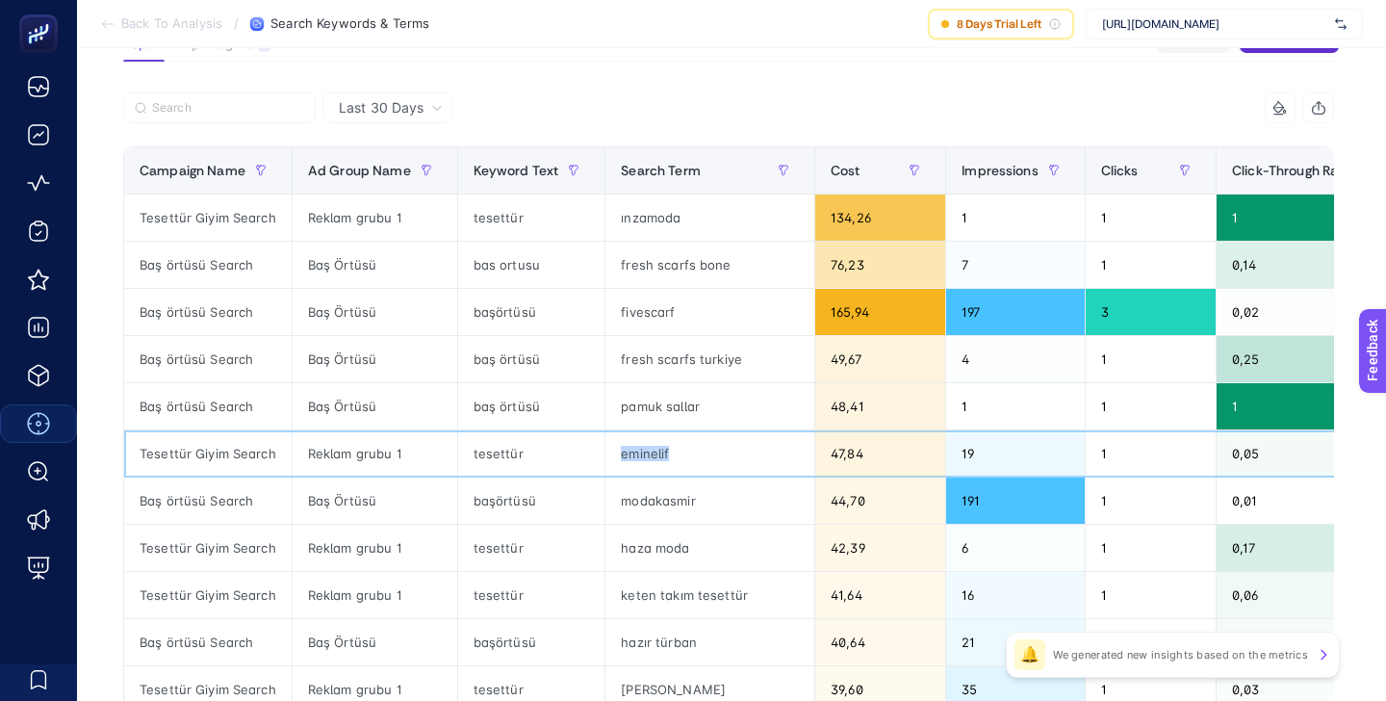
scroll to position [171, 0]
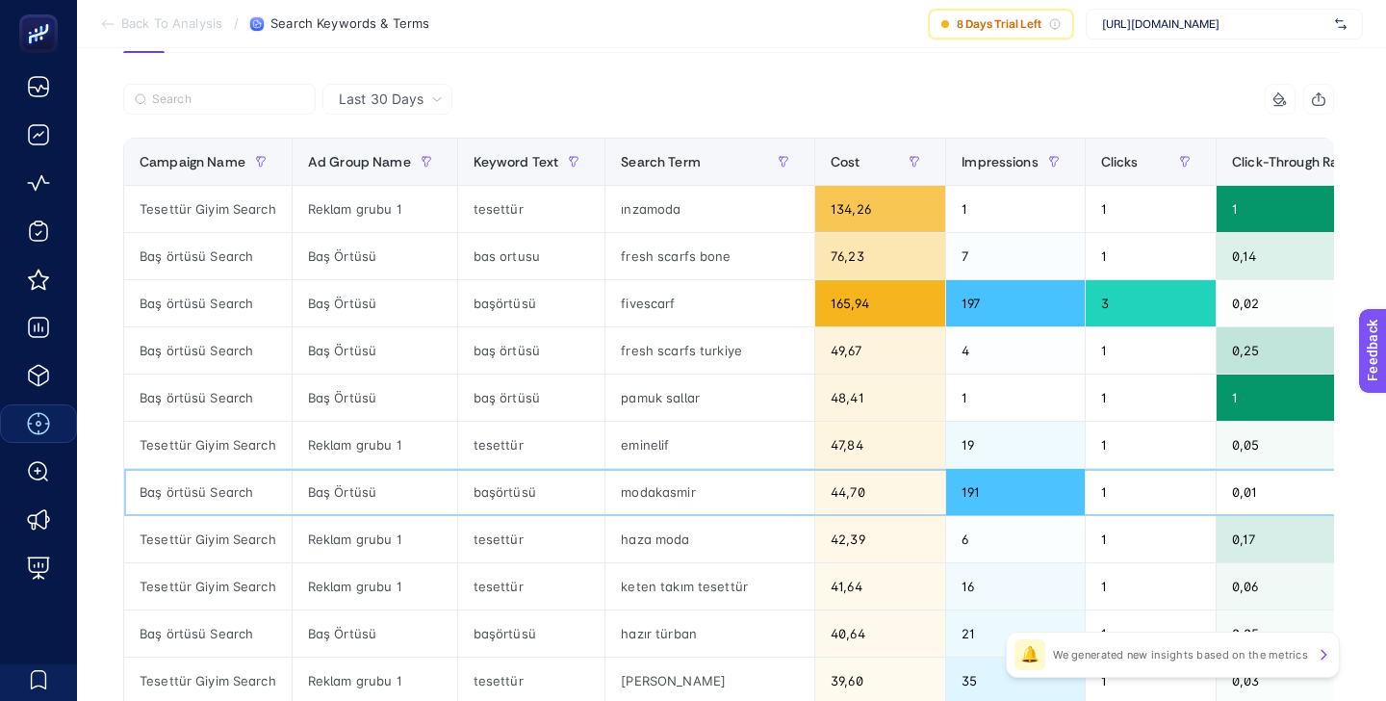
click at [647, 500] on div "modakasmir" at bounding box center [710, 492] width 209 height 46
click at [647, 493] on div "modakasmir" at bounding box center [710, 492] width 209 height 46
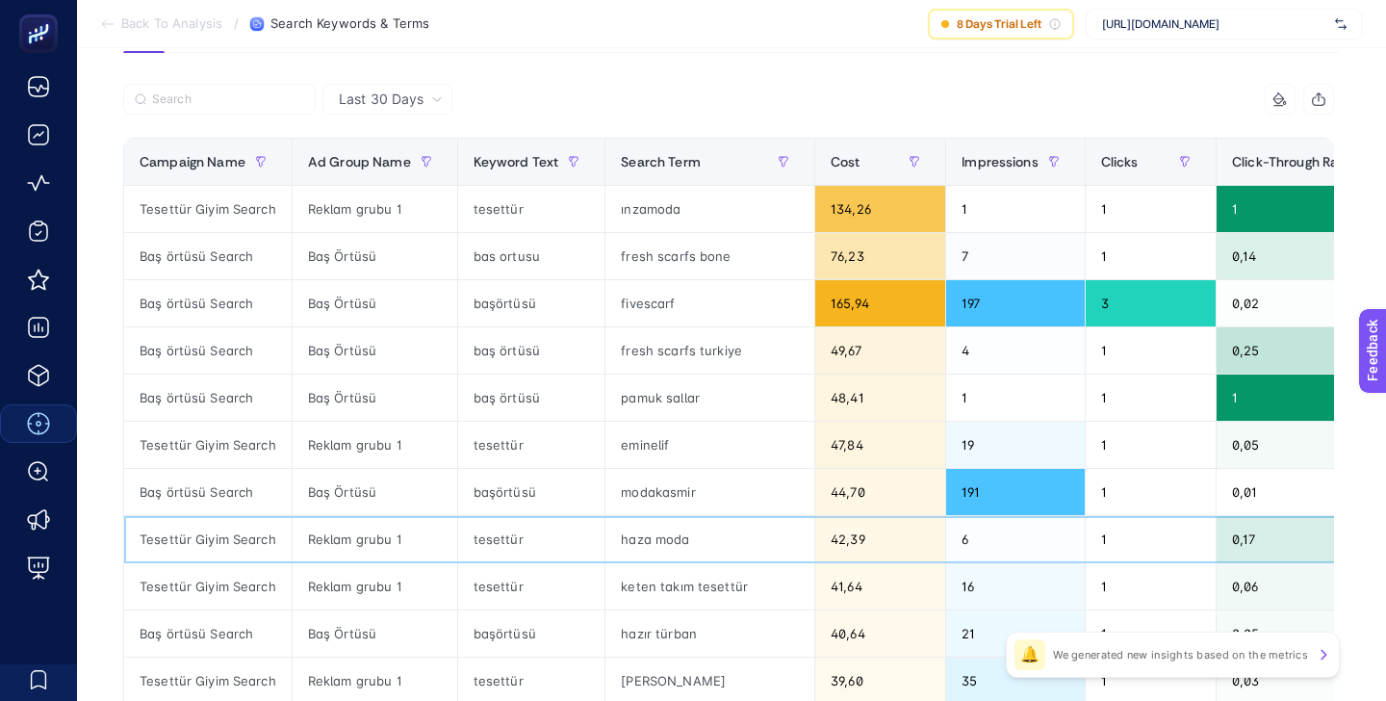
click at [643, 543] on div "haza moda" at bounding box center [710, 539] width 209 height 46
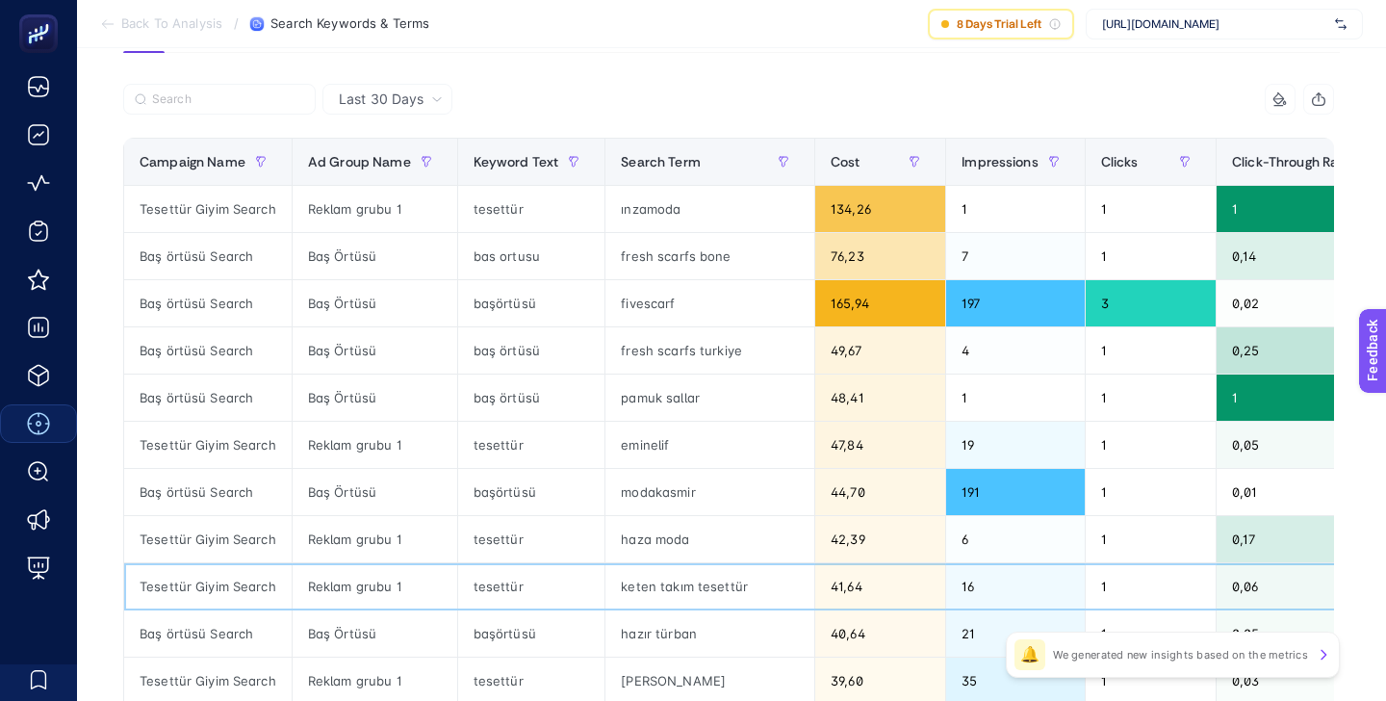
click at [645, 585] on div "keten takım tesettür" at bounding box center [710, 586] width 209 height 46
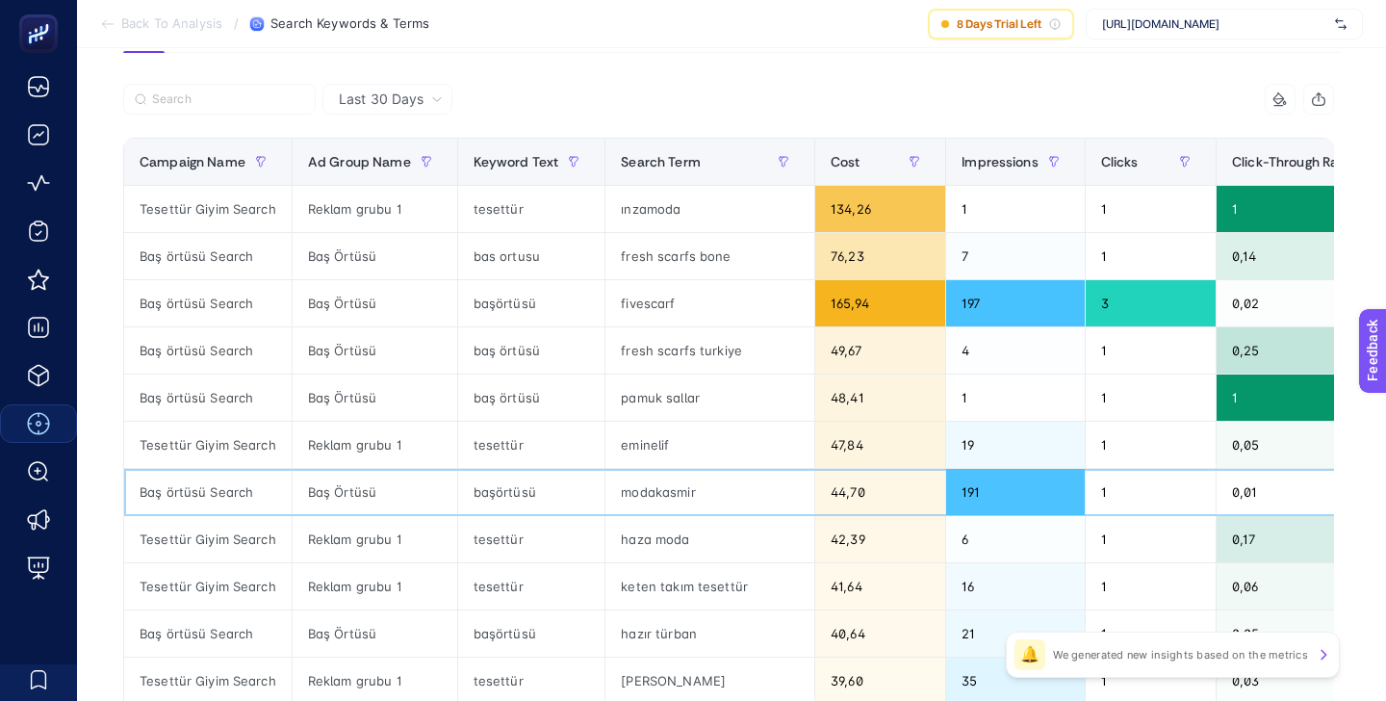
click at [496, 490] on div "başörtüsü" at bounding box center [531, 492] width 147 height 46
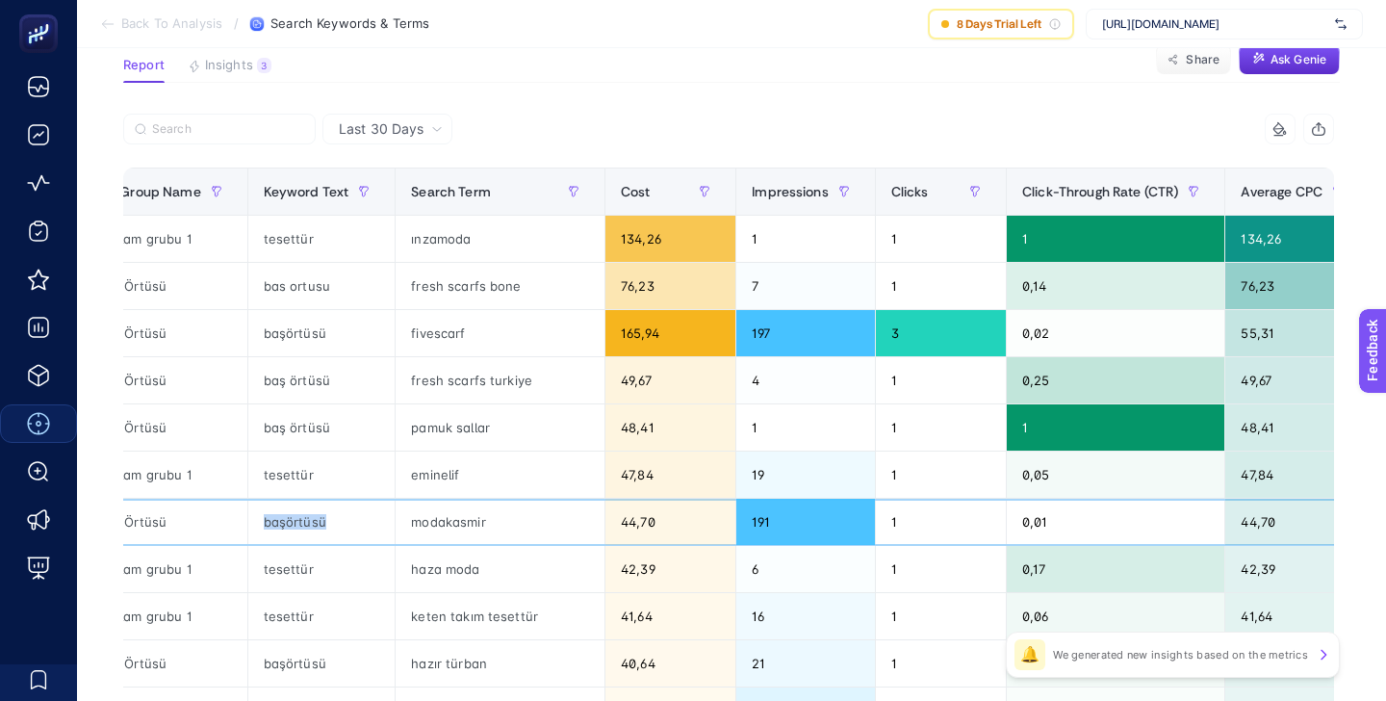
scroll to position [0, 31]
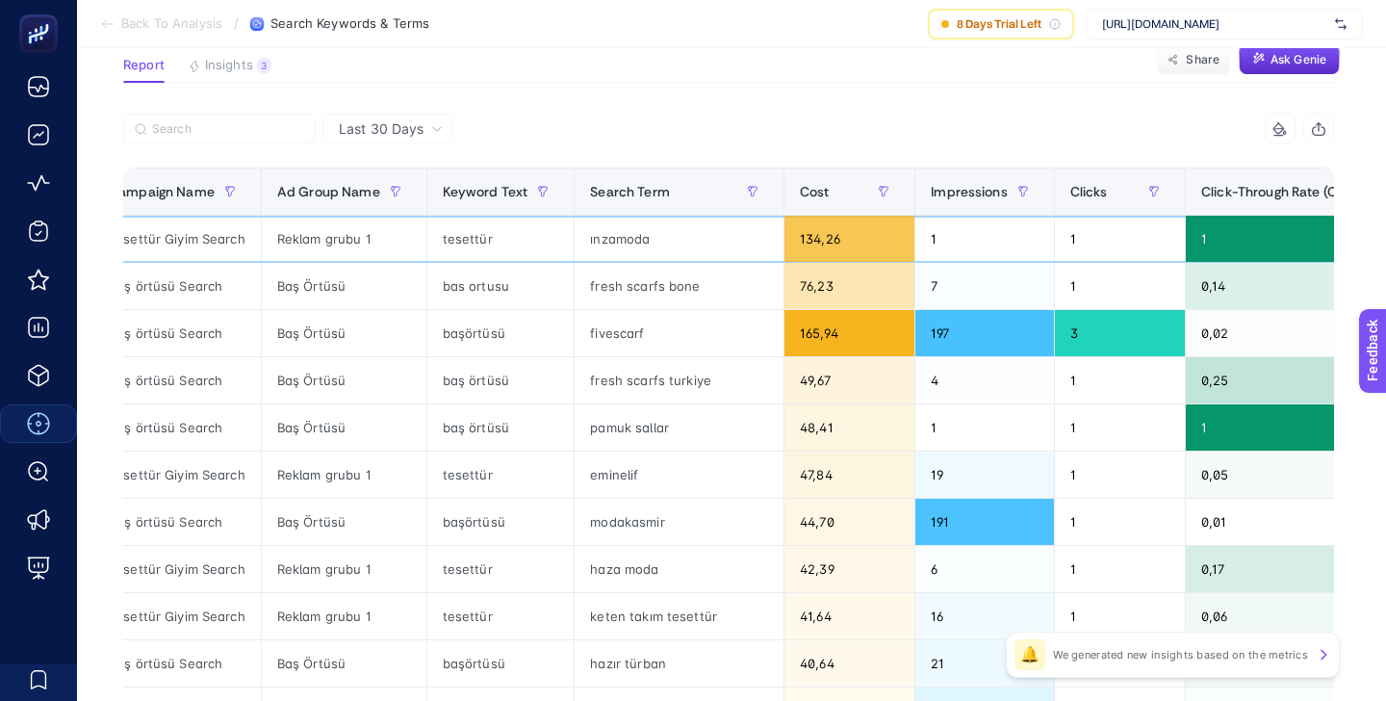
click at [618, 236] on div "ınzamoda" at bounding box center [679, 239] width 209 height 46
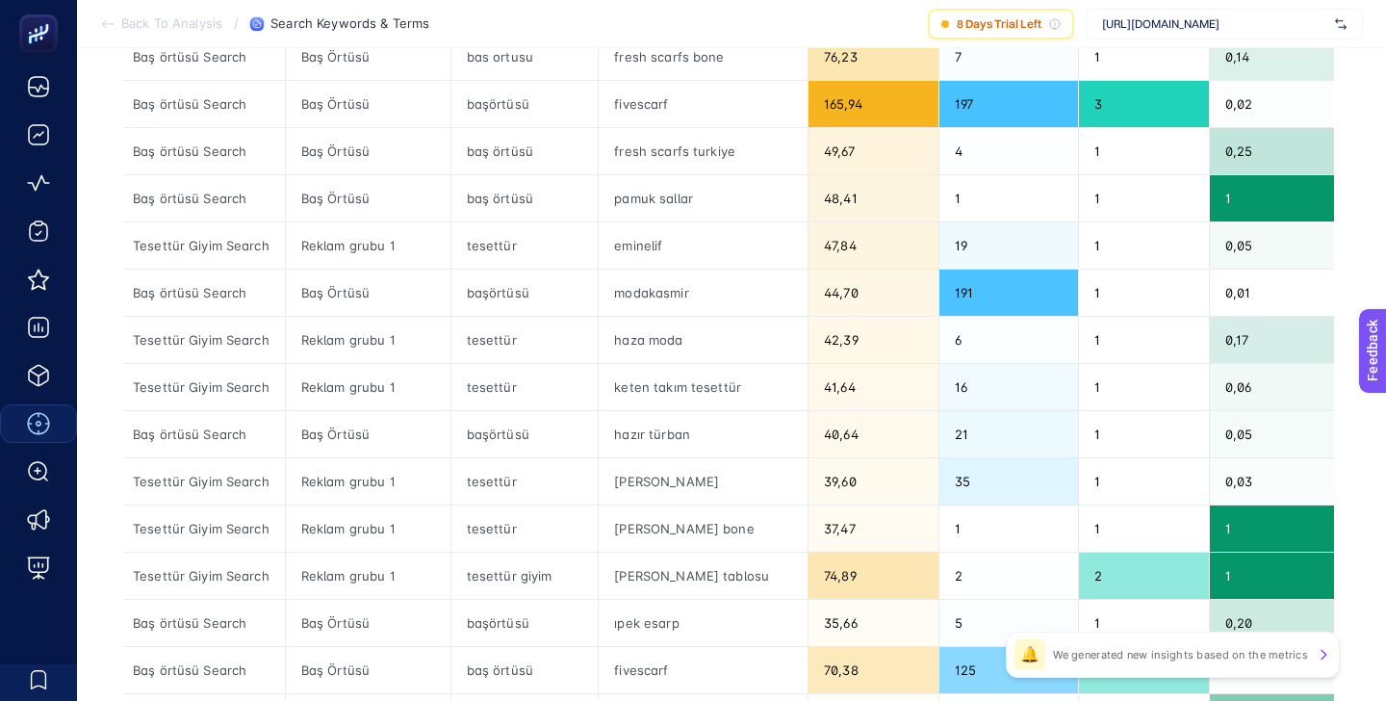
scroll to position [353, 0]
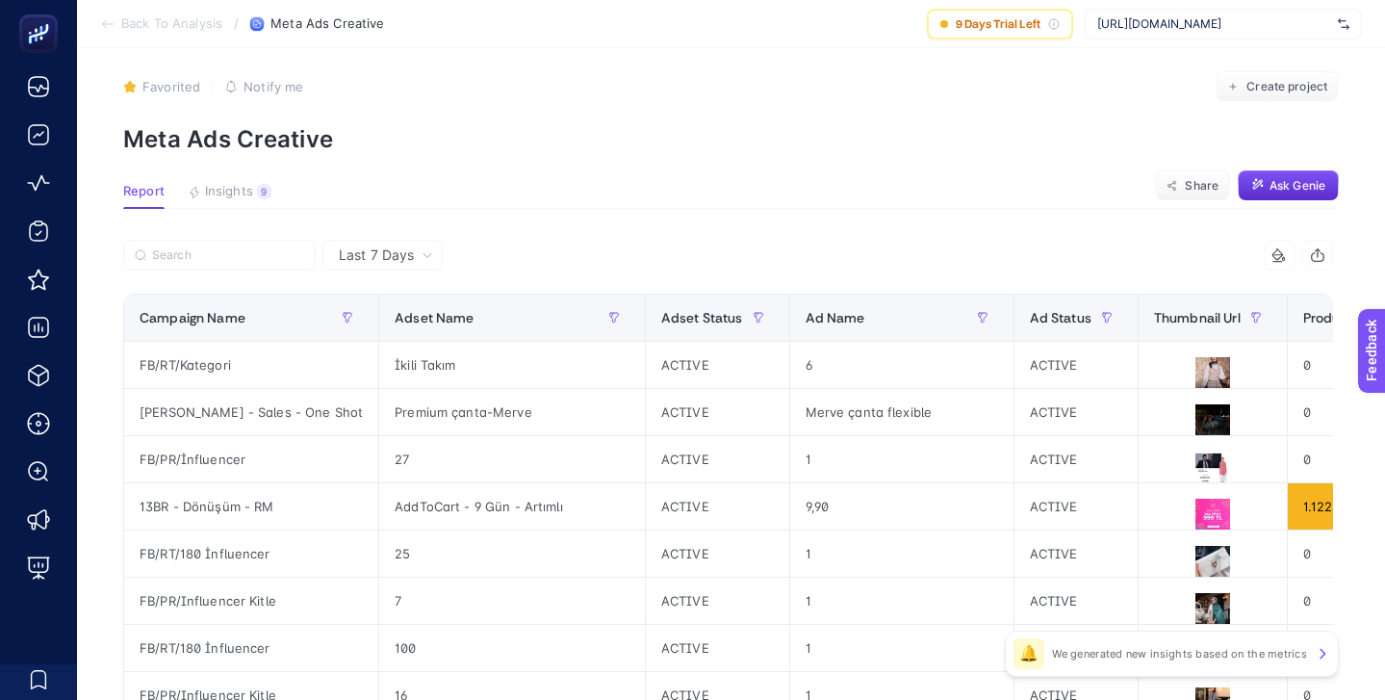
scroll to position [72, 0]
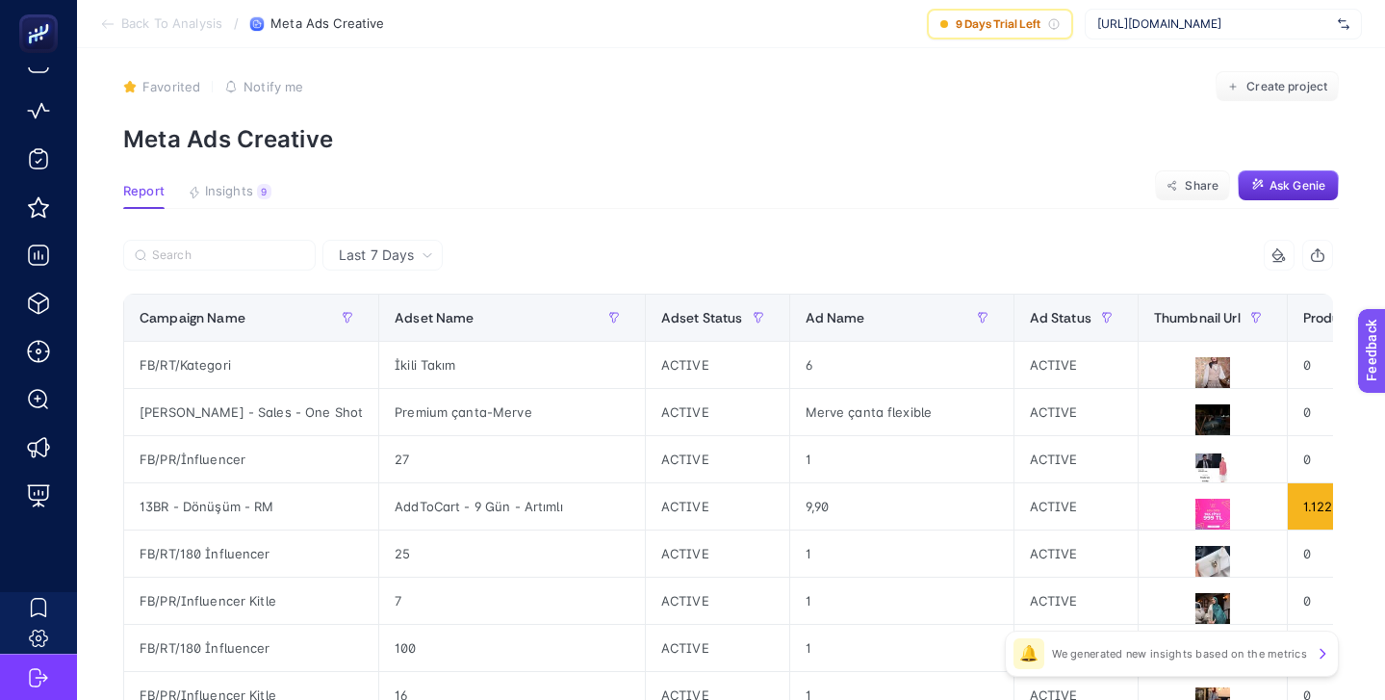
click at [1160, 13] on div "[URL][DOMAIN_NAME]" at bounding box center [1223, 24] width 277 height 31
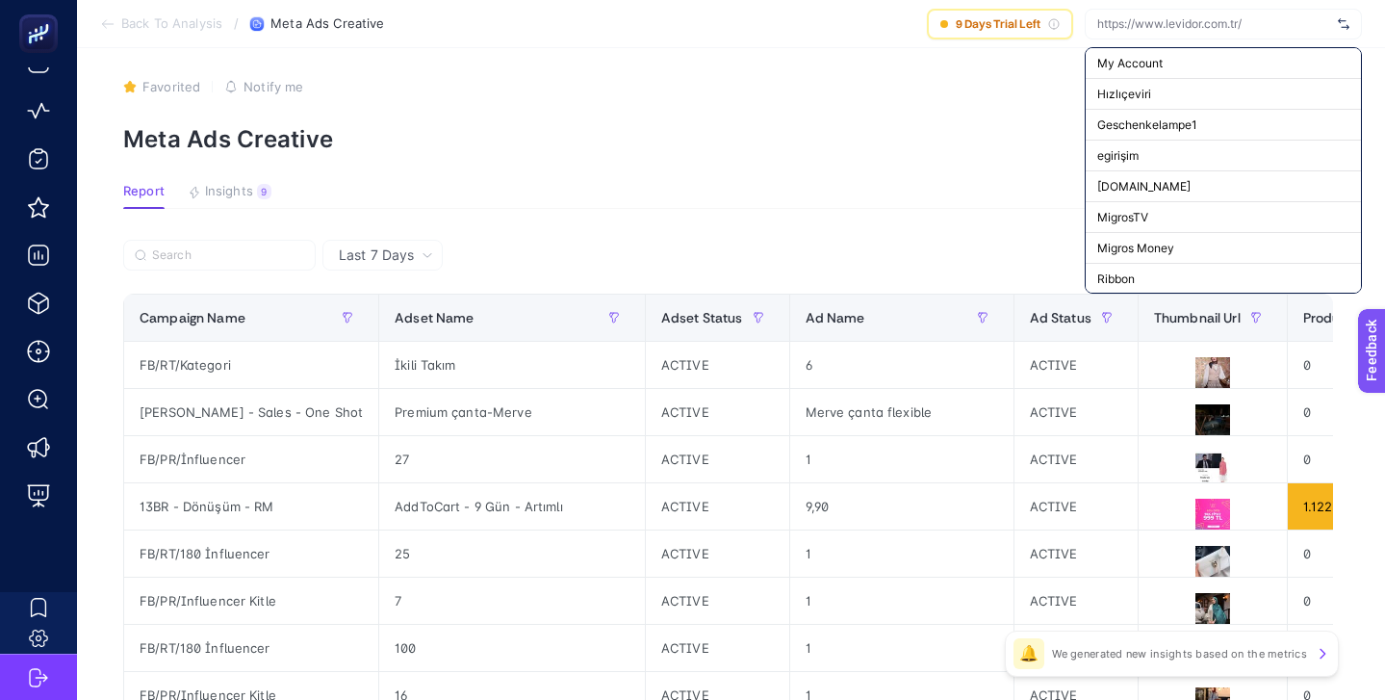
click at [885, 38] on section "Back To Analysis / Meta Ads Creative 9 Days Trial Left My Account Hızlıçeviri G…" at bounding box center [731, 24] width 1308 height 48
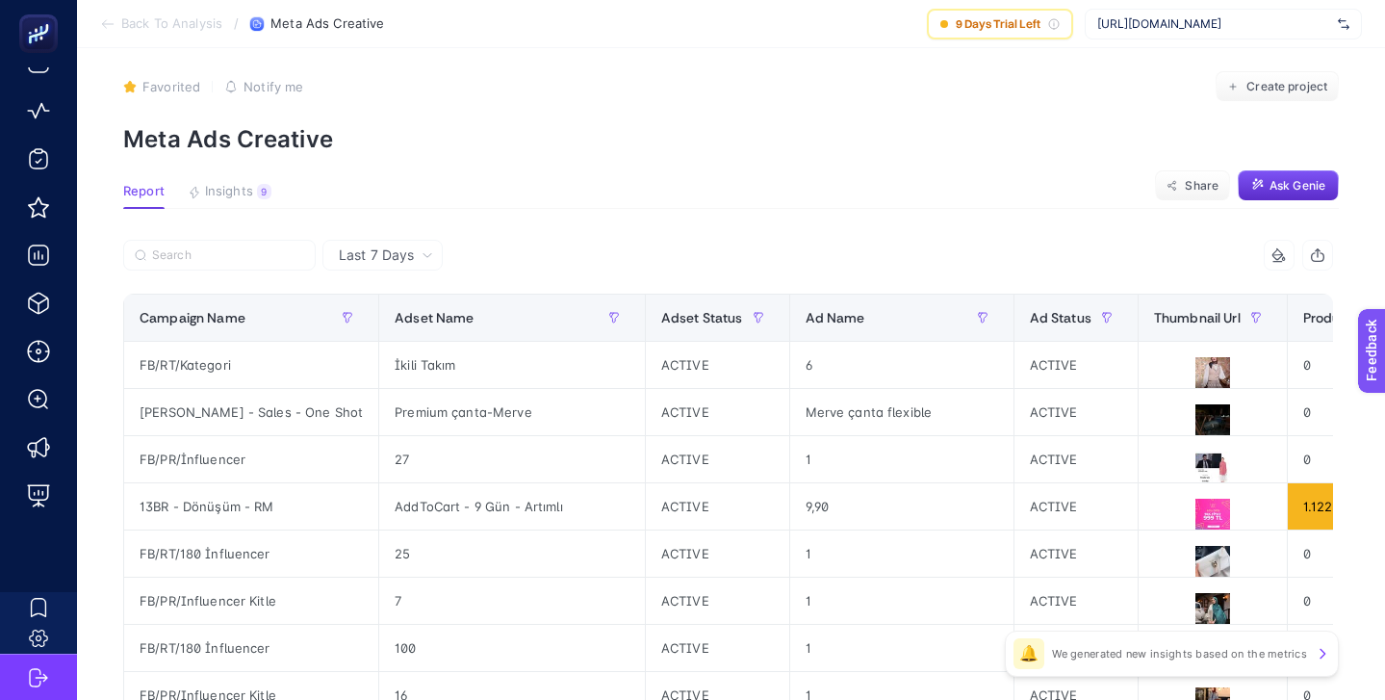
scroll to position [141, 0]
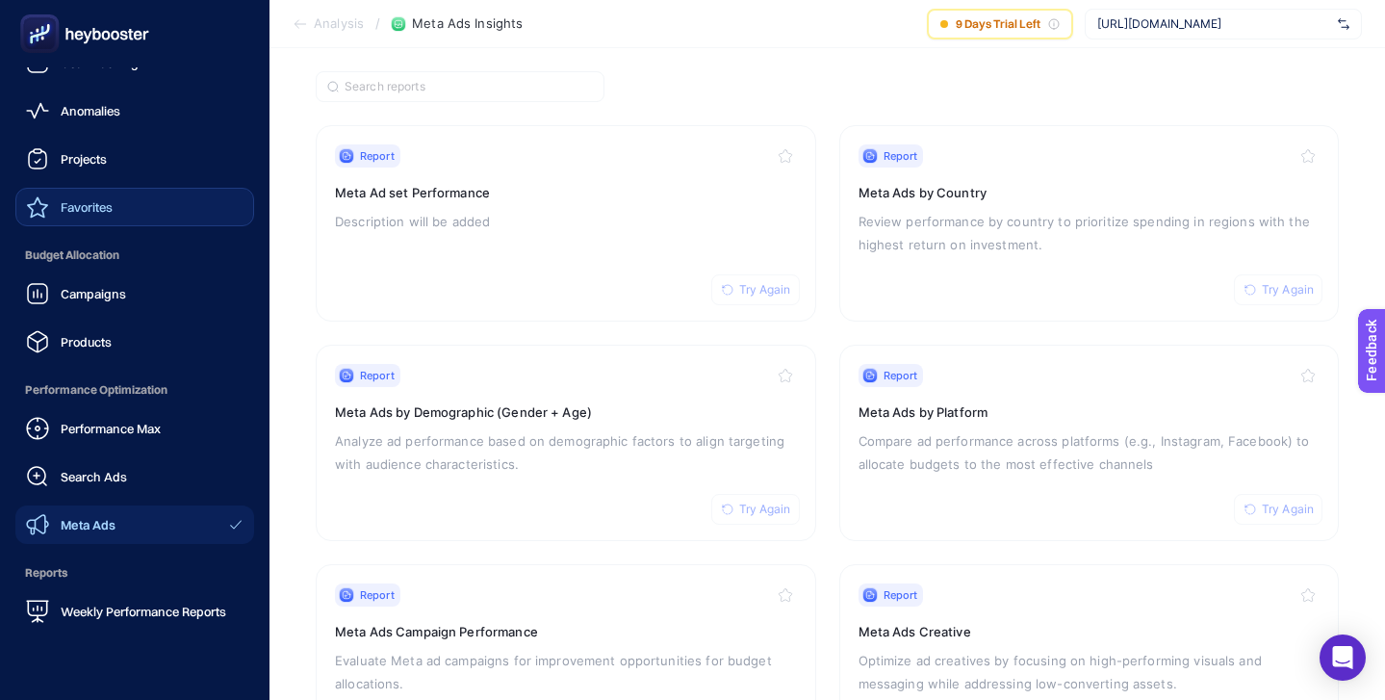
click at [90, 204] on span "Favorites" at bounding box center [87, 206] width 52 height 15
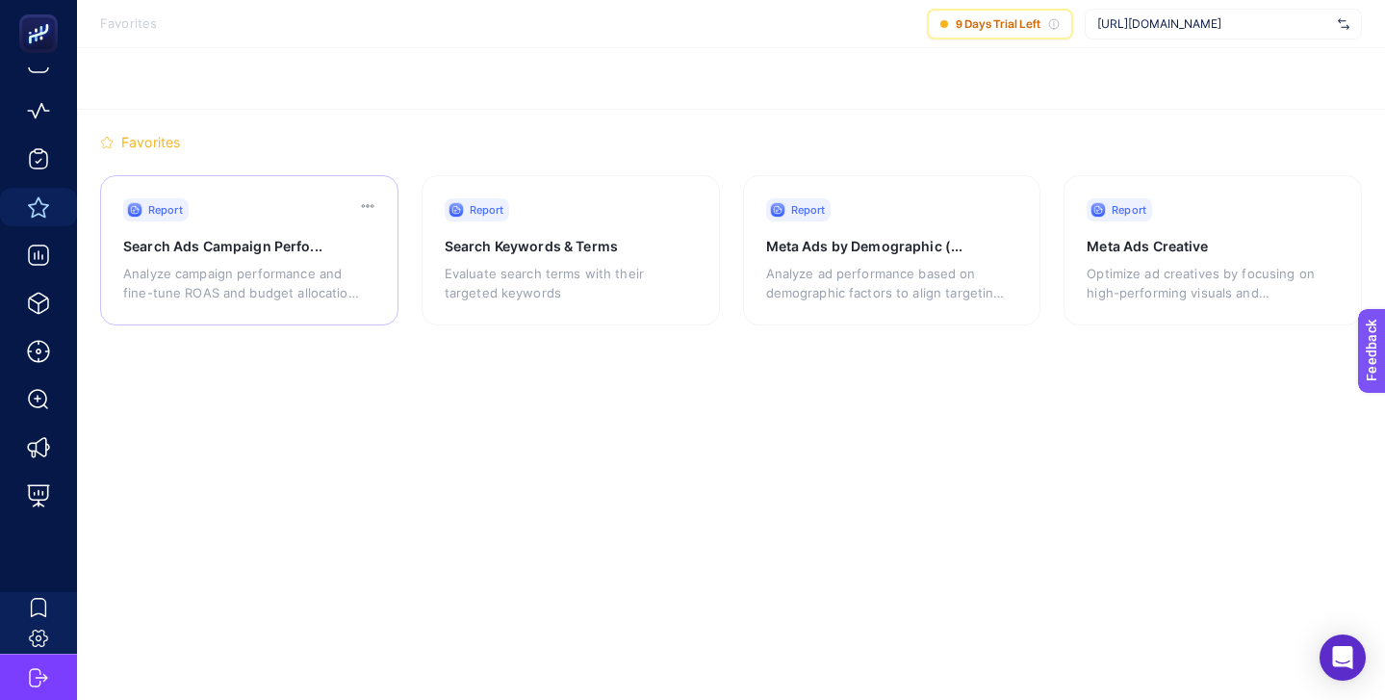
click at [311, 216] on div "Report" at bounding box center [256, 209] width 266 height 23
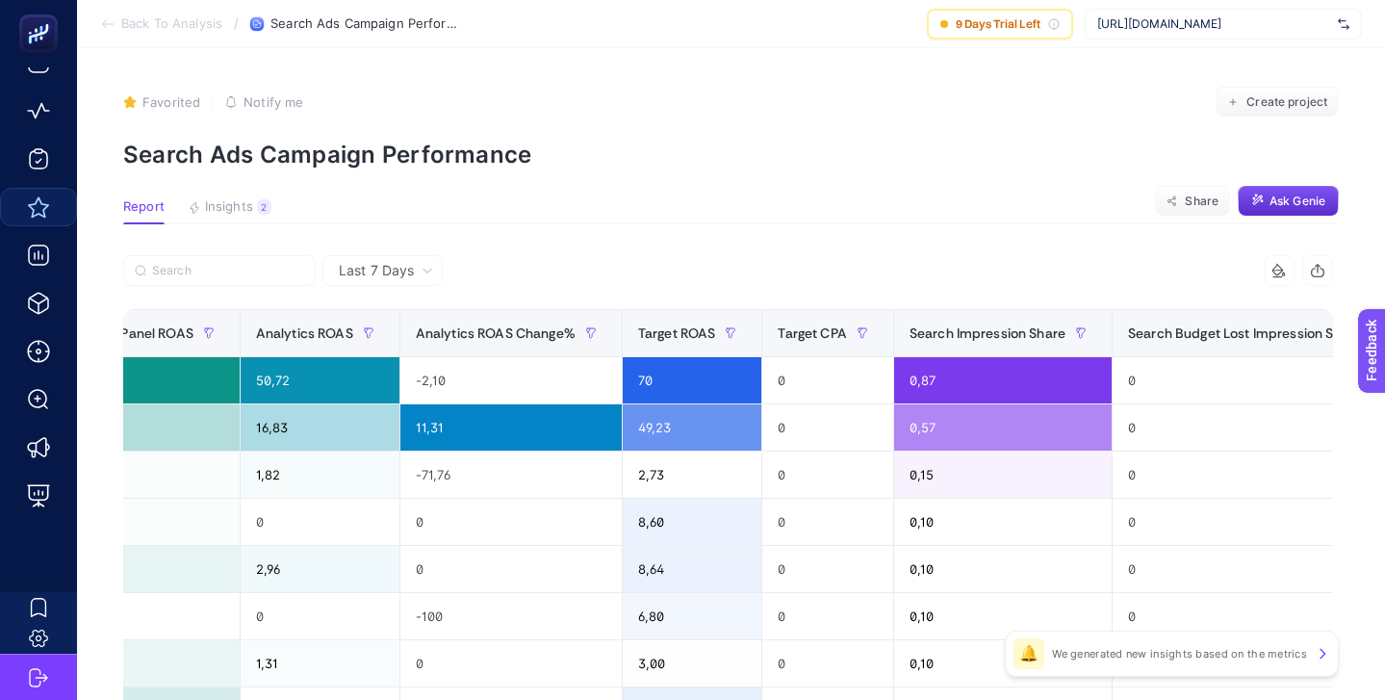
scroll to position [0, 1136]
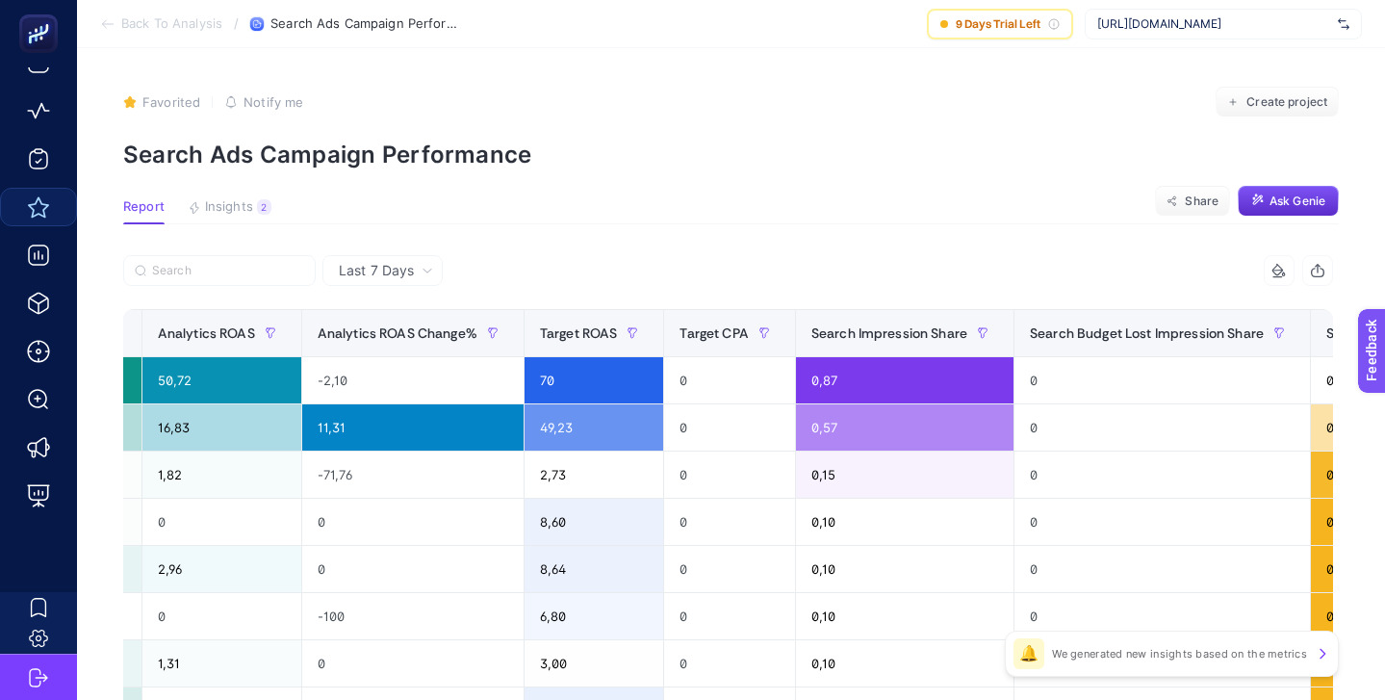
click at [1168, 19] on span "[URL][DOMAIN_NAME]" at bounding box center [1213, 23] width 233 height 15
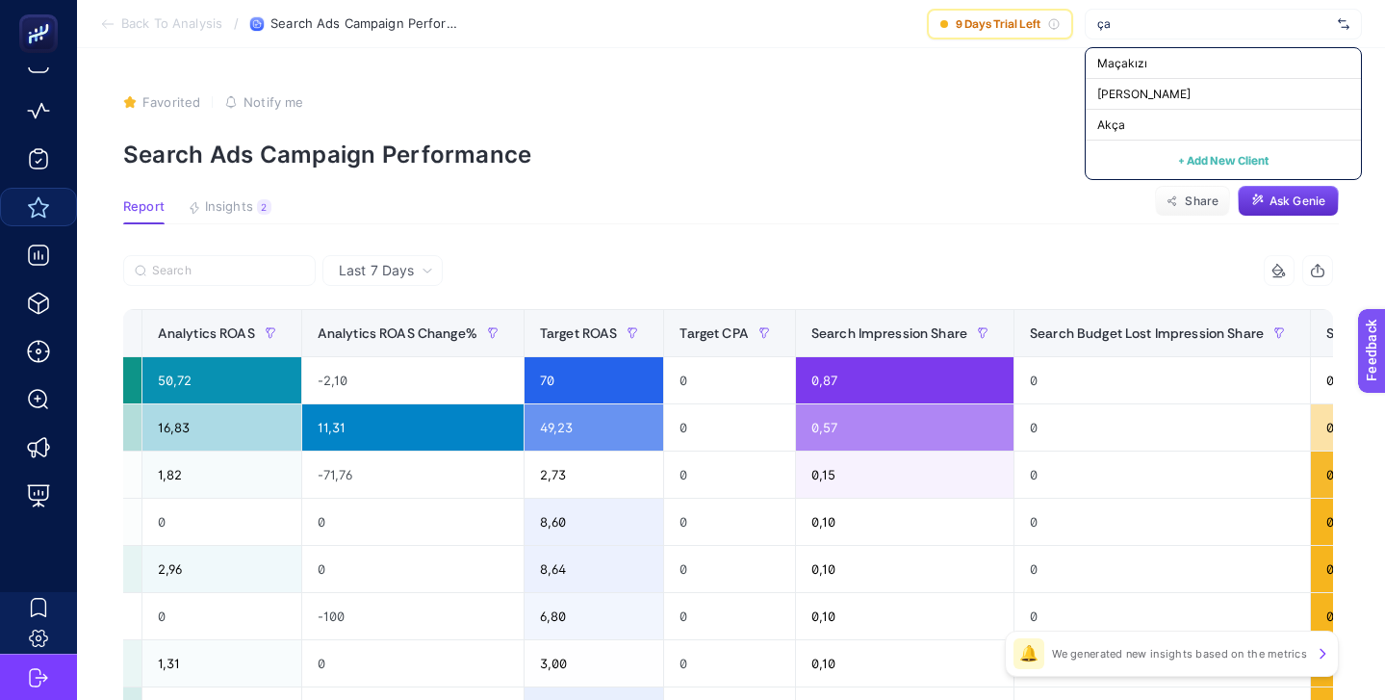
type input "ç"
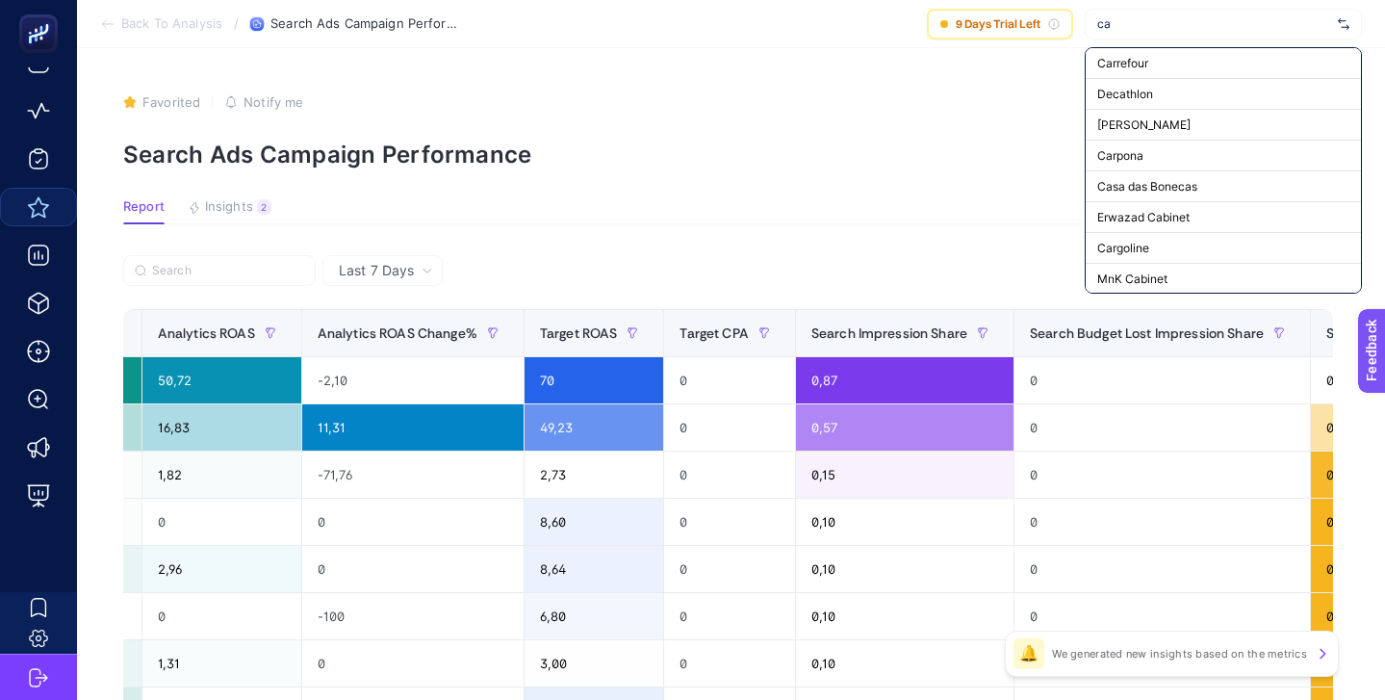
type input "c"
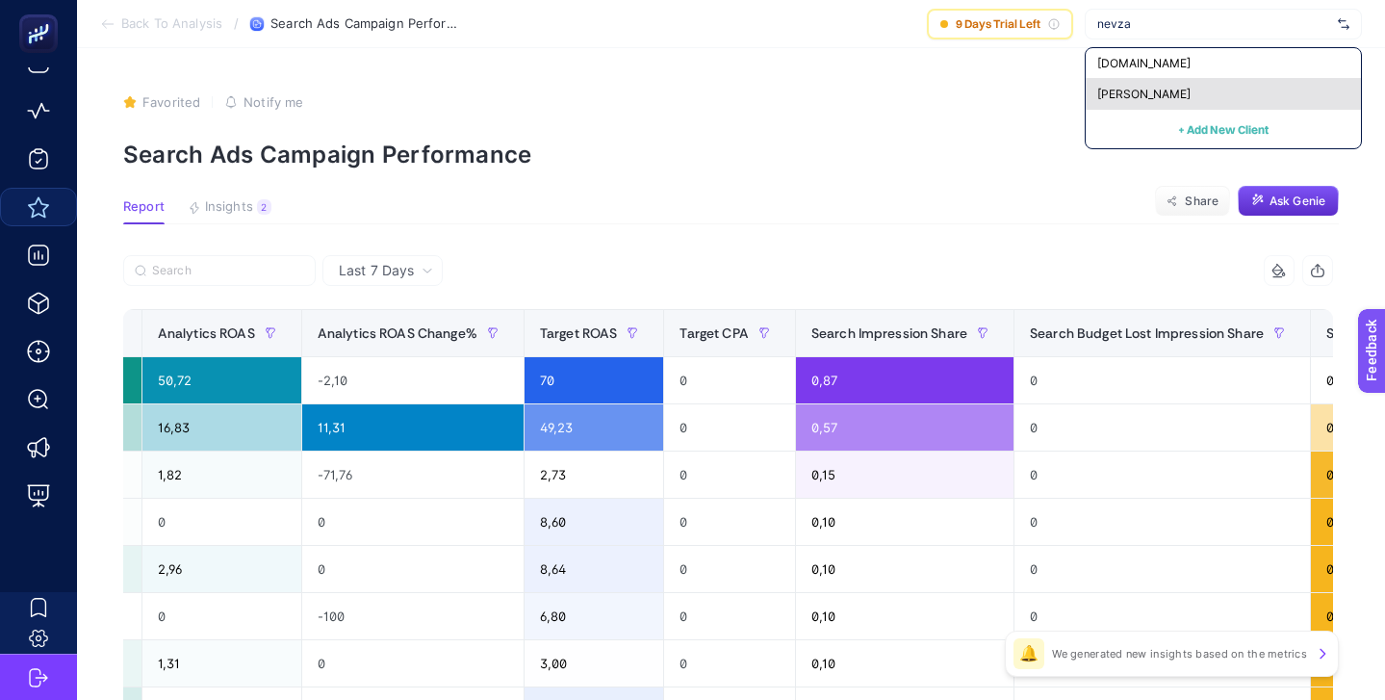
type input "nevza"
click at [1160, 91] on span "Nevzat Onay" at bounding box center [1143, 94] width 93 height 15
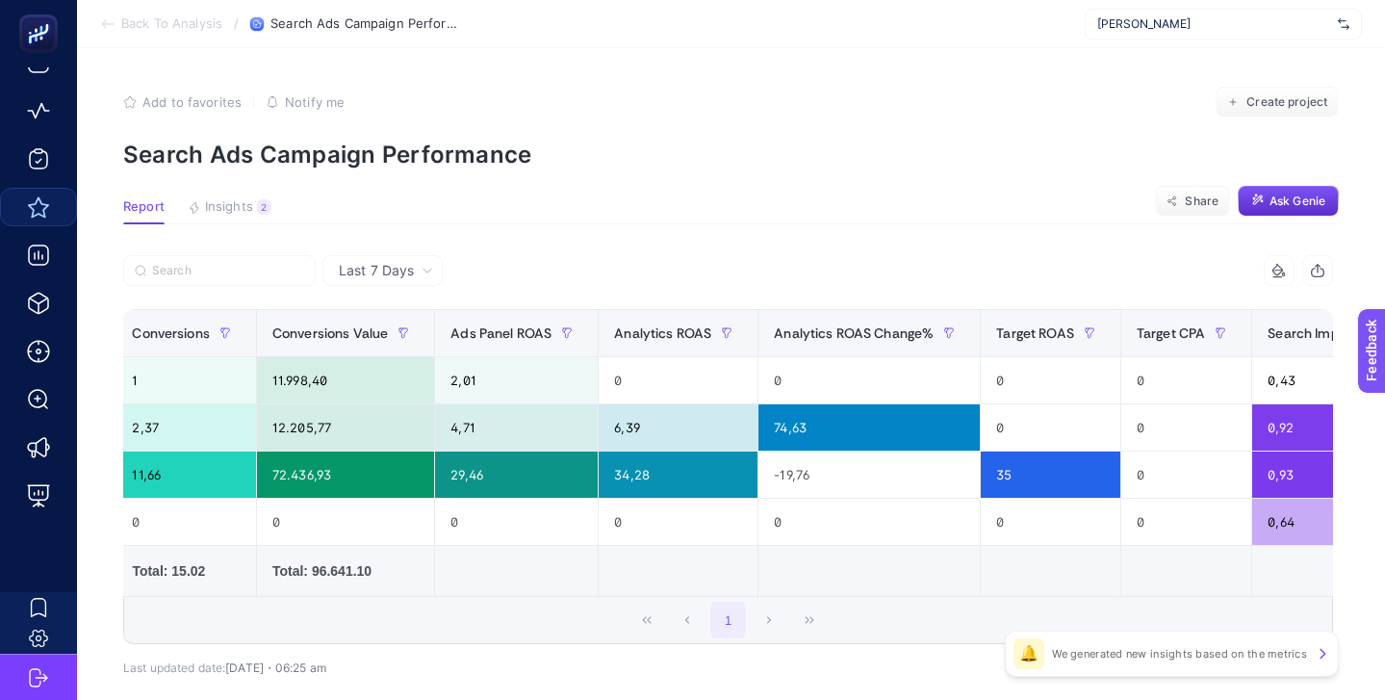
scroll to position [0, 632]
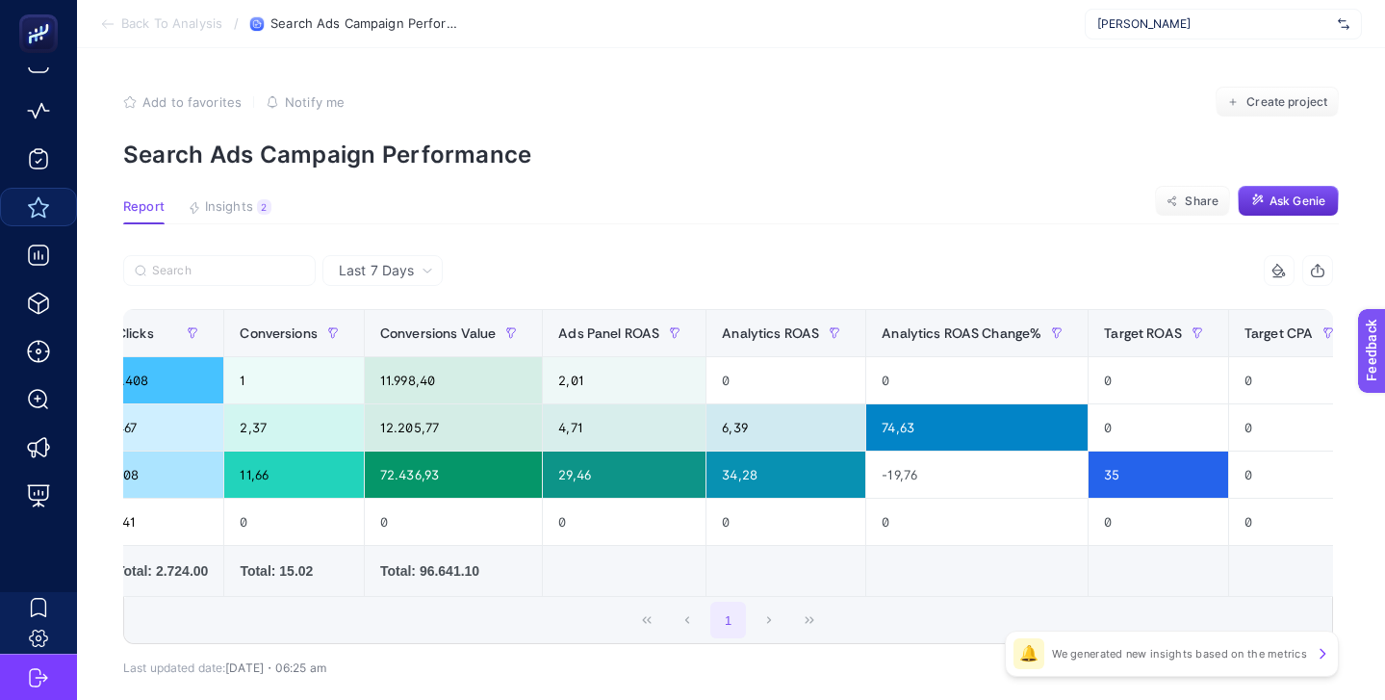
click at [1188, 20] on span "Nevzat Onay" at bounding box center [1213, 23] width 233 height 15
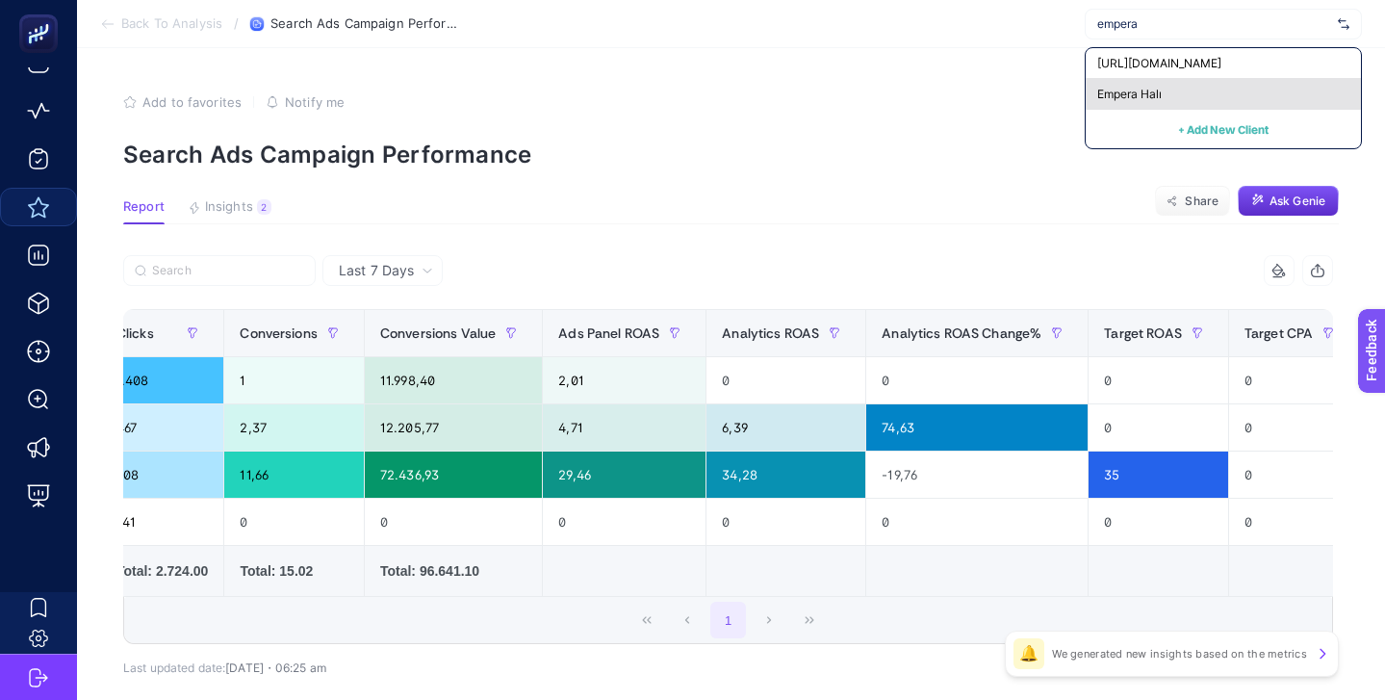
type input "empera"
click at [1173, 95] on div "Empera Halı" at bounding box center [1223, 94] width 275 height 31
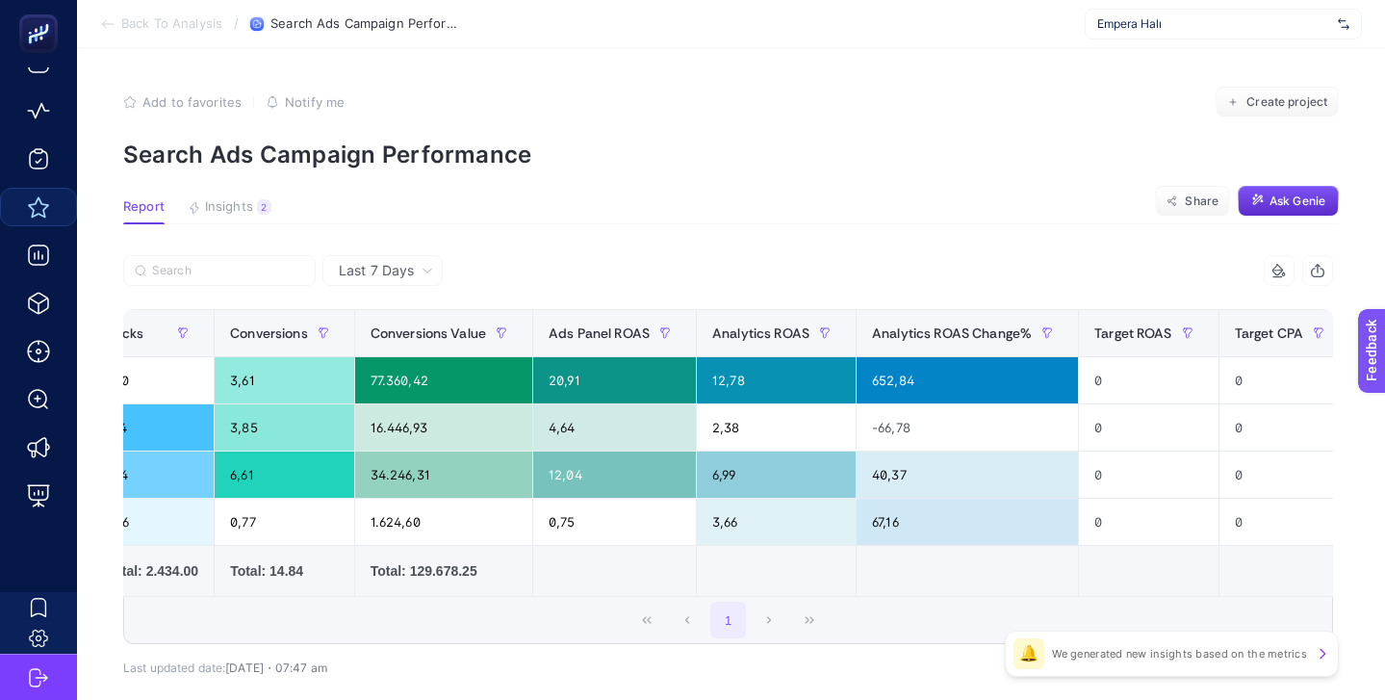
scroll to position [0, 0]
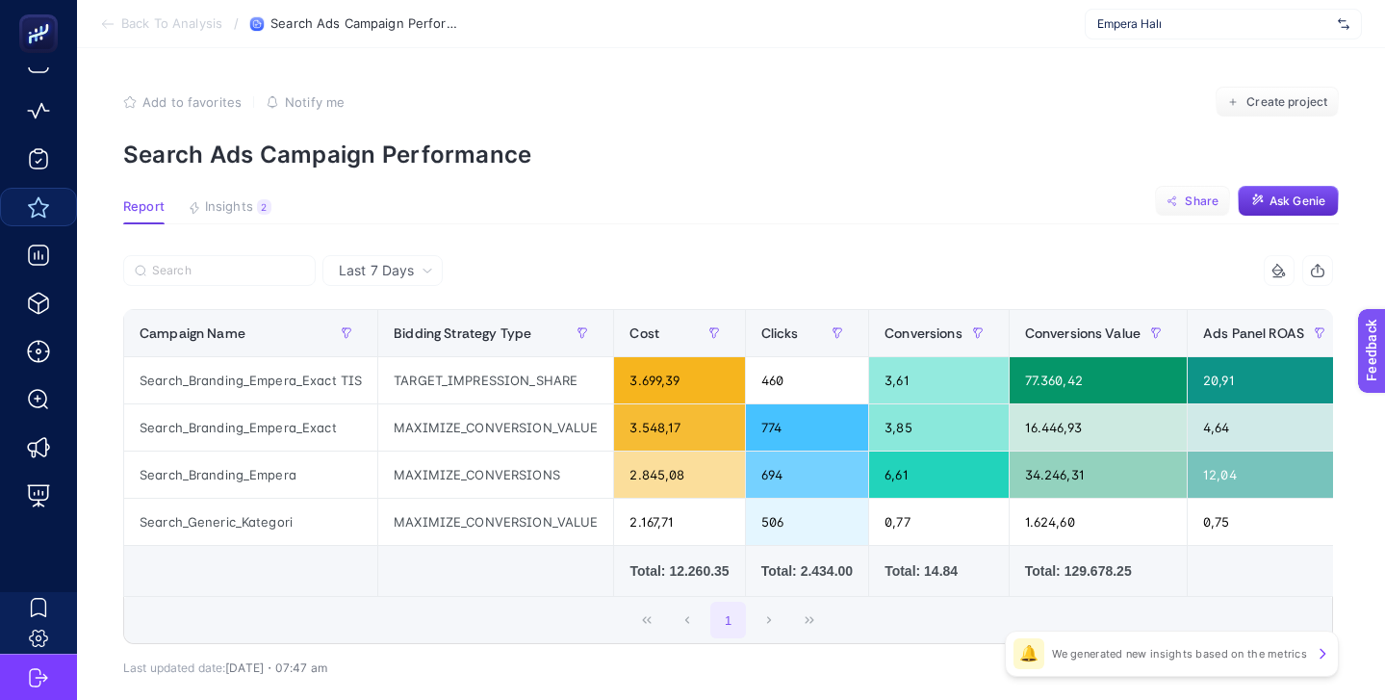
click at [1186, 200] on span "Share" at bounding box center [1202, 201] width 34 height 15
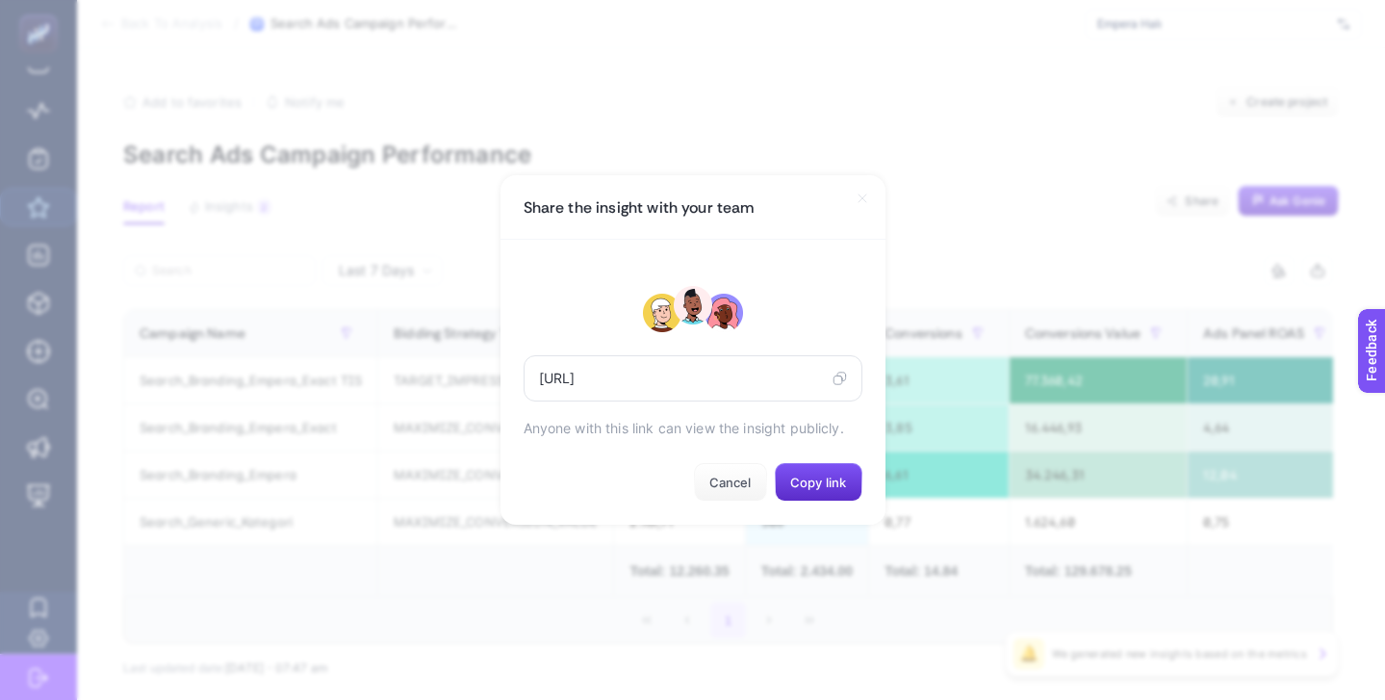
click at [839, 377] on icon at bounding box center [840, 378] width 14 height 15
click at [740, 478] on span "Cancel" at bounding box center [731, 482] width 42 height 15
